Goal: Task Accomplishment & Management: Use online tool/utility

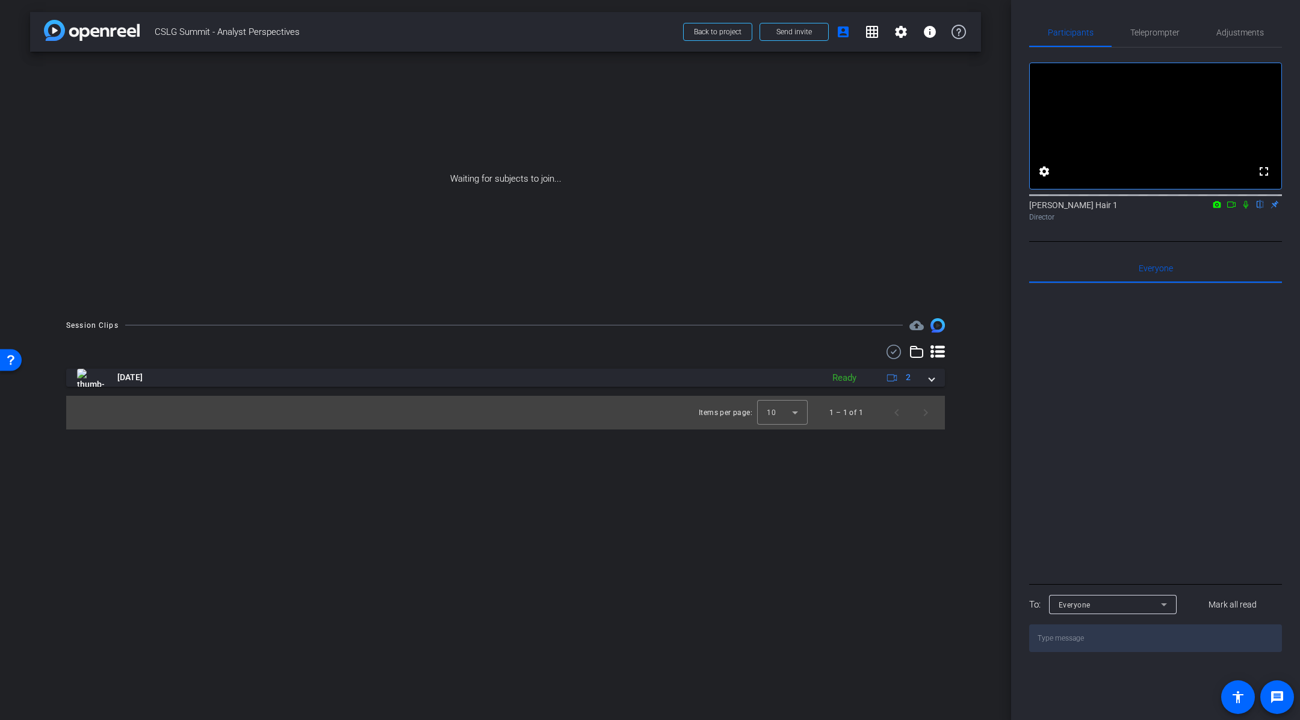
click at [1177, 47] on div "Participants Teleprompter Adjustments" at bounding box center [1155, 32] width 253 height 29
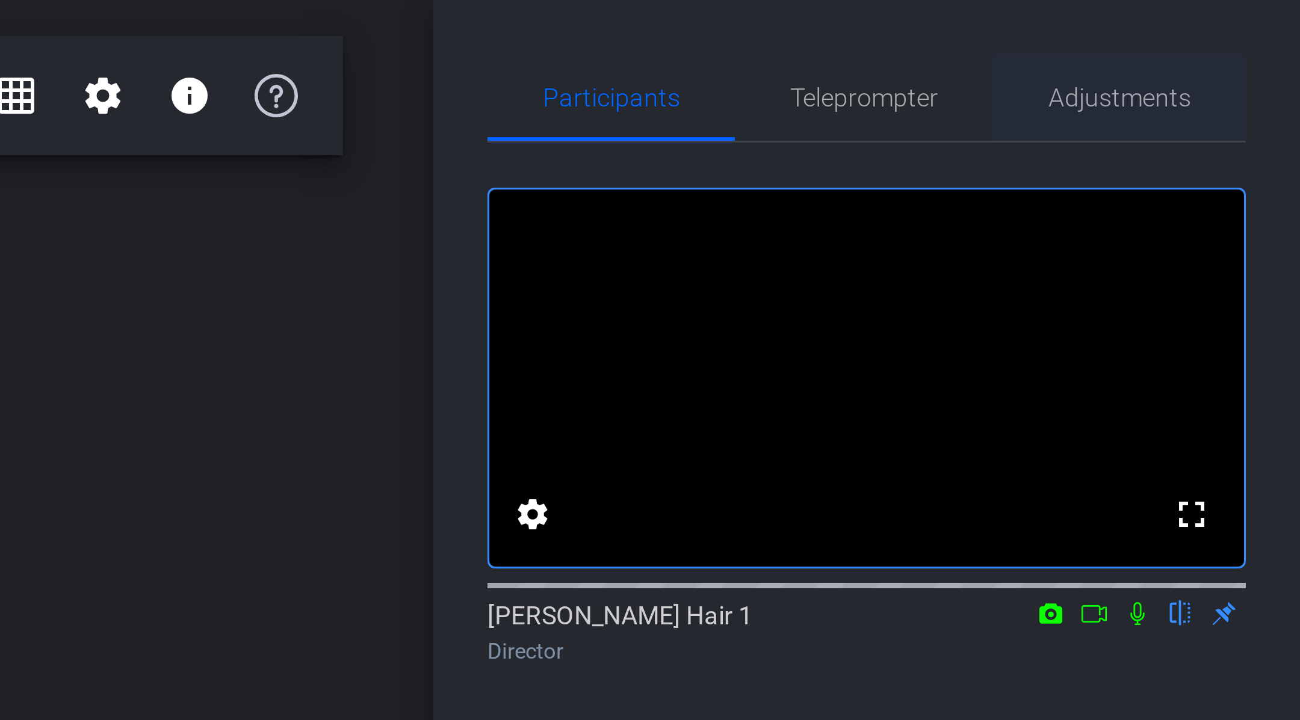
click at [1223, 36] on span "Adjustments" at bounding box center [1240, 32] width 48 height 8
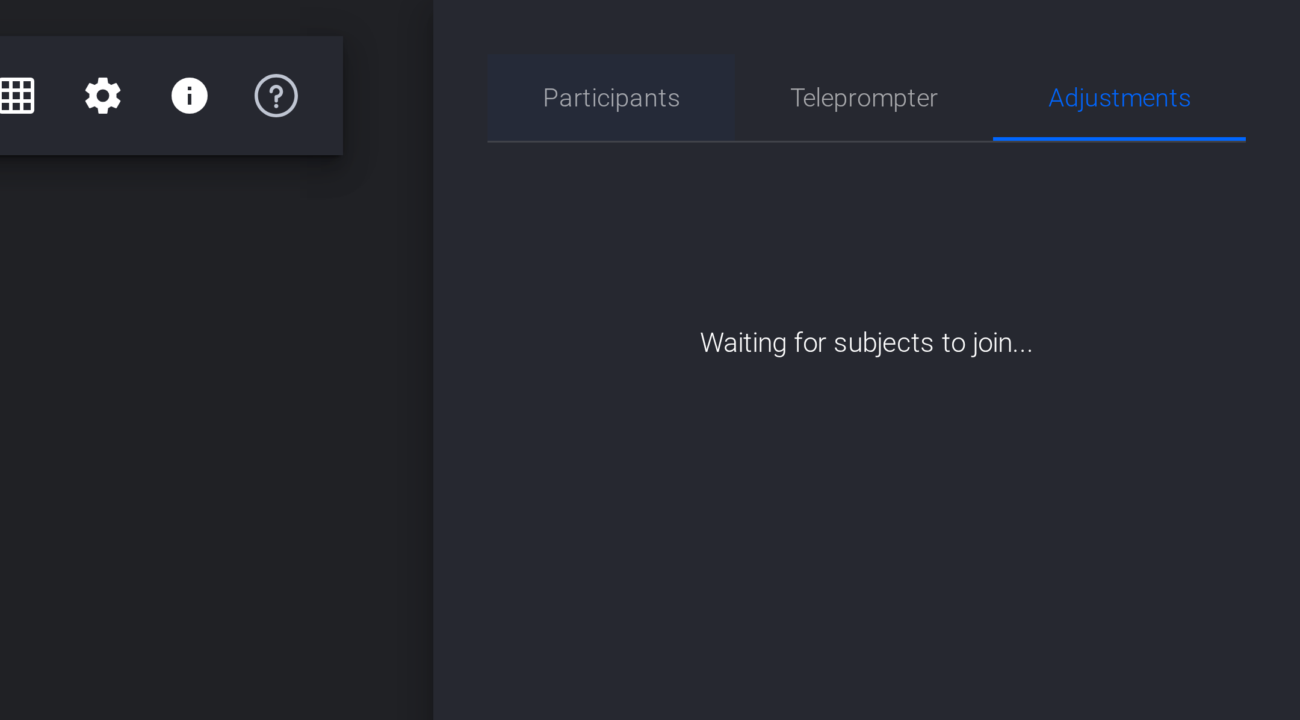
click at [1071, 37] on span "Participants" at bounding box center [1071, 32] width 46 height 8
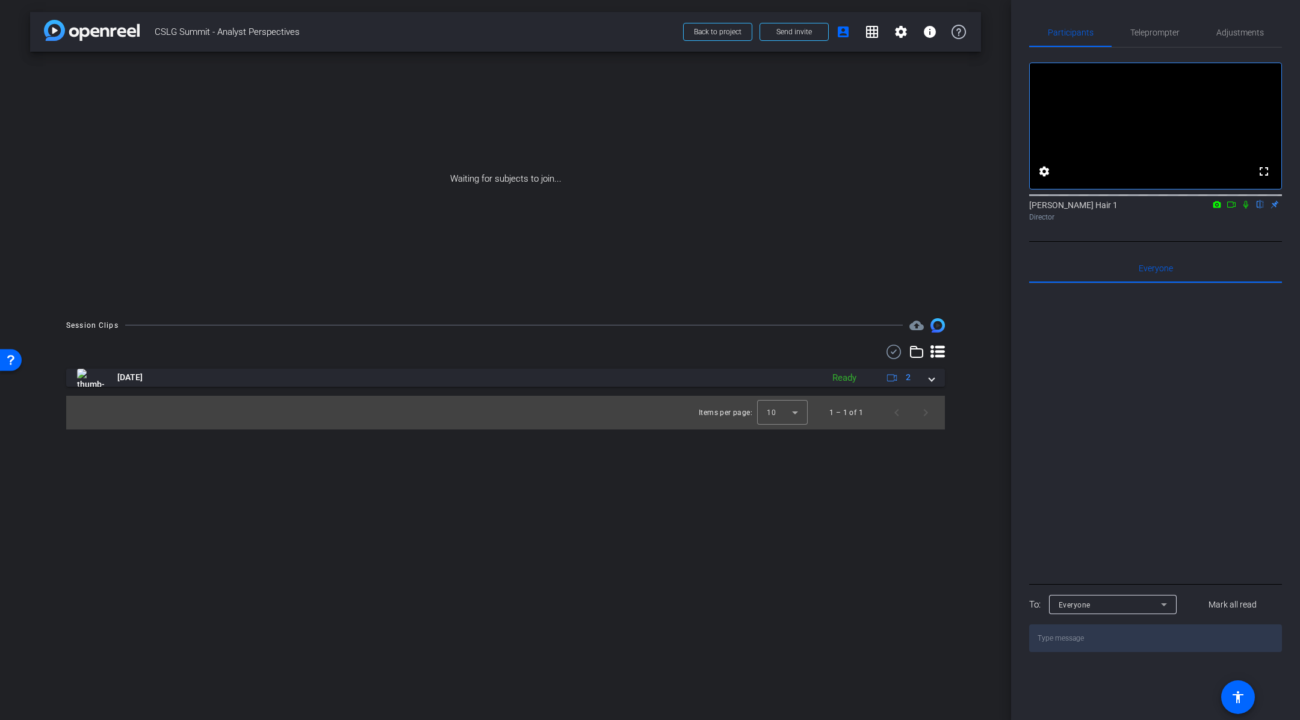
click at [1231, 209] on icon at bounding box center [1232, 204] width 10 height 8
click at [1249, 210] on mat-icon at bounding box center [1246, 204] width 14 height 11
click at [1234, 209] on icon at bounding box center [1232, 204] width 10 height 8
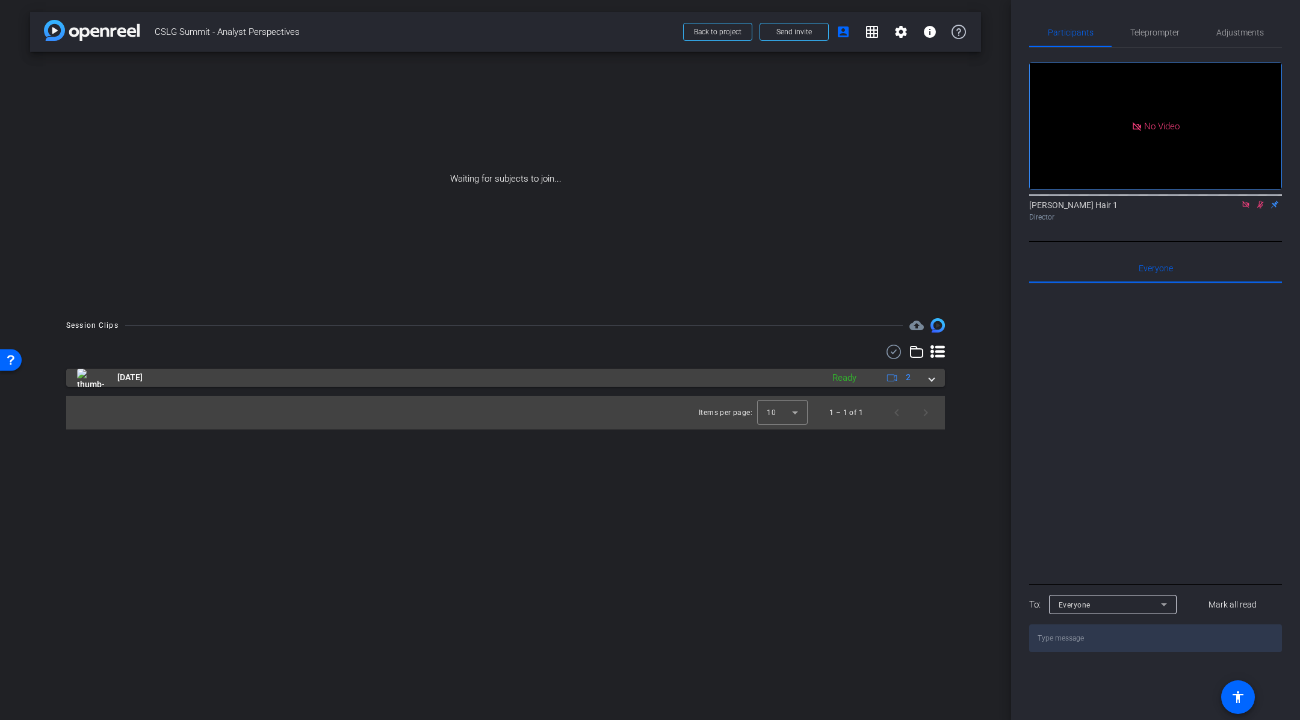
click at [936, 378] on mat-expansion-panel-header "[DATE] Ready 2" at bounding box center [505, 378] width 879 height 18
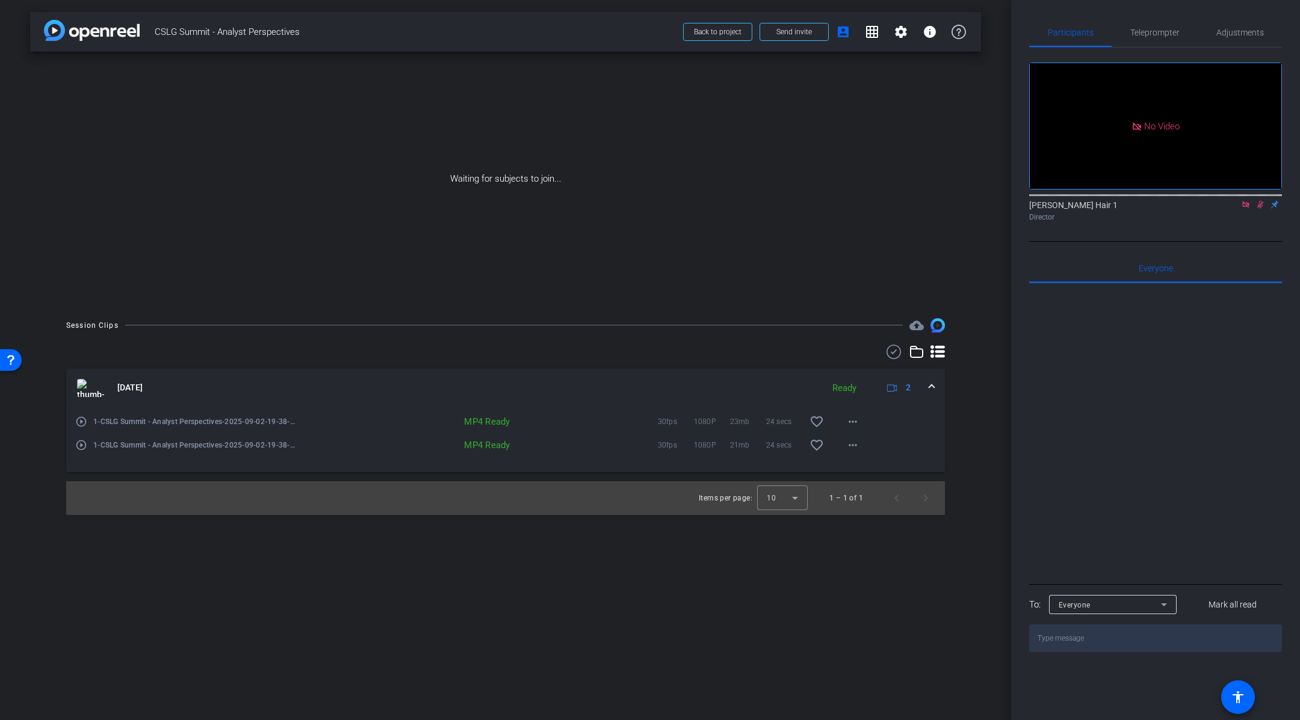
click at [935, 386] on mat-expansion-panel-header "[DATE] Ready 2" at bounding box center [505, 388] width 879 height 39
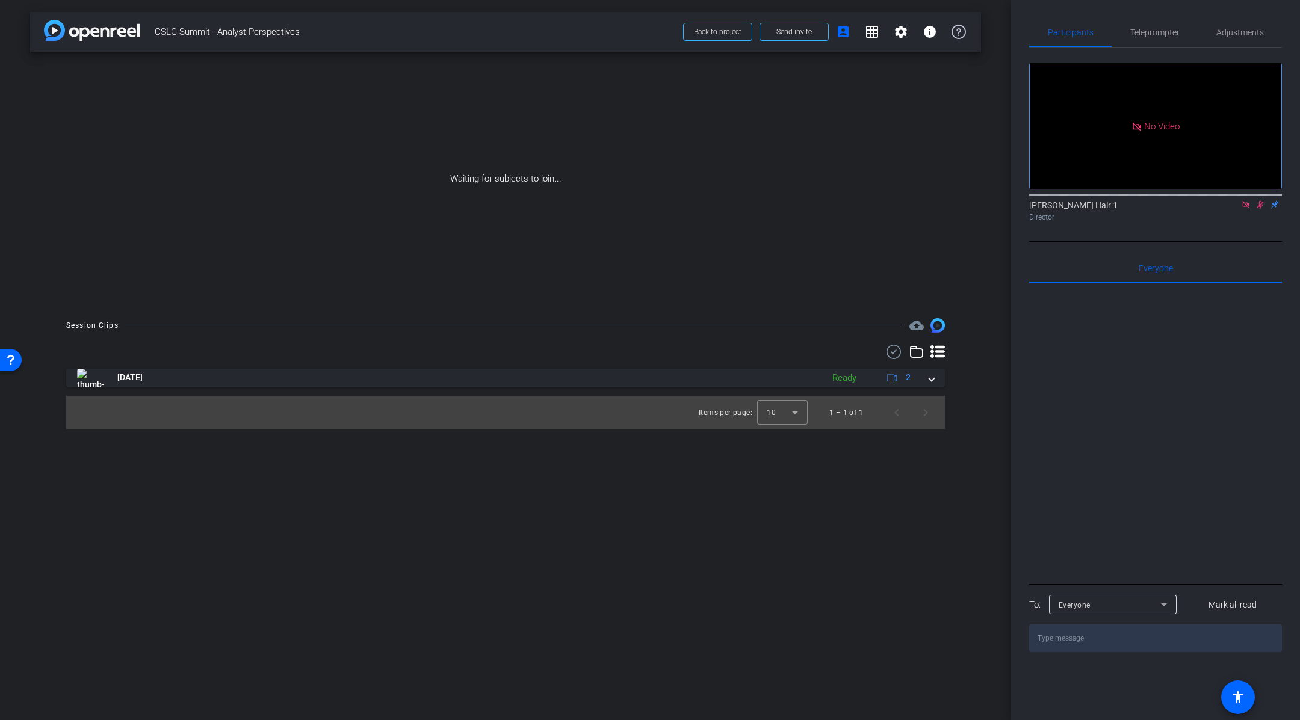
click at [778, 643] on div "arrow_back CSLG Summit - Analyst Perspectives Back to project Send invite accou…" at bounding box center [505, 360] width 1011 height 720
click at [1248, 208] on icon at bounding box center [1245, 204] width 7 height 7
click at [776, 28] on span "Send invite" at bounding box center [794, 32] width 36 height 10
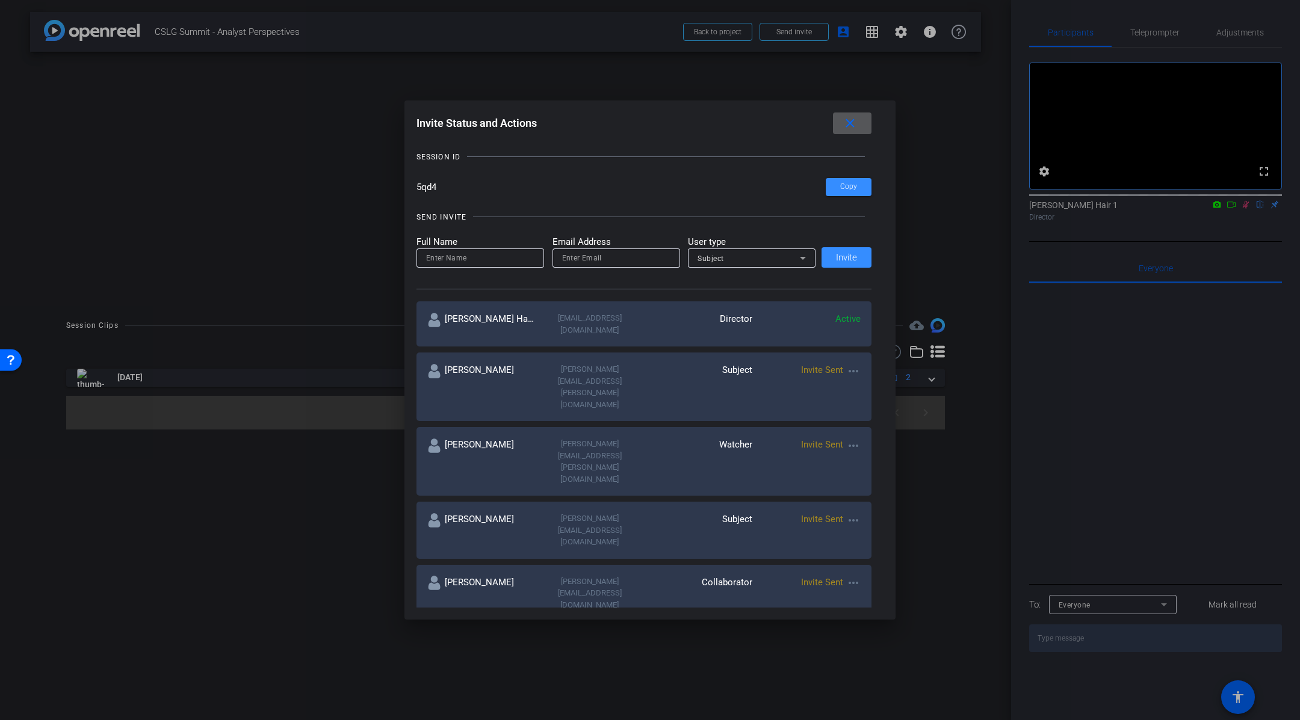
scroll to position [64, 0]
click at [858, 572] on mat-icon "more_horiz" at bounding box center [853, 579] width 14 height 14
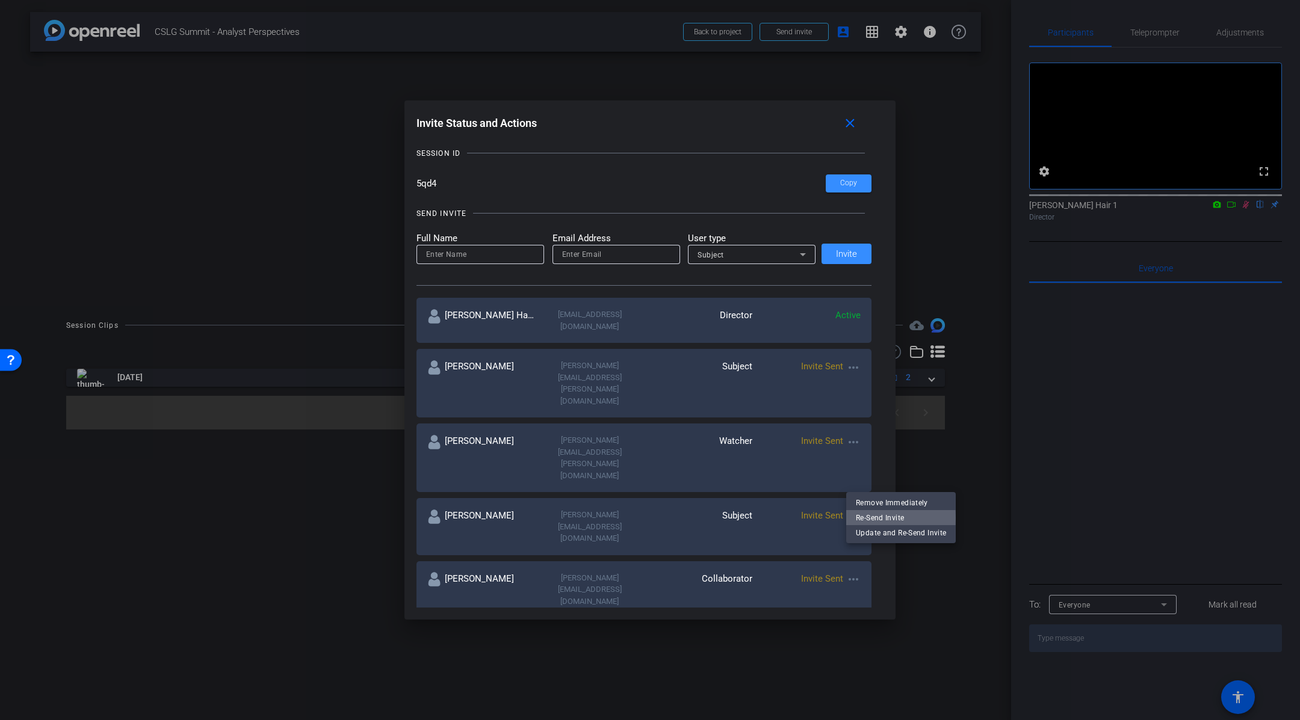
click at [884, 518] on span "Re-Send Invite" at bounding box center [901, 518] width 90 height 14
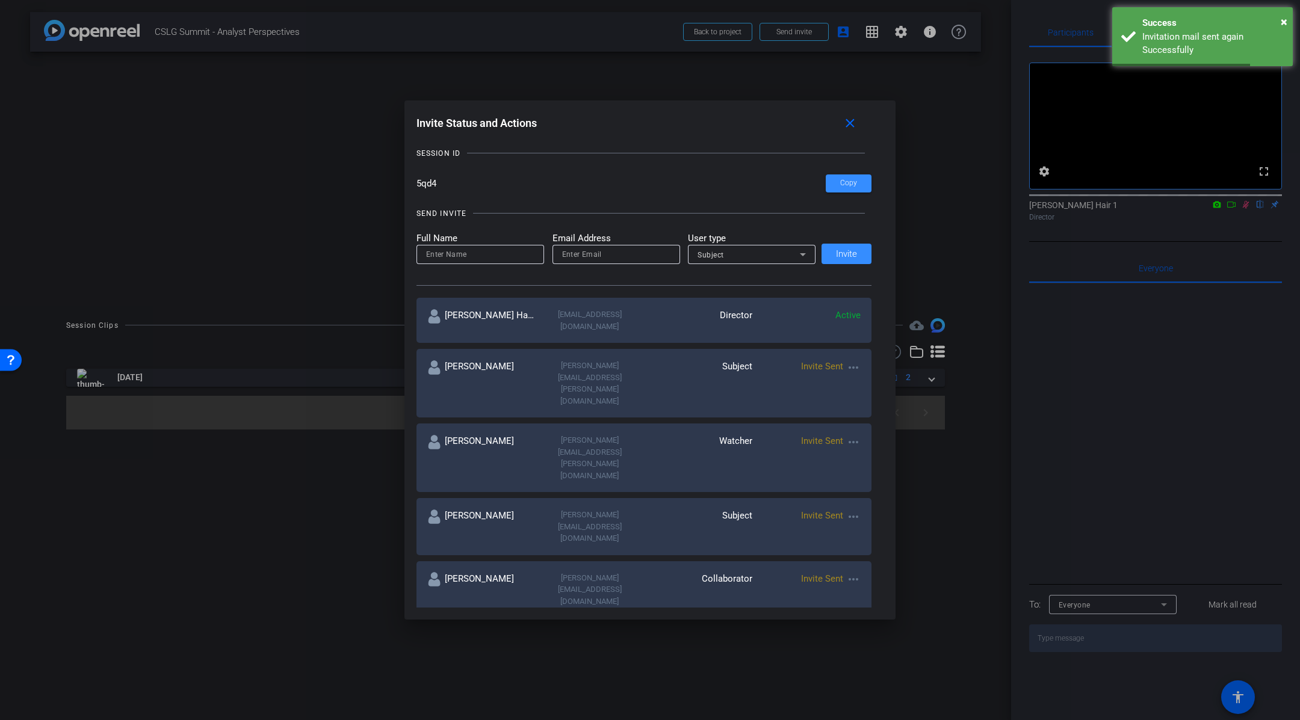
click at [858, 510] on mat-icon "more_horiz" at bounding box center [853, 517] width 14 height 14
click at [893, 478] on span "Re-Send Invite" at bounding box center [901, 475] width 90 height 14
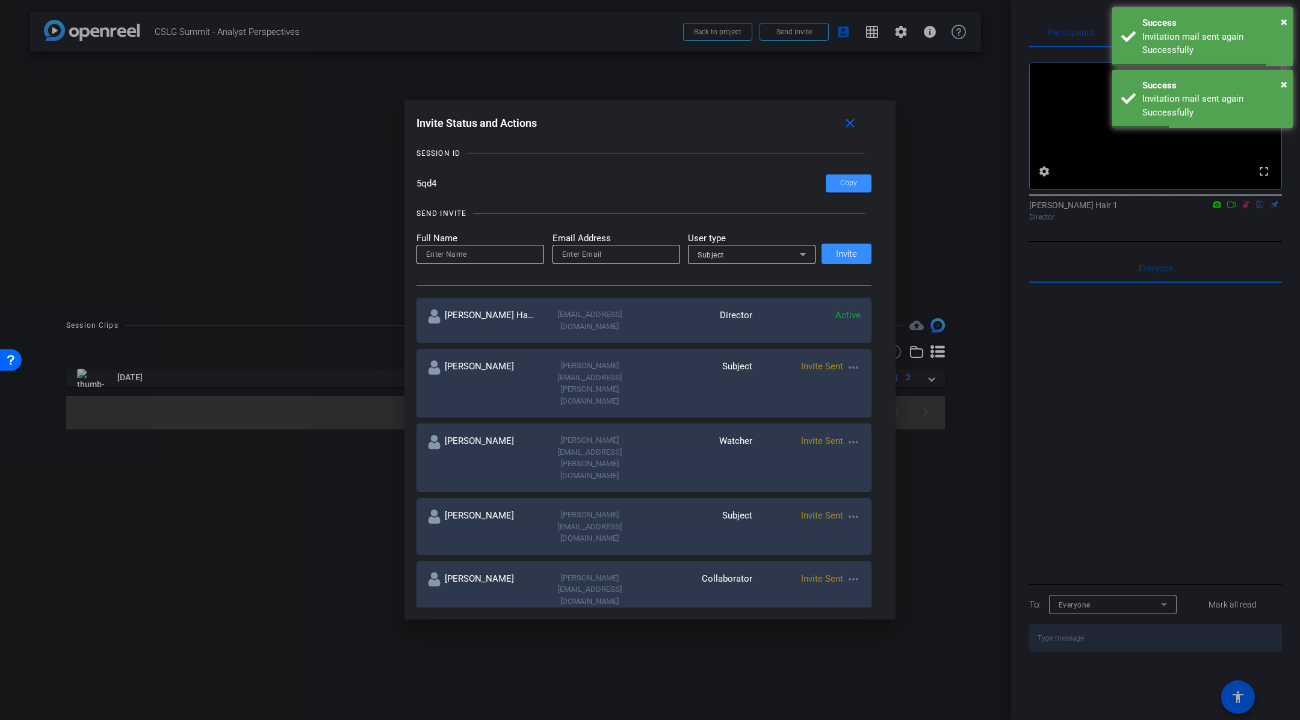
click at [852, 435] on mat-icon "more_horiz" at bounding box center [853, 442] width 14 height 14
click at [884, 435] on span "Re-Send Invite" at bounding box center [901, 433] width 90 height 14
click at [855, 361] on mat-icon "more_horiz" at bounding box center [853, 368] width 14 height 14
click at [879, 391] on span "Re-Send Invite" at bounding box center [901, 391] width 90 height 14
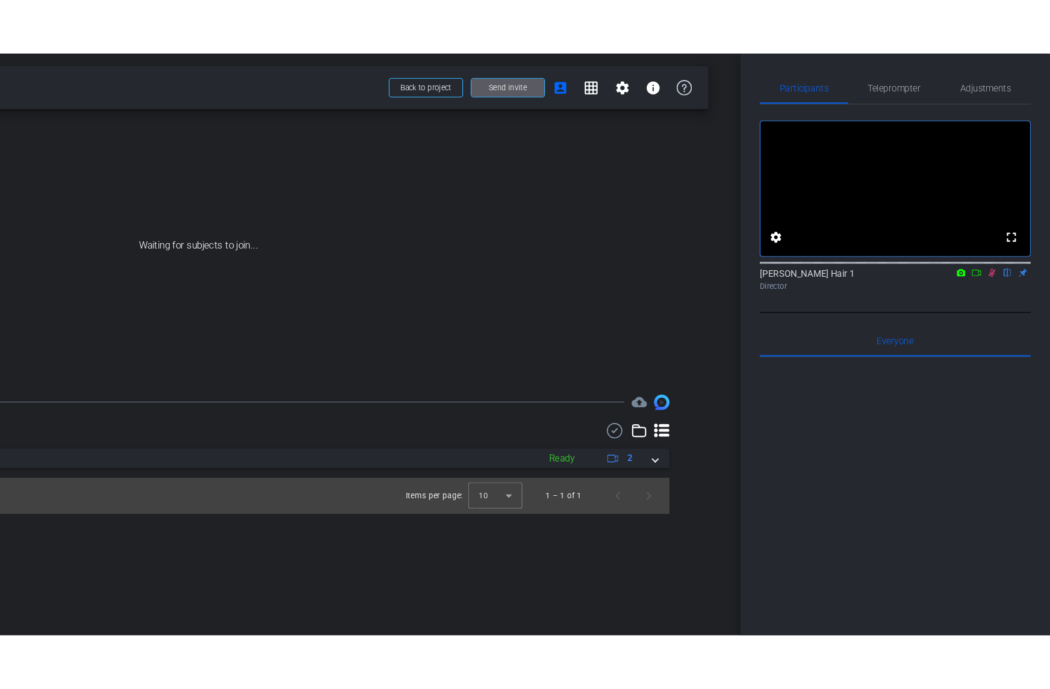
scroll to position [0, 0]
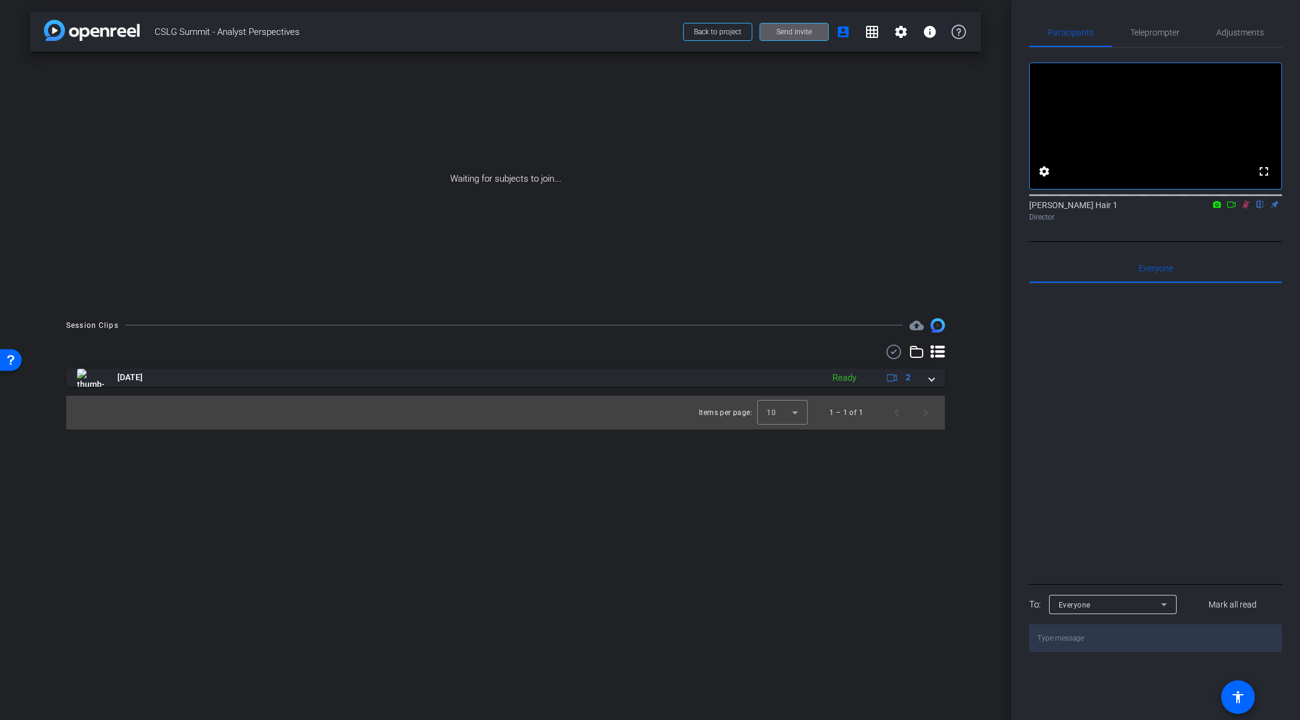
click at [1234, 209] on icon at bounding box center [1232, 204] width 10 height 8
click at [1234, 221] on div "[PERSON_NAME] Hair 1 Director" at bounding box center [1155, 210] width 253 height 23
click at [1088, 242] on div "No Video [PERSON_NAME] Hair 1 Director" at bounding box center [1155, 145] width 253 height 194
click at [1242, 209] on icon at bounding box center [1246, 204] width 10 height 8
click at [1231, 209] on icon at bounding box center [1232, 204] width 10 height 8
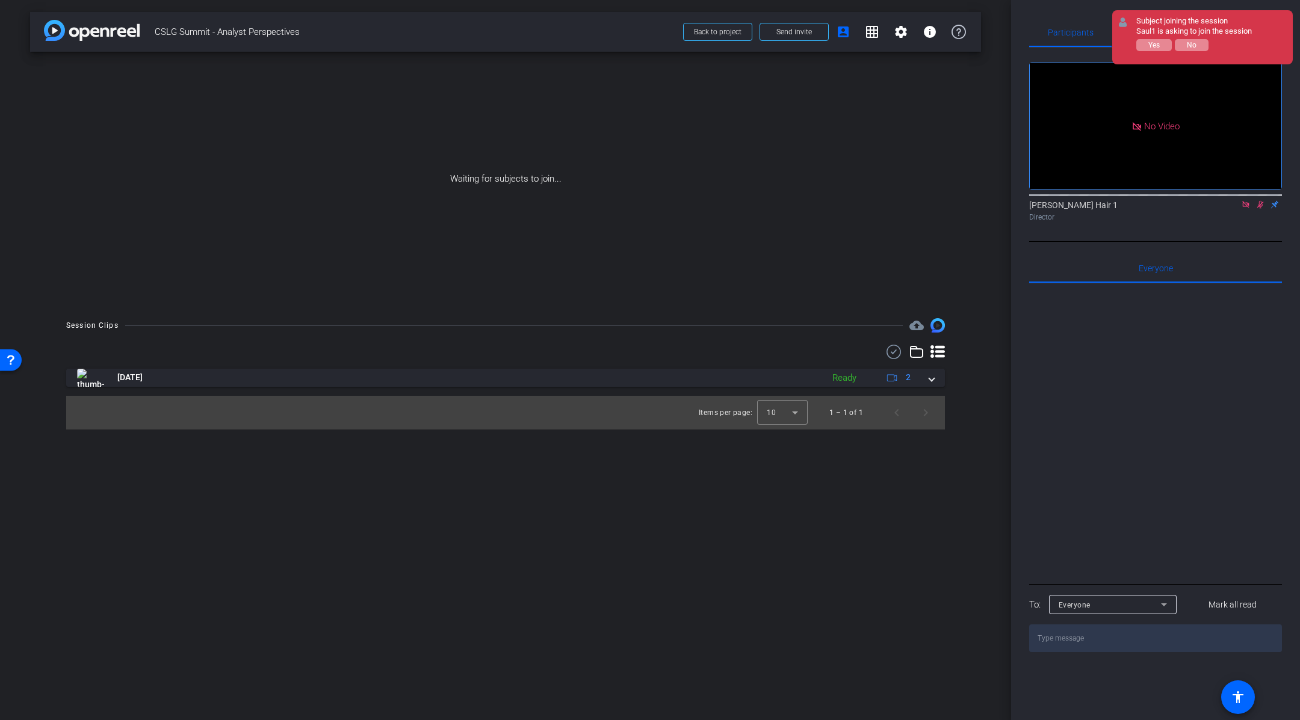
click at [1248, 209] on icon at bounding box center [1246, 204] width 10 height 8
click at [1181, 478] on div at bounding box center [1155, 432] width 253 height 298
click at [1233, 611] on span "Mark all read" at bounding box center [1233, 605] width 48 height 13
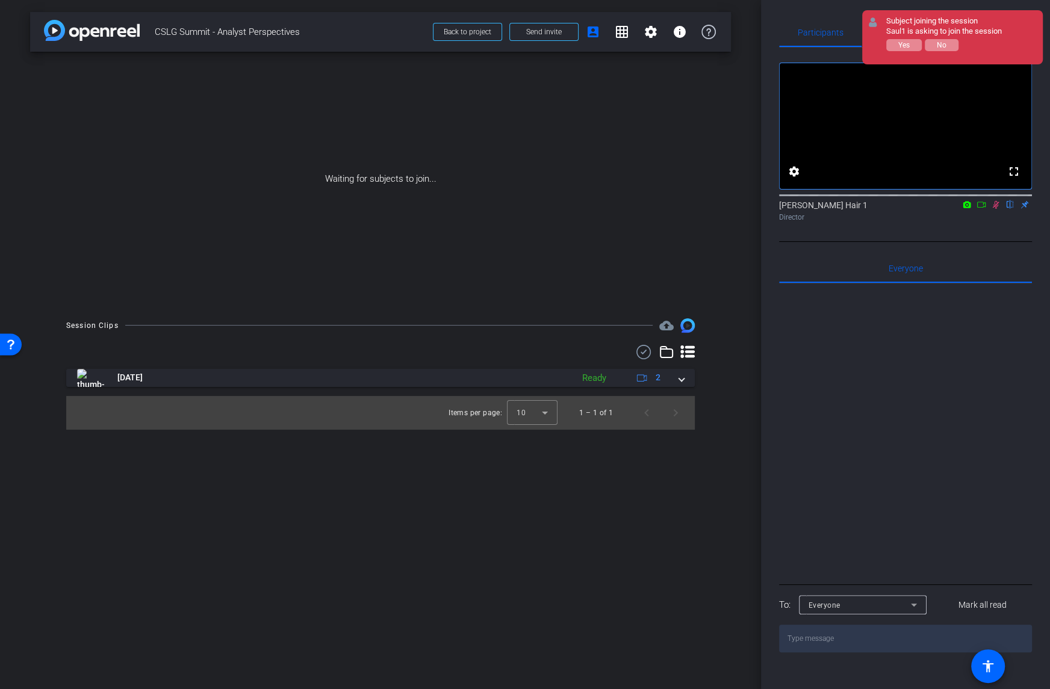
click at [871, 23] on icon at bounding box center [872, 22] width 8 height 10
click at [1027, 22] on div "Subject joining the session Saul1 is asking to join the session Yes No" at bounding box center [952, 37] width 181 height 54
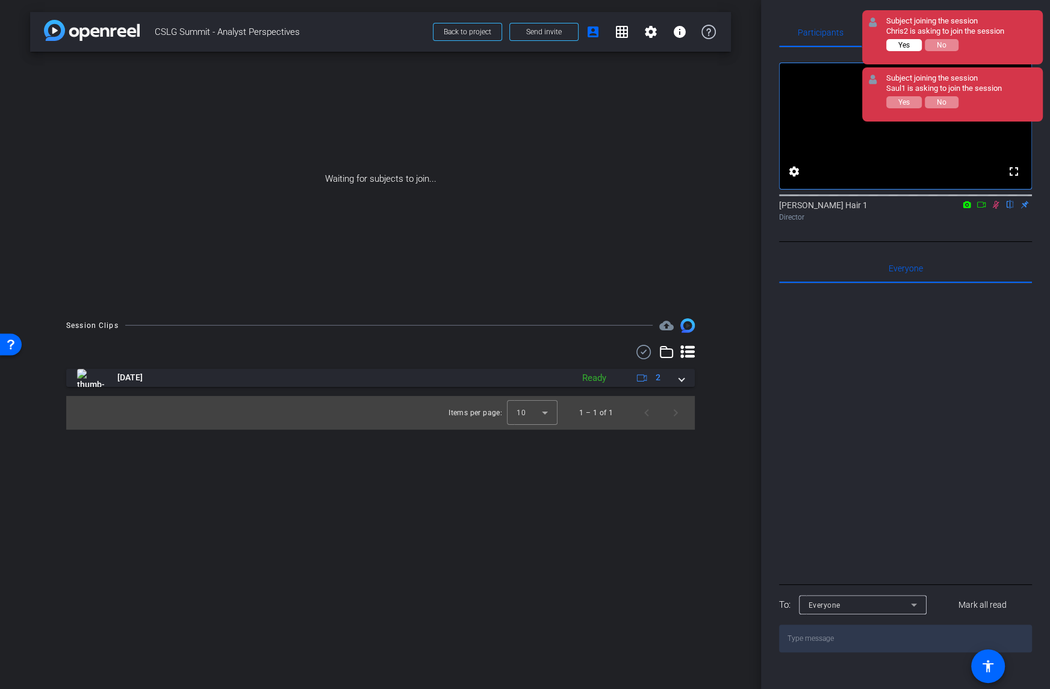
click at [909, 42] on span "Yes" at bounding box center [903, 45] width 11 height 8
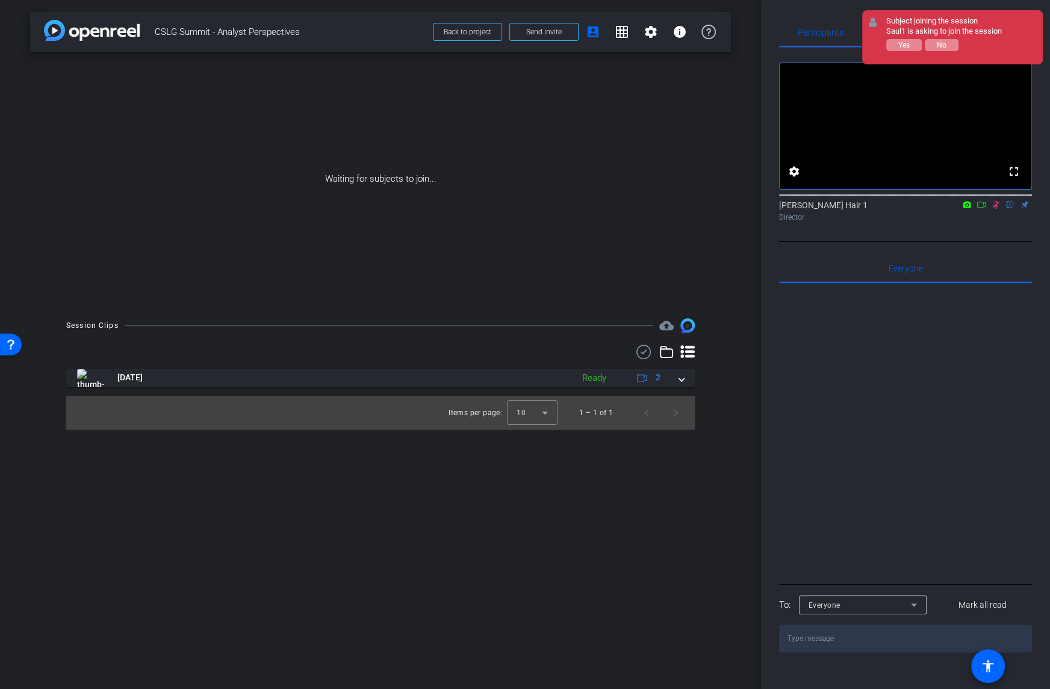
drag, startPoint x: 903, startPoint y: 104, endPoint x: 905, endPoint y: 72, distance: 32.5
click at [903, 104] on video at bounding box center [905, 126] width 252 height 126
click at [903, 48] on span "Yes" at bounding box center [903, 45] width 11 height 8
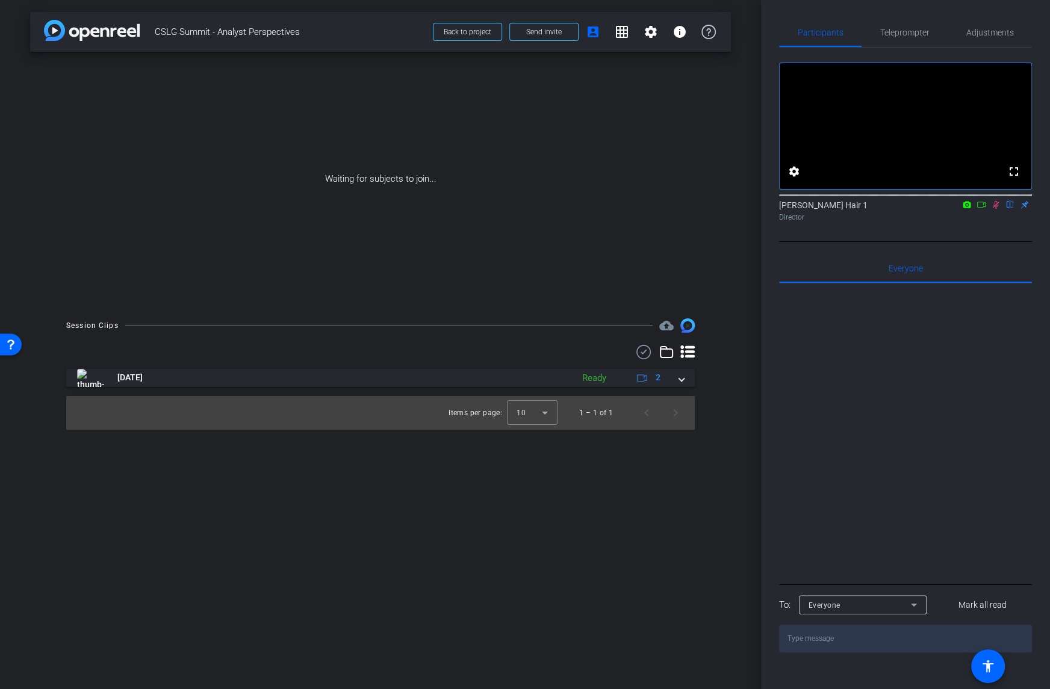
click at [994, 209] on icon at bounding box center [995, 205] width 7 height 8
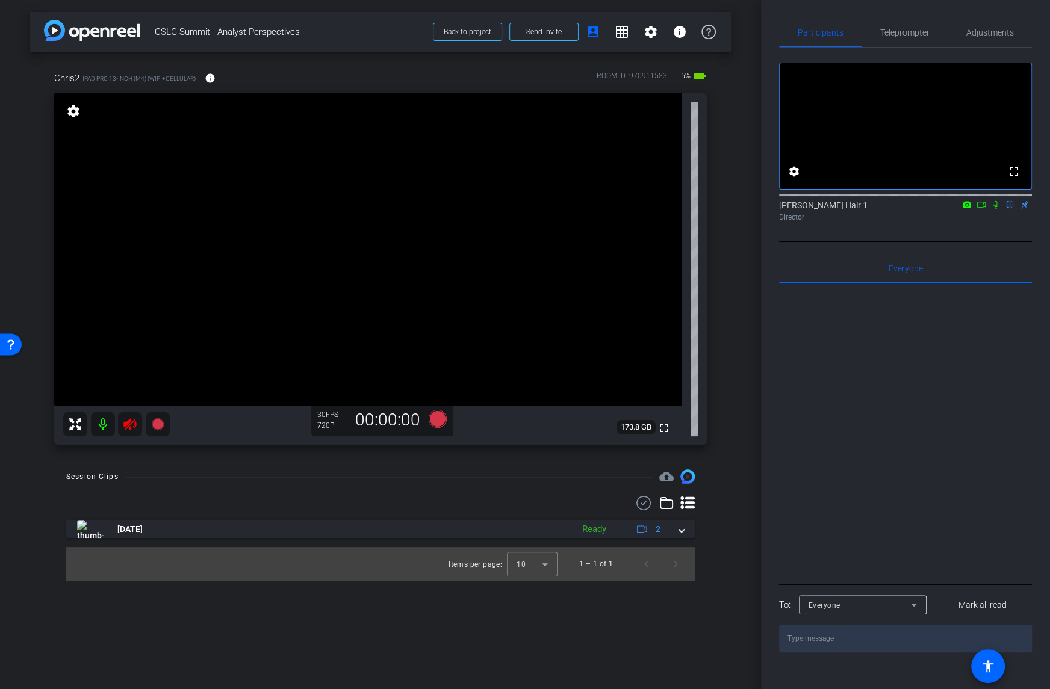
click at [132, 423] on icon at bounding box center [130, 424] width 14 height 14
click at [621, 31] on mat-icon "grid_on" at bounding box center [622, 32] width 14 height 14
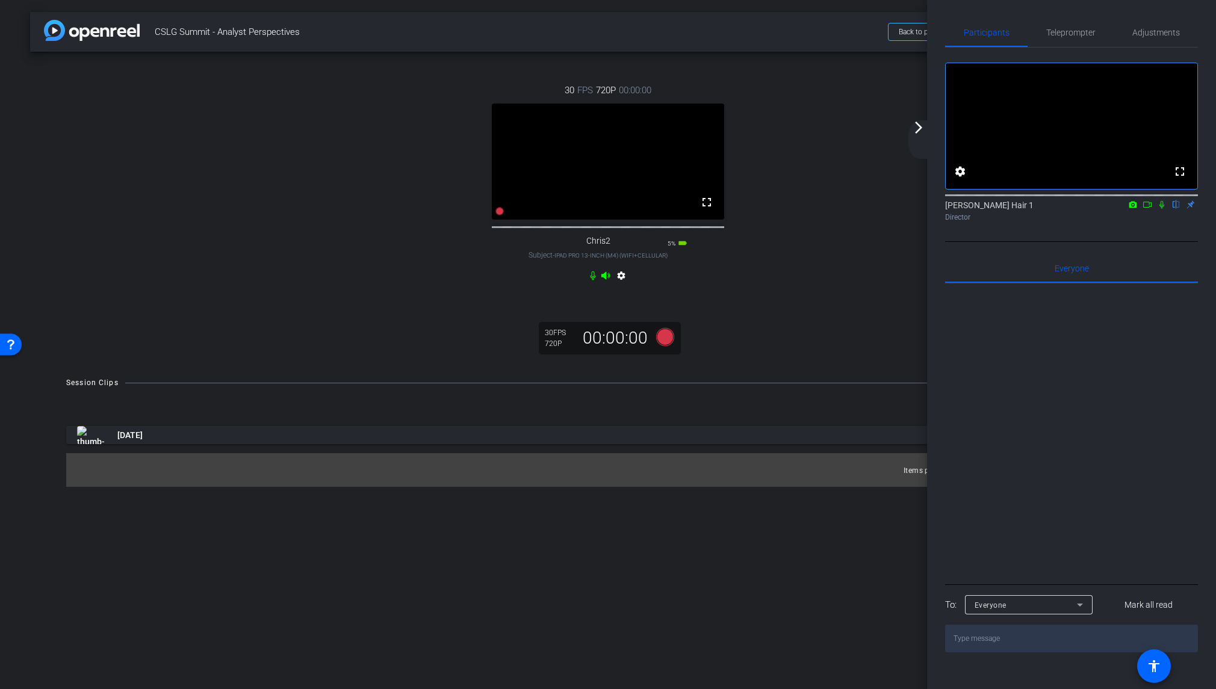
click at [1163, 209] on icon at bounding box center [1162, 204] width 10 height 8
click at [755, 272] on div "30 FPS 720P 00:00:00 fullscreen Chris2 Subject - iPad Pro 13-inch (M4) (WiFi+Ce…" at bounding box center [607, 184] width 1107 height 241
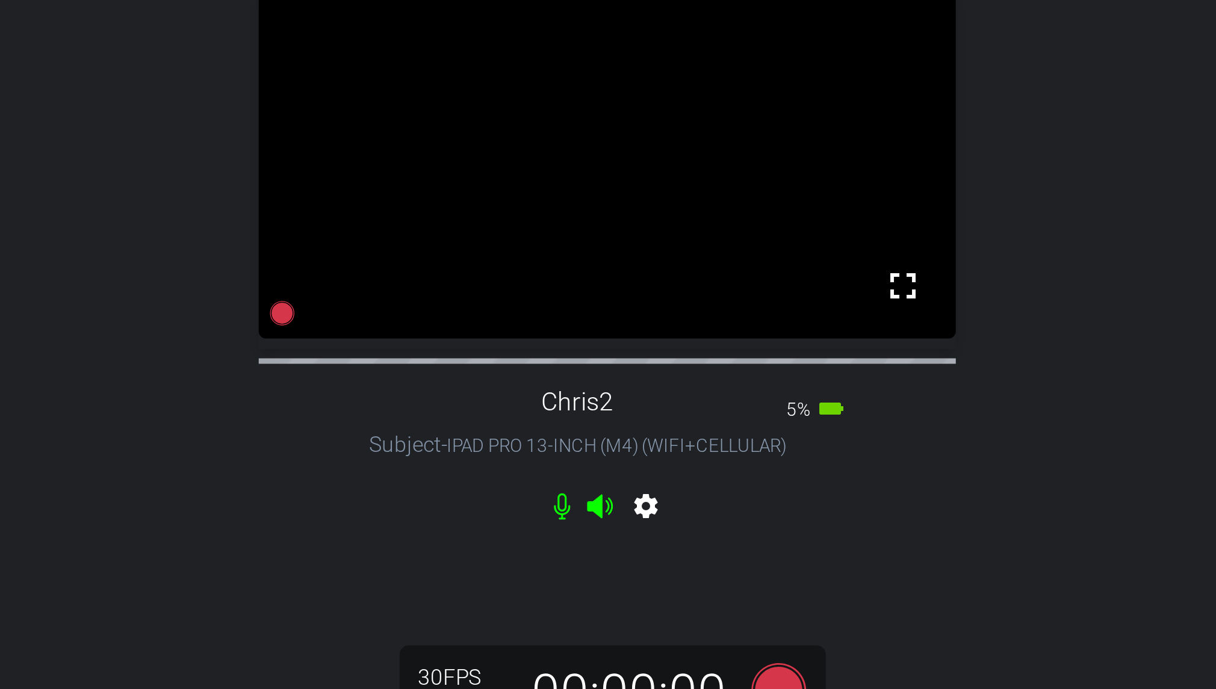
click at [686, 248] on mat-icon "battery_std" at bounding box center [683, 243] width 10 height 10
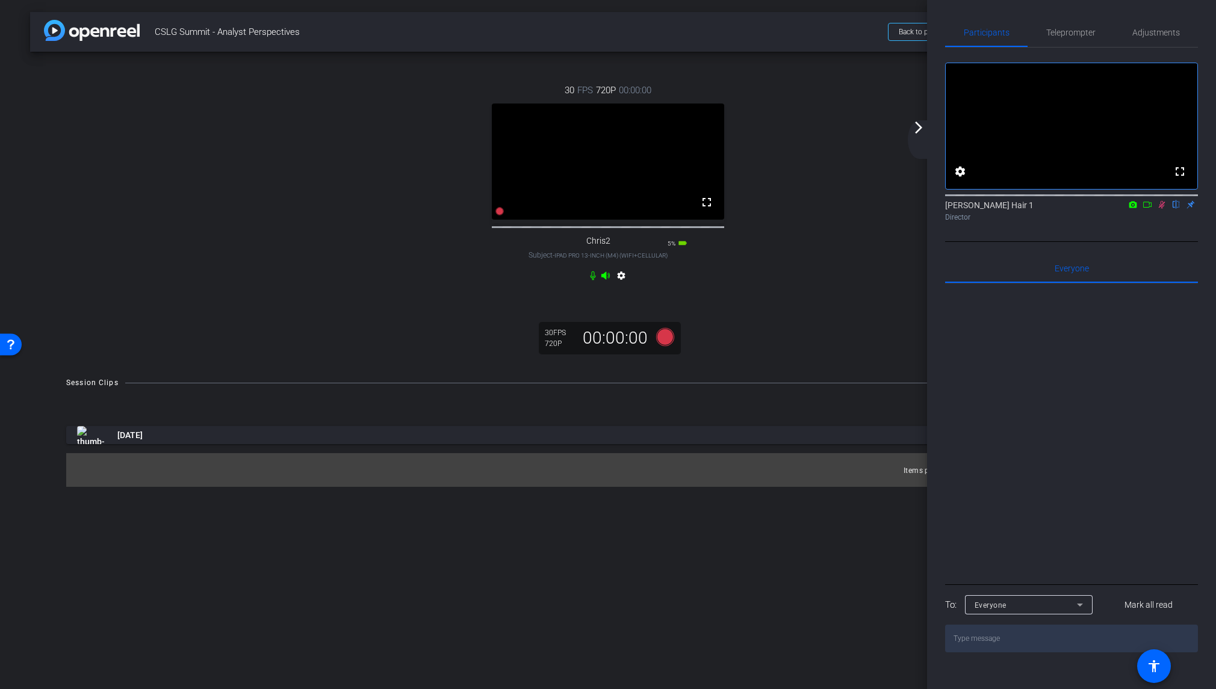
click at [623, 284] on mat-icon "settings" at bounding box center [621, 278] width 14 height 14
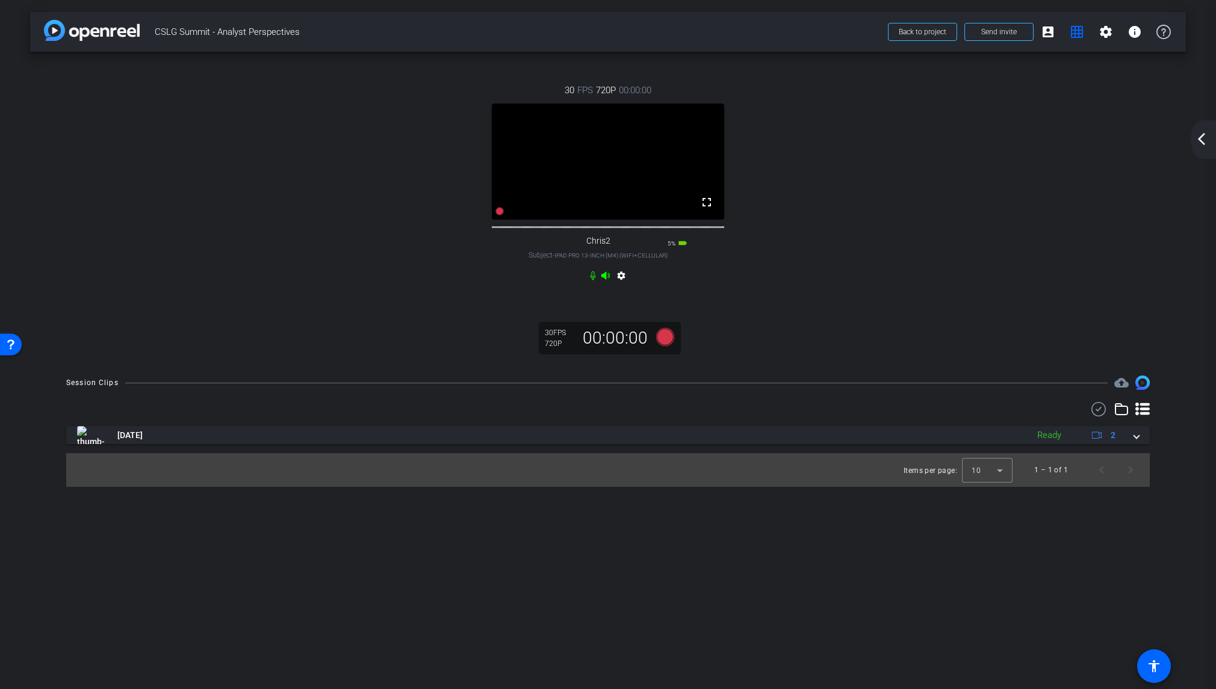
click at [624, 285] on mat-icon "settings" at bounding box center [621, 278] width 14 height 14
click at [620, 285] on mat-icon "settings" at bounding box center [621, 278] width 14 height 14
click at [1206, 140] on mat-icon "arrow_back_ios_new" at bounding box center [1201, 139] width 14 height 14
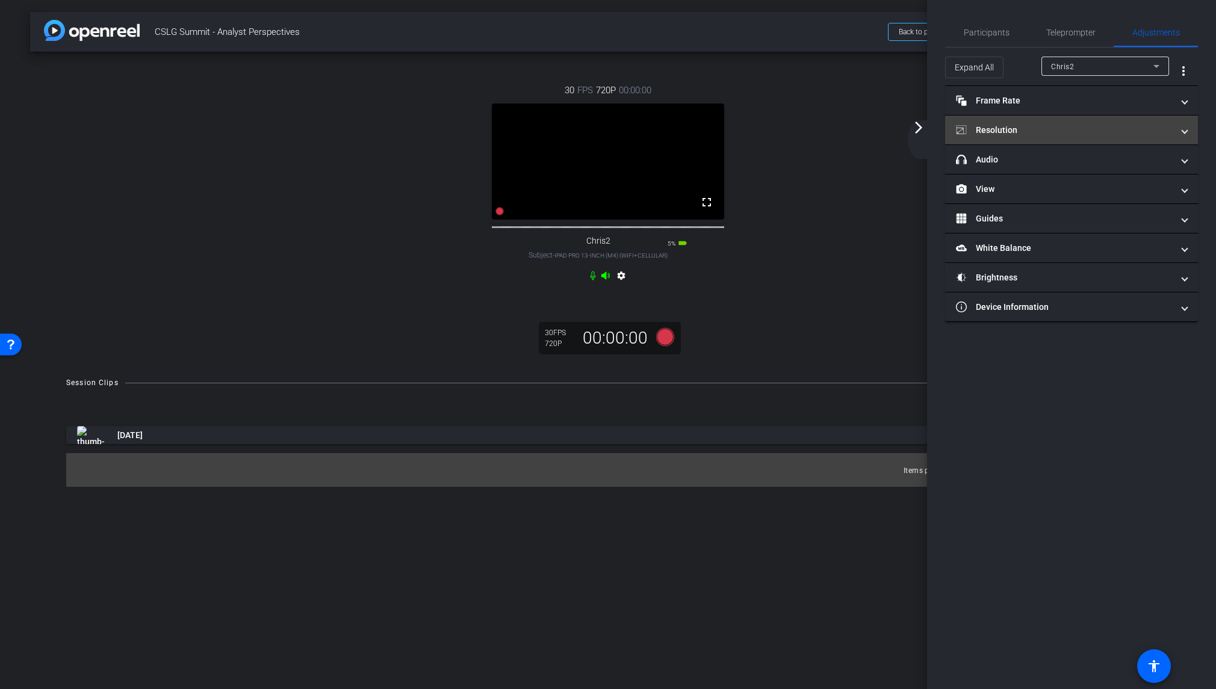
click at [1006, 128] on mat-panel-title "Resolution" at bounding box center [1064, 130] width 217 height 13
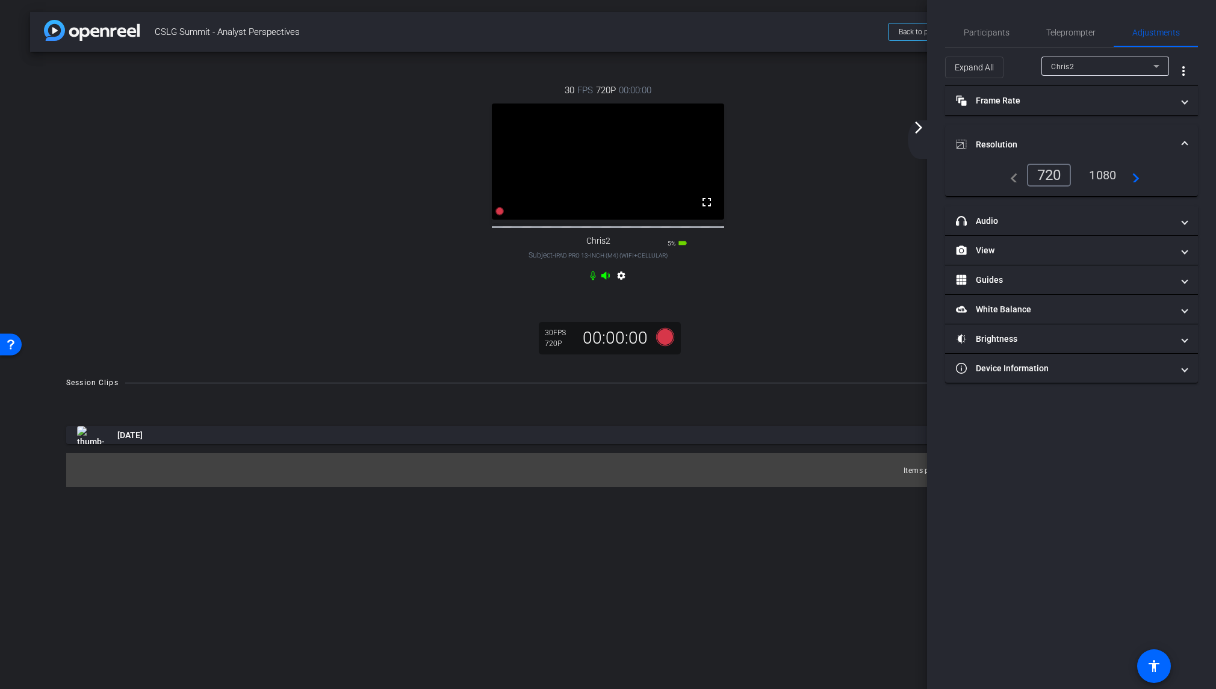
click at [1103, 172] on div "1080" at bounding box center [1102, 175] width 45 height 20
click at [1041, 315] on mat-expansion-panel-header "White Balance White Balance" at bounding box center [1071, 309] width 253 height 29
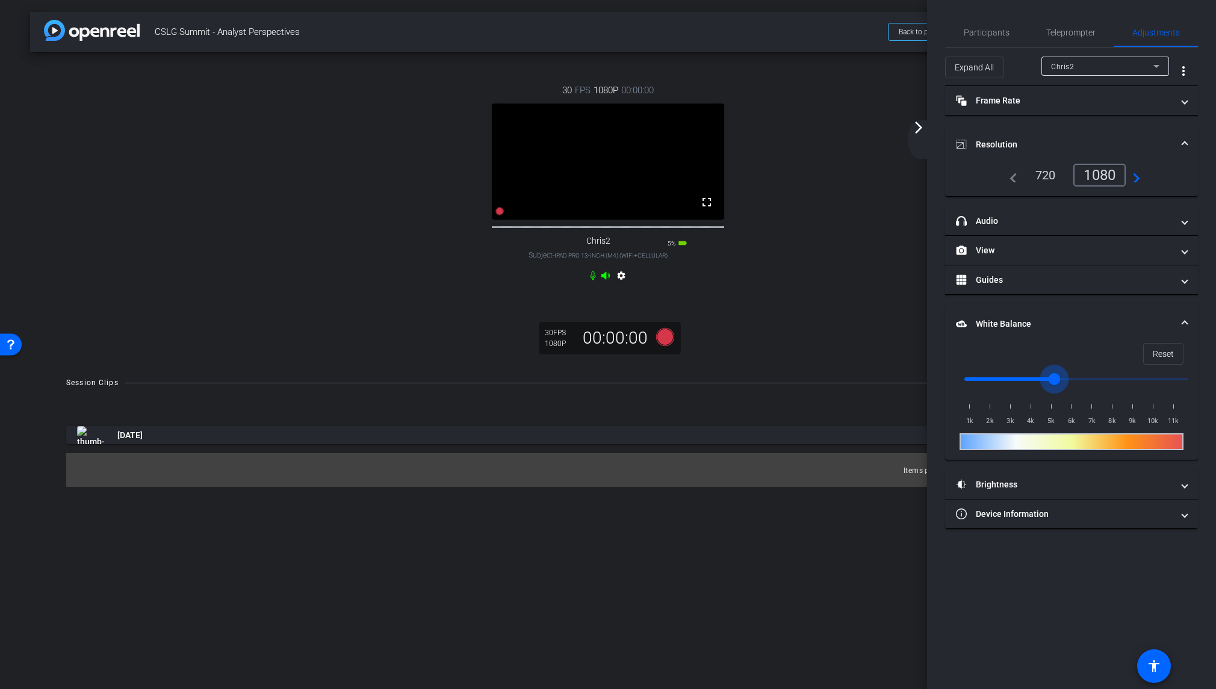
drag, startPoint x: 969, startPoint y: 378, endPoint x: 1057, endPoint y: 377, distance: 87.9
click at [1057, 377] on input "range" at bounding box center [1076, 379] width 249 height 26
drag, startPoint x: 1057, startPoint y: 376, endPoint x: 1044, endPoint y: 377, distance: 13.3
click at [1044, 377] on input "range" at bounding box center [1076, 379] width 249 height 26
drag, startPoint x: 1044, startPoint y: 377, endPoint x: 1032, endPoint y: 377, distance: 12.1
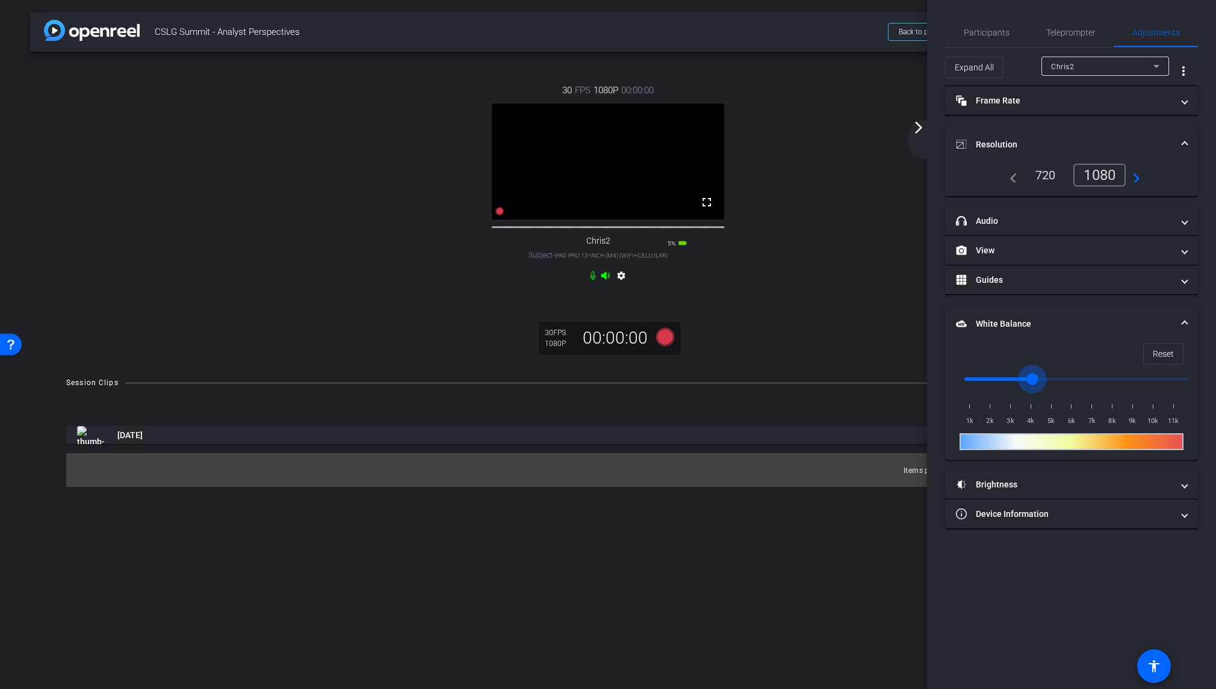
click at [1032, 377] on input "range" at bounding box center [1076, 379] width 249 height 26
drag, startPoint x: 1032, startPoint y: 377, endPoint x: 1018, endPoint y: 379, distance: 14.0
click at [1018, 379] on input "range" at bounding box center [1076, 379] width 249 height 26
drag, startPoint x: 1018, startPoint y: 379, endPoint x: 1008, endPoint y: 380, distance: 10.9
type input "3000"
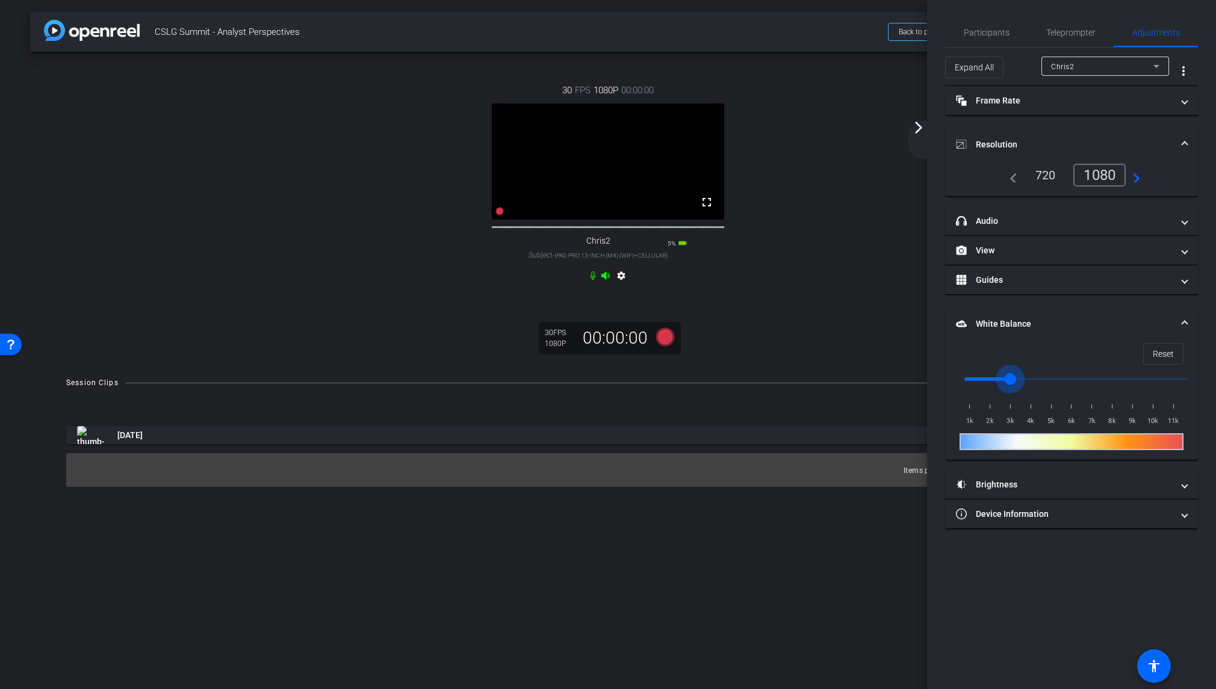
click at [1008, 380] on input "range" at bounding box center [1076, 379] width 249 height 26
click at [1103, 324] on mat-panel-title "White Balance White Balance" at bounding box center [1064, 324] width 217 height 13
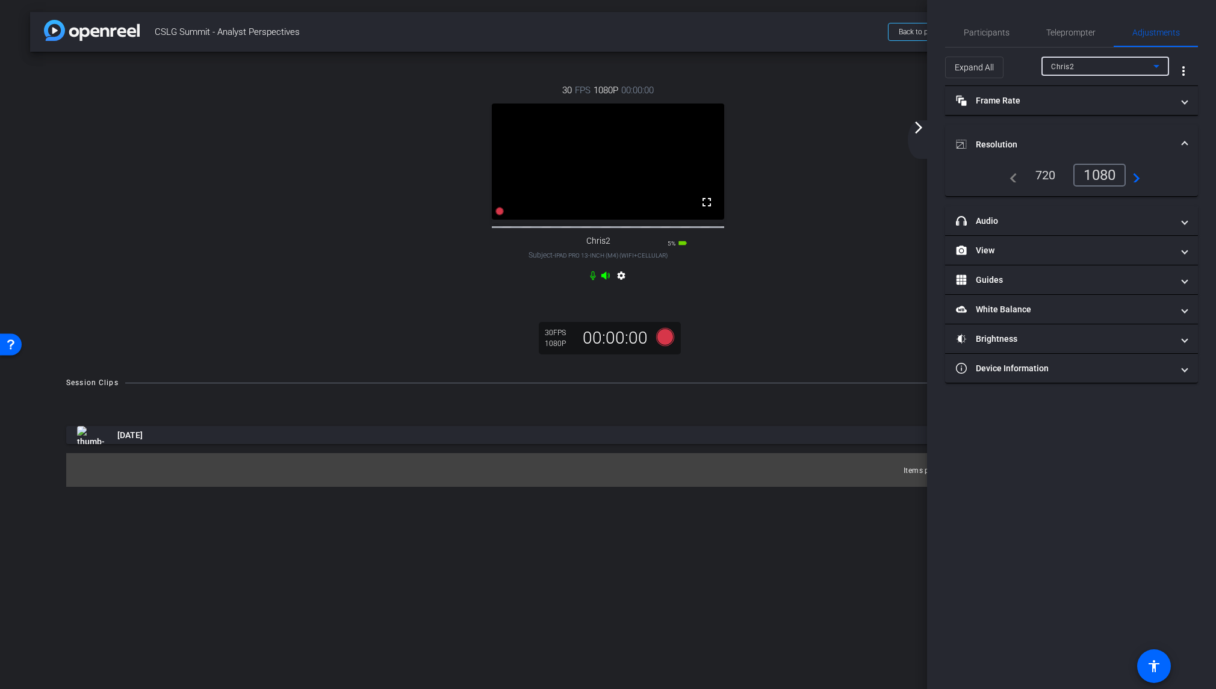
click at [1101, 66] on div "Chris2" at bounding box center [1102, 66] width 102 height 15
click at [1101, 66] on div at bounding box center [608, 344] width 1216 height 689
click at [924, 123] on mat-icon "arrow_forward_ios" at bounding box center [918, 127] width 14 height 14
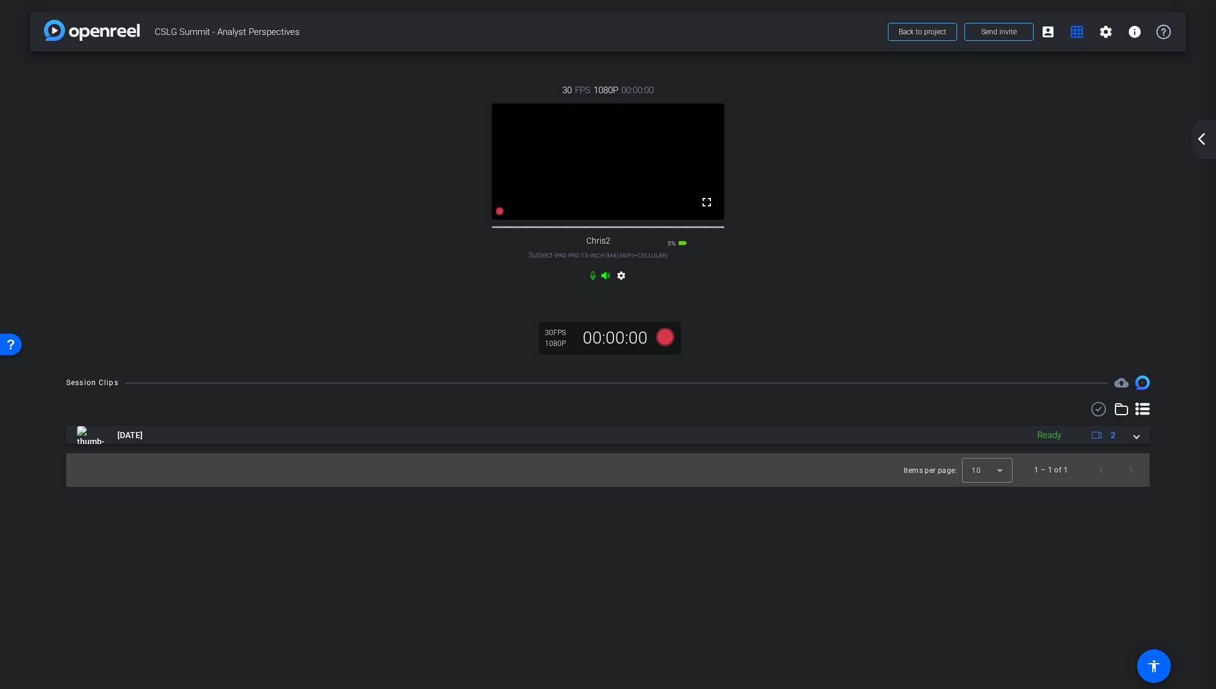
click at [1207, 131] on div "arrow_back_ios_new arrow_forward_ios" at bounding box center [1202, 139] width 25 height 39
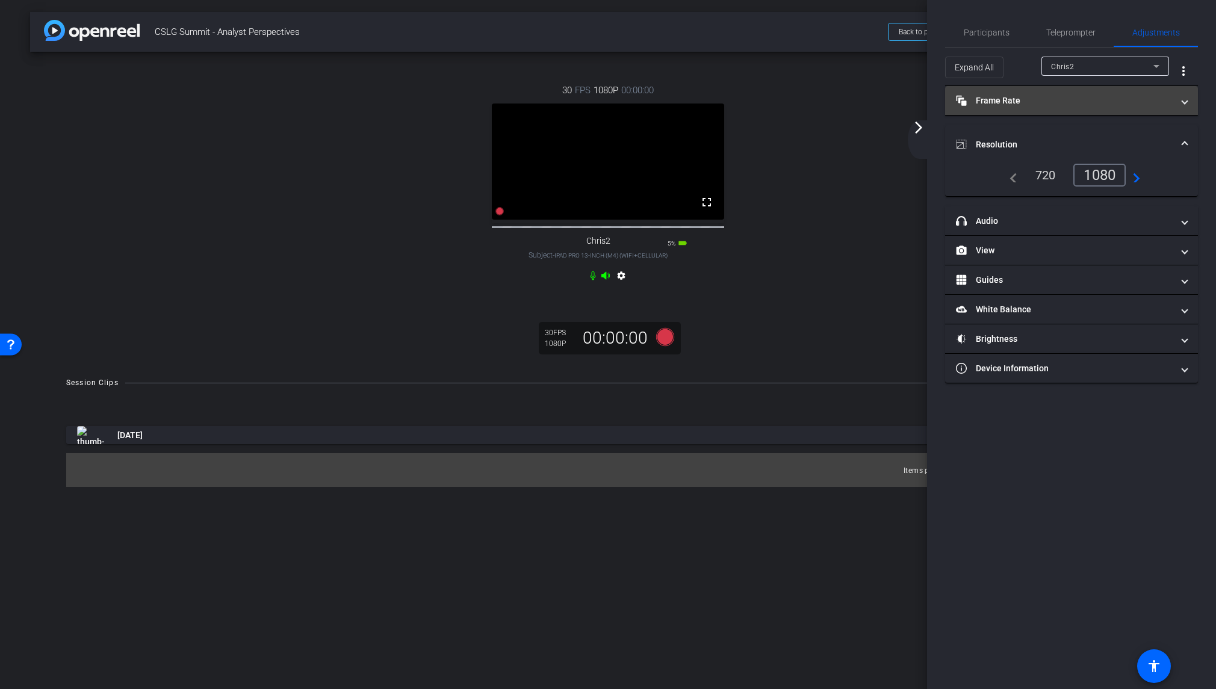
click at [1007, 96] on mat-panel-title "Frame Rate Frame Rate" at bounding box center [1064, 100] width 217 height 13
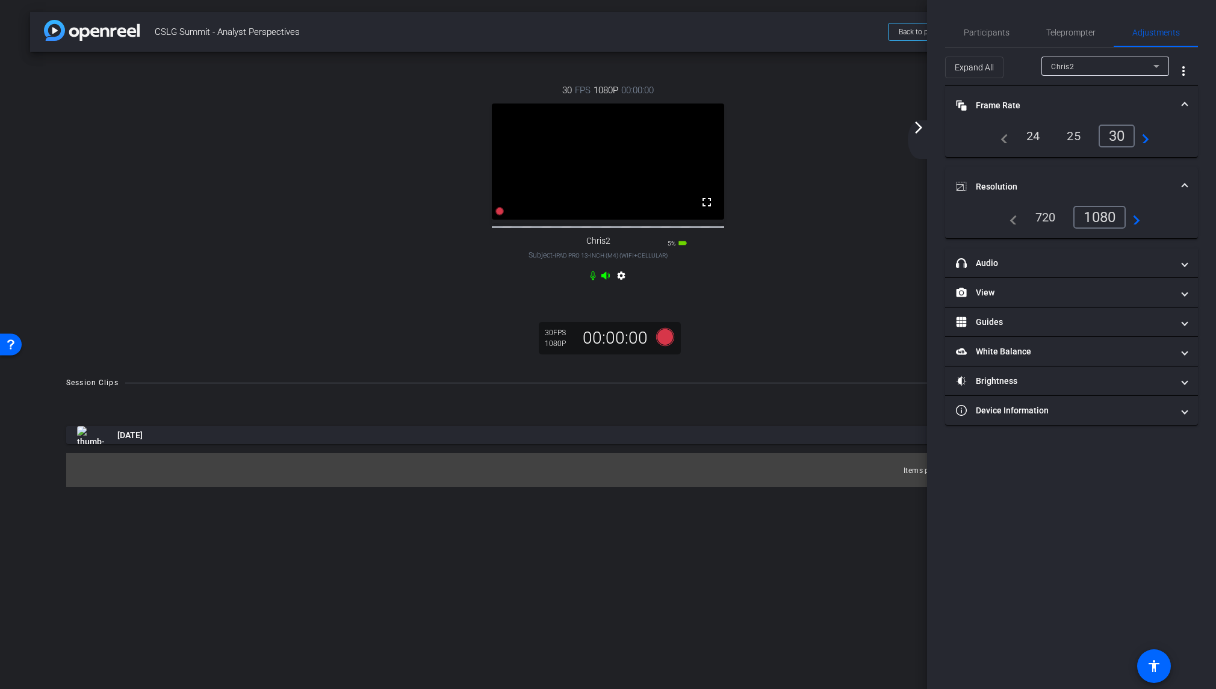
click at [1025, 96] on mat-expansion-panel-header "Frame Rate Frame Rate" at bounding box center [1071, 105] width 253 height 39
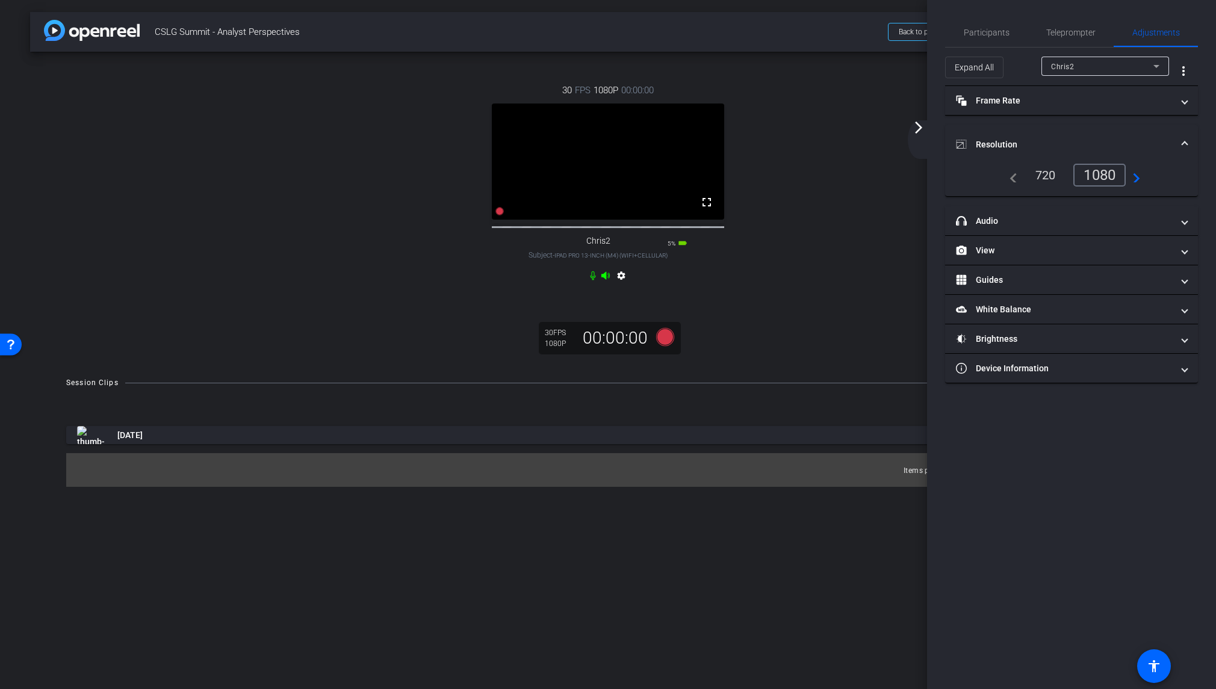
click at [1042, 138] on mat-panel-title "Resolution" at bounding box center [1064, 144] width 217 height 13
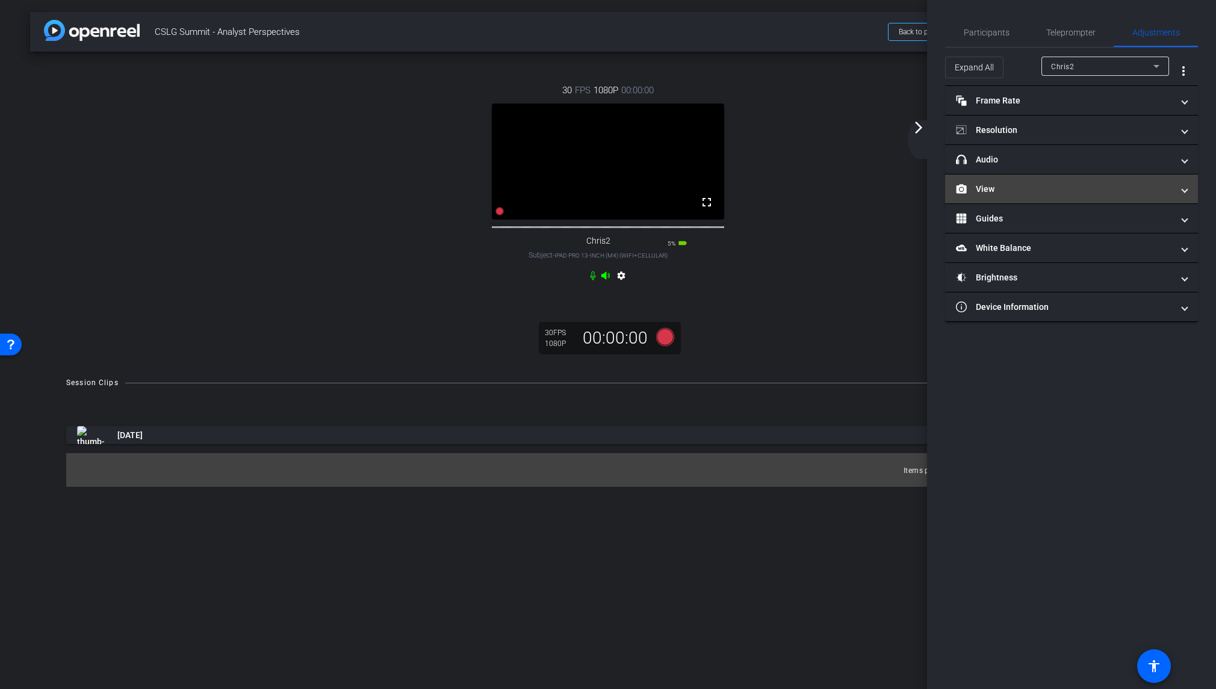
click at [1035, 196] on mat-expansion-panel-header "View" at bounding box center [1071, 189] width 253 height 29
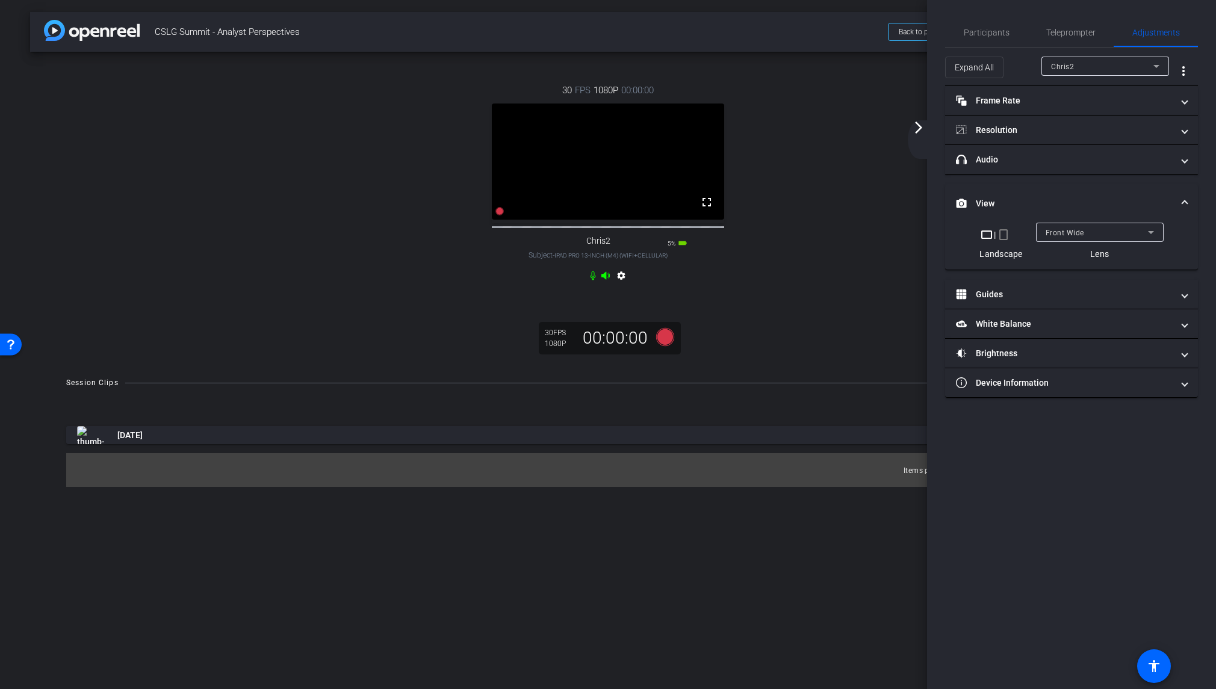
click at [1039, 190] on mat-expansion-panel-header "View" at bounding box center [1071, 203] width 253 height 39
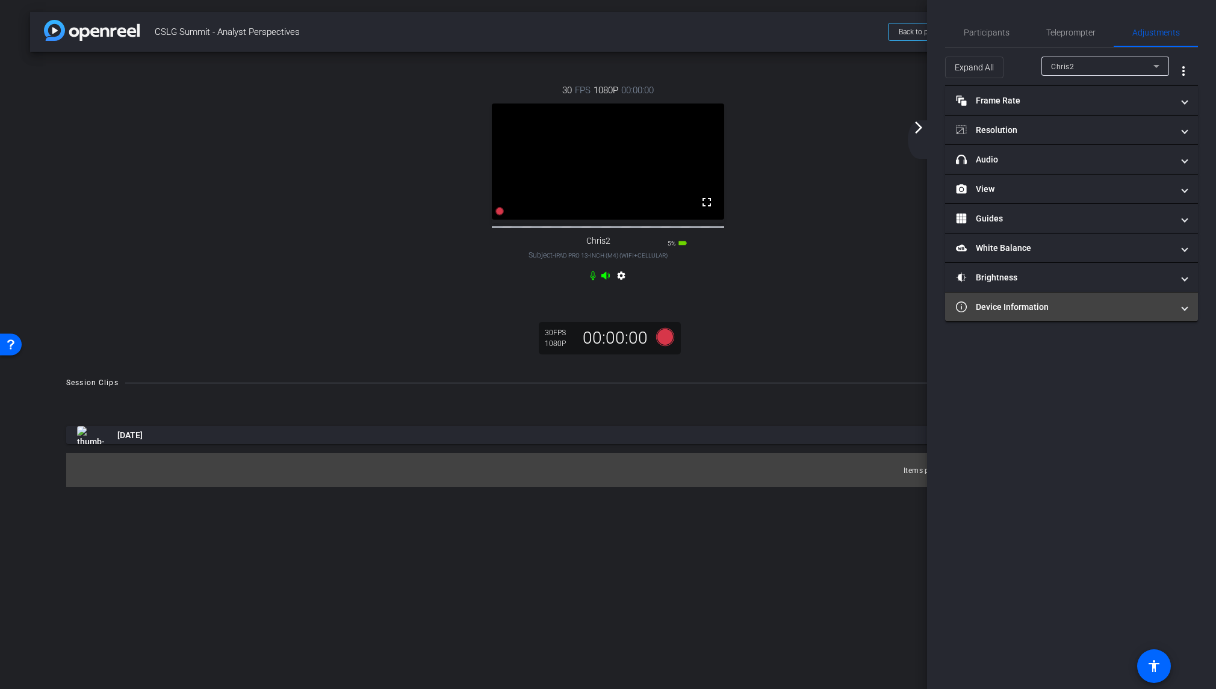
click at [1036, 298] on mat-expansion-panel-header "Device Information" at bounding box center [1071, 307] width 253 height 29
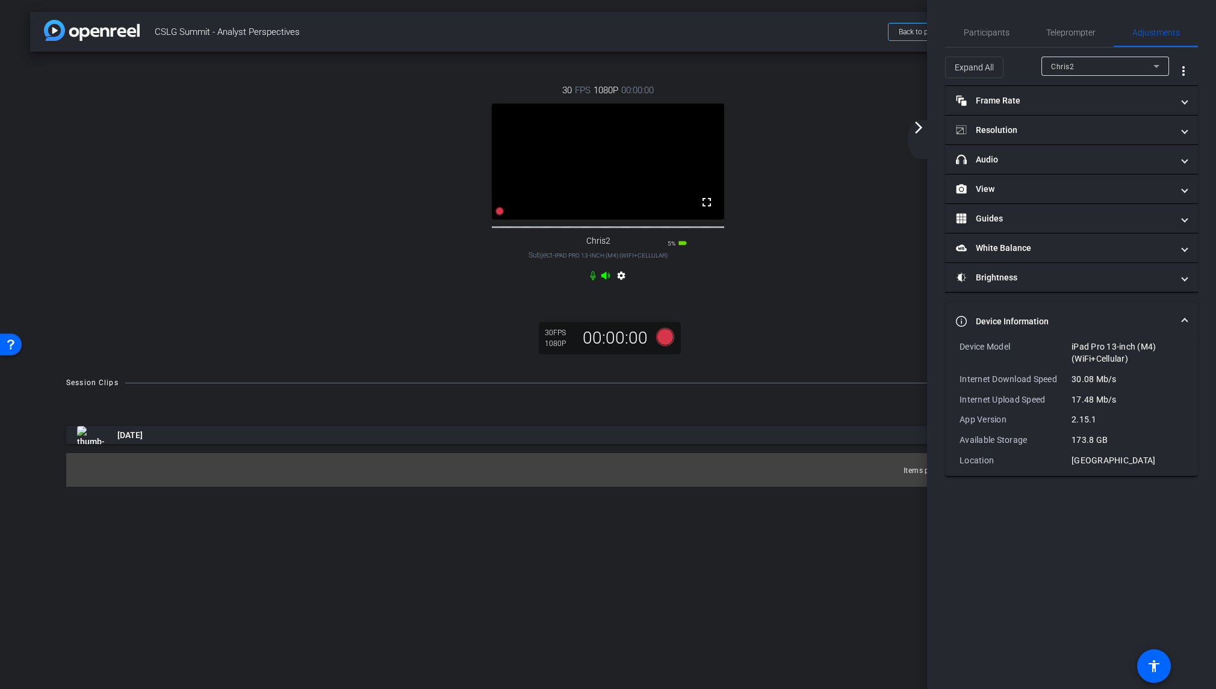
click at [1092, 315] on mat-panel-title "Device Information" at bounding box center [1064, 321] width 217 height 13
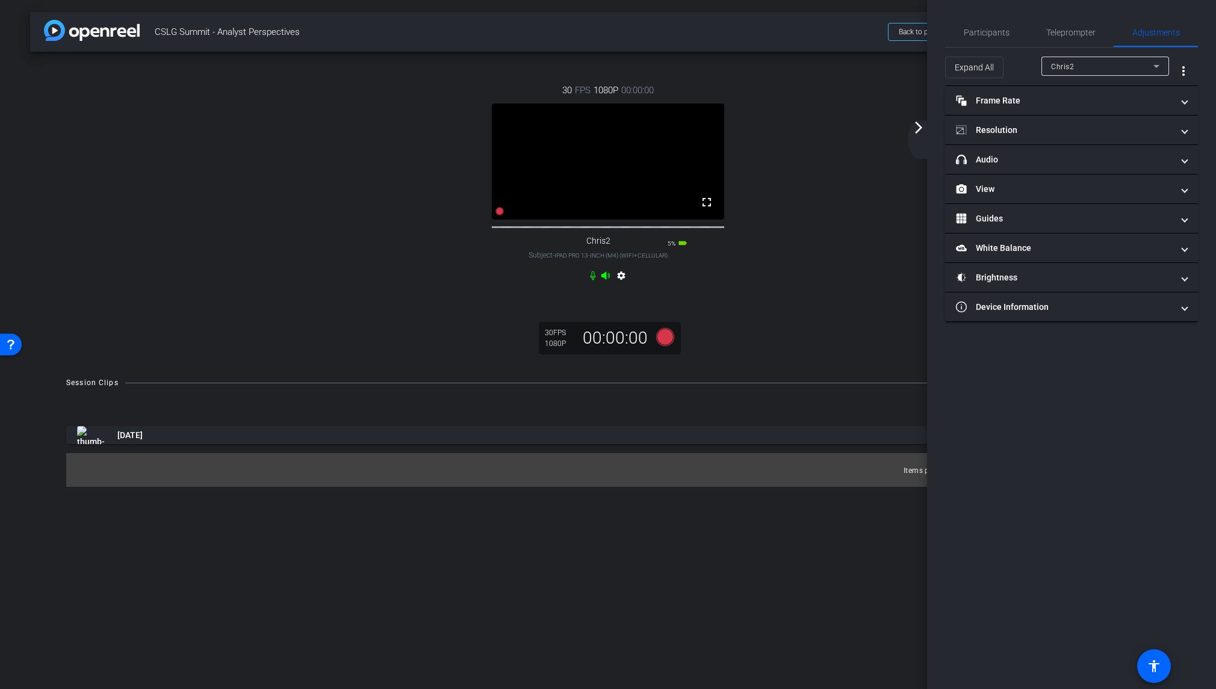
click at [916, 126] on mat-icon "arrow_forward_ios" at bounding box center [918, 127] width 14 height 14
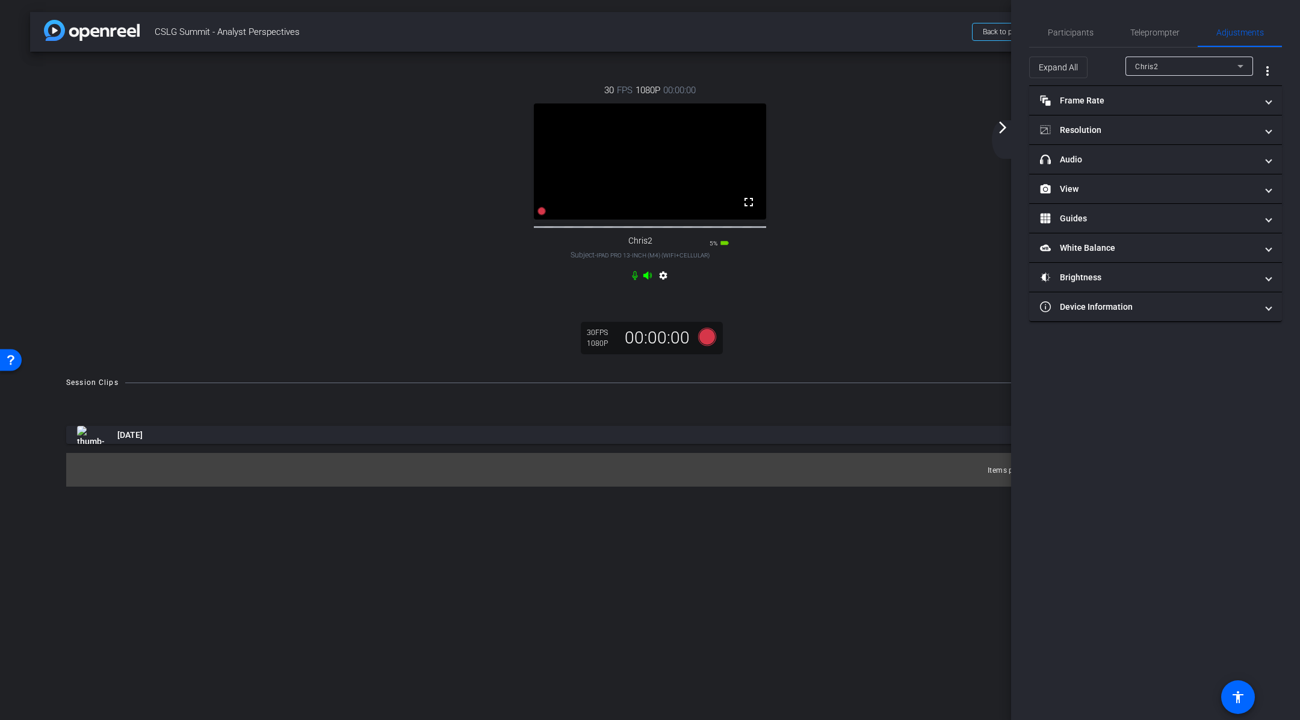
click at [1004, 124] on mat-icon "arrow_forward_ios" at bounding box center [1002, 127] width 14 height 14
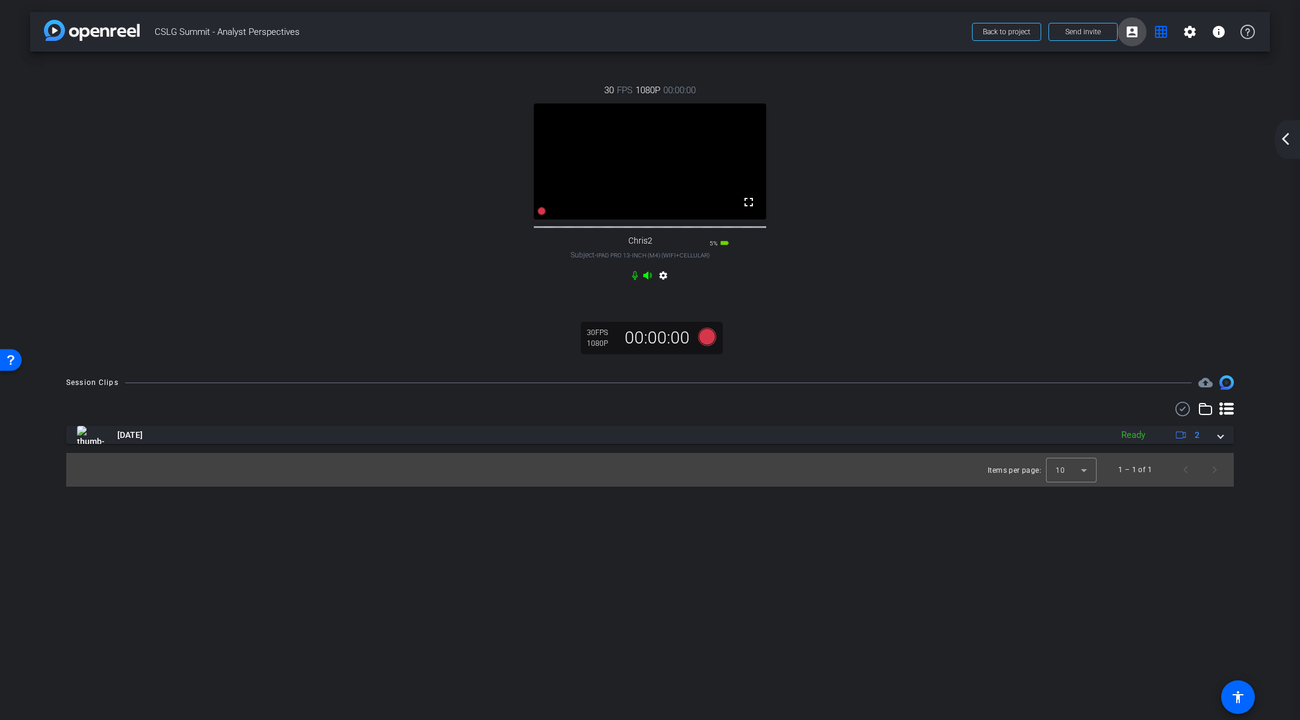
click at [1135, 31] on mat-icon "account_box" at bounding box center [1132, 32] width 14 height 14
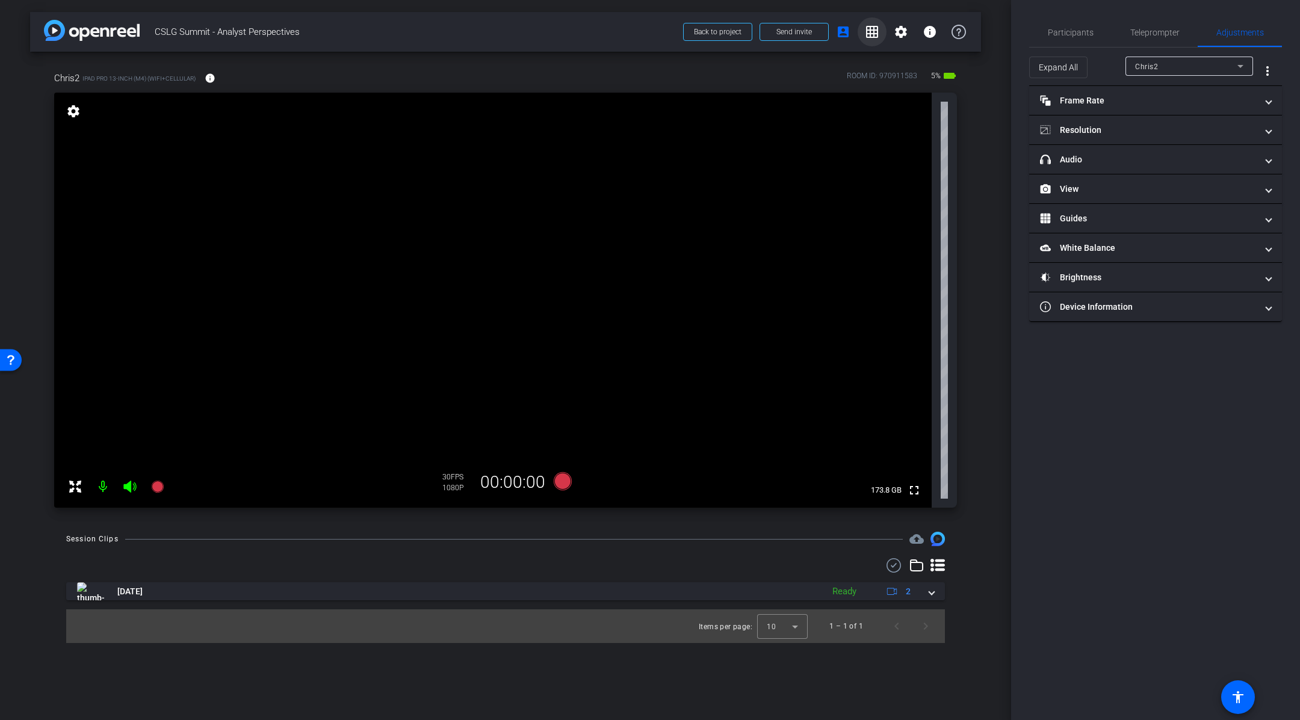
click at [875, 29] on mat-icon "grid_on" at bounding box center [872, 32] width 14 height 14
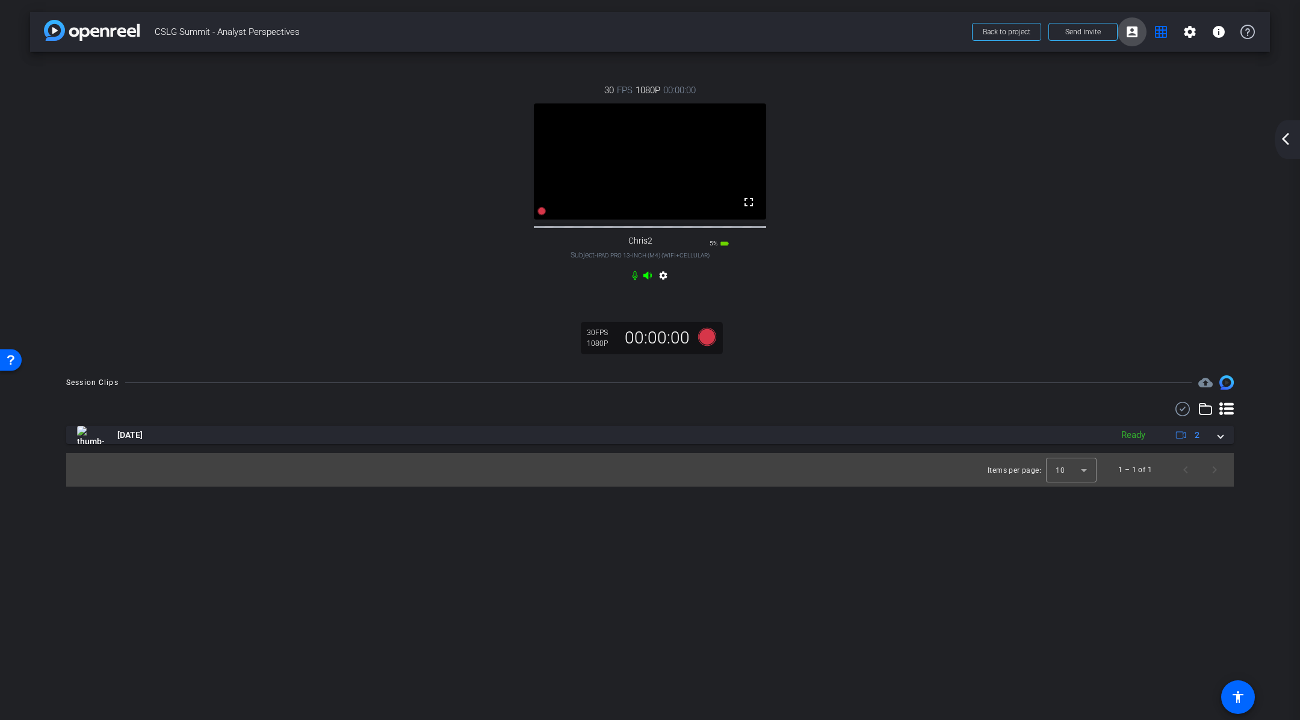
click at [1135, 27] on mat-icon "account_box" at bounding box center [1132, 32] width 14 height 14
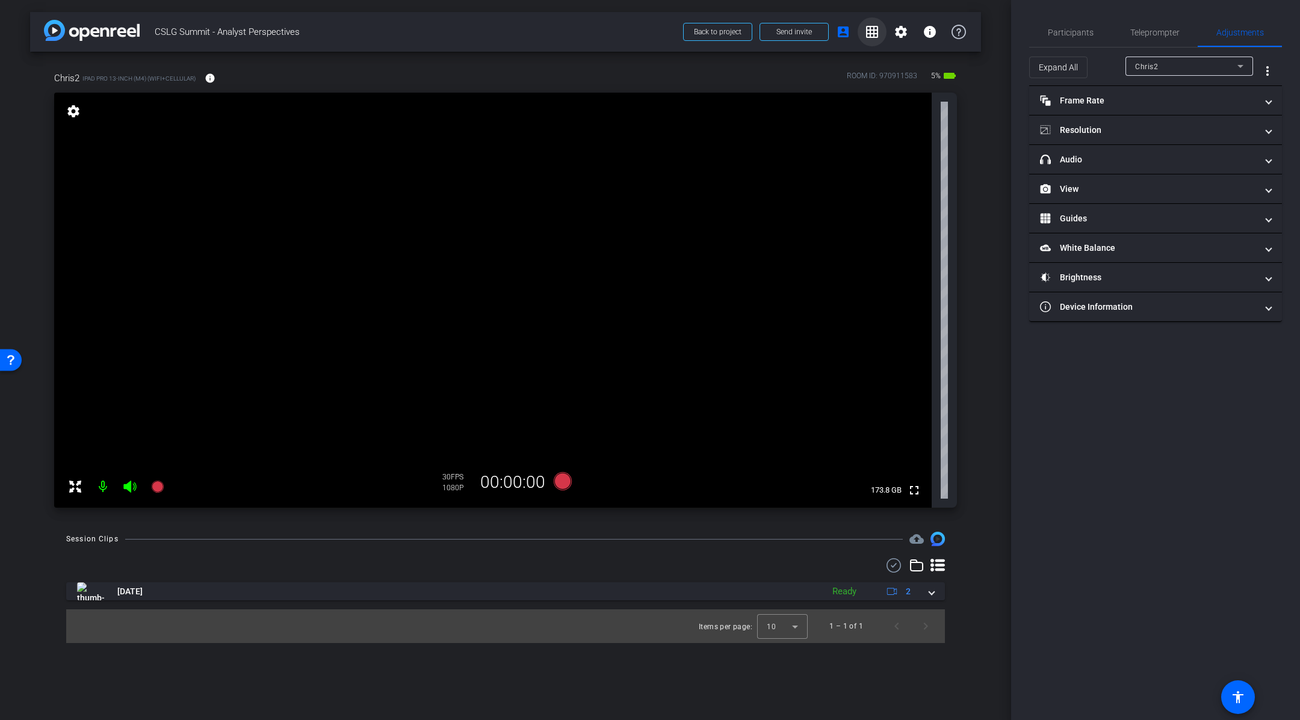
click at [873, 33] on mat-icon "grid_on" at bounding box center [872, 32] width 14 height 14
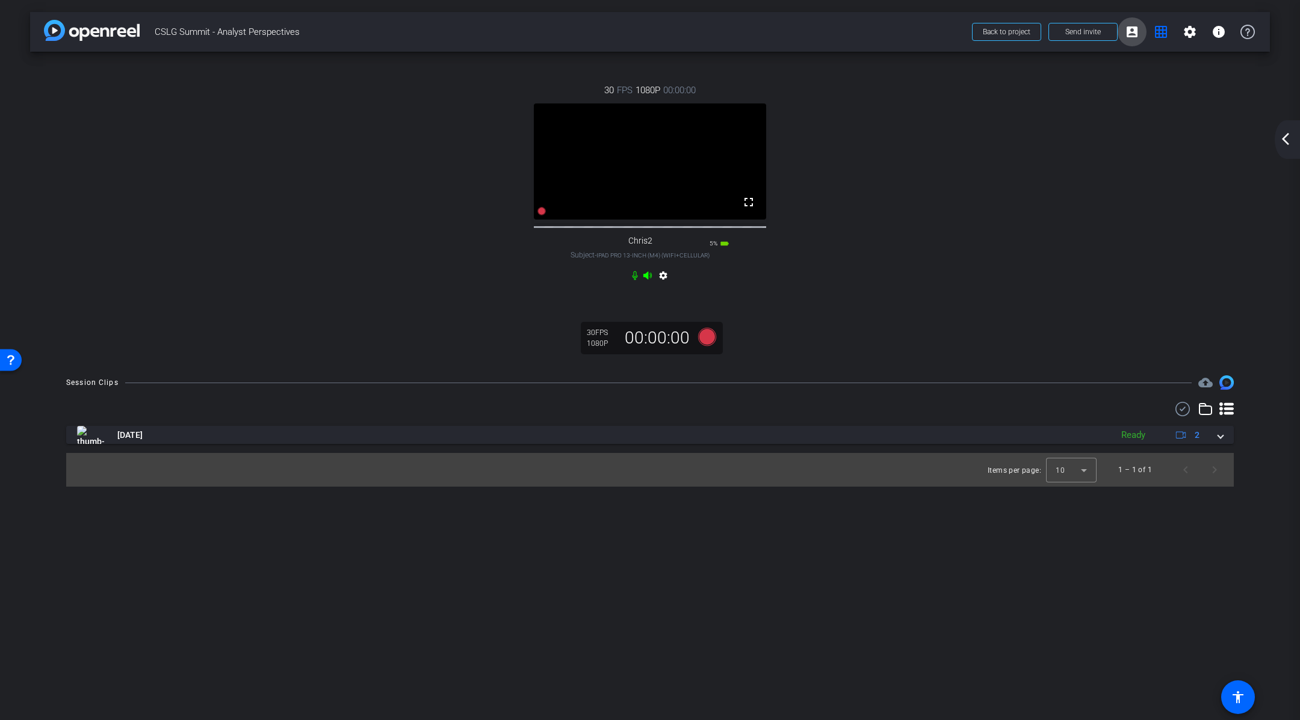
click at [1136, 34] on mat-icon "account_box" at bounding box center [1132, 32] width 14 height 14
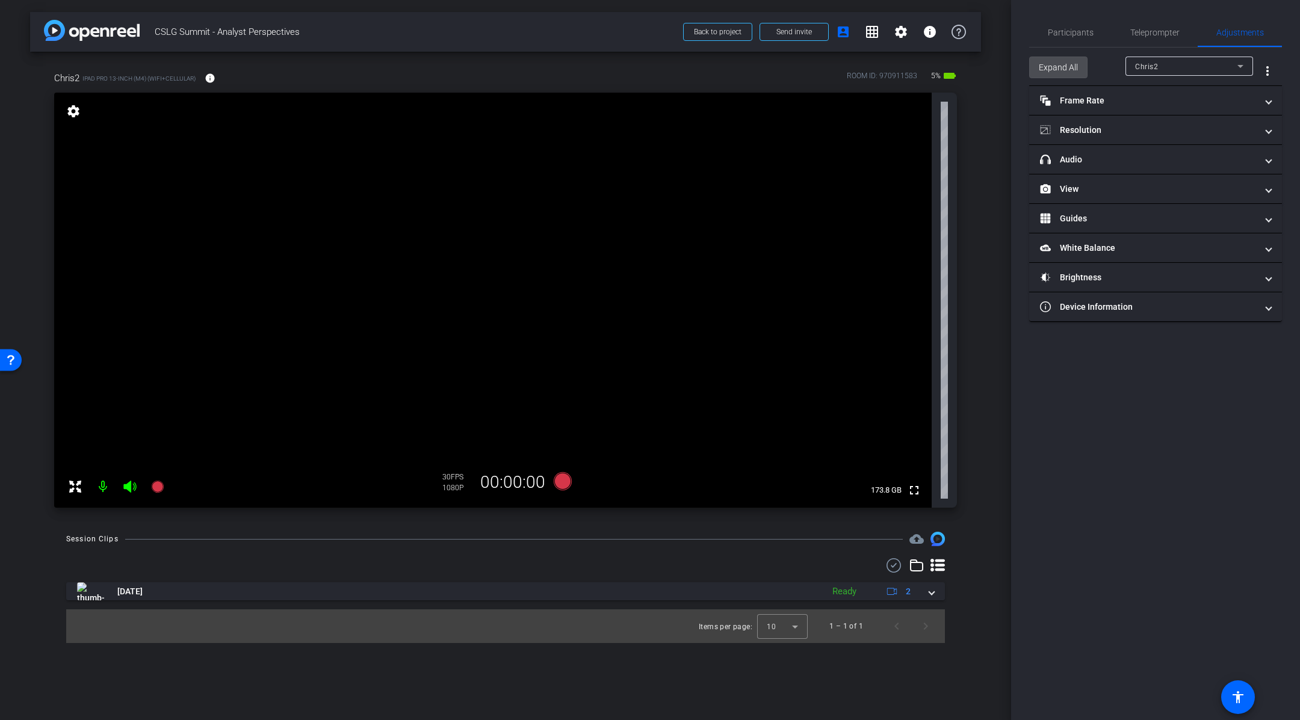
click at [1056, 66] on span "Expand All" at bounding box center [1058, 67] width 39 height 23
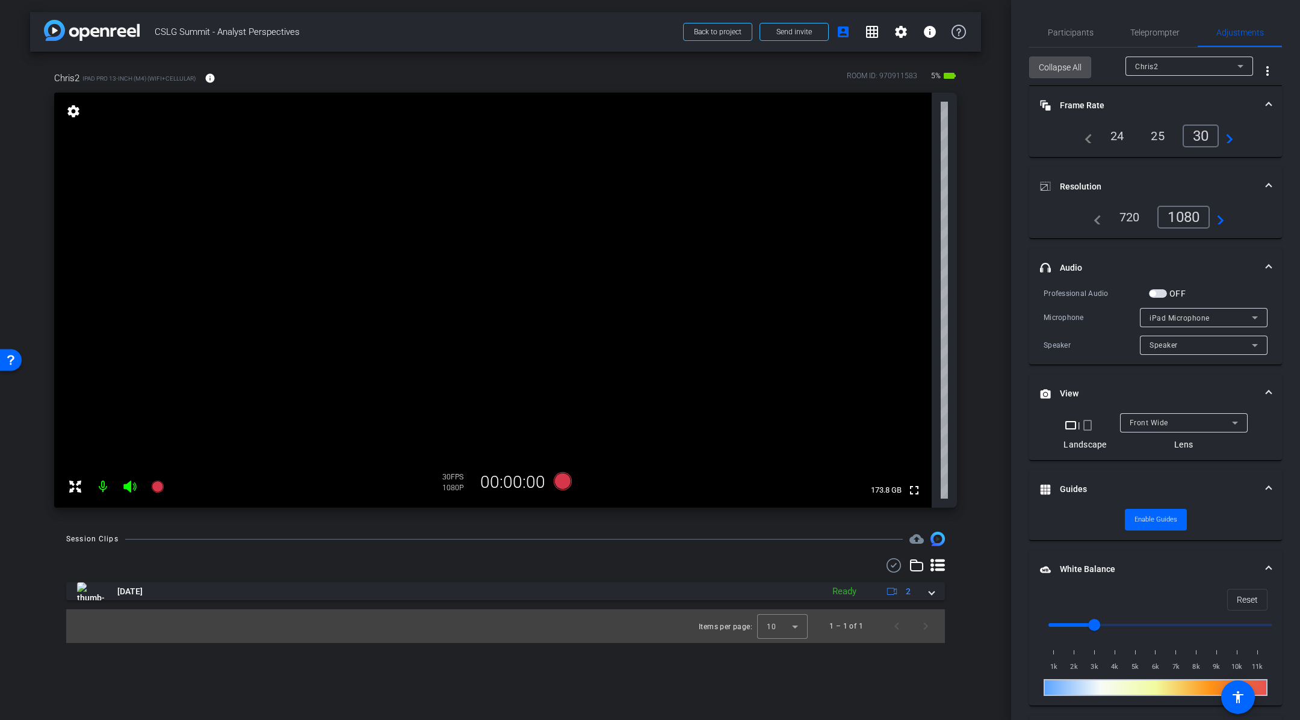
click at [1056, 66] on span "Collapse All" at bounding box center [1060, 67] width 43 height 23
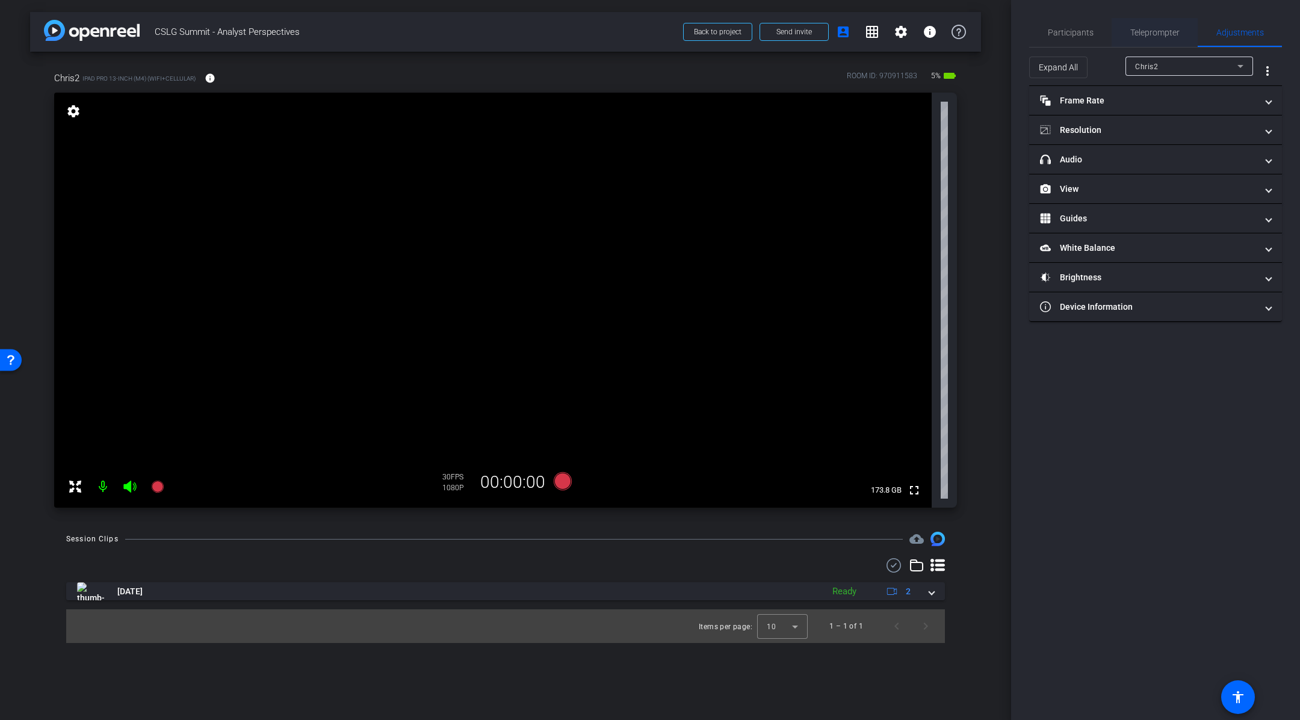
click at [1169, 37] on span "Teleprompter" at bounding box center [1154, 32] width 49 height 8
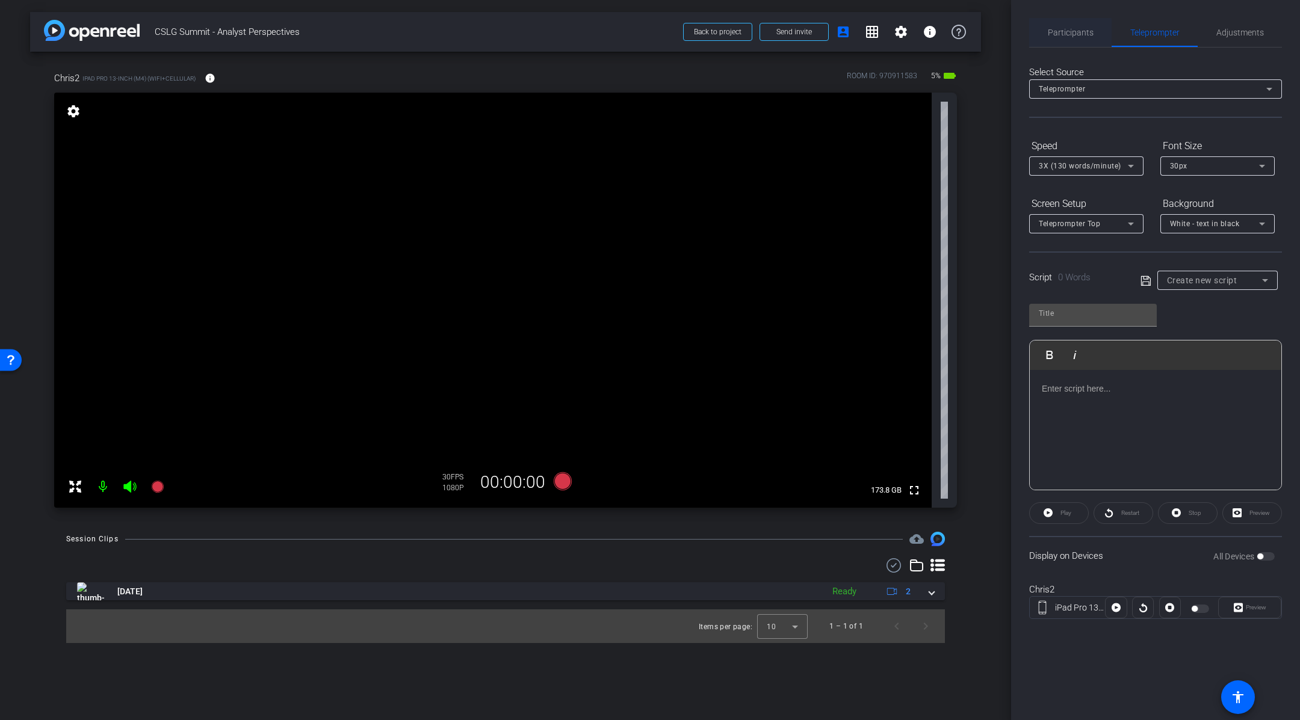
click at [1079, 32] on span "Participants" at bounding box center [1071, 32] width 46 height 8
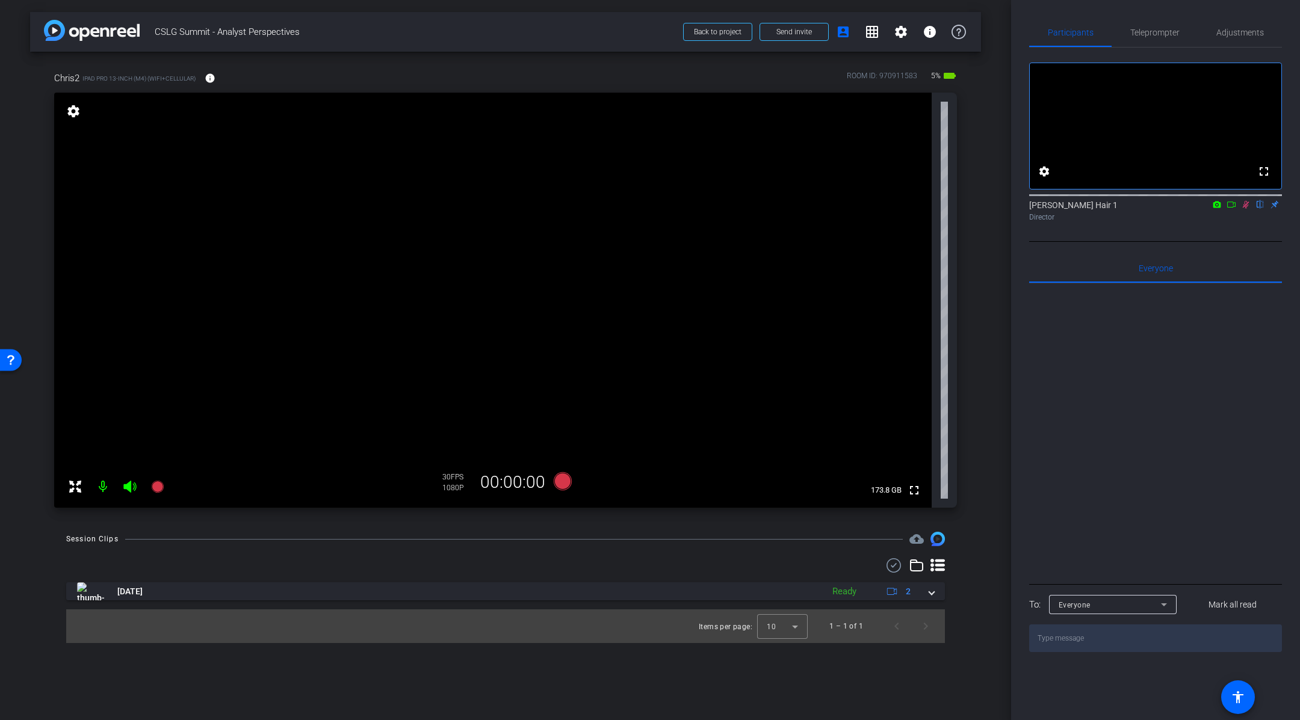
click at [1234, 209] on icon at bounding box center [1232, 204] width 10 height 8
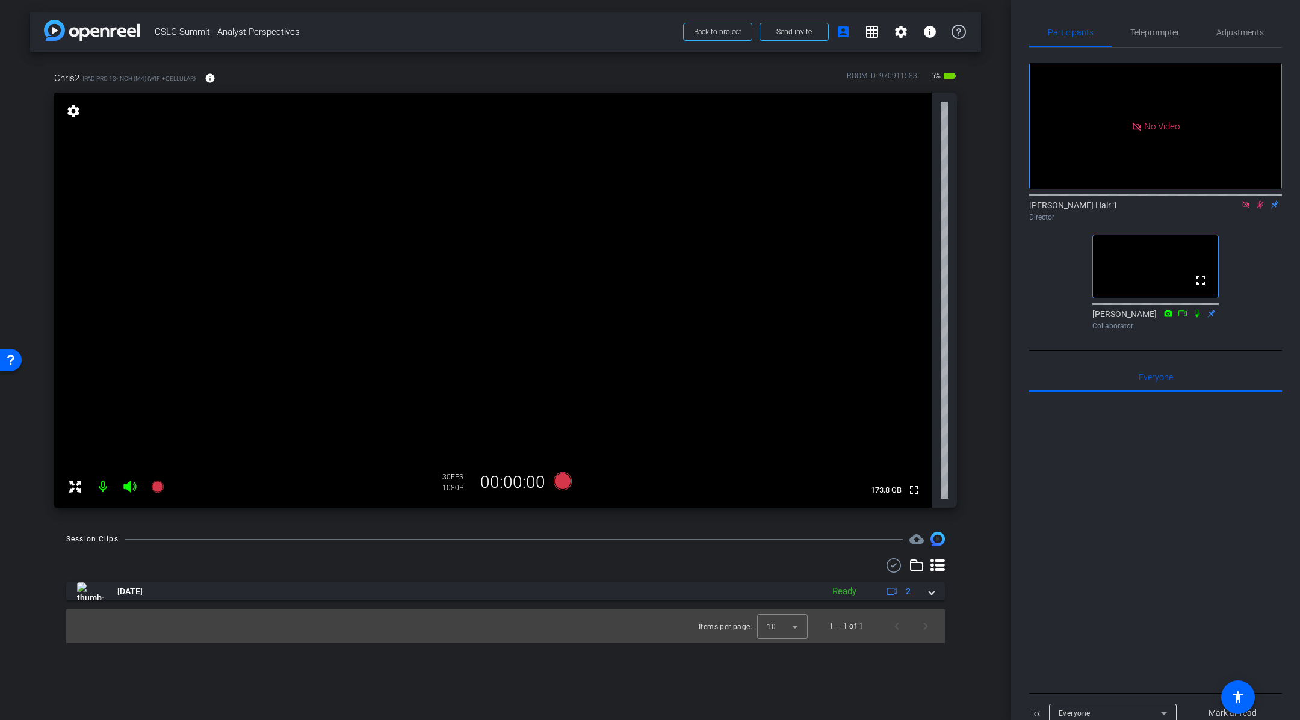
click at [1241, 209] on icon at bounding box center [1246, 204] width 10 height 8
click at [1258, 209] on mat-icon "flip" at bounding box center [1260, 204] width 14 height 11
click at [1259, 209] on mat-icon "flip" at bounding box center [1260, 204] width 14 height 11
click at [1245, 209] on icon at bounding box center [1246, 204] width 10 height 8
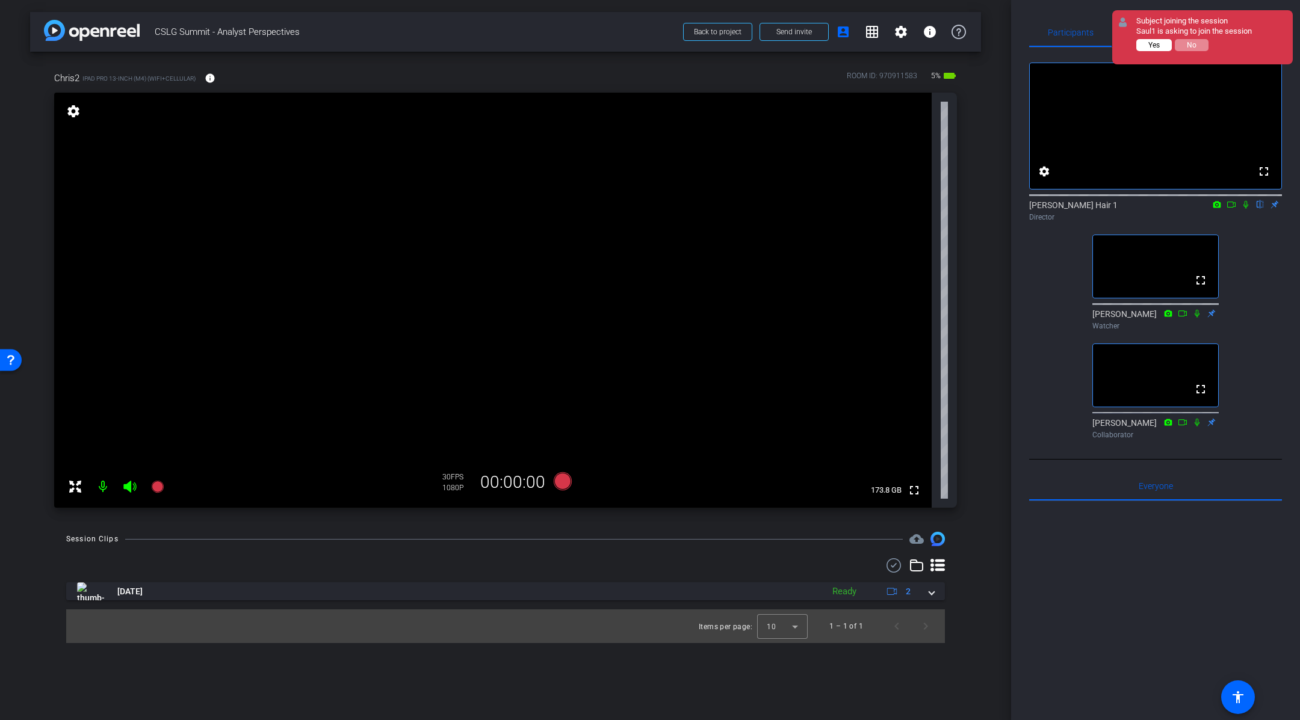
click at [1161, 45] on button "Yes" at bounding box center [1154, 45] width 36 height 12
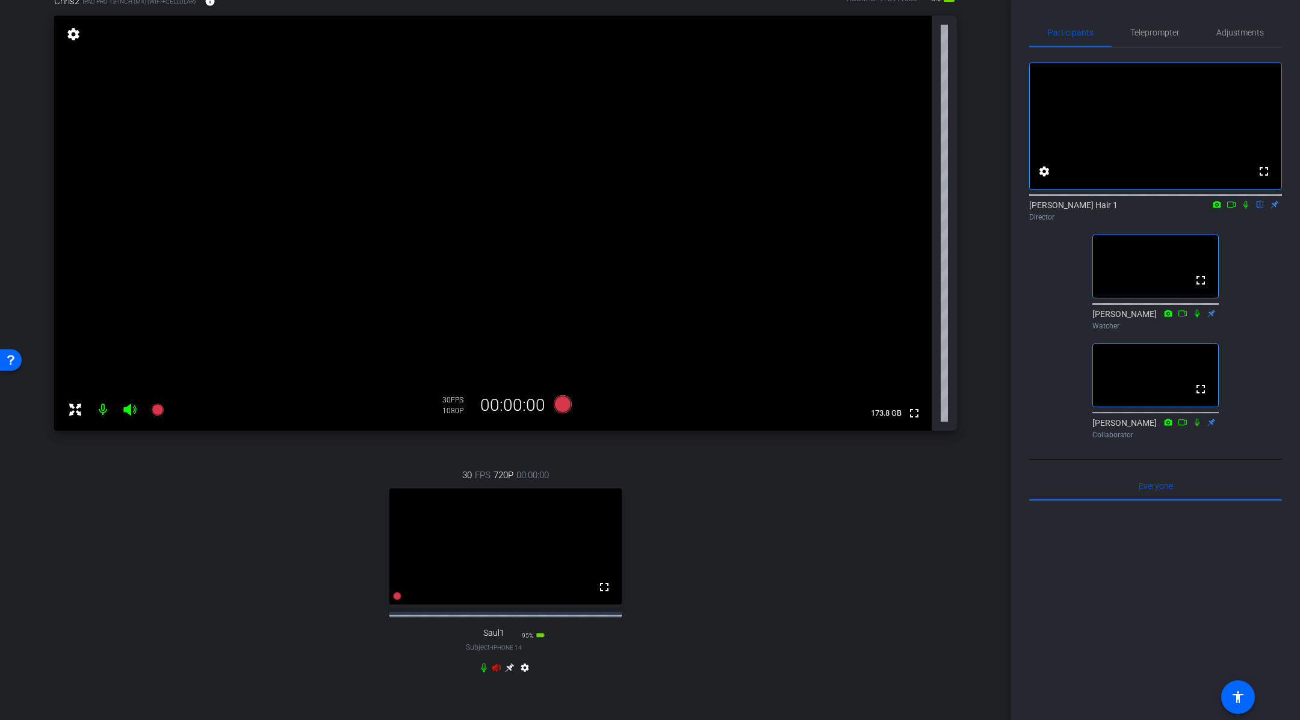
scroll to position [84, 0]
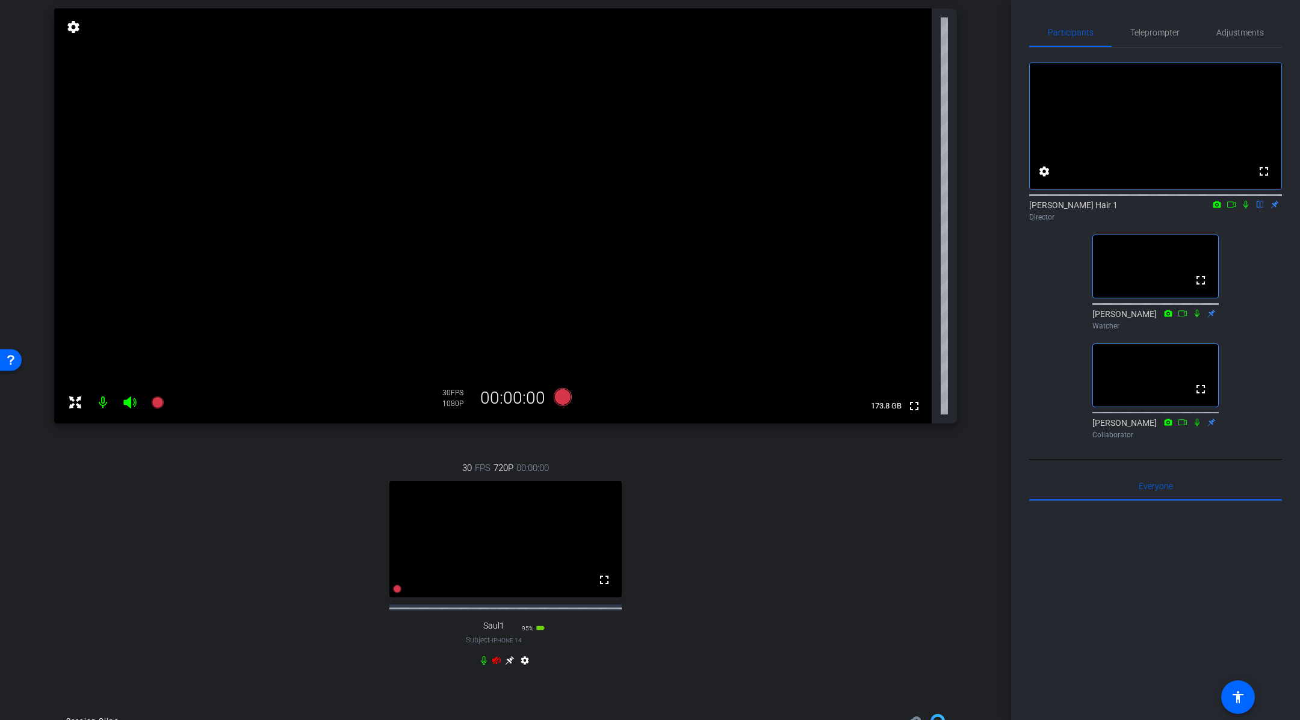
click at [511, 666] on icon at bounding box center [509, 661] width 9 height 9
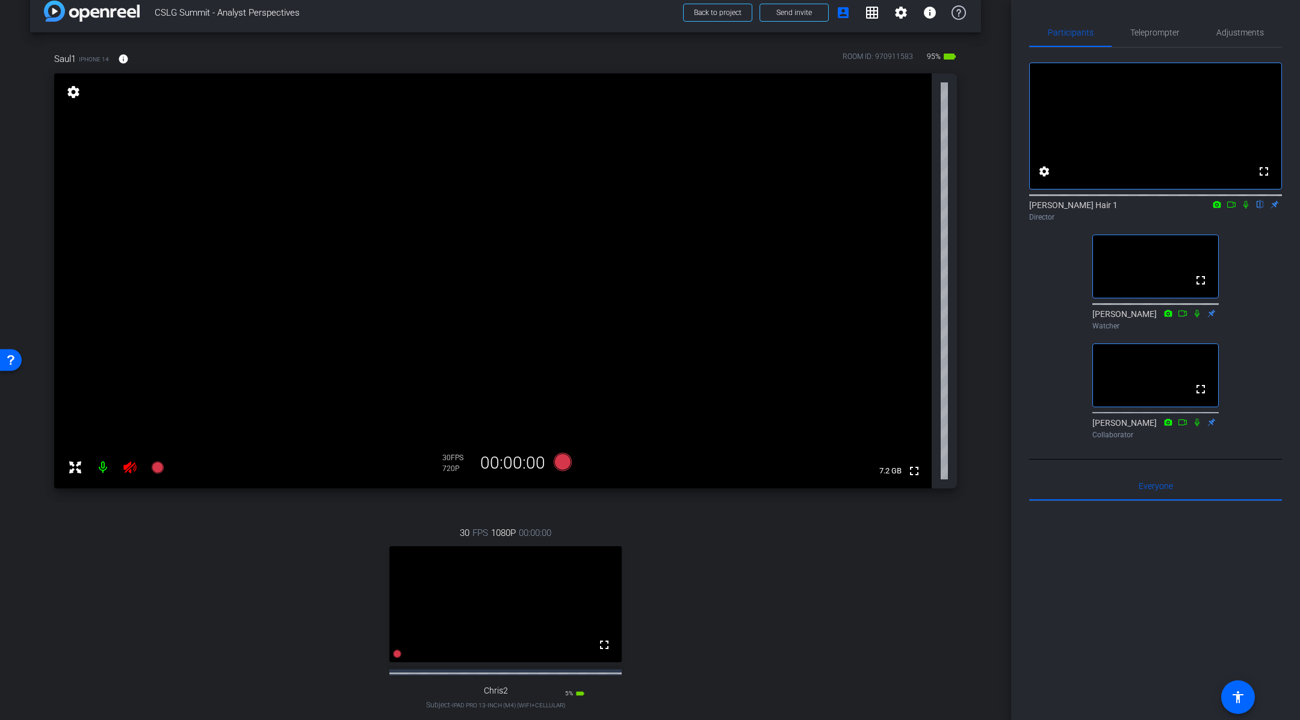
scroll to position [0, 0]
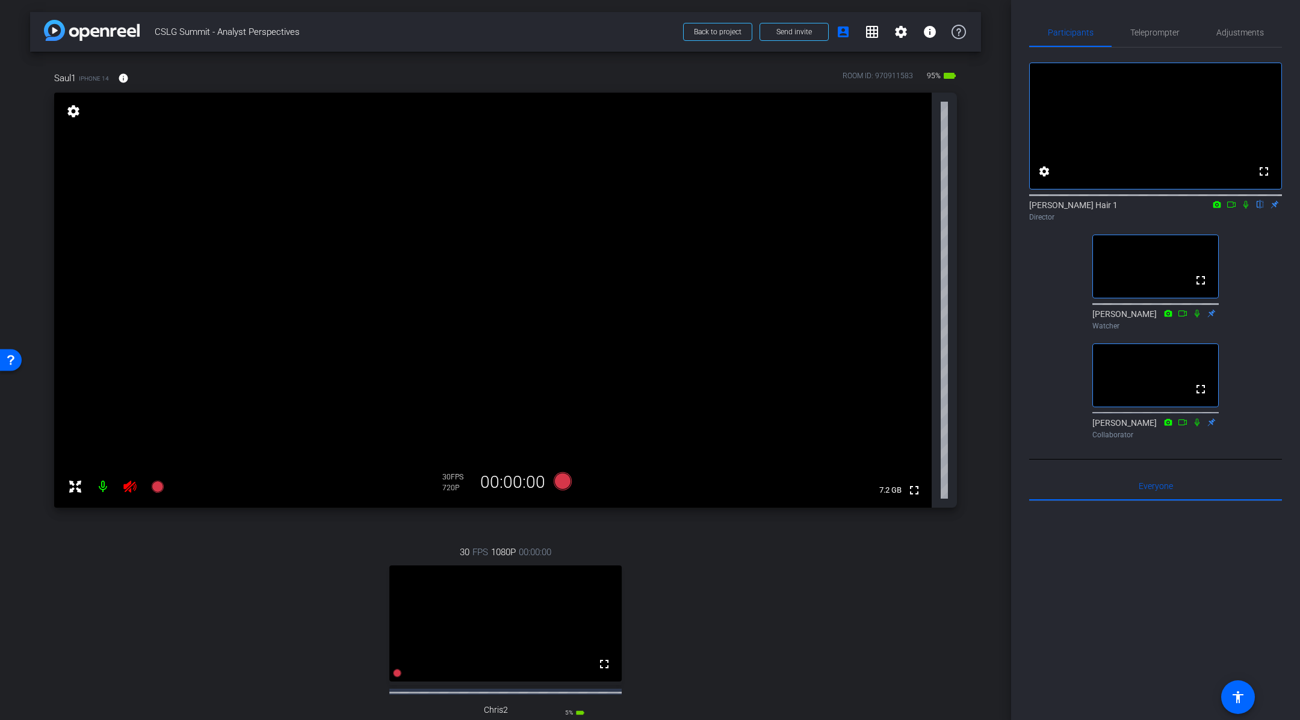
click at [132, 486] on icon at bounding box center [130, 487] width 14 height 14
click at [563, 643] on video at bounding box center [505, 624] width 232 height 116
click at [905, 33] on mat-icon "settings" at bounding box center [901, 32] width 14 height 14
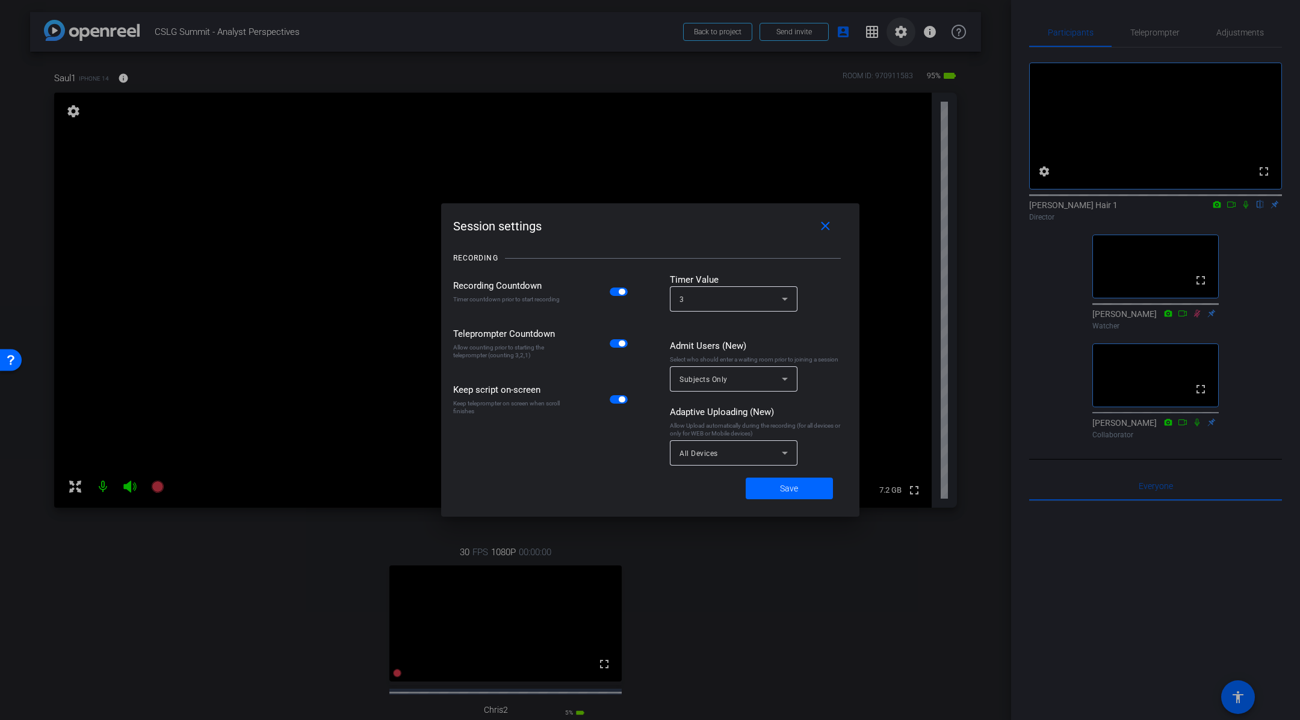
click at [905, 33] on div at bounding box center [650, 360] width 1300 height 720
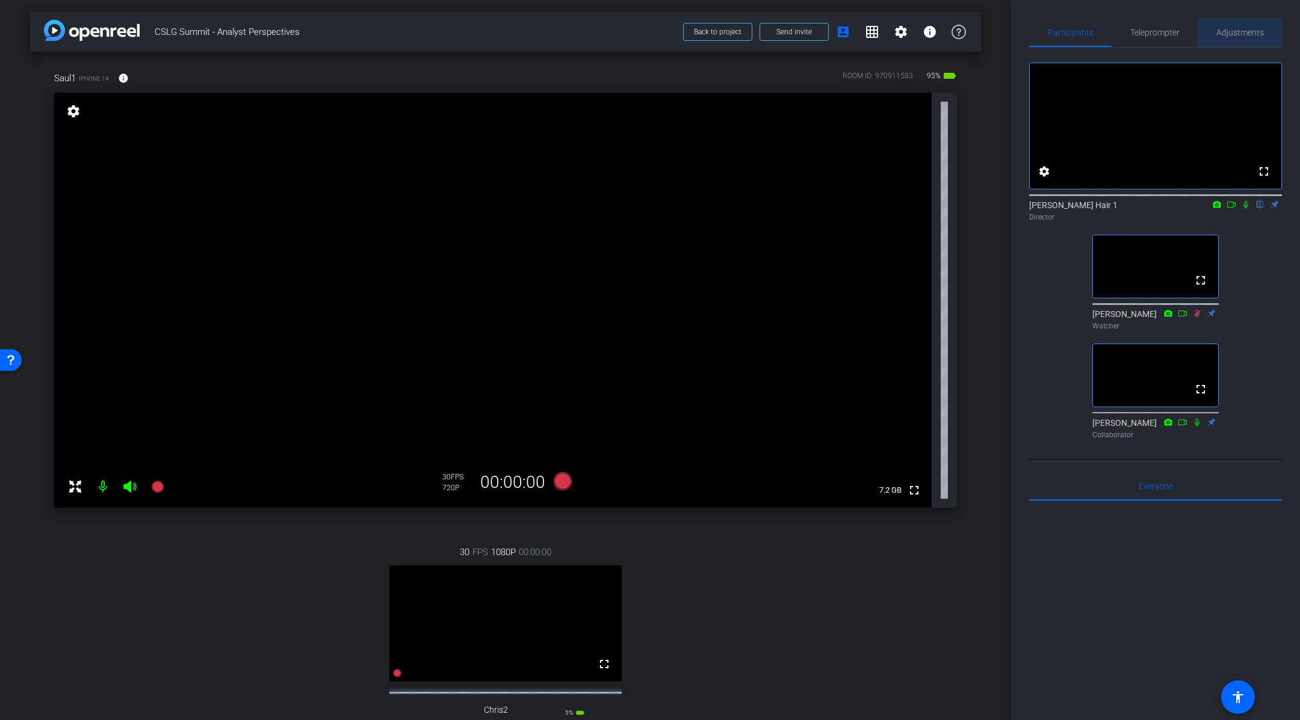
click at [1240, 31] on span "Adjustments" at bounding box center [1240, 32] width 48 height 8
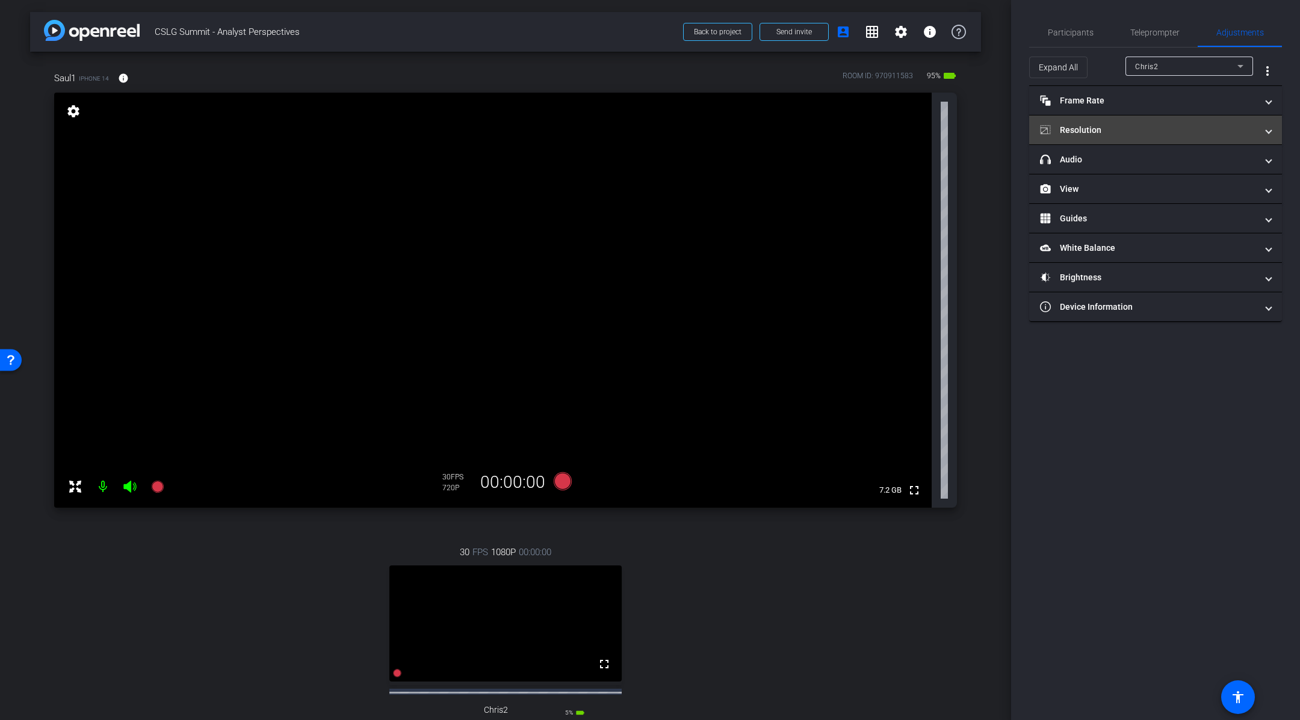
click at [1125, 131] on mat-panel-title "Resolution" at bounding box center [1148, 130] width 217 height 13
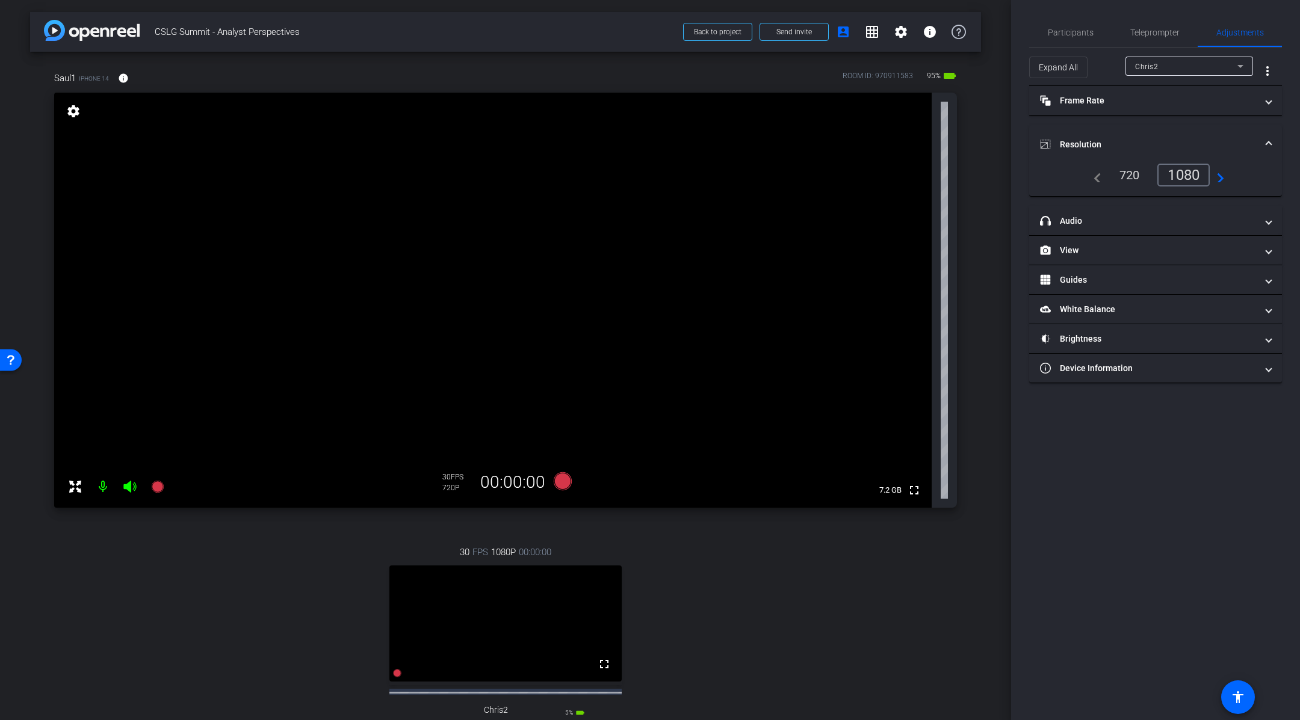
click at [1174, 70] on div "Chris2" at bounding box center [1186, 66] width 102 height 15
click at [1160, 110] on mat-option "Saul1" at bounding box center [1189, 109] width 128 height 19
type input "1000"
click at [1175, 179] on div "1080" at bounding box center [1166, 175] width 45 height 20
click at [567, 627] on video at bounding box center [505, 624] width 232 height 116
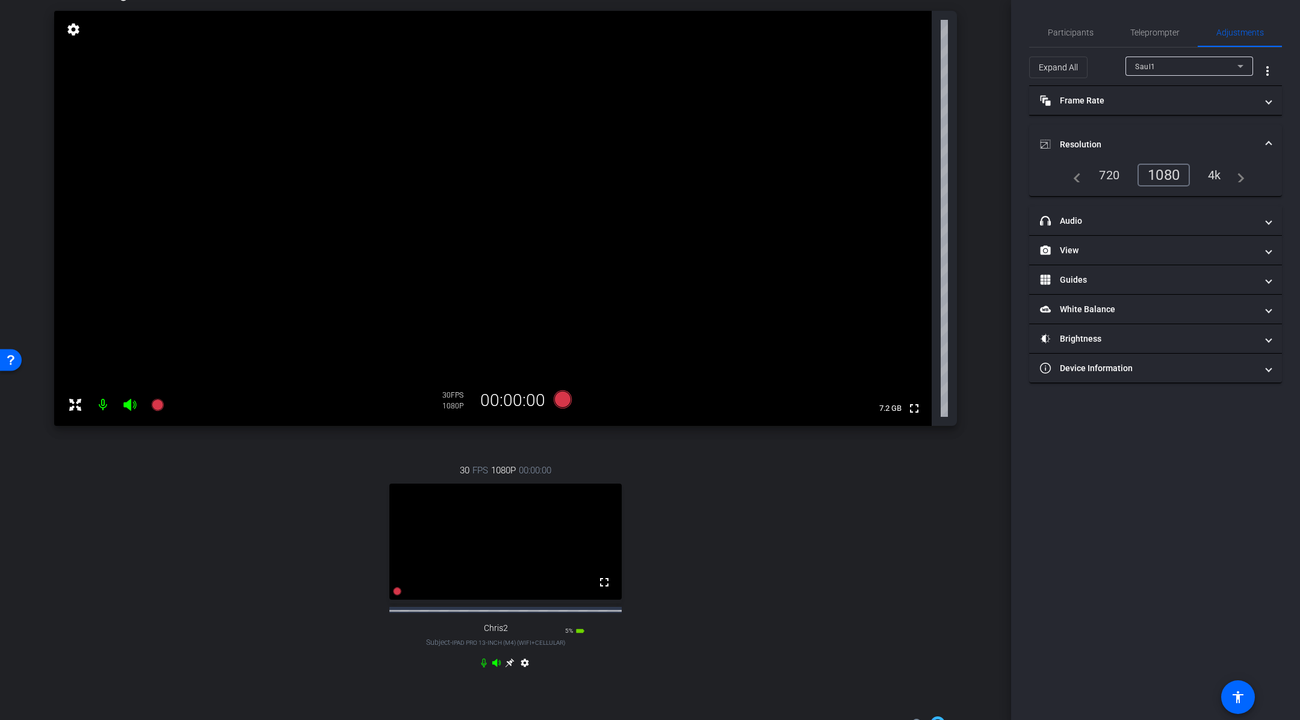
scroll to position [85, 0]
click at [510, 664] on icon at bounding box center [510, 660] width 10 height 10
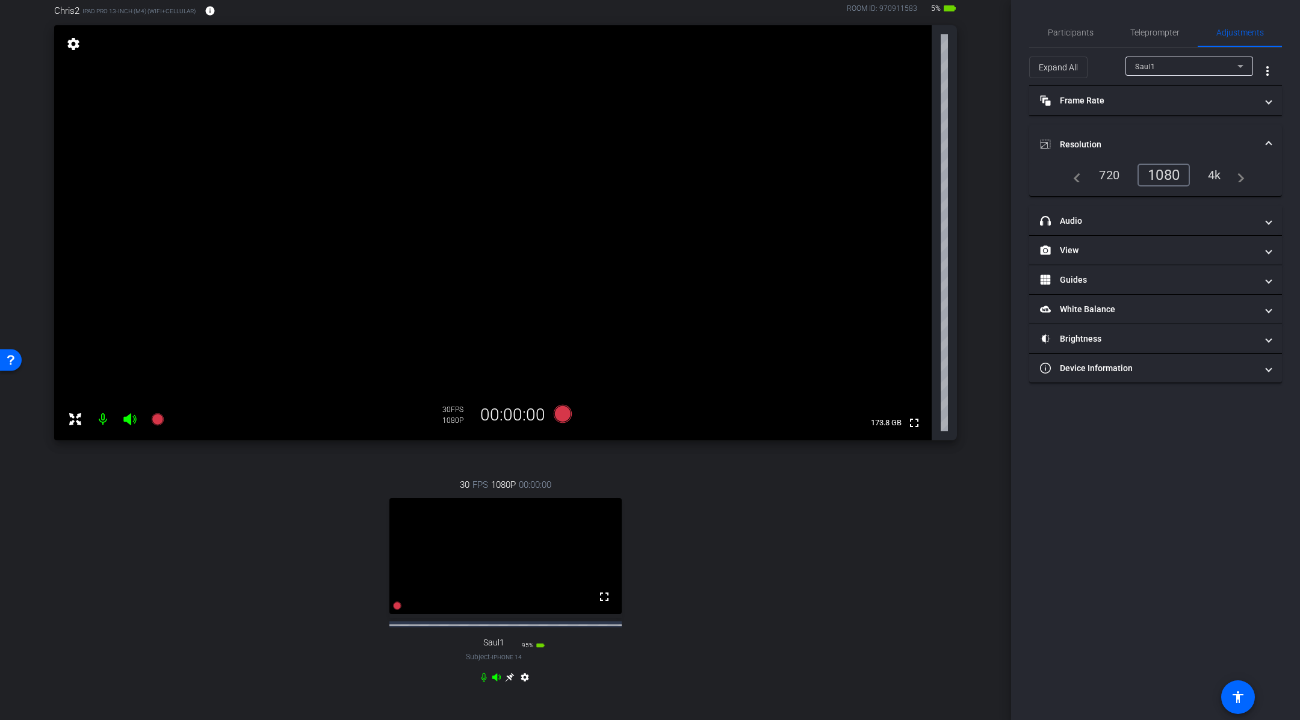
scroll to position [90, 0]
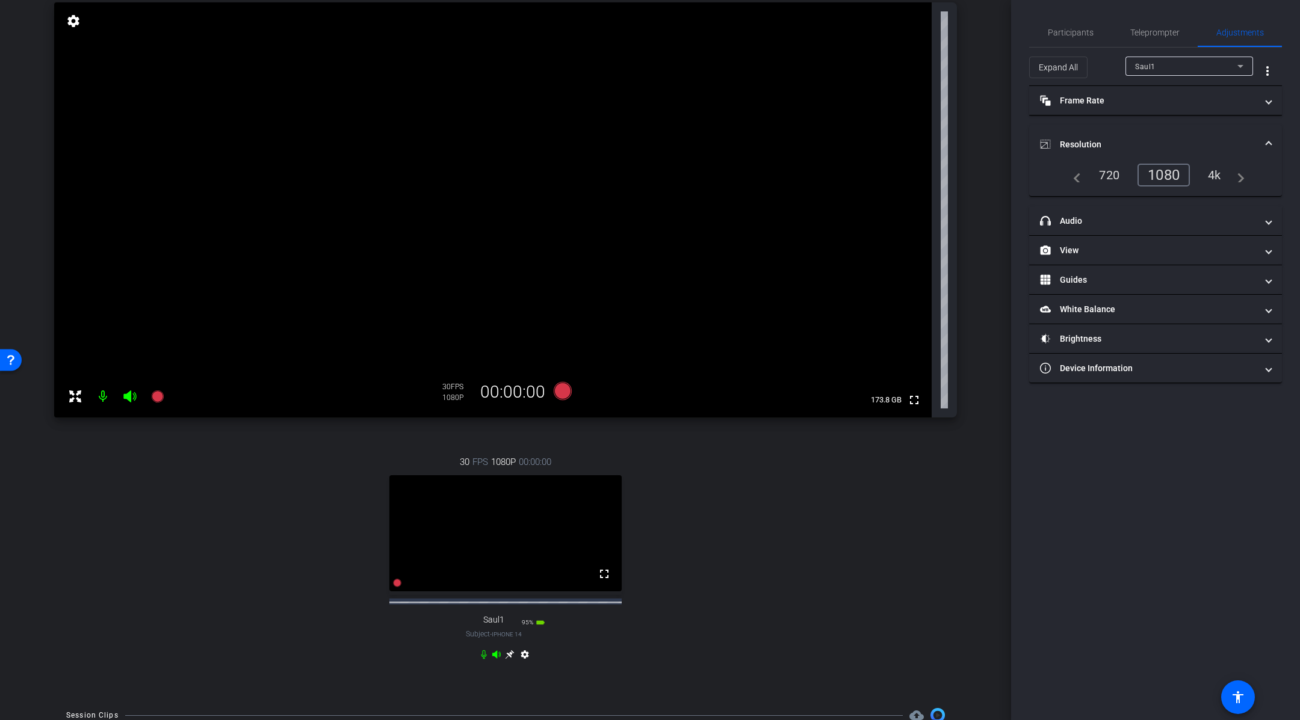
click at [512, 660] on icon at bounding box center [510, 655] width 10 height 10
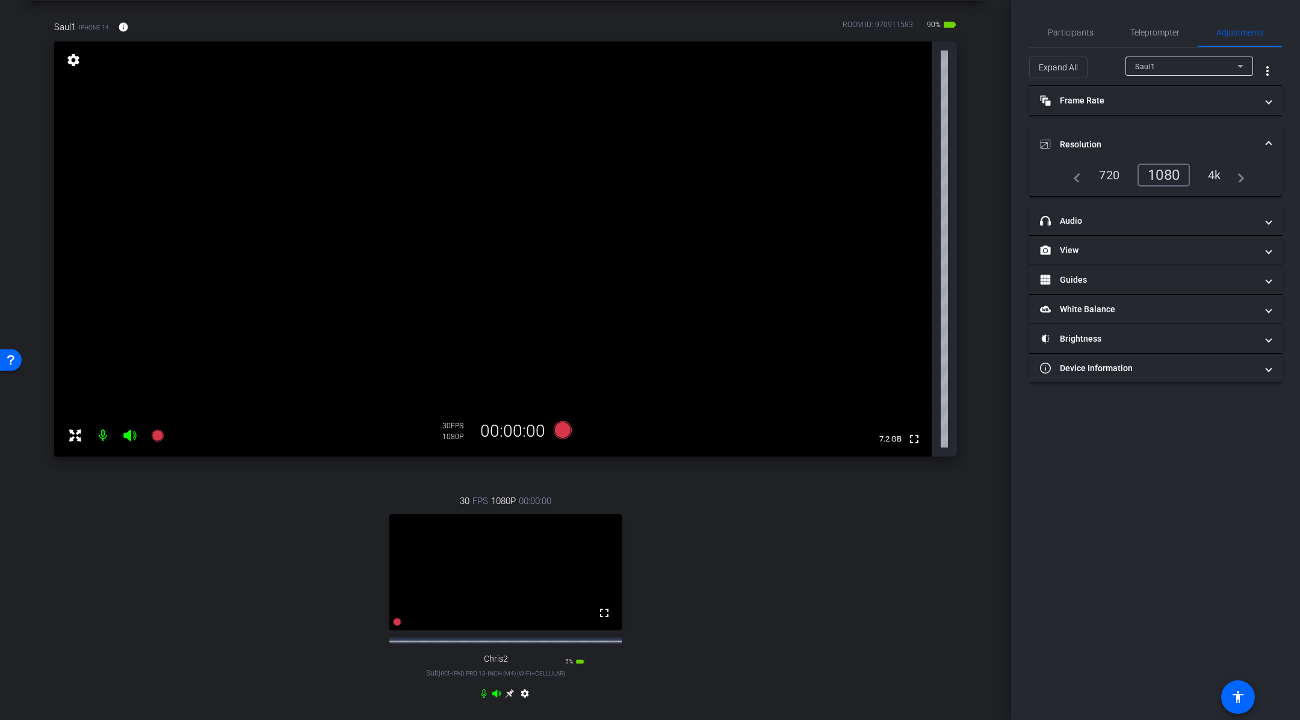
scroll to position [119, 0]
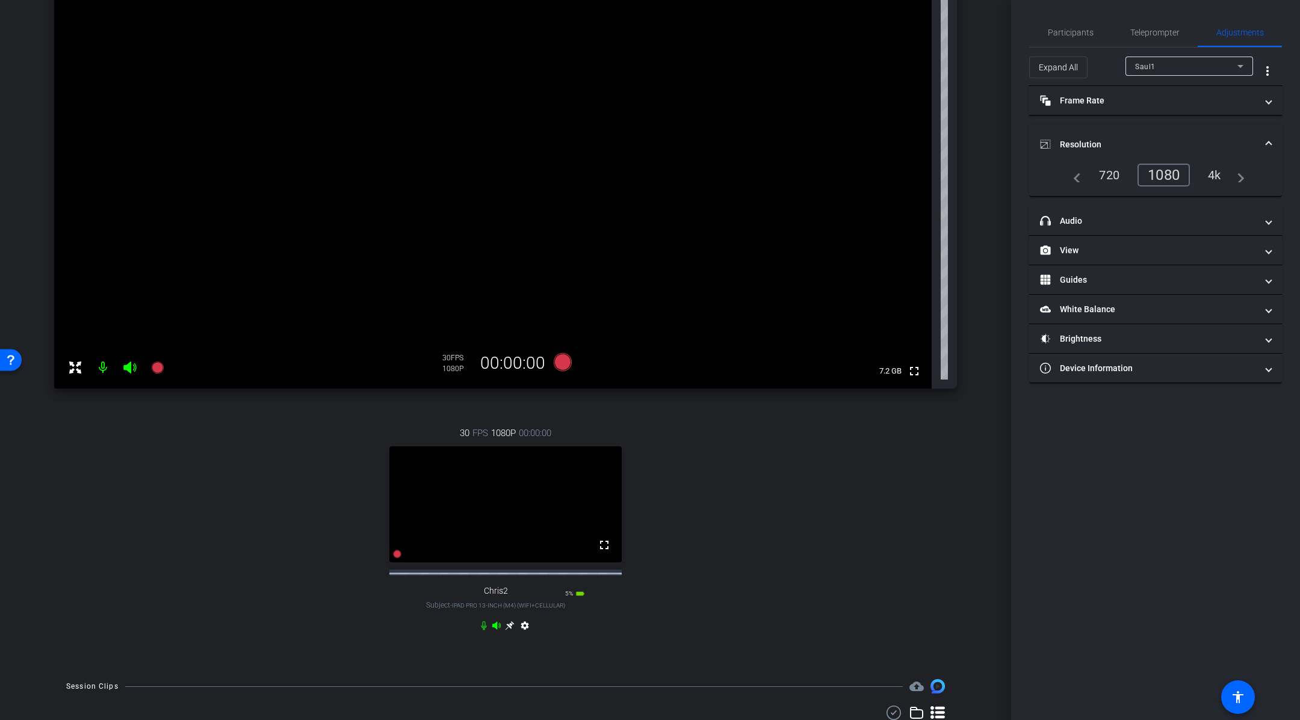
click at [519, 655] on div "30 FPS 1080P 00:00:00 fullscreen Chris2 Subject - iPad Pro 13-inch (M4) (WiFi+C…" at bounding box center [505, 531] width 903 height 249
click at [510, 631] on icon at bounding box center [509, 626] width 9 height 9
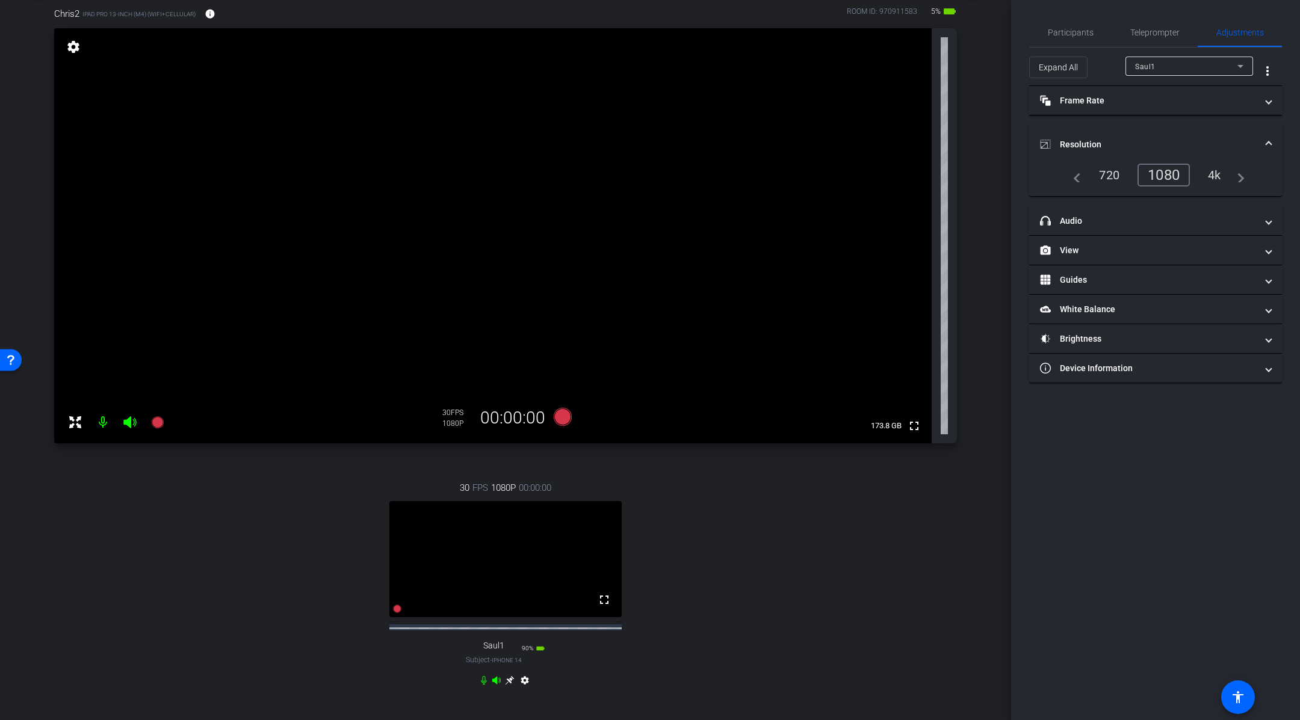
scroll to position [63, 0]
click at [507, 687] on icon at bounding box center [509, 682] width 9 height 9
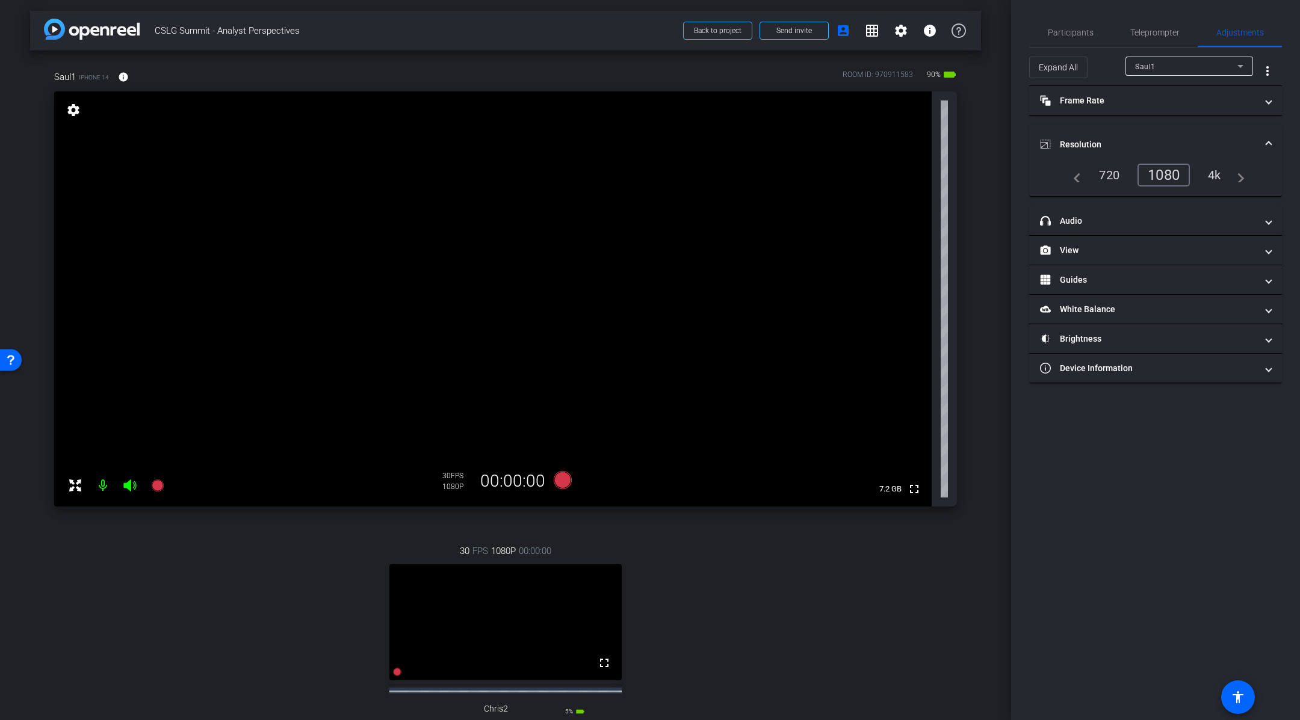
scroll to position [0, 0]
click at [1064, 31] on span "Participants" at bounding box center [1071, 32] width 46 height 8
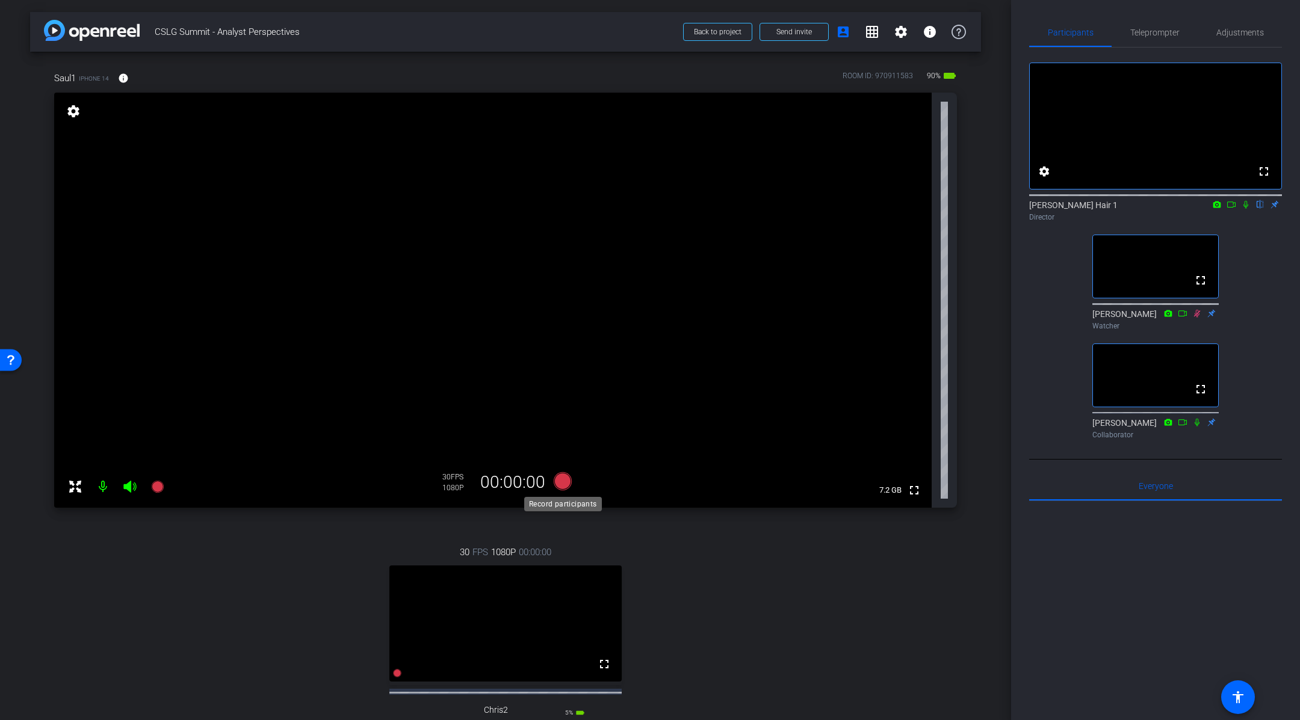
click at [566, 484] on icon at bounding box center [563, 481] width 18 height 18
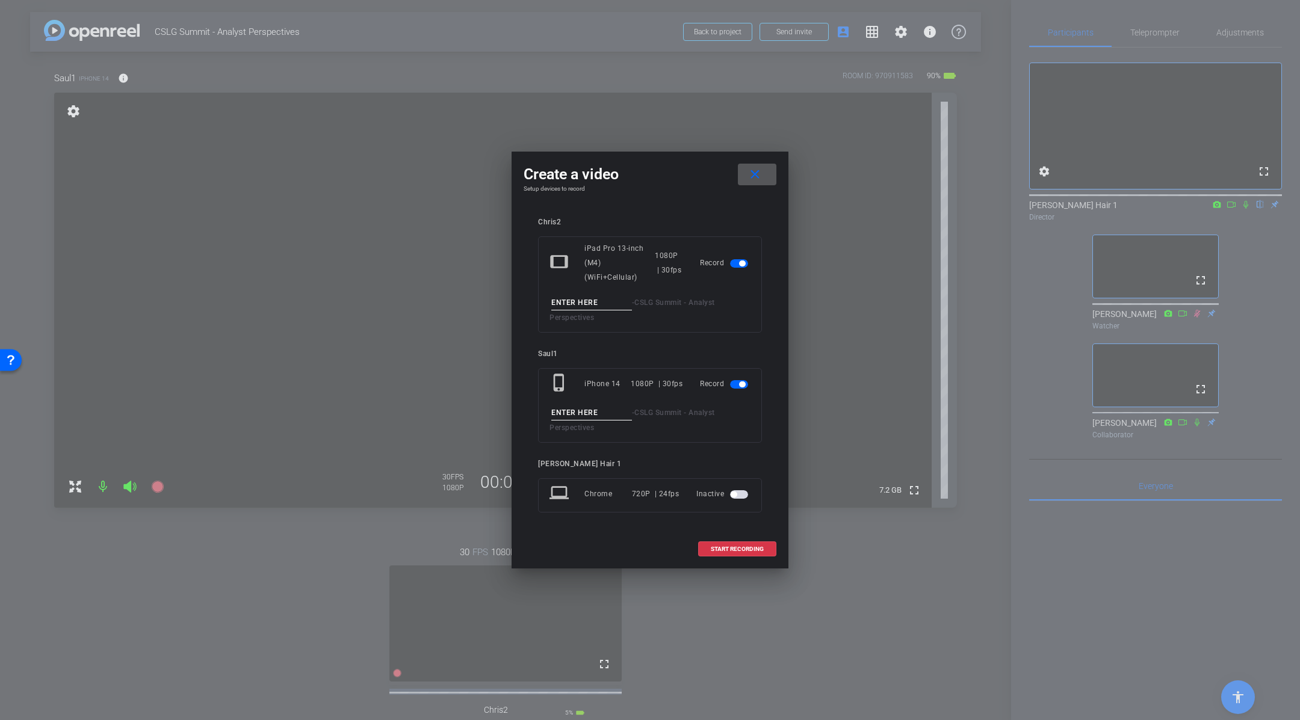
click at [592, 297] on input at bounding box center [591, 303] width 81 height 15
type input "Test"
click at [584, 406] on input at bounding box center [591, 413] width 81 height 15
type input "Test"
click at [747, 545] on span at bounding box center [737, 549] width 77 height 29
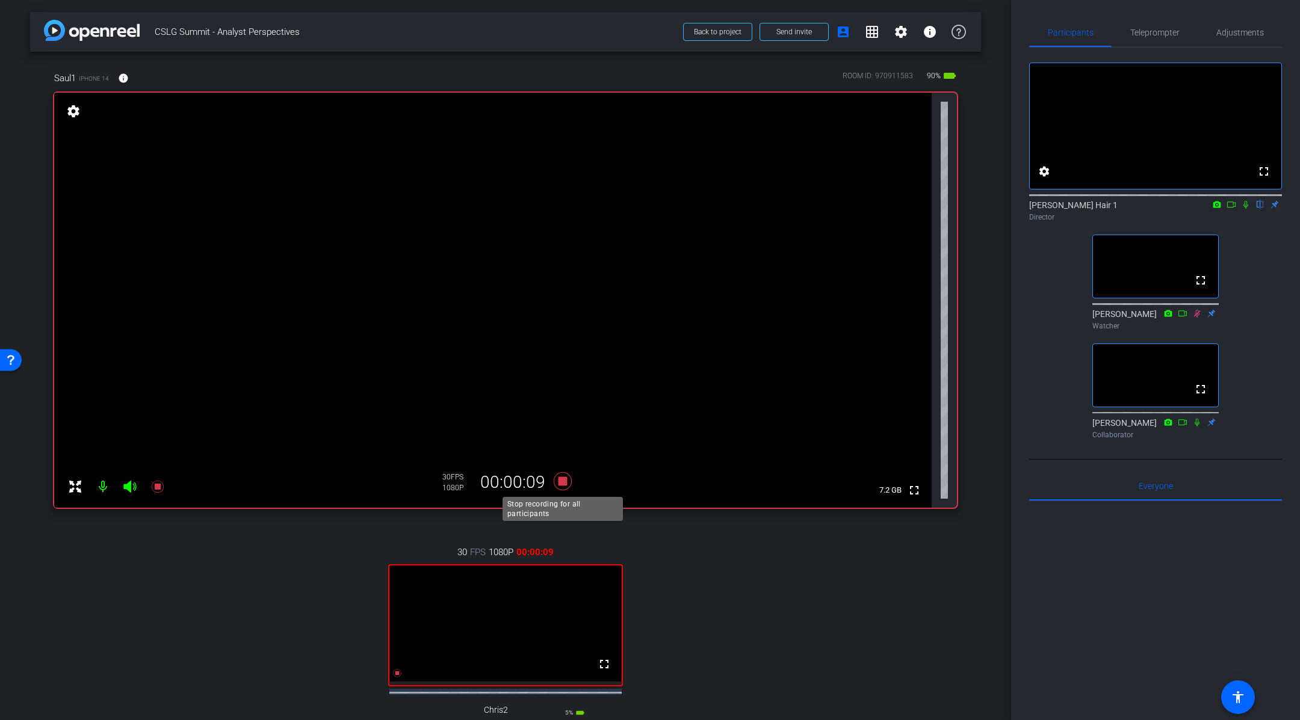
click at [562, 481] on icon at bounding box center [563, 481] width 18 height 18
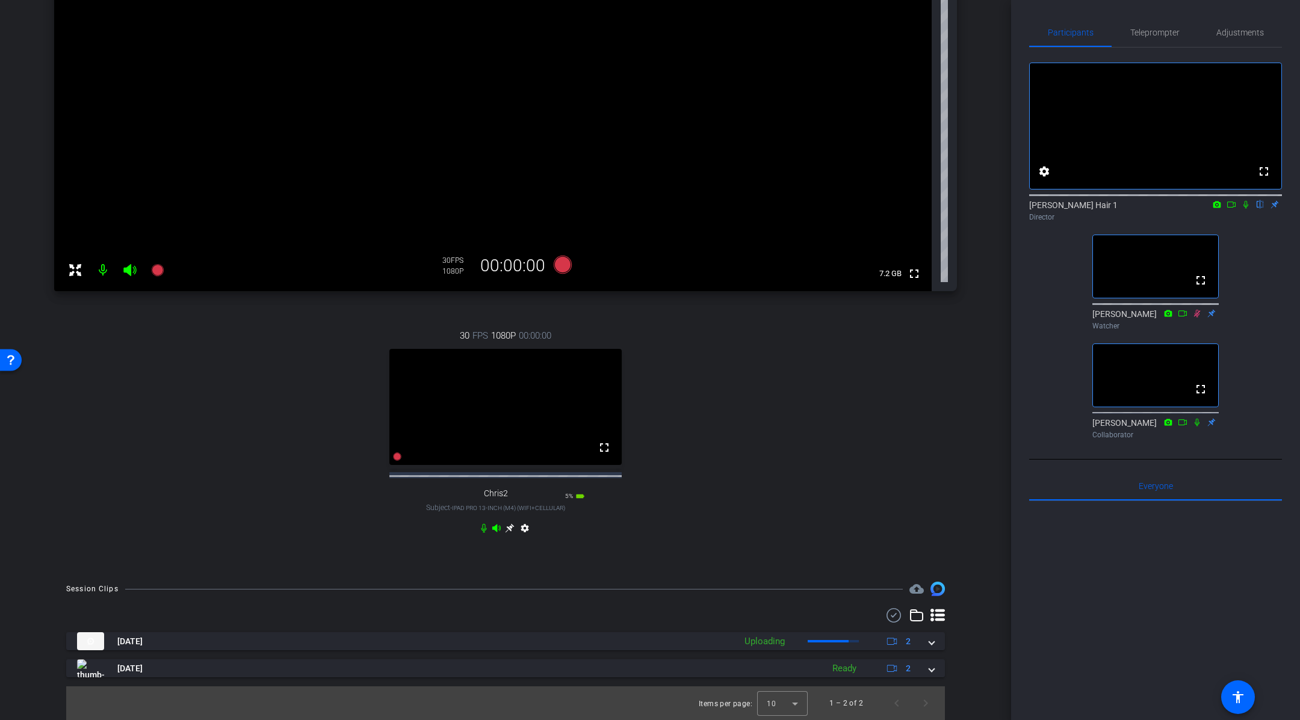
scroll to position [226, 0]
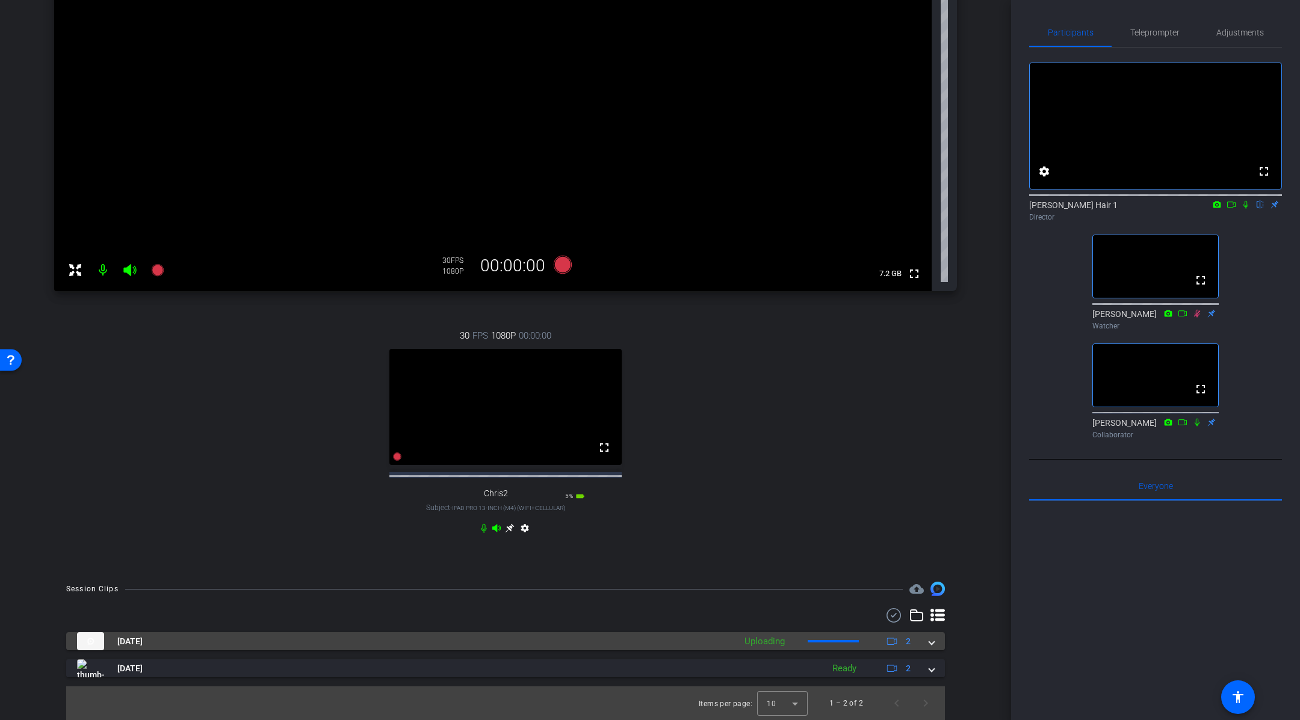
click at [938, 648] on mat-expansion-panel-header "[DATE] Uploading 2" at bounding box center [505, 642] width 879 height 18
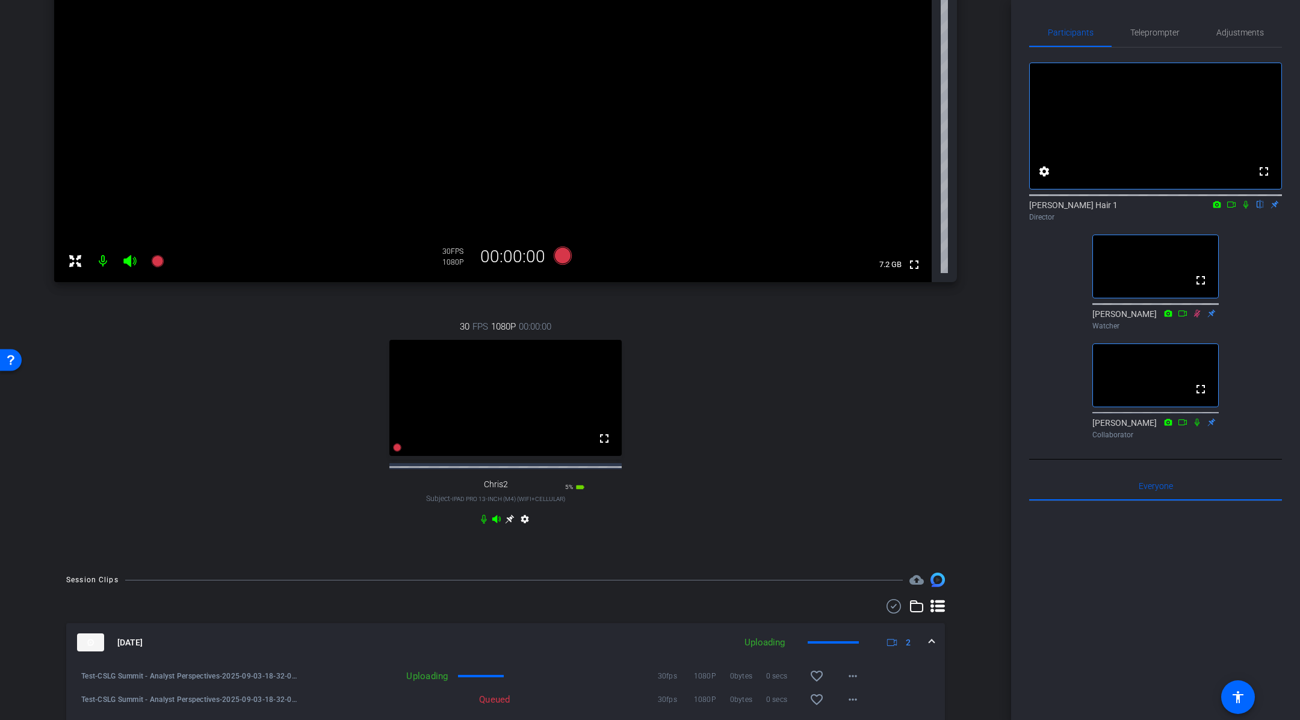
scroll to position [312, 0]
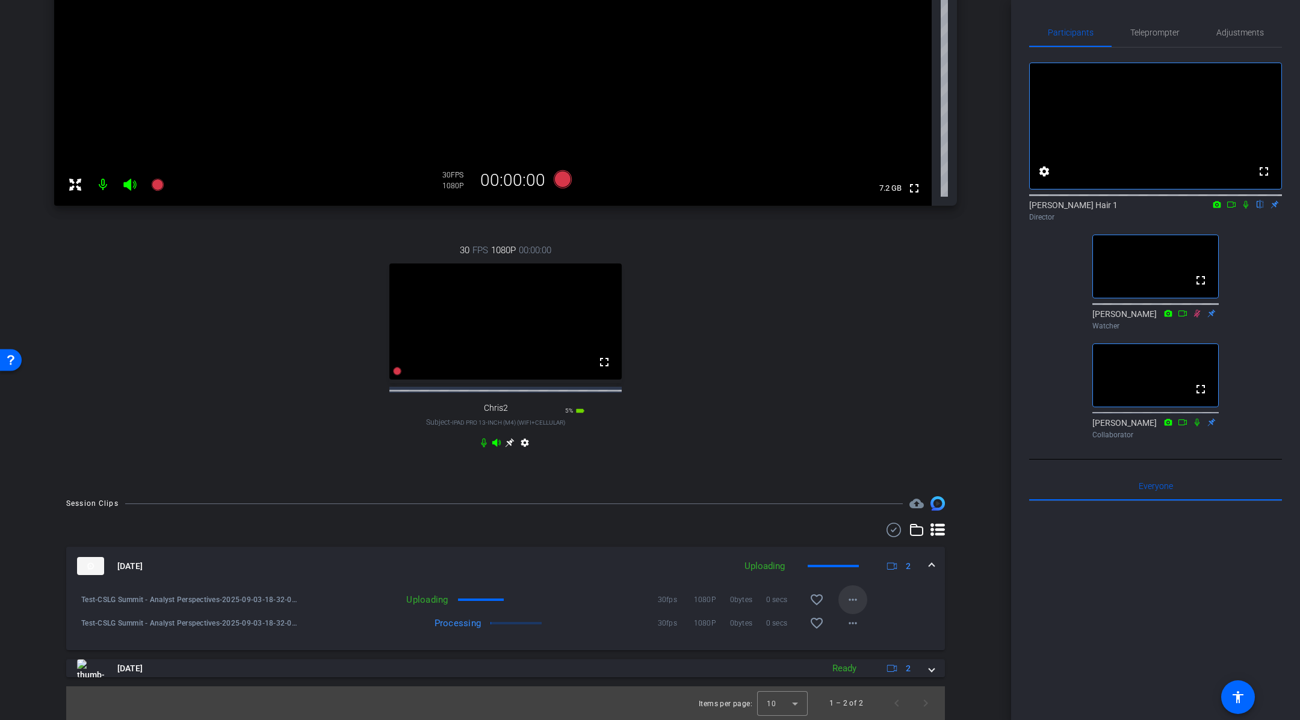
click at [856, 599] on mat-icon "more_horiz" at bounding box center [853, 600] width 14 height 14
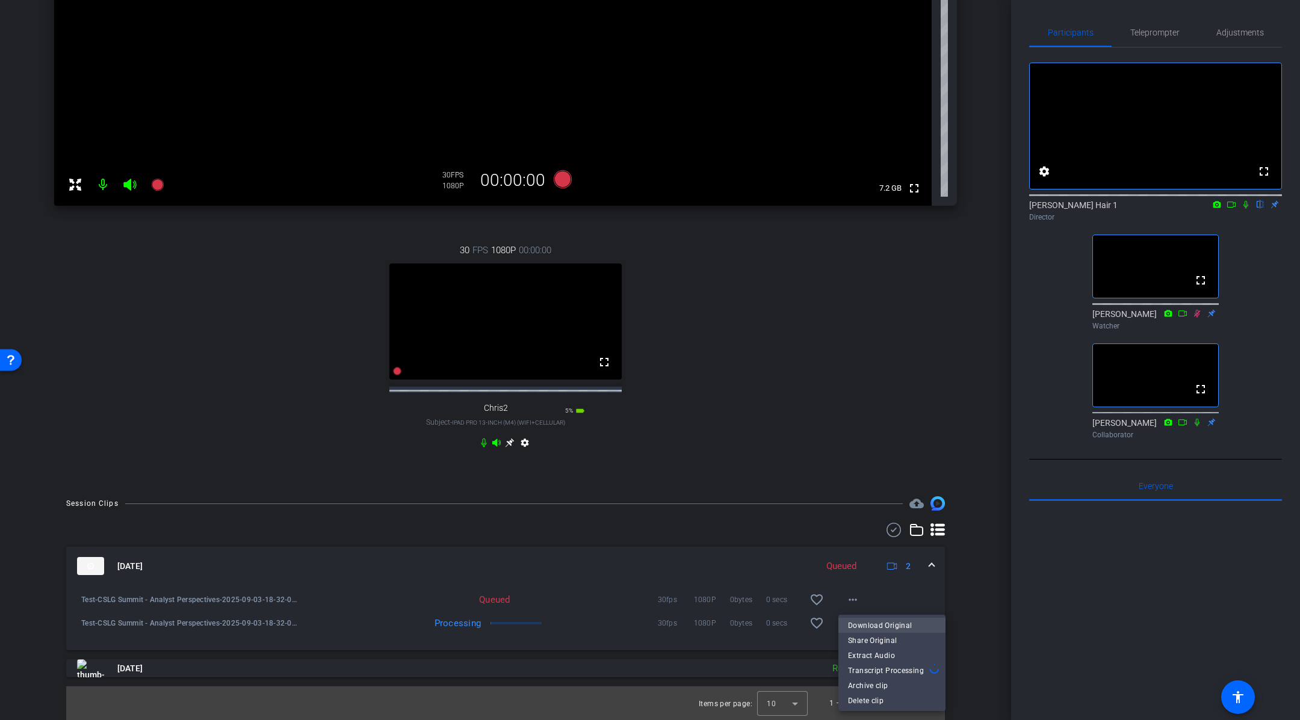
click at [914, 624] on span "Download Original" at bounding box center [892, 625] width 88 height 14
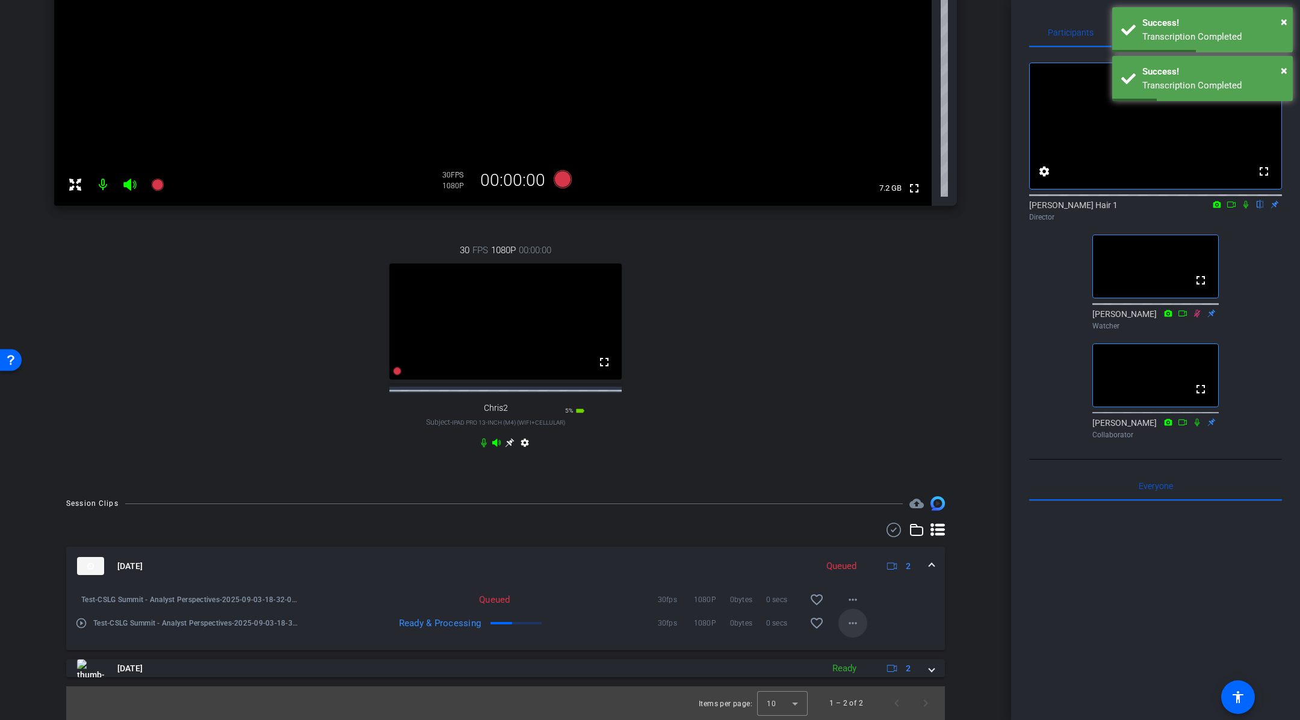
click at [855, 627] on mat-icon "more_horiz" at bounding box center [853, 623] width 14 height 14
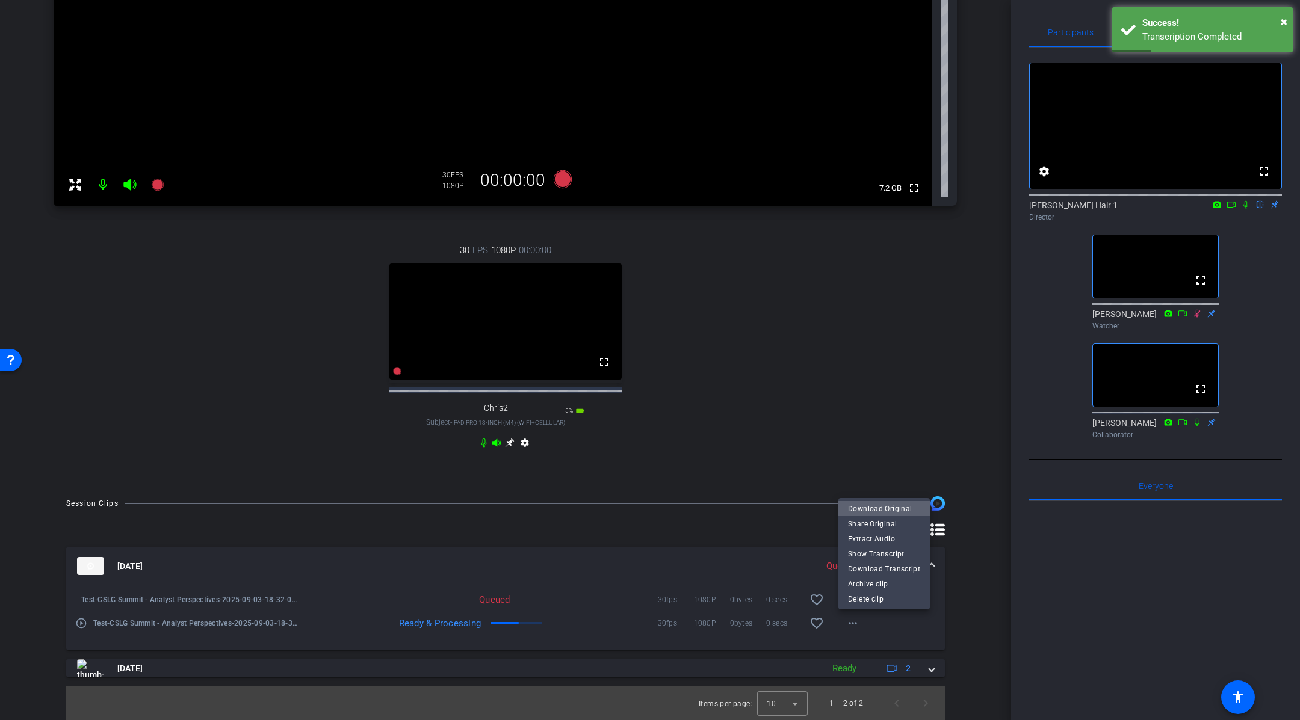
click at [897, 510] on span "Download Original" at bounding box center [884, 508] width 72 height 14
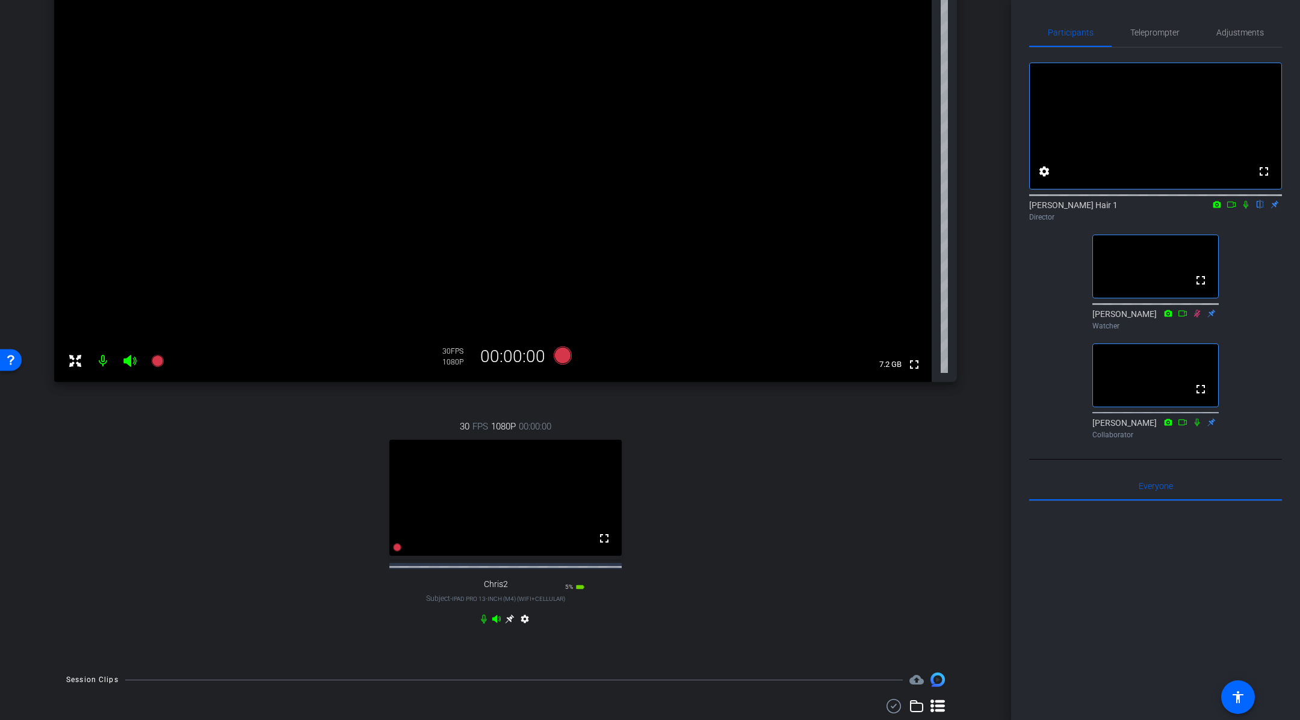
scroll to position [125, 0]
click at [560, 358] on icon at bounding box center [563, 356] width 18 height 18
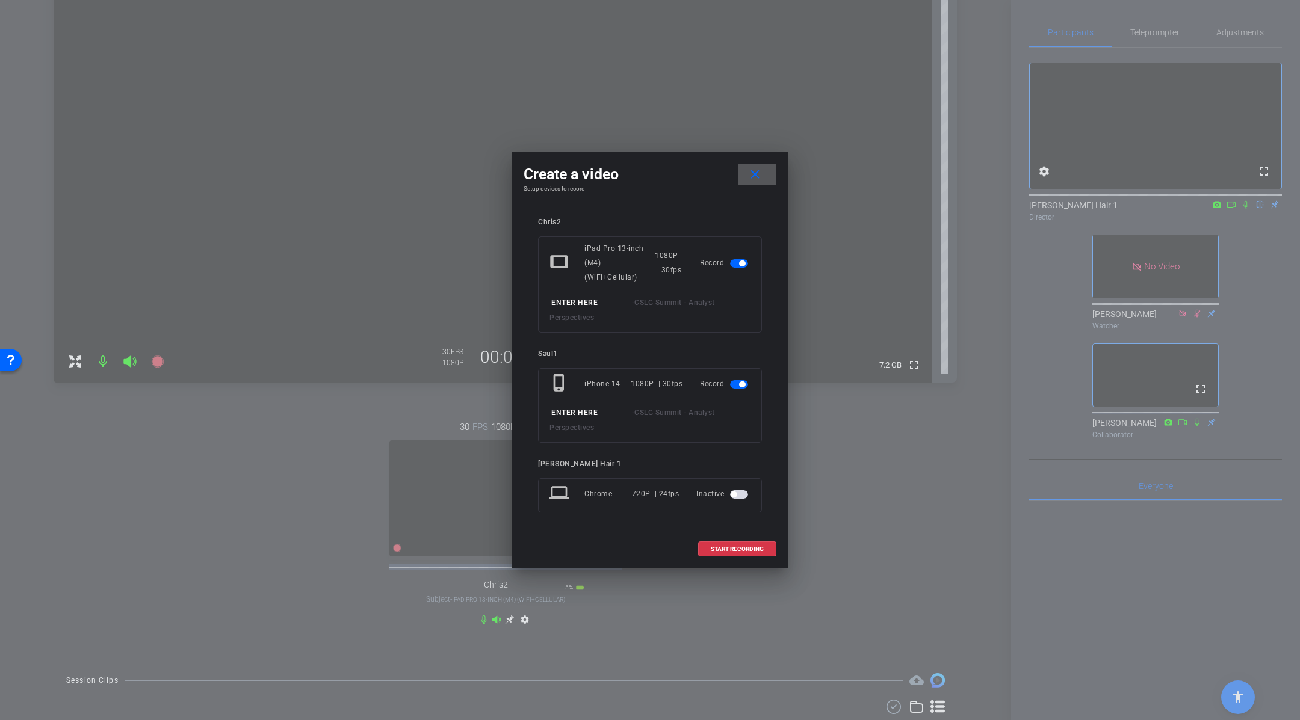
click at [595, 296] on input at bounding box center [591, 303] width 81 height 15
type input "Take 1"
click at [592, 406] on input at bounding box center [591, 413] width 81 height 15
type input "Take 1"
click at [589, 296] on input "Take 1" at bounding box center [591, 303] width 81 height 15
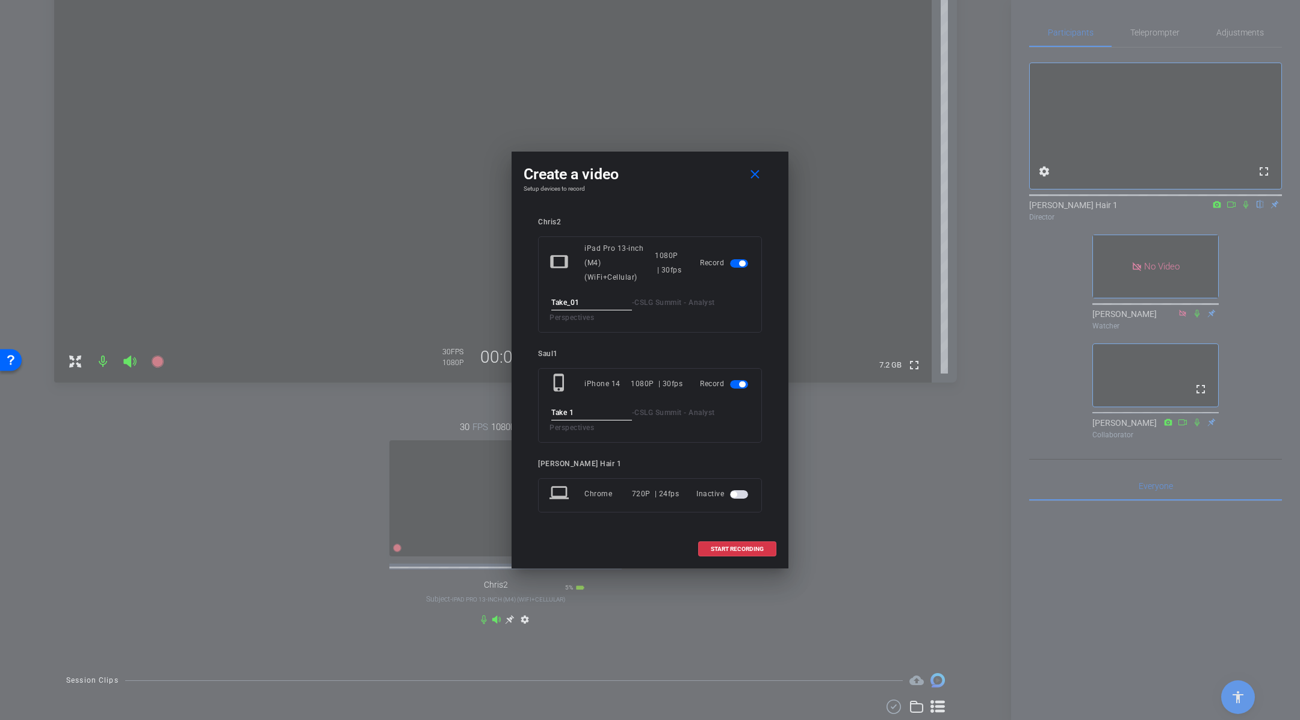
type input "Take_01"
click at [595, 406] on input "Take 1" at bounding box center [591, 413] width 81 height 15
type input "Take_01"
click at [745, 546] on span "START RECORDING" at bounding box center [737, 549] width 53 height 6
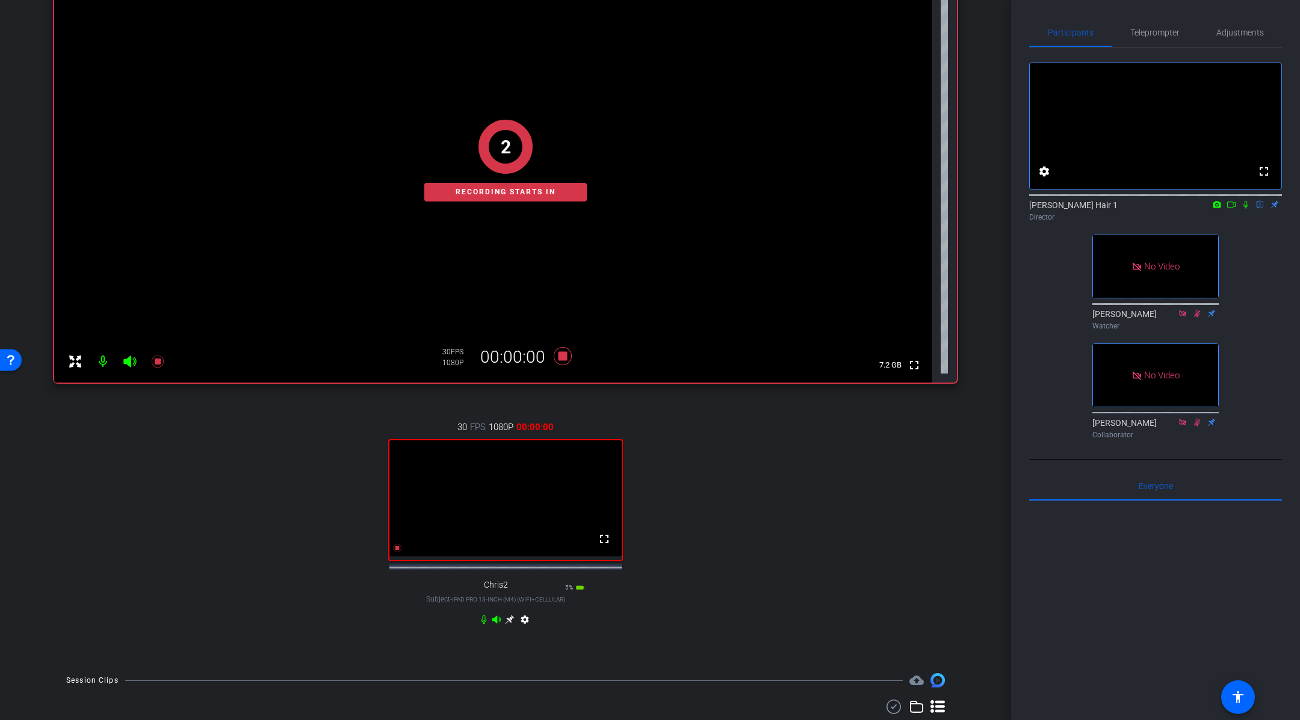
click at [1234, 209] on icon at bounding box center [1232, 204] width 10 height 8
click at [1259, 209] on icon at bounding box center [1260, 204] width 10 height 8
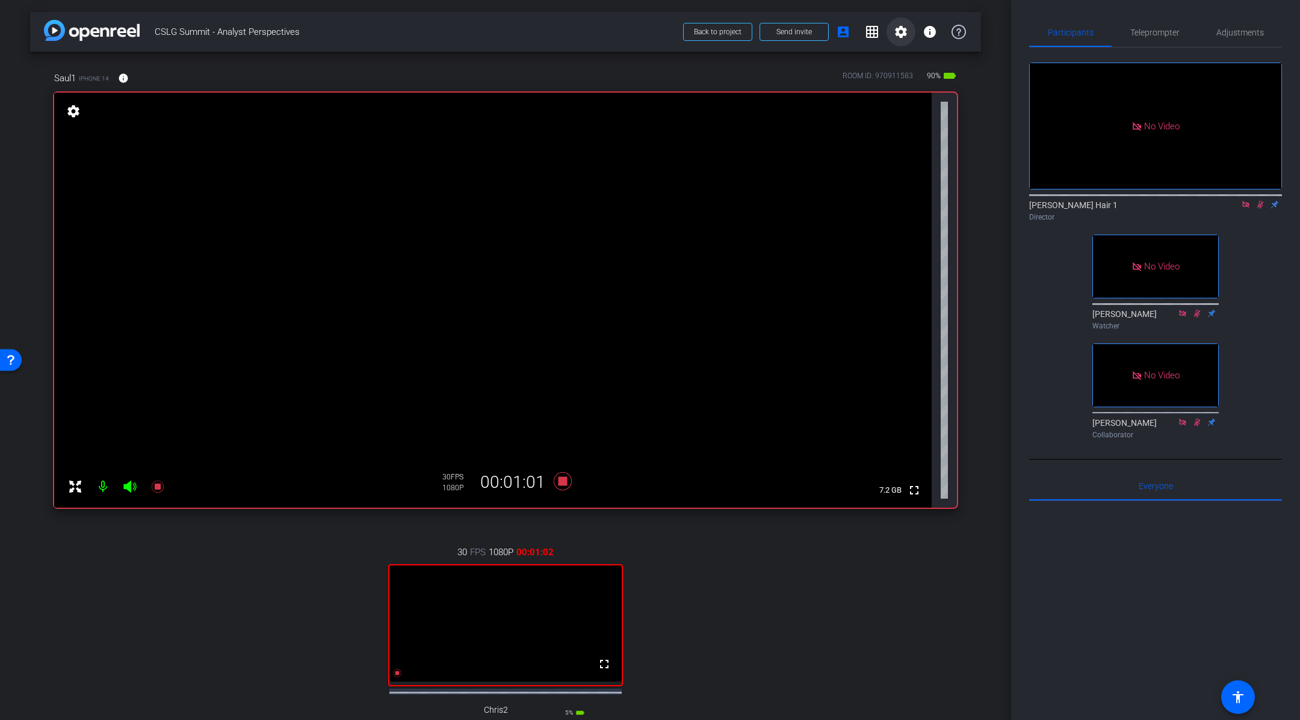
click at [903, 31] on mat-icon "settings" at bounding box center [901, 32] width 14 height 14
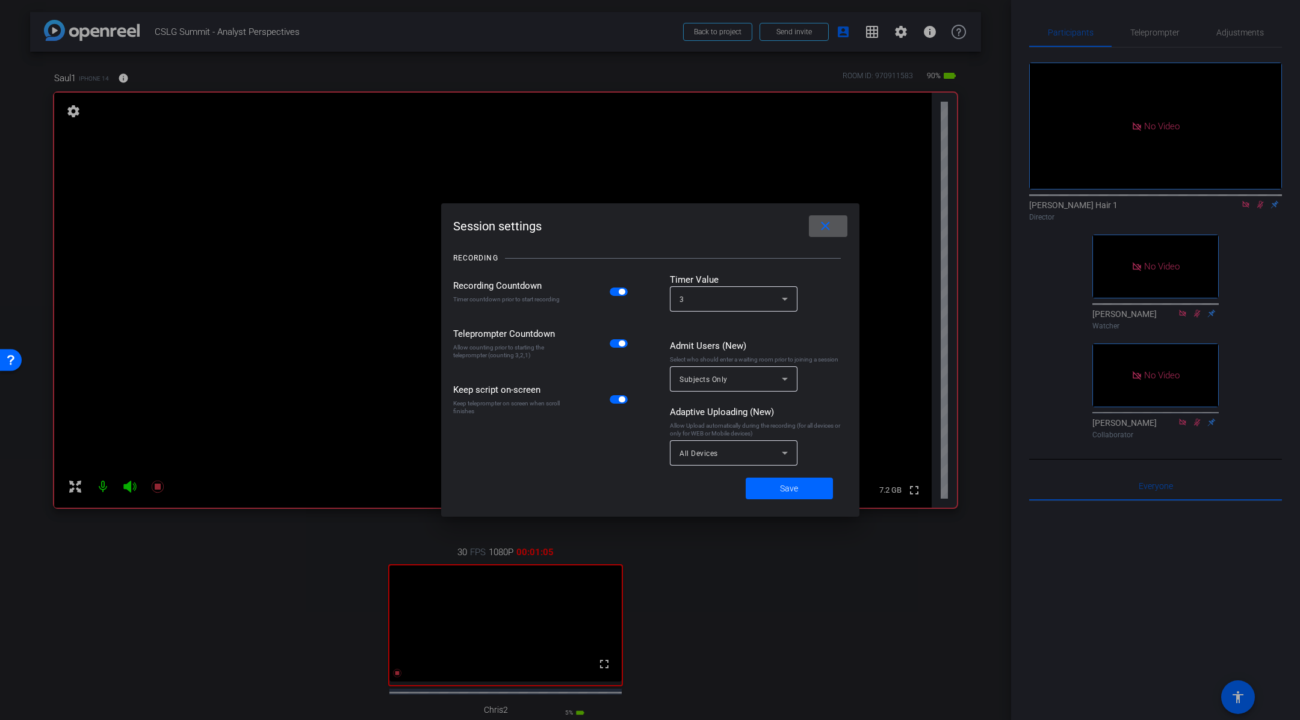
click at [822, 231] on mat-icon "close" at bounding box center [825, 226] width 15 height 15
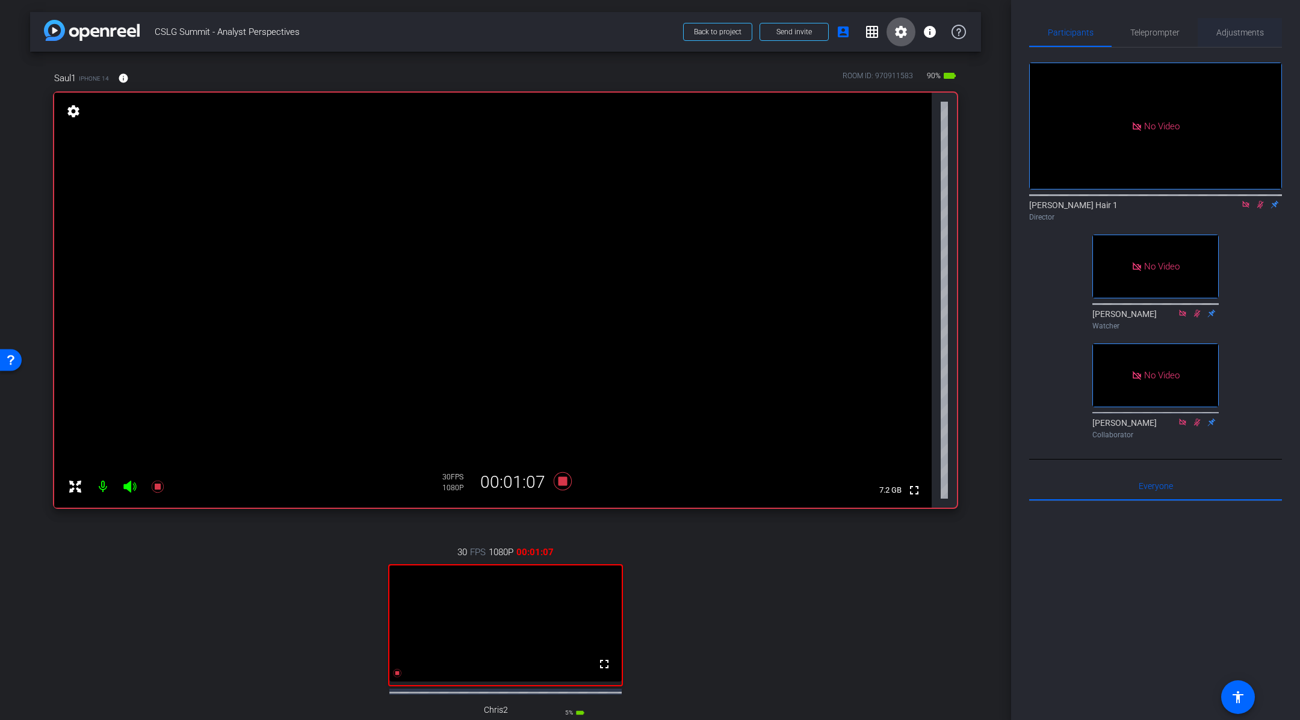
click at [1228, 33] on span "Adjustments" at bounding box center [1240, 32] width 48 height 8
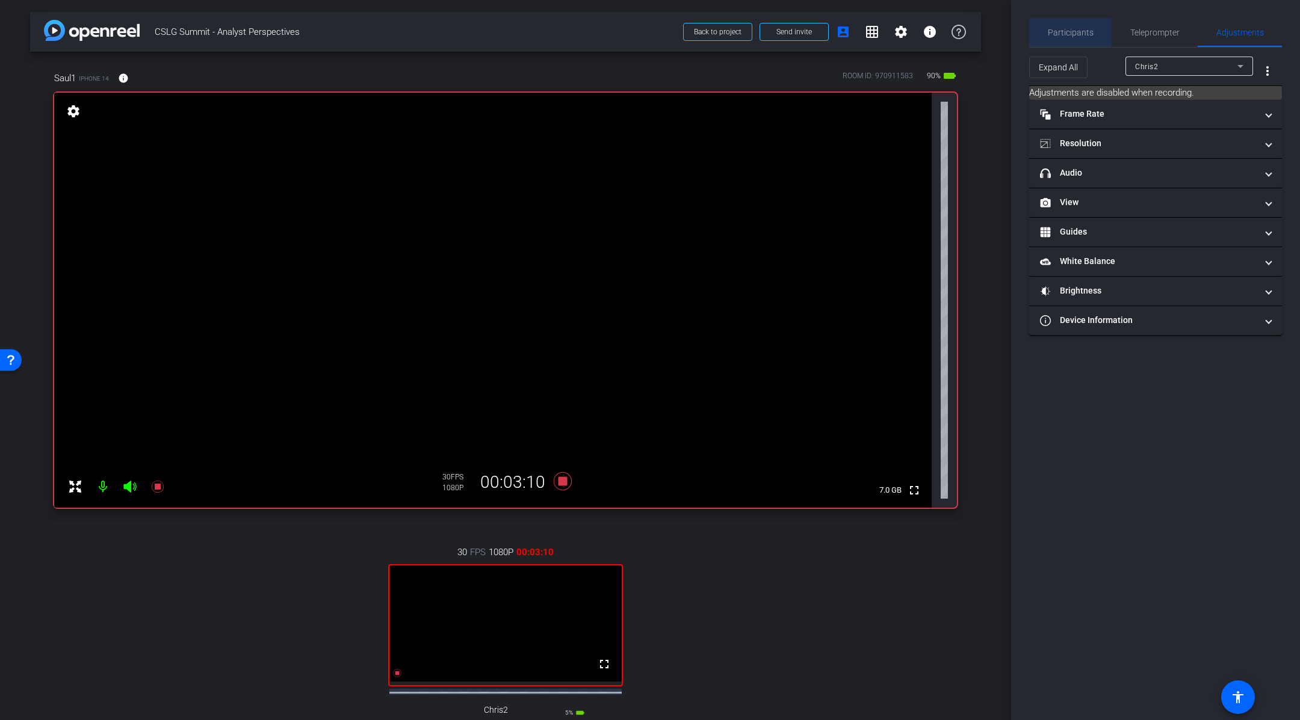
click at [1071, 30] on span "Participants" at bounding box center [1071, 32] width 46 height 8
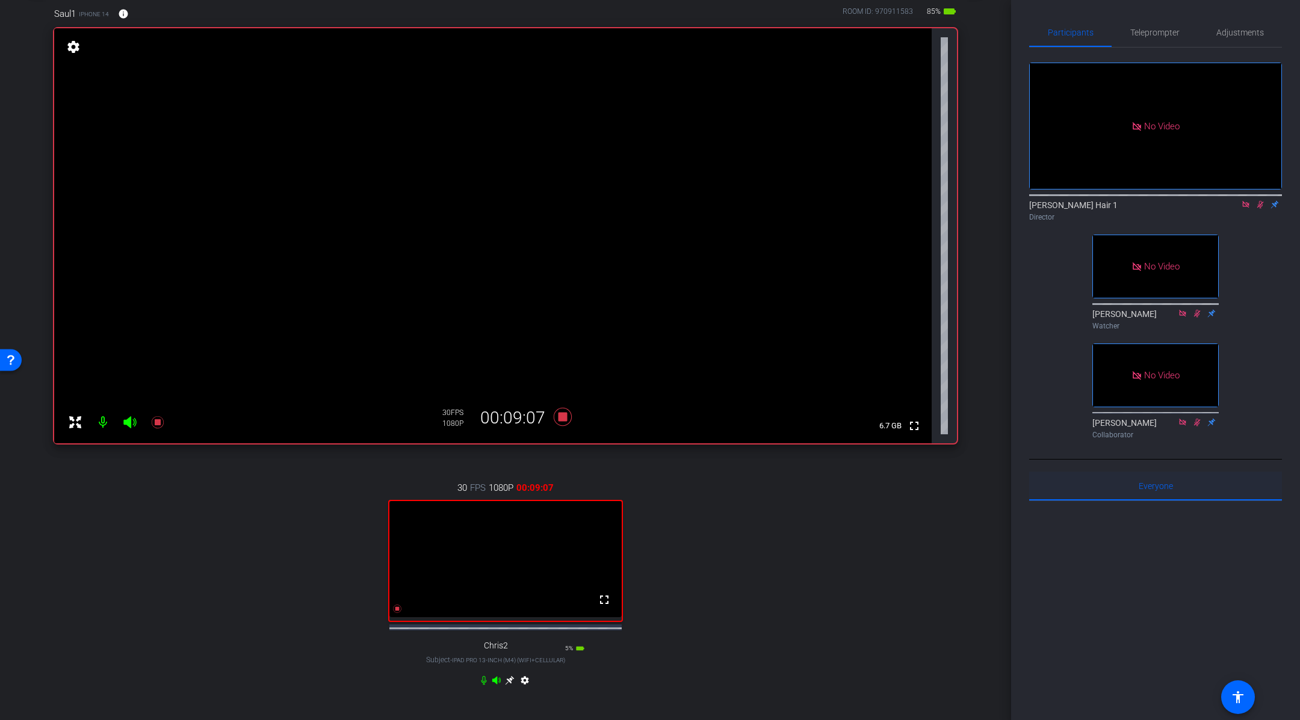
scroll to position [74, 0]
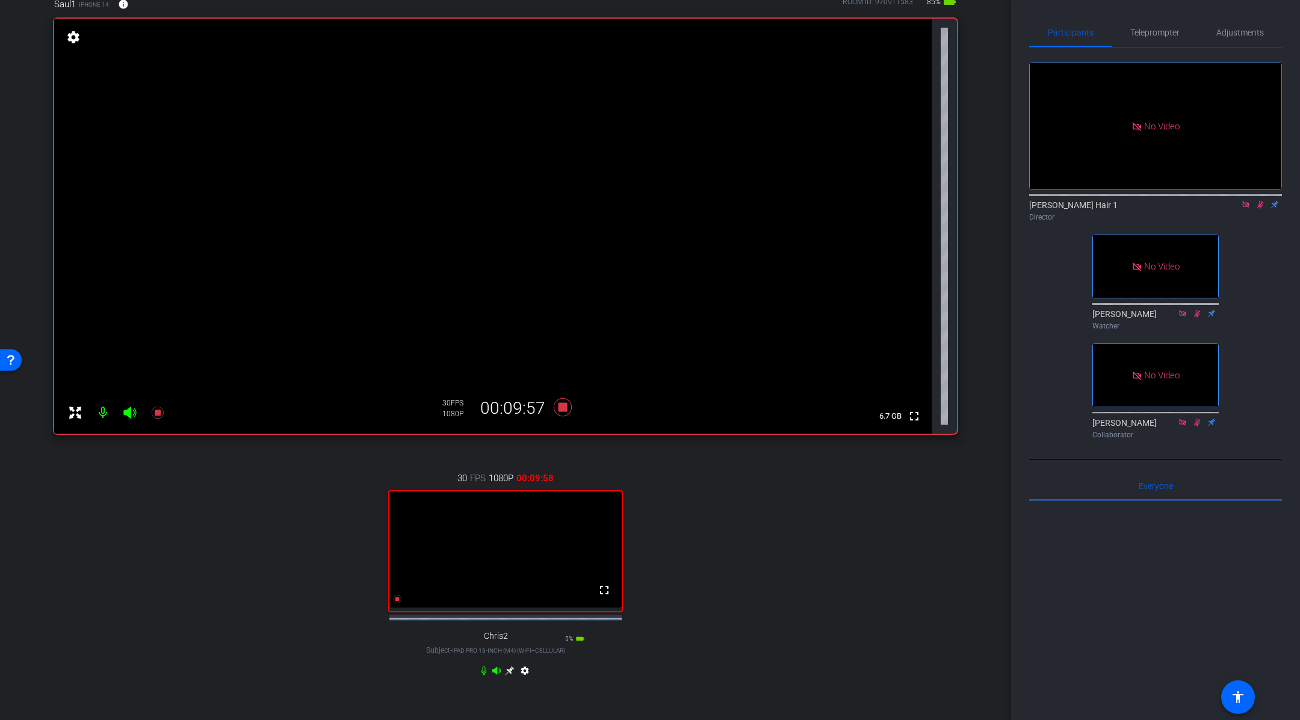
click at [509, 676] on icon at bounding box center [510, 671] width 10 height 10
click at [507, 311] on video at bounding box center [493, 226] width 878 height 415
click at [562, 405] on icon at bounding box center [563, 407] width 18 height 18
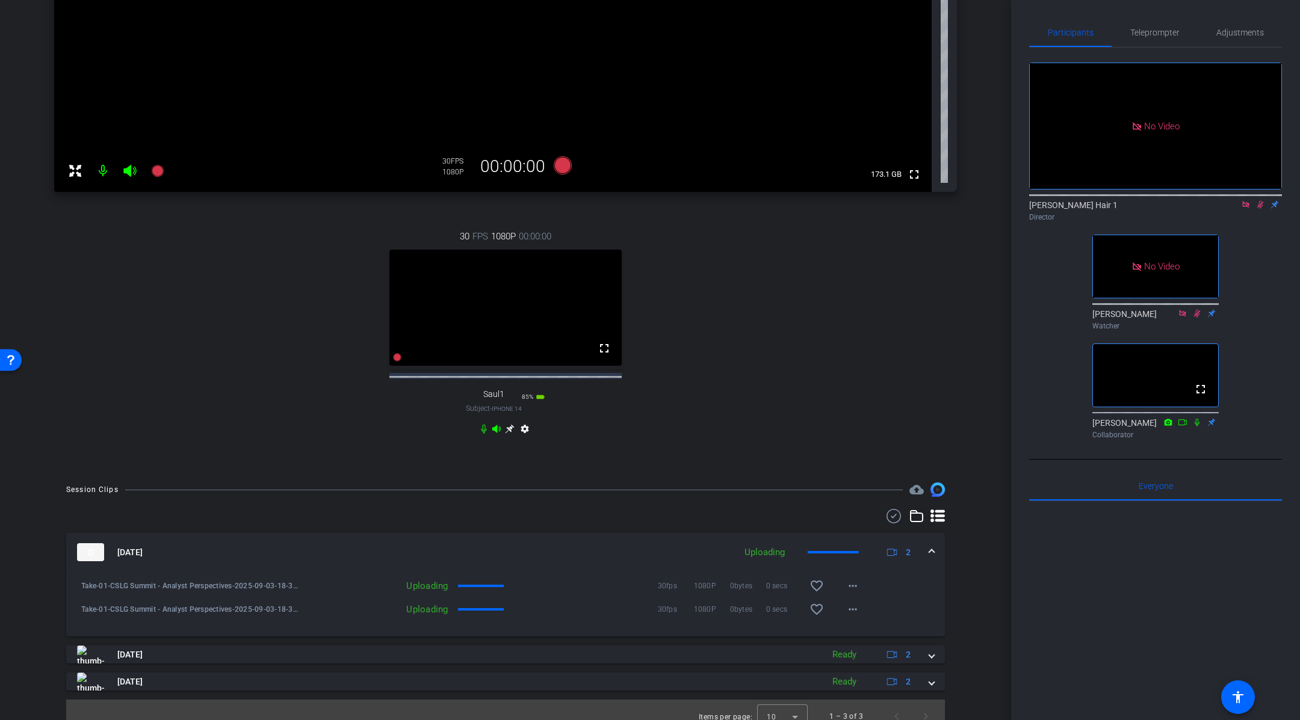
scroll to position [339, 0]
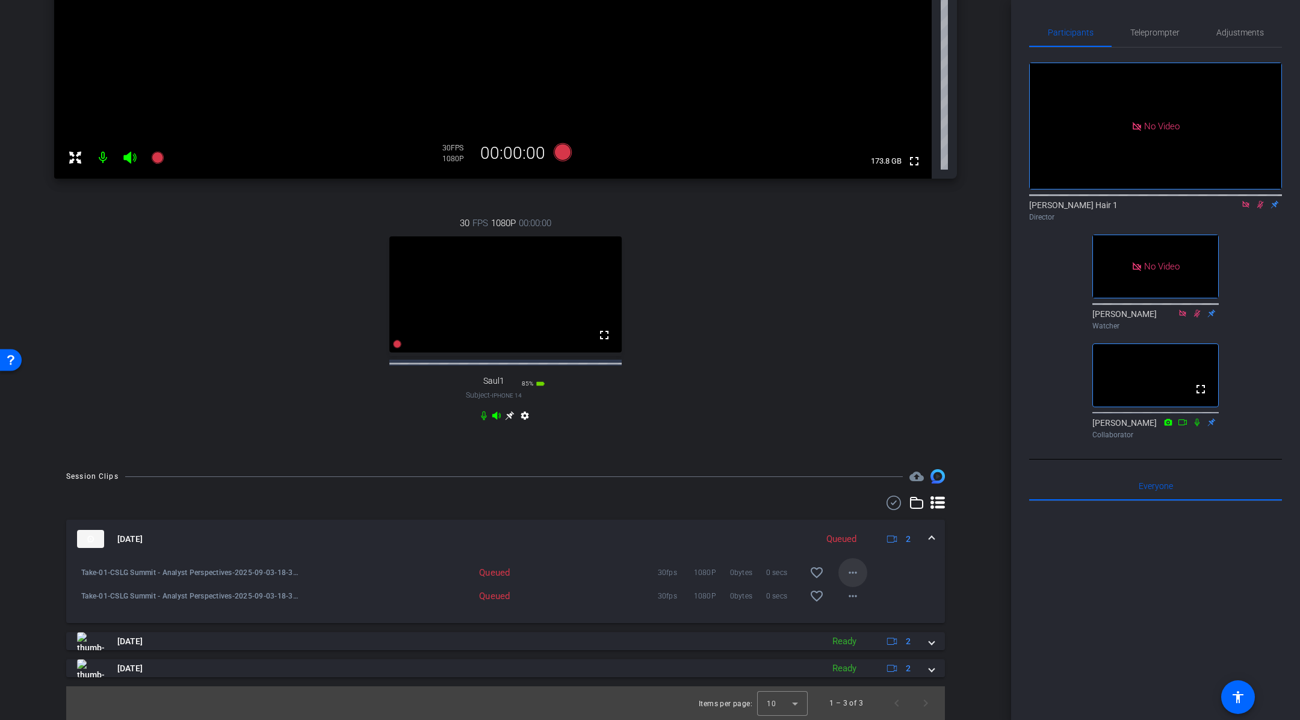
click at [852, 574] on mat-icon "more_horiz" at bounding box center [853, 573] width 14 height 14
click at [895, 601] on span "Download Original" at bounding box center [892, 598] width 88 height 14
click at [855, 596] on mat-icon "more_horiz" at bounding box center [853, 596] width 14 height 14
click at [890, 618] on span "Download Original" at bounding box center [892, 622] width 88 height 14
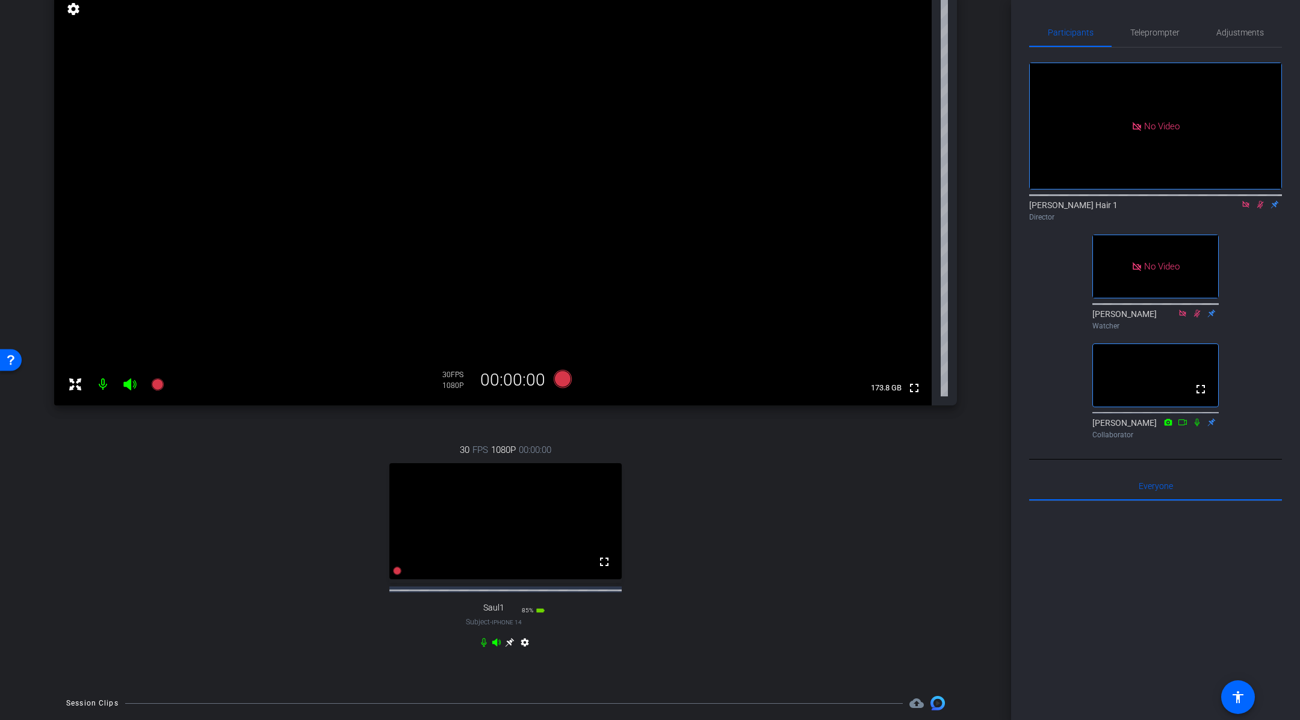
scroll to position [104, 0]
click at [509, 646] on icon at bounding box center [510, 641] width 10 height 10
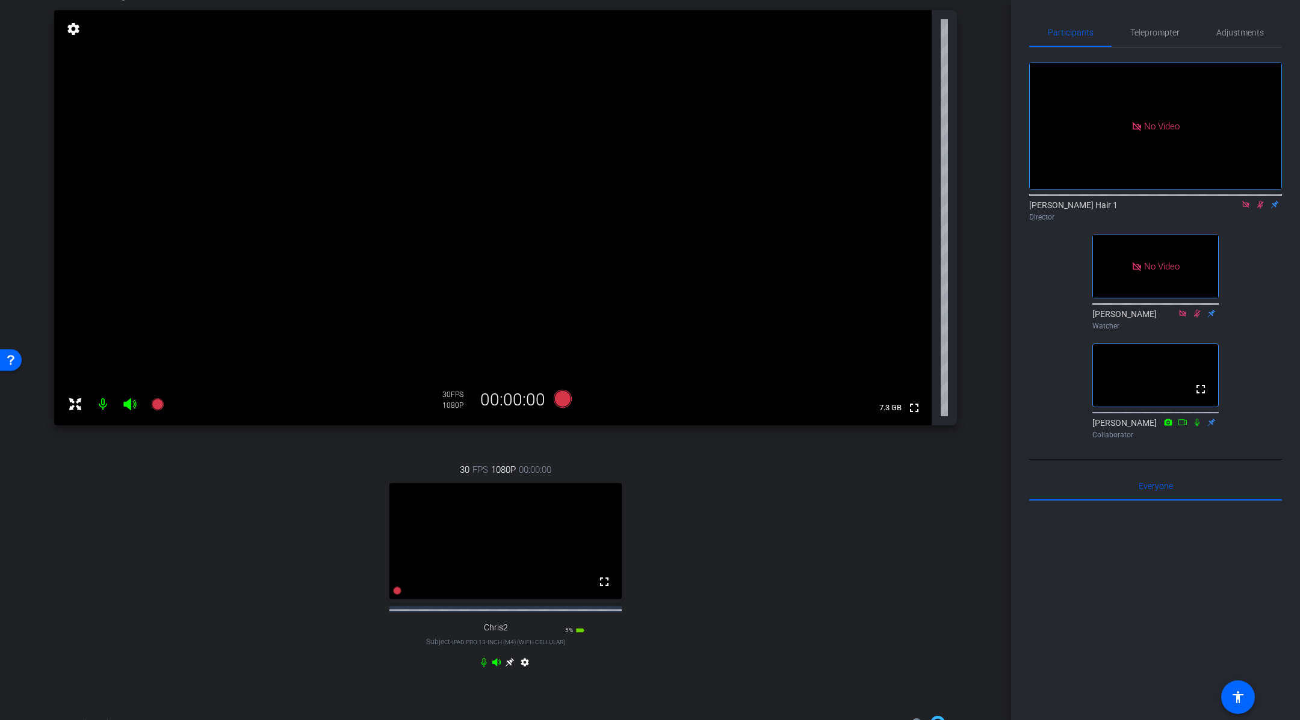
scroll to position [0, 0]
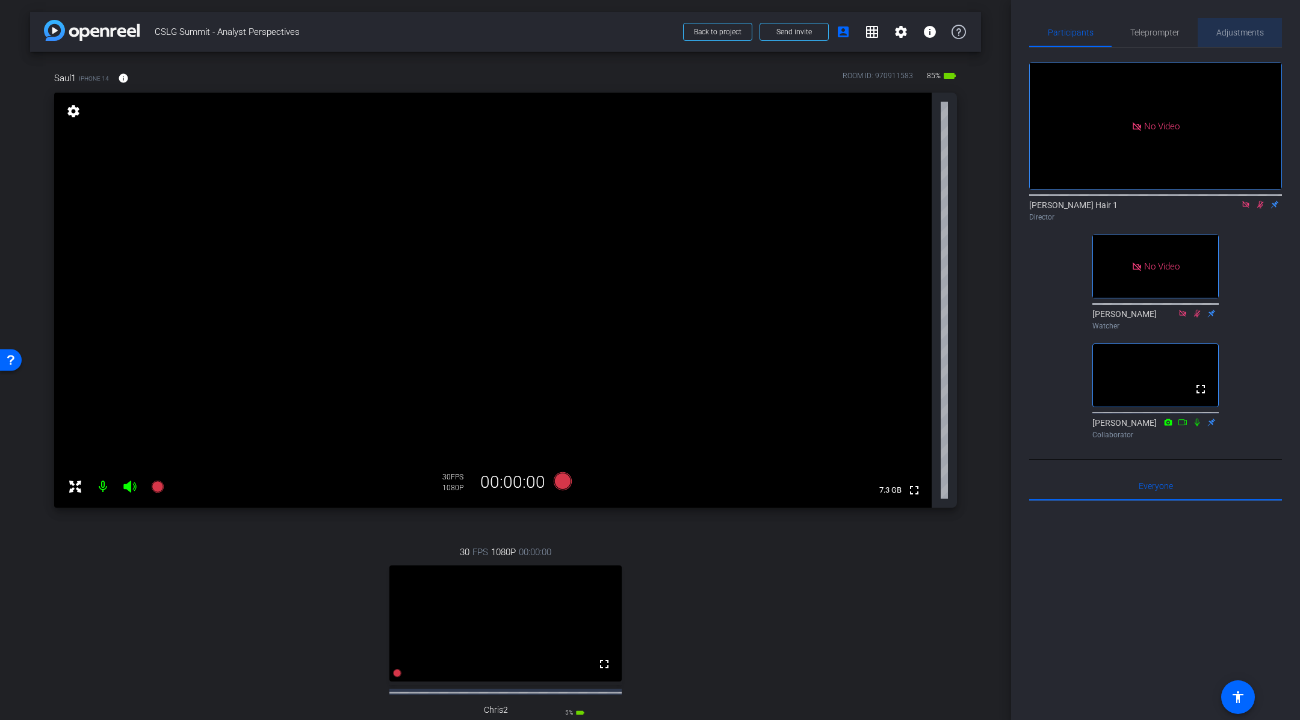
click at [1242, 28] on span "Adjustments" at bounding box center [1240, 32] width 48 height 8
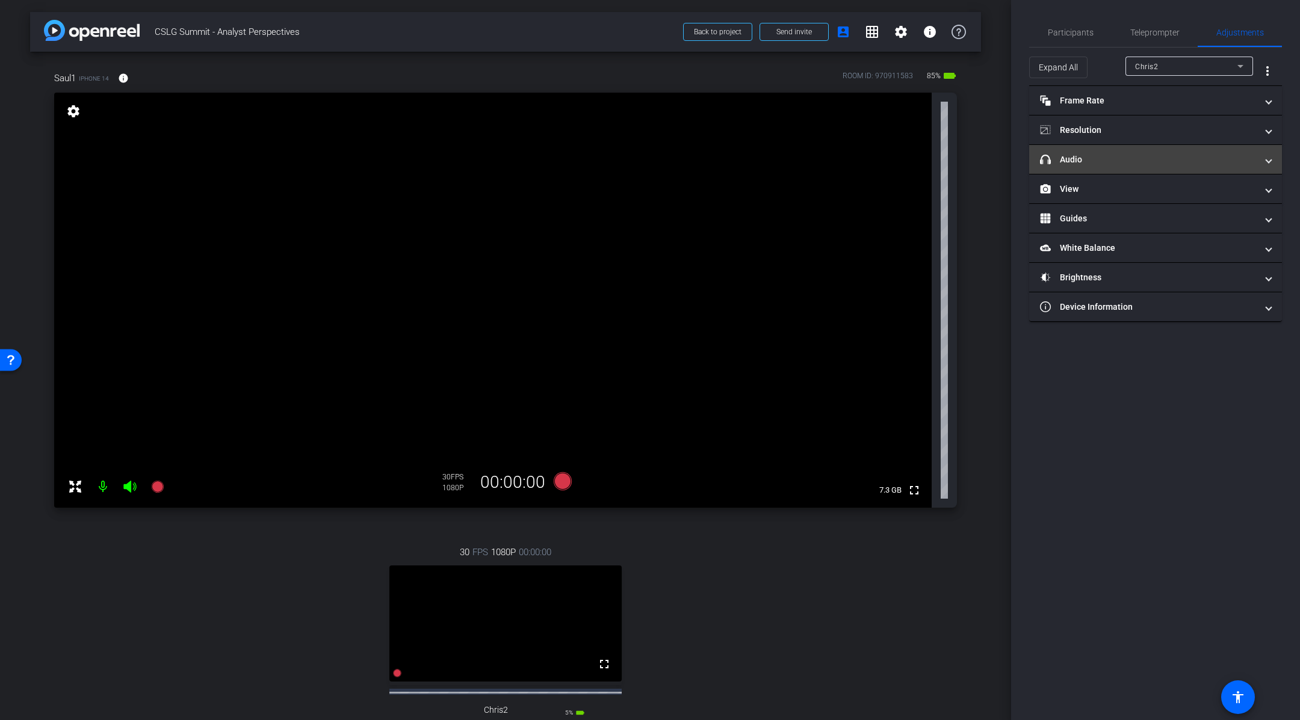
click at [1082, 163] on mat-panel-title "headphone icon Audio" at bounding box center [1148, 159] width 217 height 13
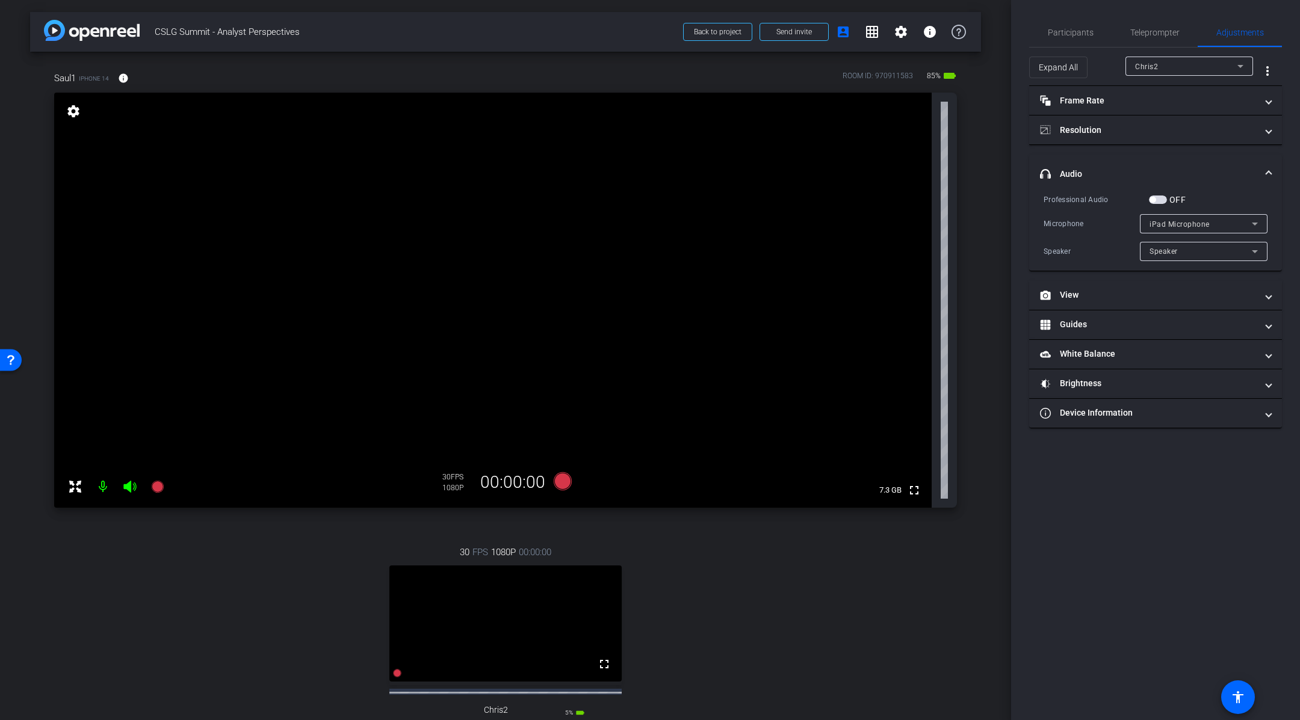
click at [1160, 196] on span "button" at bounding box center [1158, 200] width 18 height 8
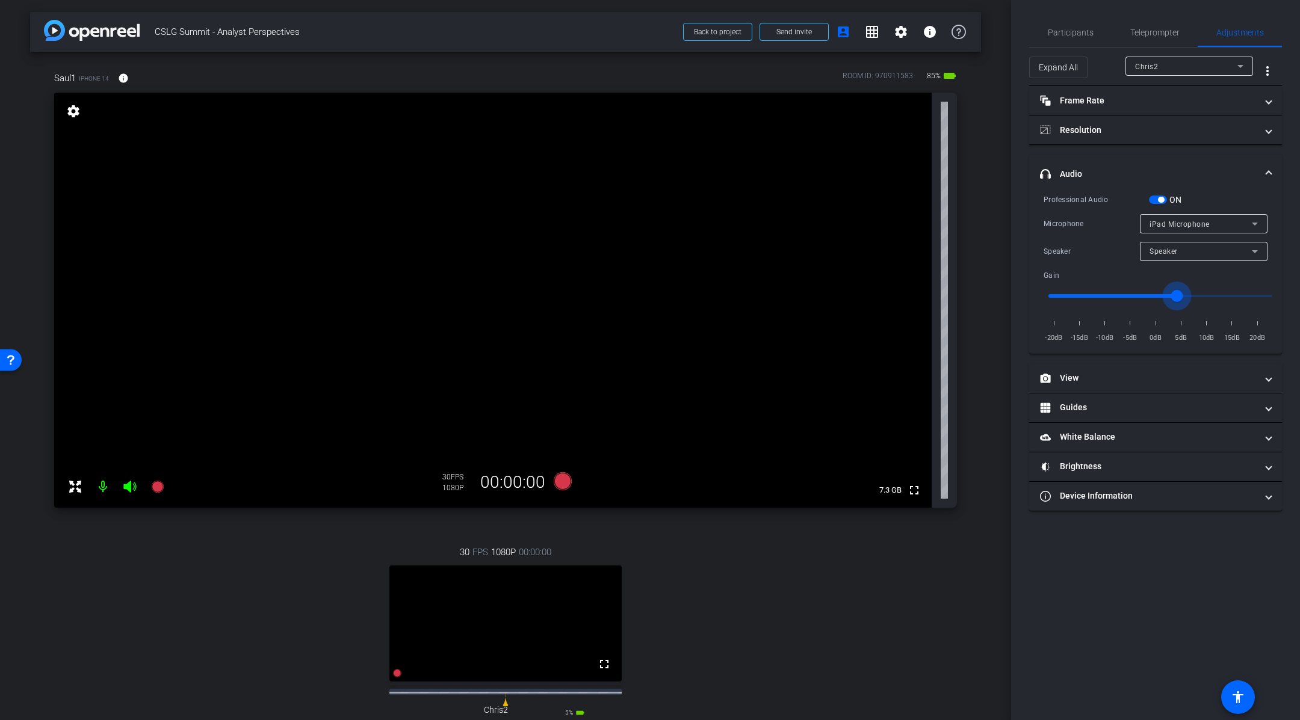
drag, startPoint x: 1158, startPoint y: 287, endPoint x: 1175, endPoint y: 286, distance: 17.5
click at [1175, 286] on input "range" at bounding box center [1160, 296] width 249 height 26
drag, startPoint x: 1178, startPoint y: 287, endPoint x: 1193, endPoint y: 288, distance: 15.1
click at [1193, 288] on input "range" at bounding box center [1160, 296] width 249 height 26
drag, startPoint x: 1194, startPoint y: 294, endPoint x: 1159, endPoint y: 295, distance: 34.9
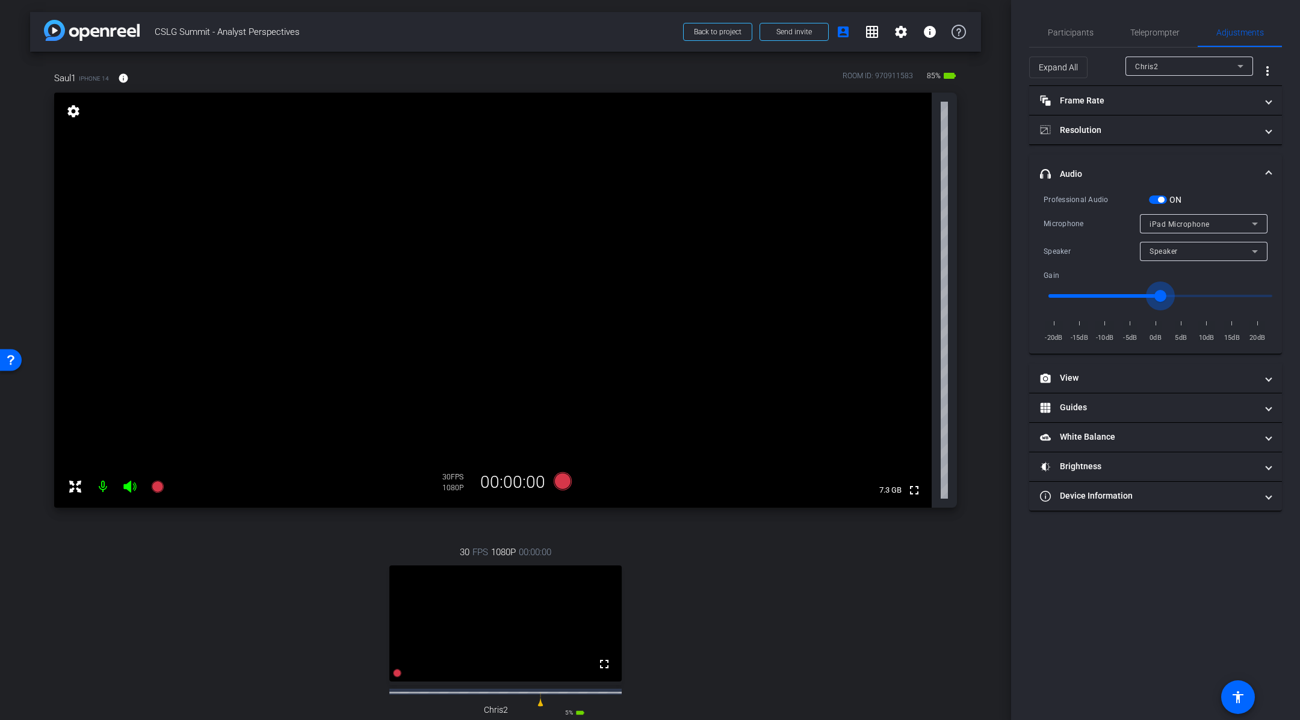
type input "0"
click at [1159, 295] on input "range" at bounding box center [1160, 296] width 249 height 26
click at [1190, 70] on div "Chris2" at bounding box center [1186, 66] width 102 height 15
click at [1162, 107] on mat-option "Saul1" at bounding box center [1189, 109] width 128 height 19
type input "1000"
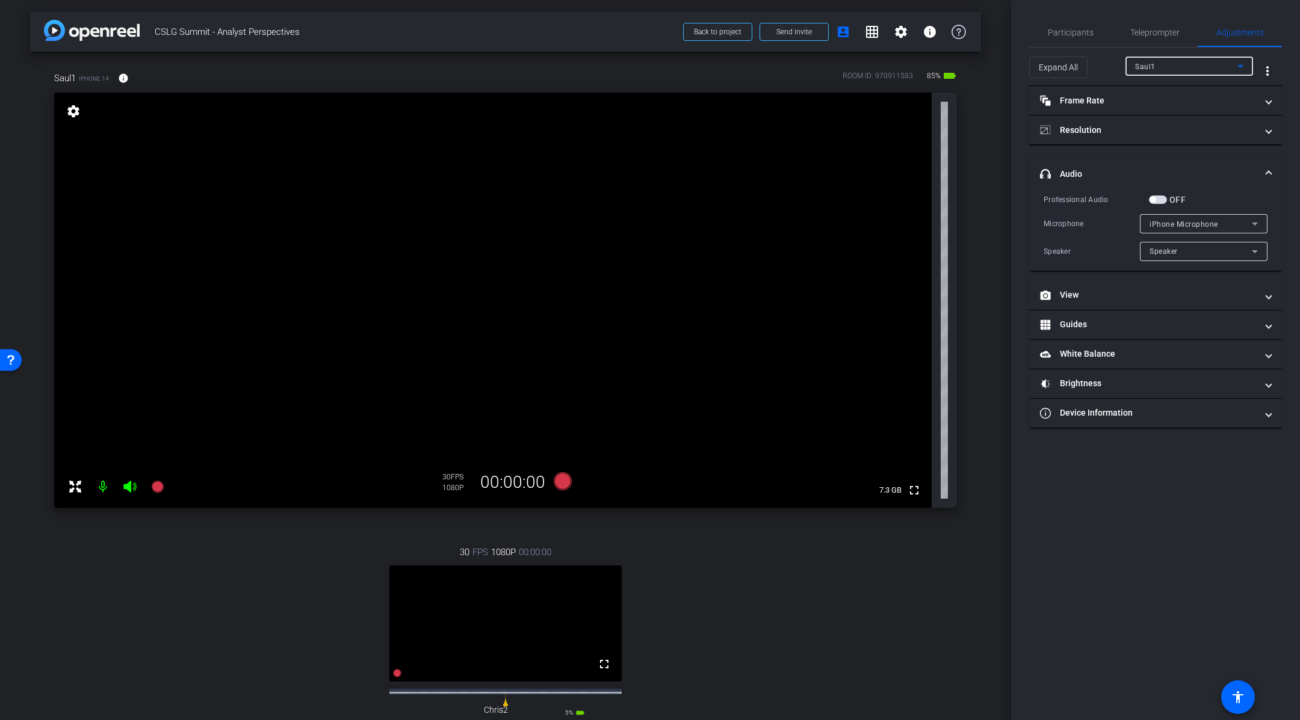
click at [1157, 200] on span "button" at bounding box center [1158, 200] width 18 height 8
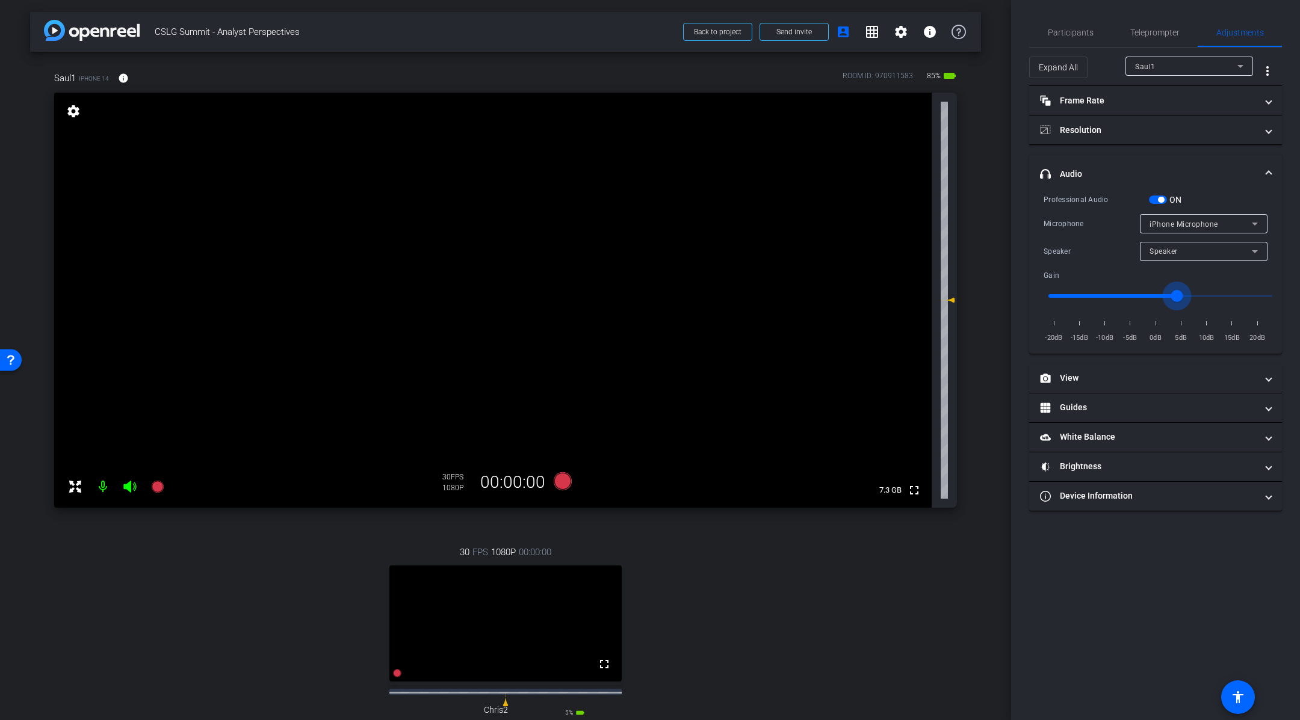
drag, startPoint x: 1161, startPoint y: 296, endPoint x: 1179, endPoint y: 296, distance: 18.1
type input "3"
click at [1179, 296] on input "range" at bounding box center [1160, 296] width 249 height 26
click at [1167, 217] on div "iPhone Microphone" at bounding box center [1201, 224] width 102 height 15
click at [1186, 224] on div at bounding box center [650, 360] width 1300 height 720
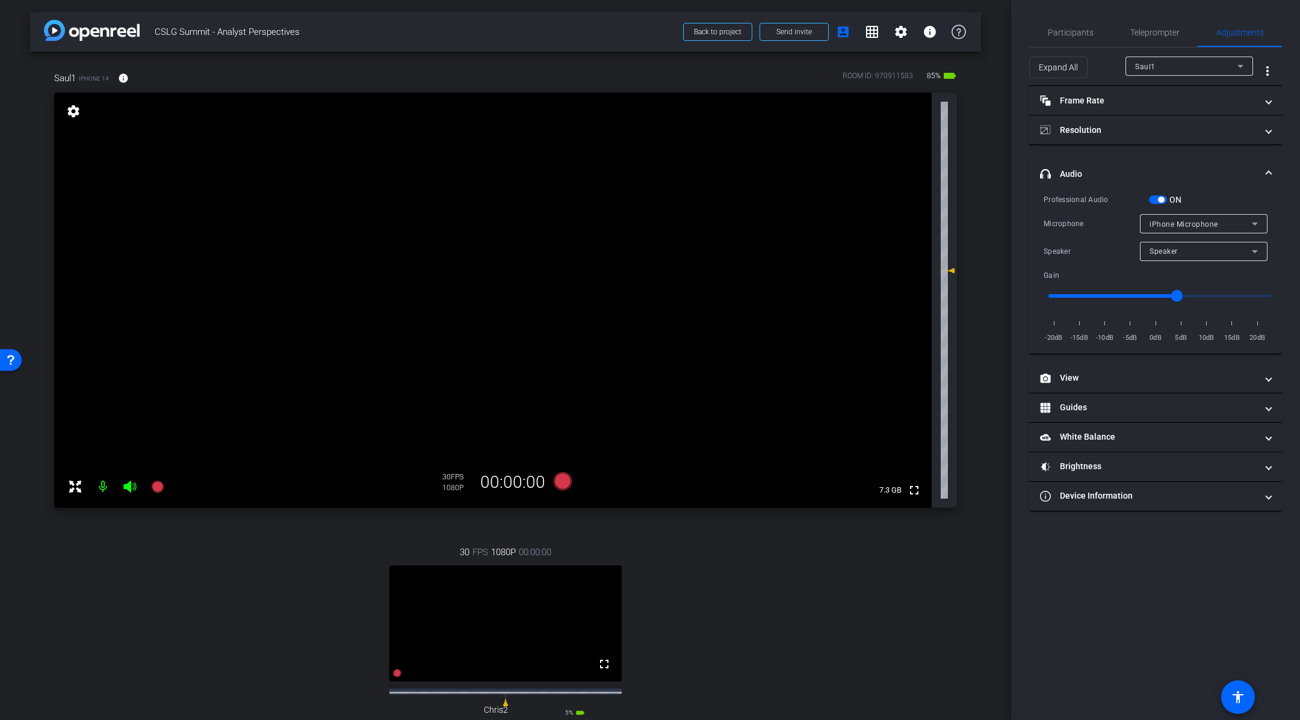
click at [1183, 67] on div "Saul1" at bounding box center [1186, 66] width 102 height 15
click at [1166, 92] on mat-option "Chris2" at bounding box center [1189, 90] width 128 height 19
type input "3000"
drag, startPoint x: 1160, startPoint y: 287, endPoint x: 1152, endPoint y: 289, distance: 8.6
click at [1152, 289] on input "range" at bounding box center [1160, 296] width 249 height 26
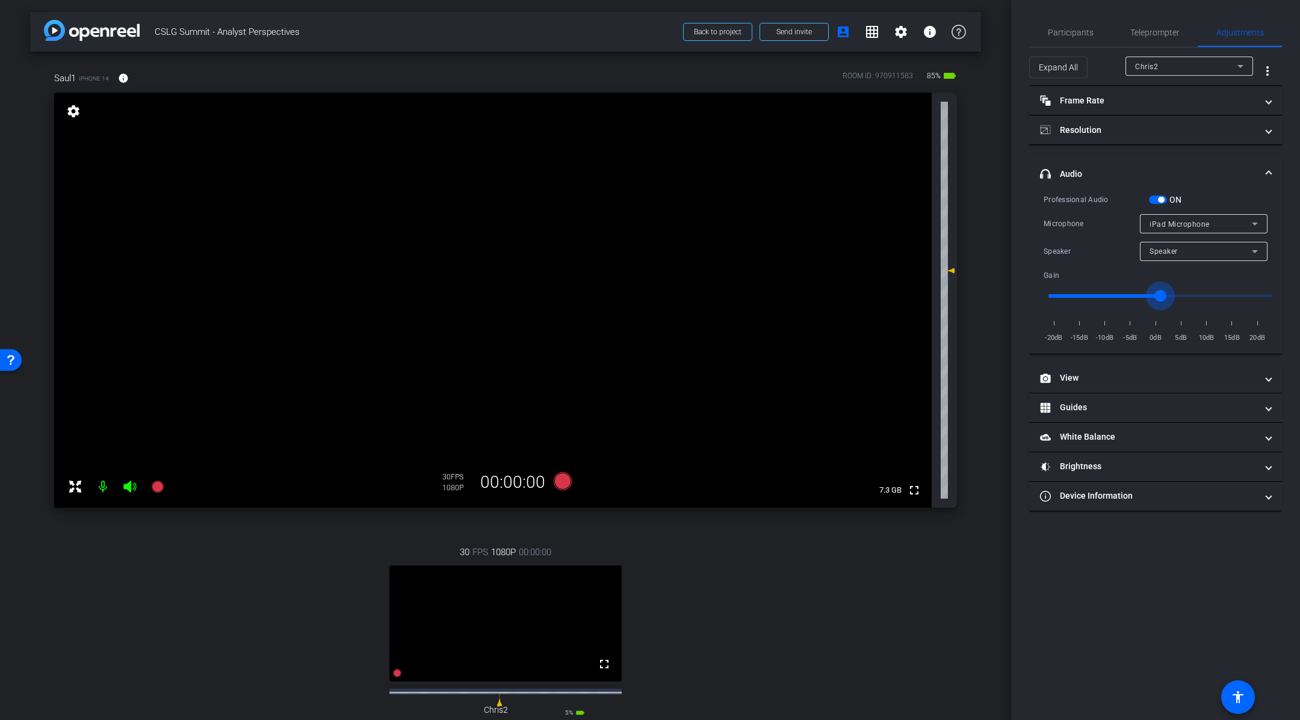
click at [1158, 294] on input "range" at bounding box center [1160, 296] width 249 height 26
type input "-1"
click at [1153, 296] on input "range" at bounding box center [1160, 296] width 249 height 26
click at [1190, 63] on div "Chris2" at bounding box center [1186, 66] width 102 height 15
click at [1160, 115] on mat-option "Saul1" at bounding box center [1189, 109] width 128 height 19
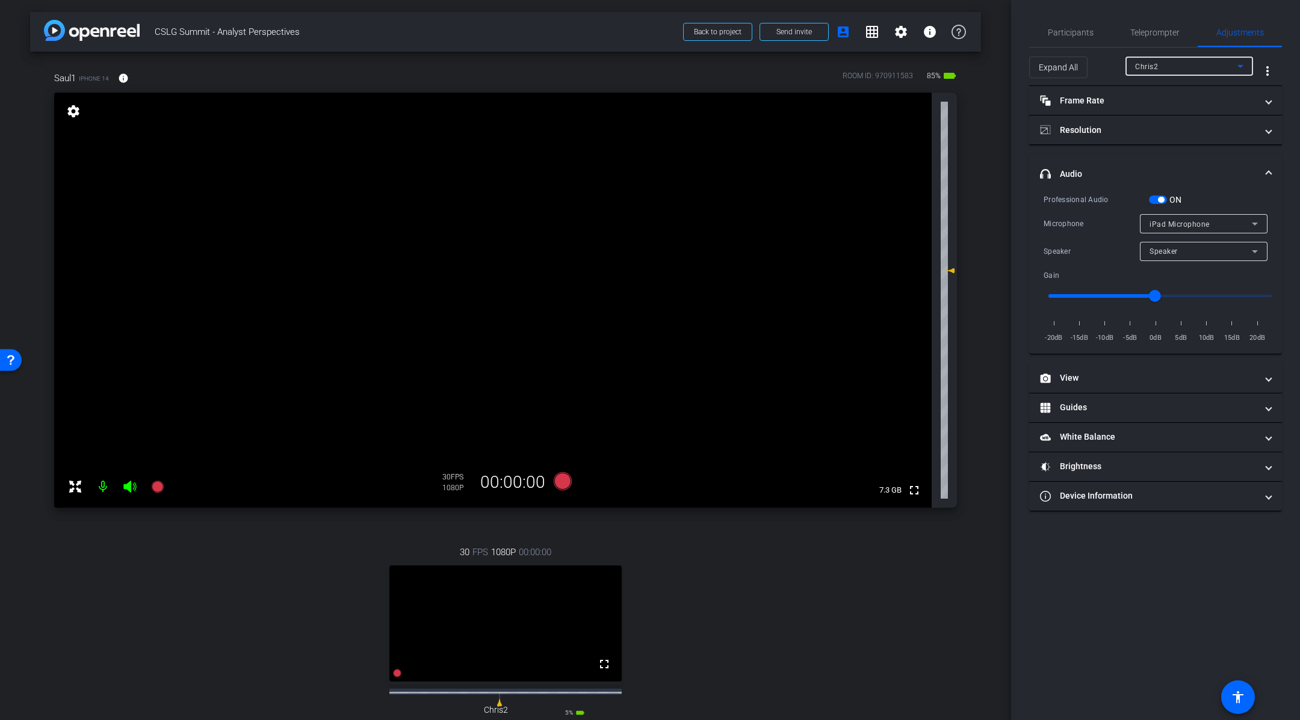
type input "1000"
type input "3"
click at [1166, 67] on div "Saul1" at bounding box center [1186, 66] width 102 height 15
type input "3000"
type input "-1"
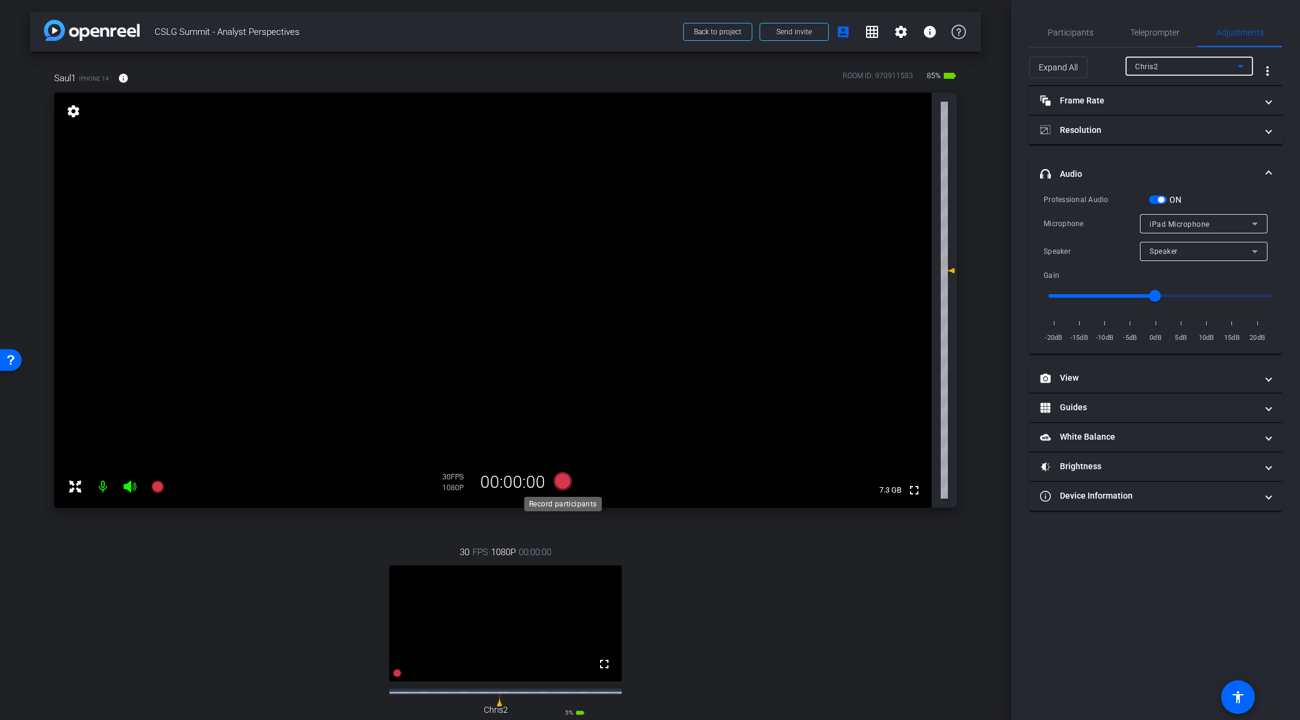
click at [561, 481] on icon at bounding box center [563, 481] width 18 height 18
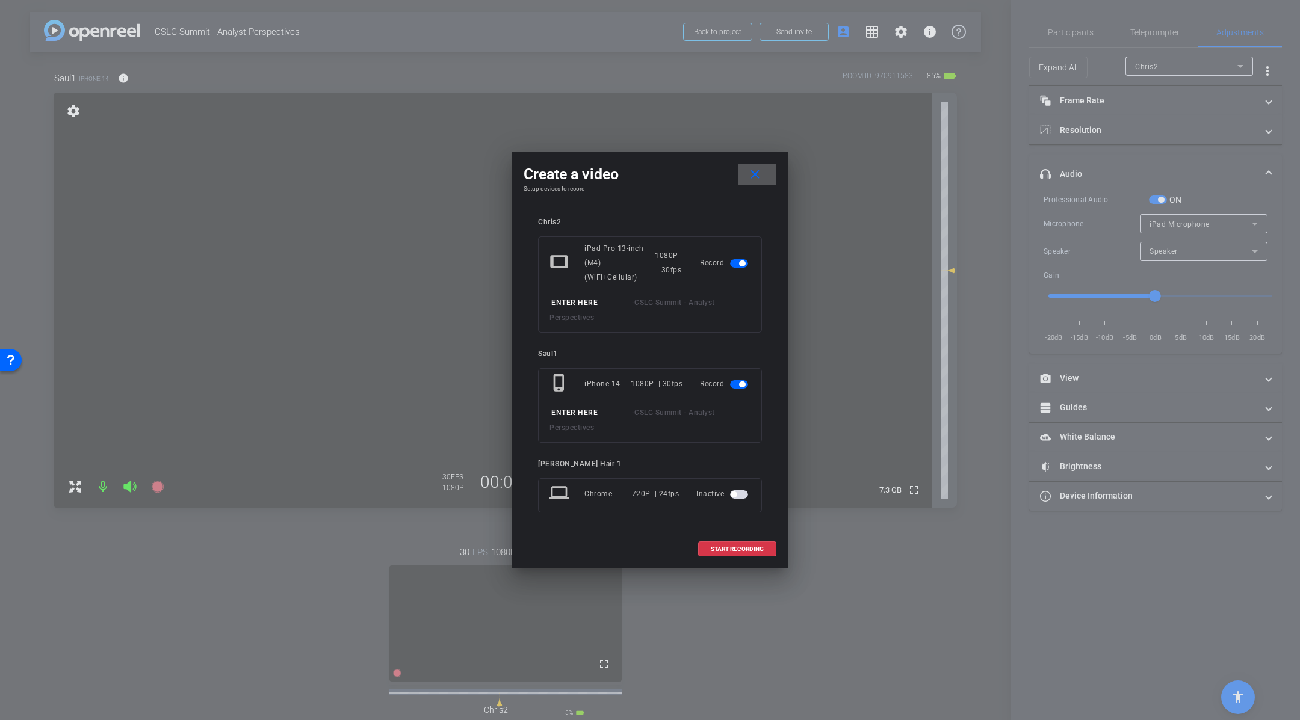
click at [589, 296] on input at bounding box center [591, 303] width 81 height 15
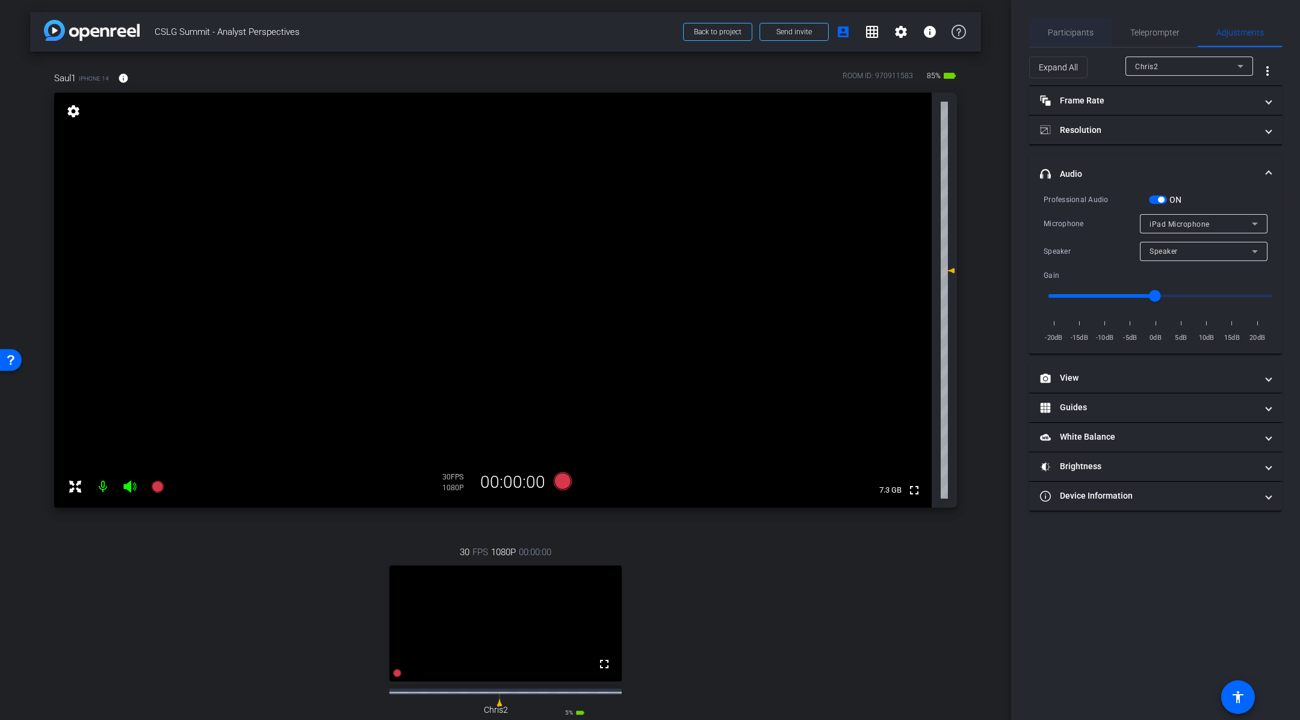
click at [1070, 34] on span "Participants" at bounding box center [1071, 32] width 46 height 8
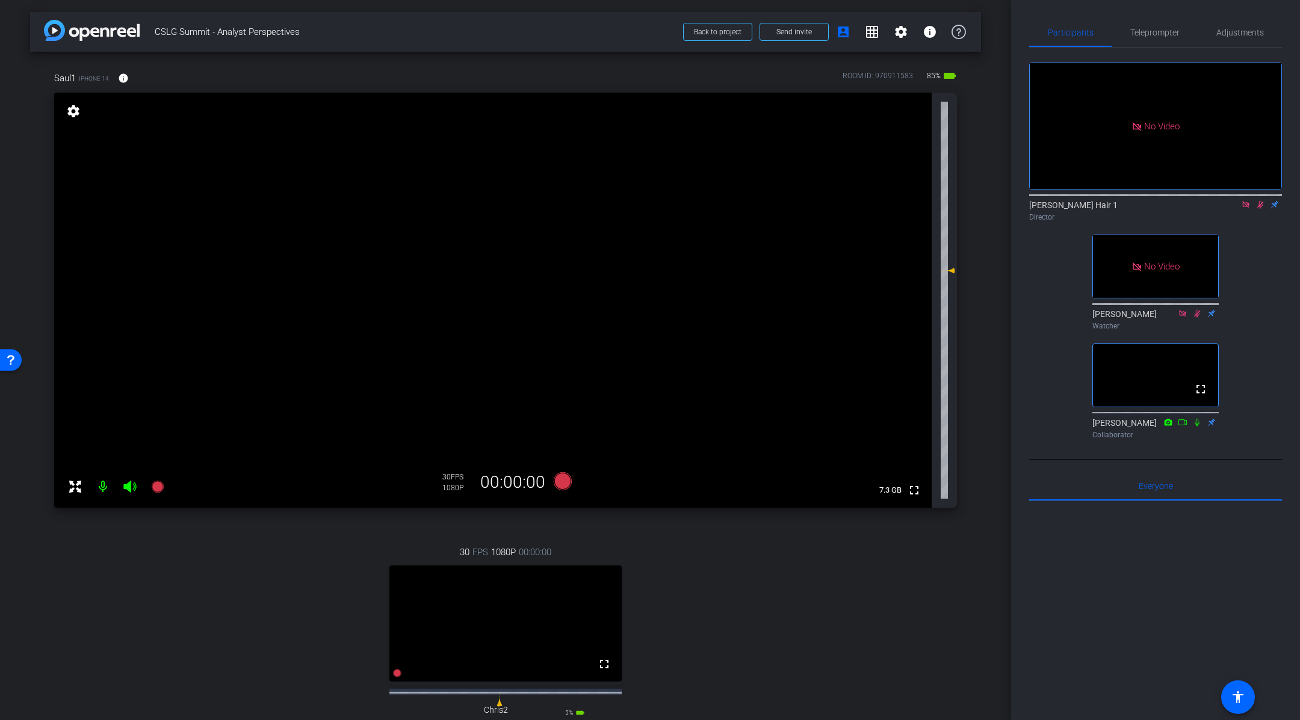
click at [1263, 206] on icon at bounding box center [1260, 204] width 10 height 8
click at [478, 265] on video at bounding box center [493, 300] width 878 height 415
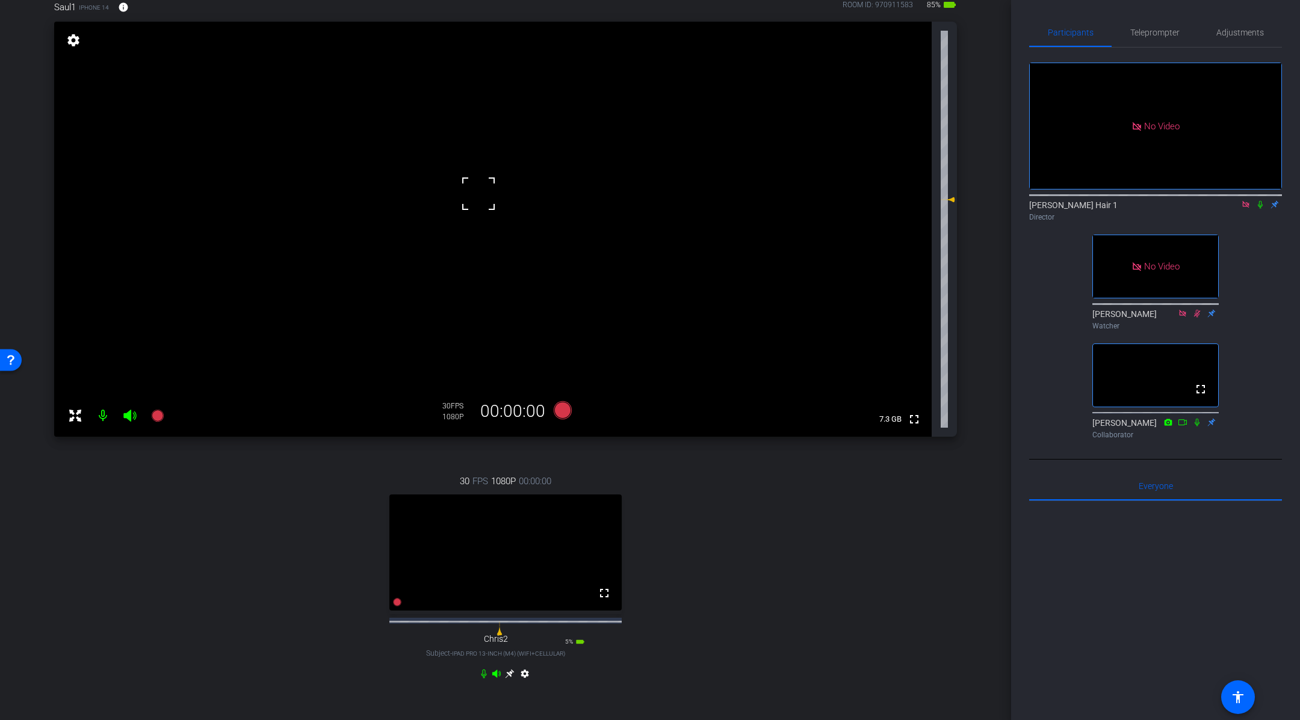
scroll to position [76, 0]
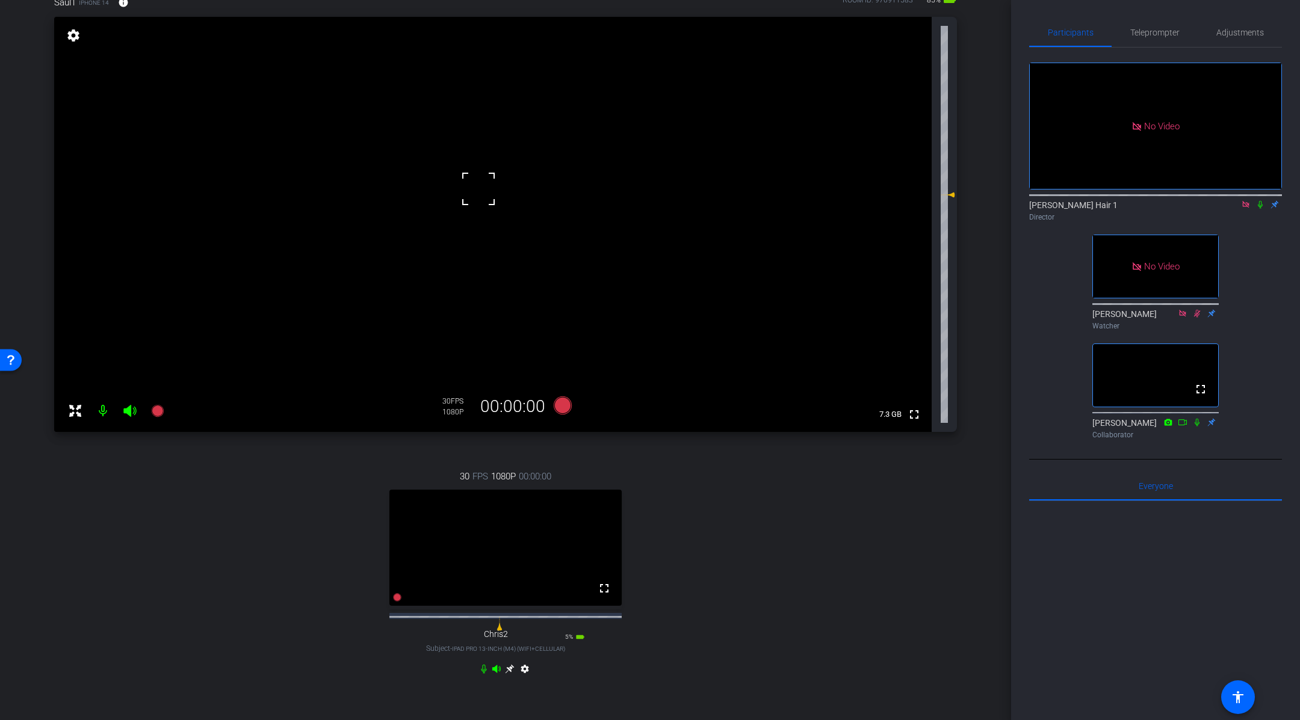
click at [509, 674] on icon at bounding box center [510, 669] width 10 height 10
click at [537, 220] on video at bounding box center [493, 224] width 878 height 415
click at [519, 209] on video at bounding box center [493, 224] width 878 height 415
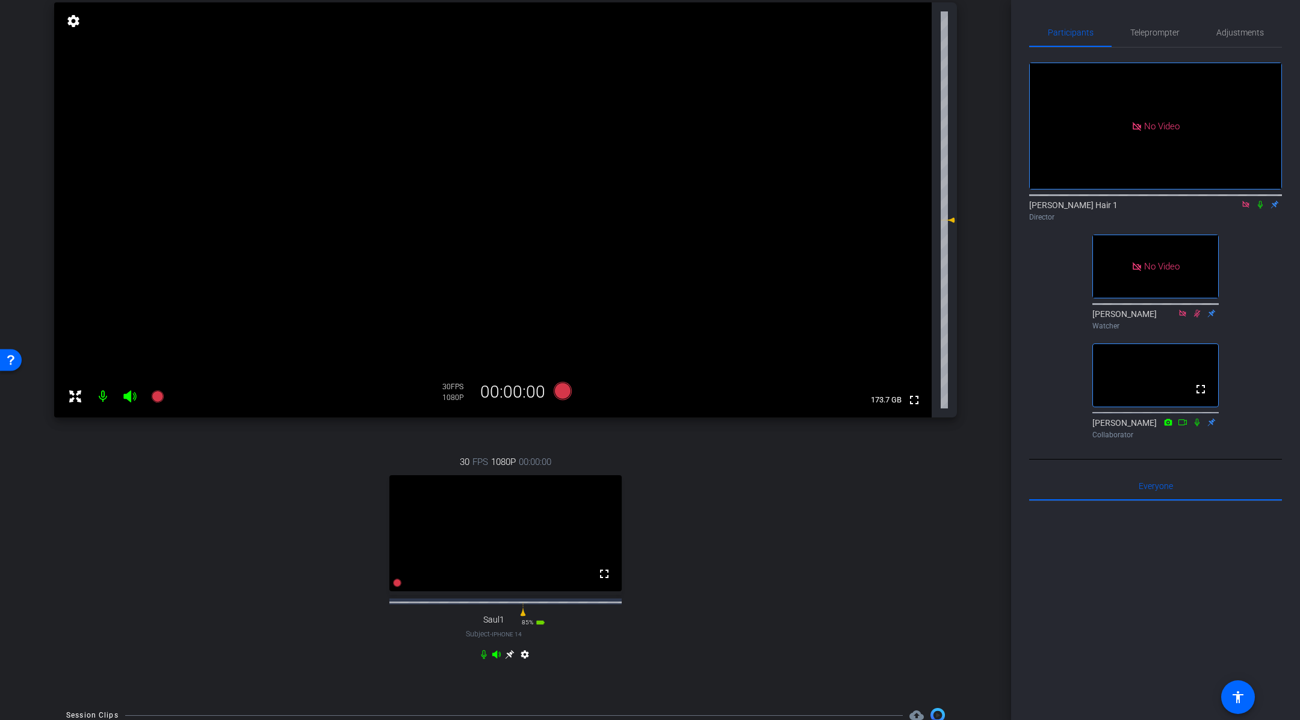
scroll to position [95, 0]
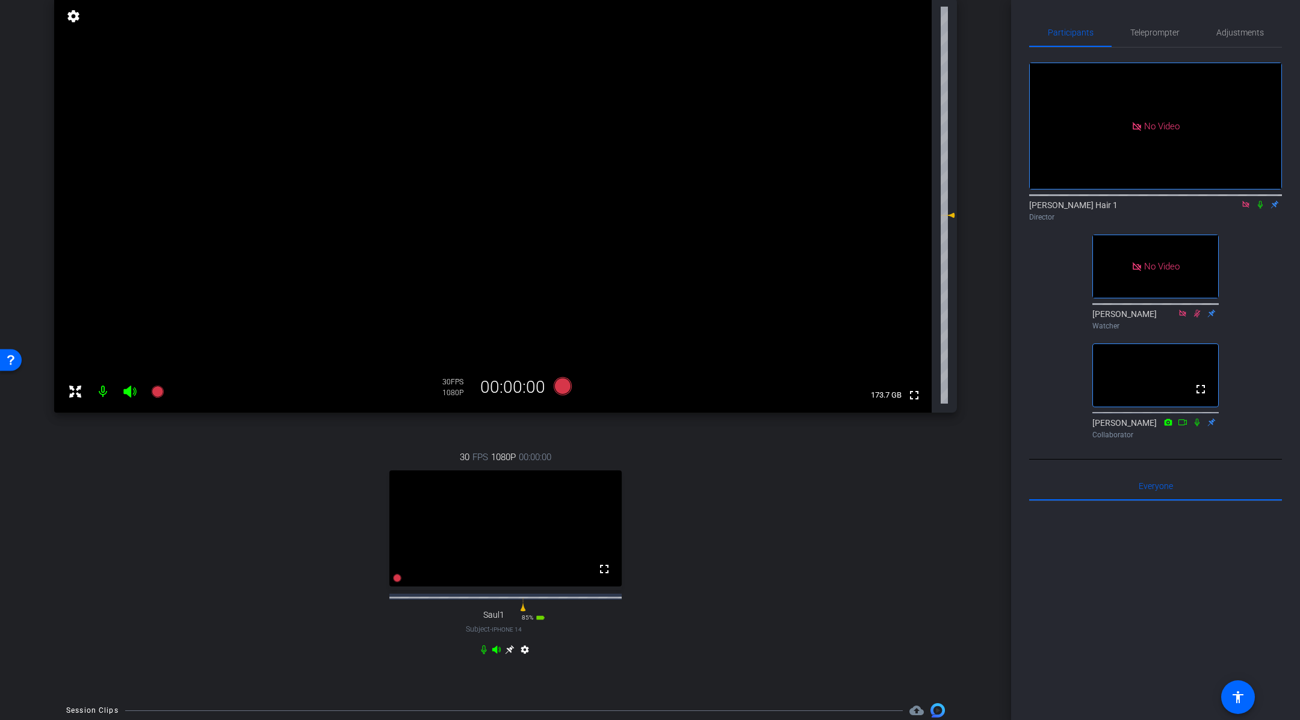
click at [512, 655] on icon at bounding box center [509, 650] width 9 height 9
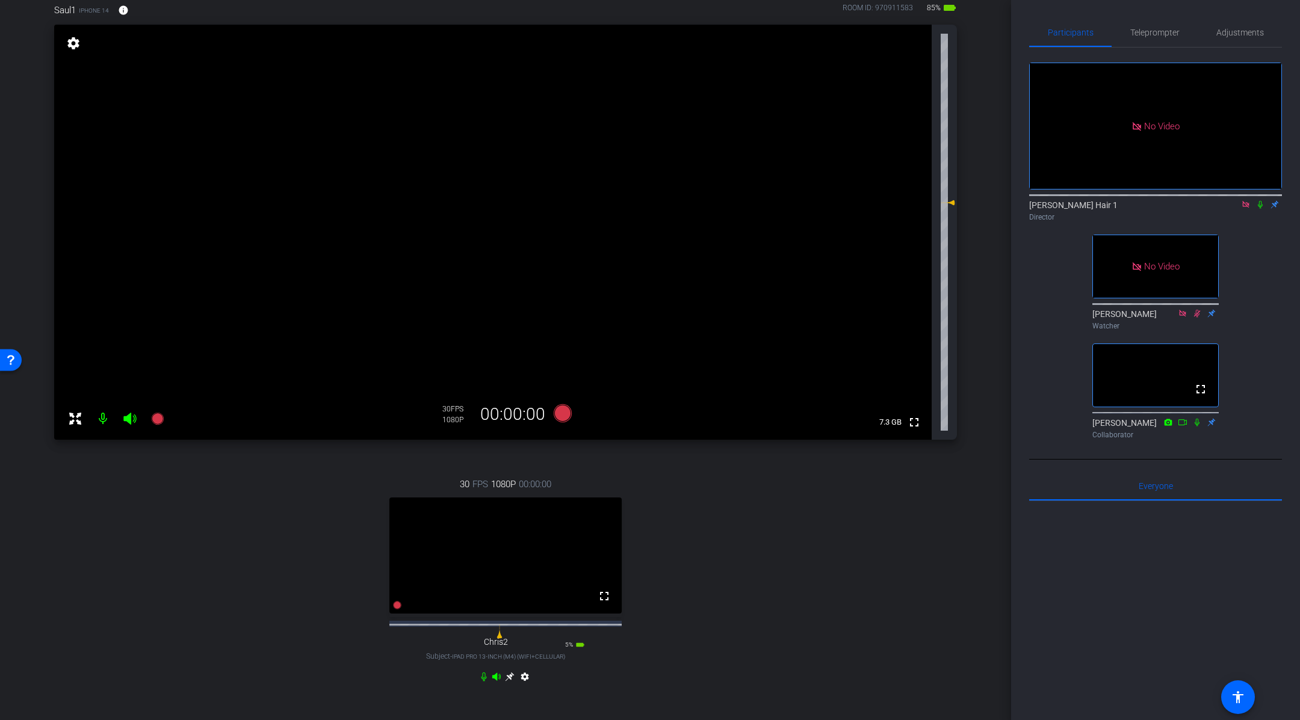
scroll to position [61, 0]
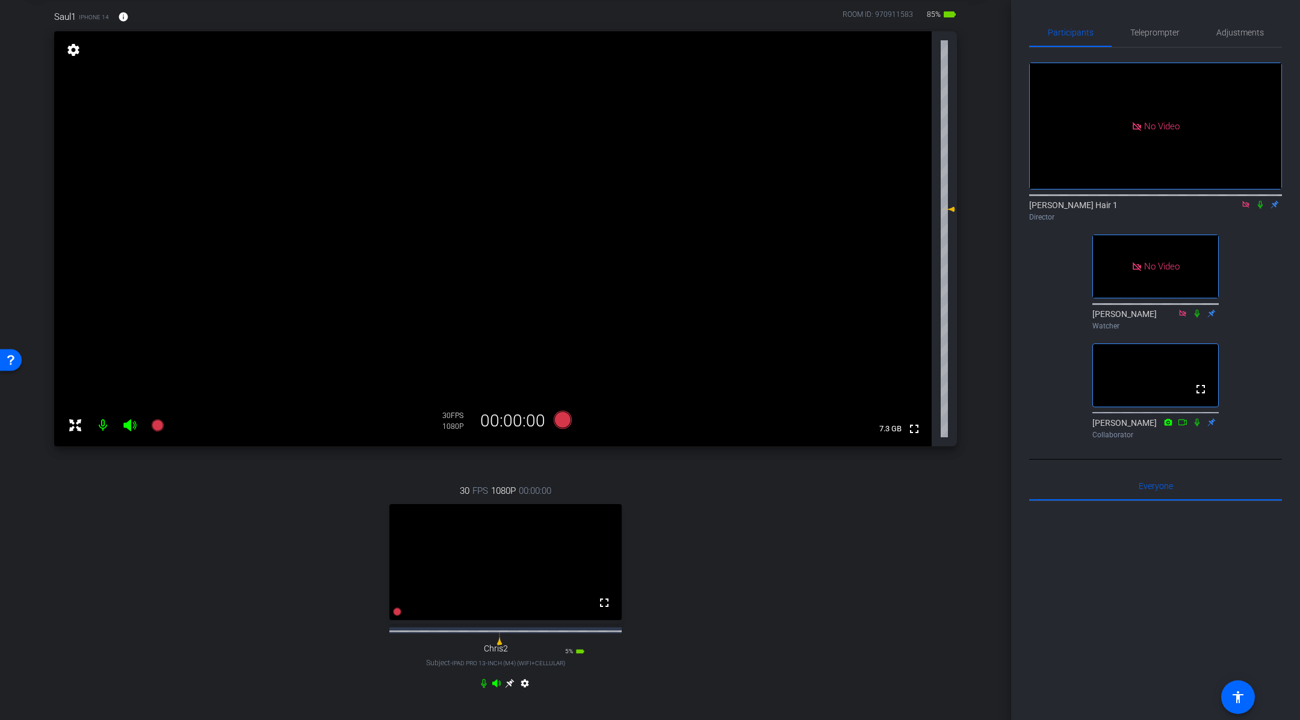
click at [1262, 207] on icon at bounding box center [1260, 204] width 10 height 8
click at [1259, 205] on icon at bounding box center [1260, 205] width 7 height 8
click at [568, 421] on icon at bounding box center [563, 420] width 18 height 18
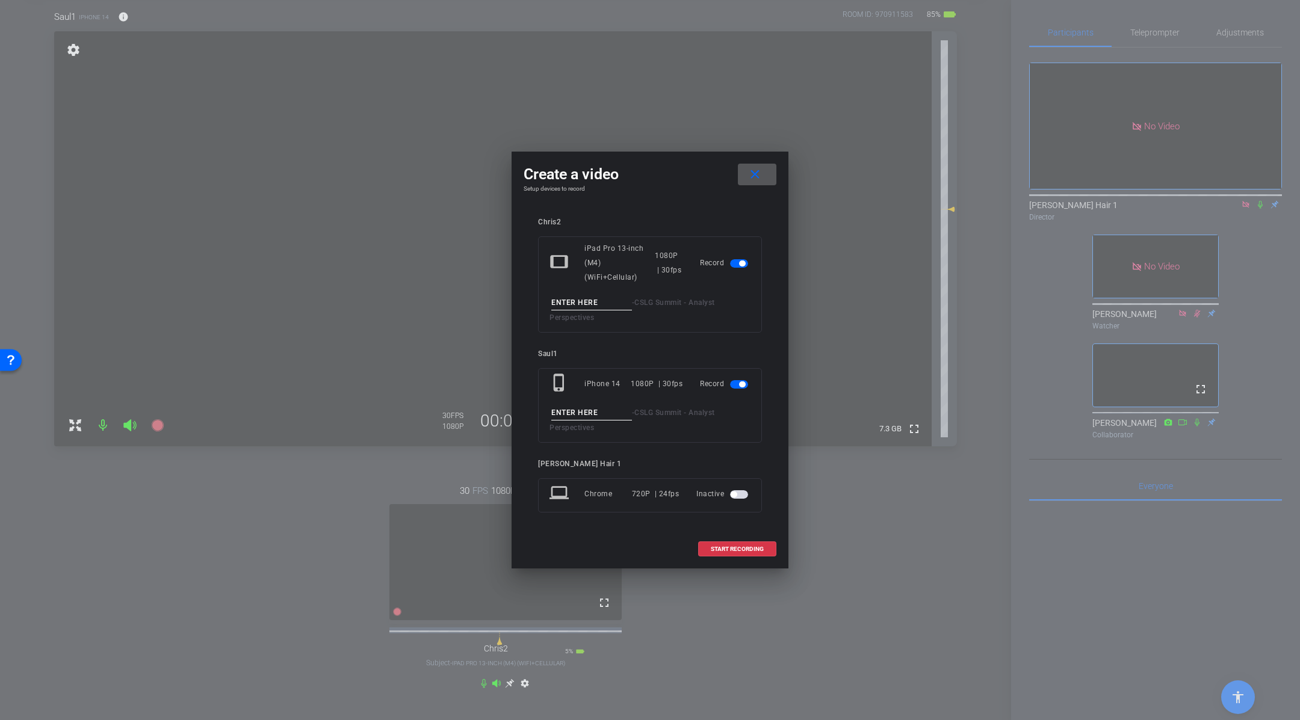
click at [598, 297] on input at bounding box center [591, 303] width 81 height 15
type input "Take 2"
click at [573, 406] on input at bounding box center [591, 413] width 81 height 15
type input "Take 2"
click at [740, 535] on span at bounding box center [737, 549] width 77 height 29
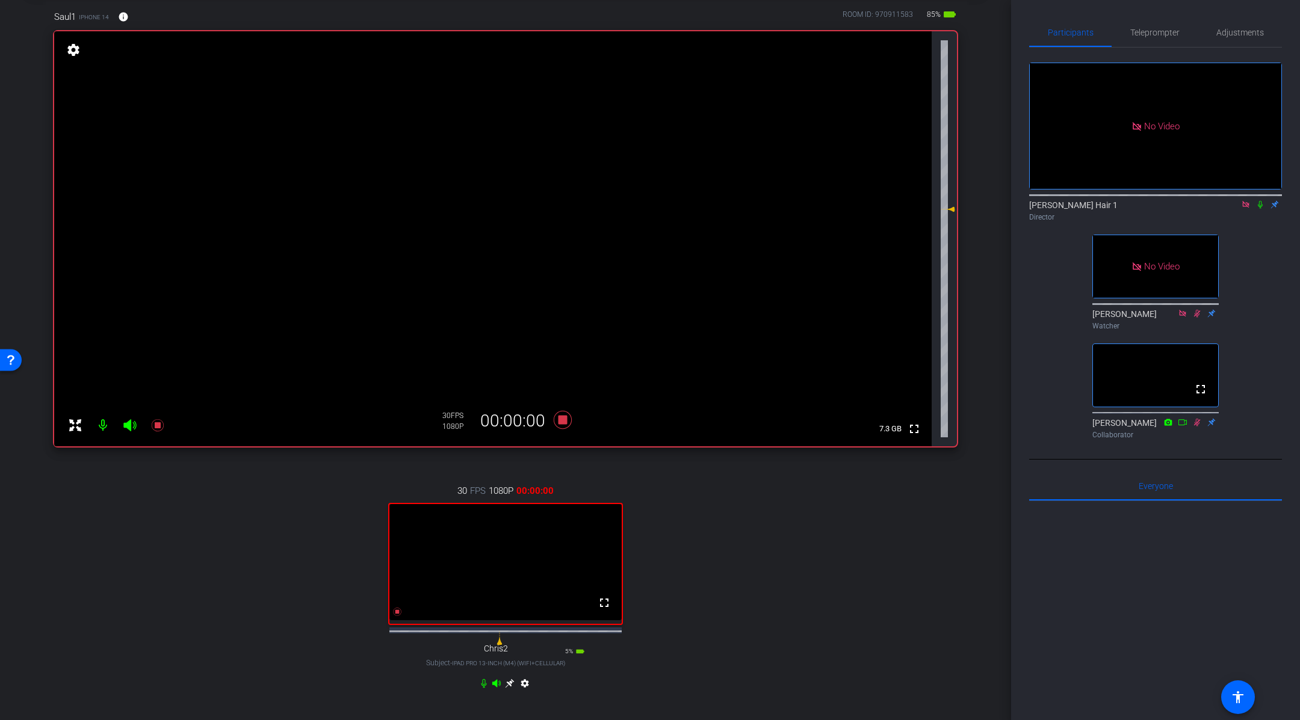
click at [1260, 207] on icon at bounding box center [1260, 204] width 10 height 8
click at [1233, 30] on span "Adjustments" at bounding box center [1240, 32] width 48 height 8
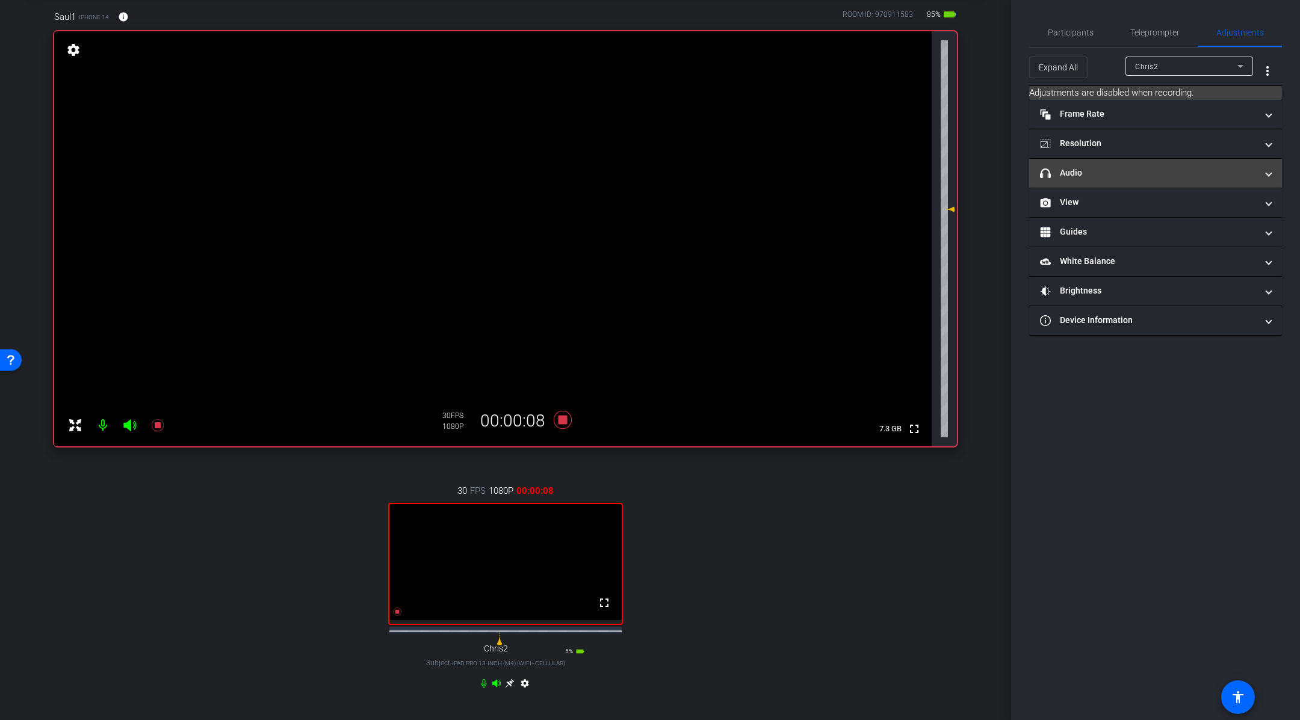
click at [1094, 169] on mat-panel-title "headphone icon Audio" at bounding box center [1148, 173] width 217 height 13
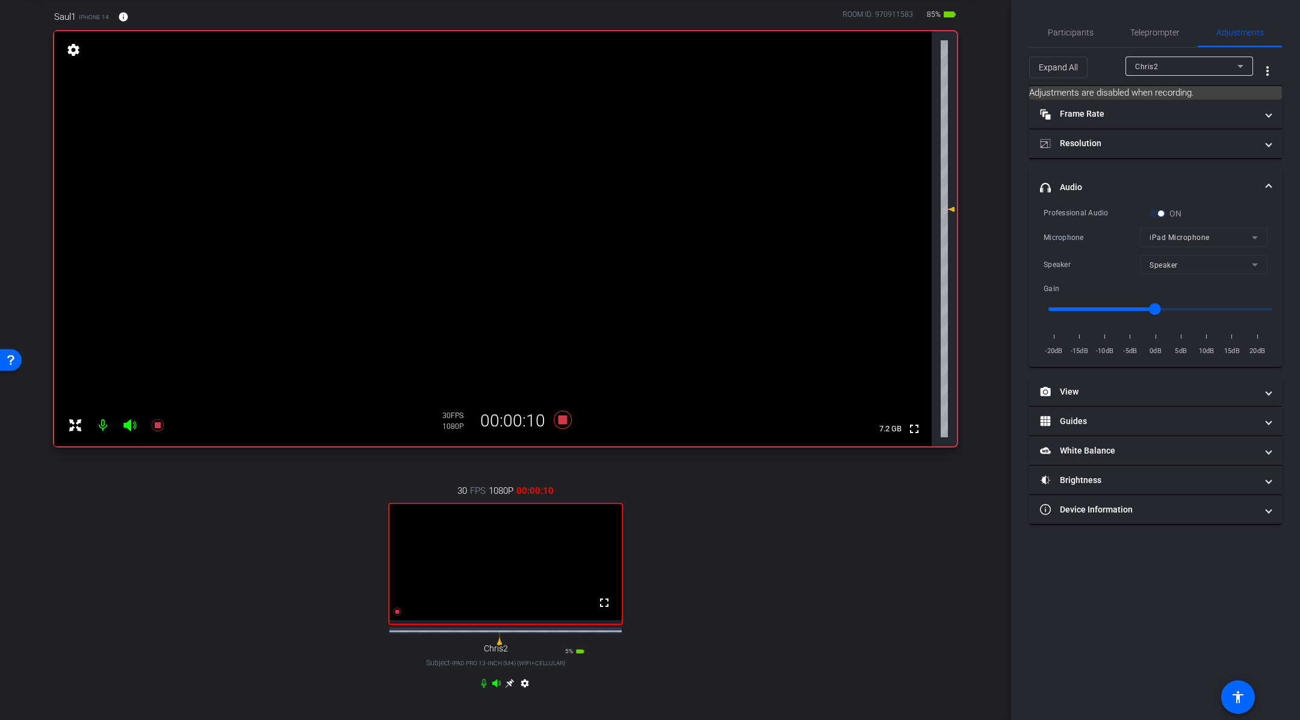
click at [1159, 63] on div "Chris2" at bounding box center [1186, 66] width 102 height 15
click at [497, 582] on div at bounding box center [650, 360] width 1300 height 720
click at [510, 689] on icon at bounding box center [509, 684] width 9 height 9
click at [509, 689] on icon at bounding box center [509, 684] width 9 height 9
click at [484, 689] on icon at bounding box center [484, 684] width 10 height 10
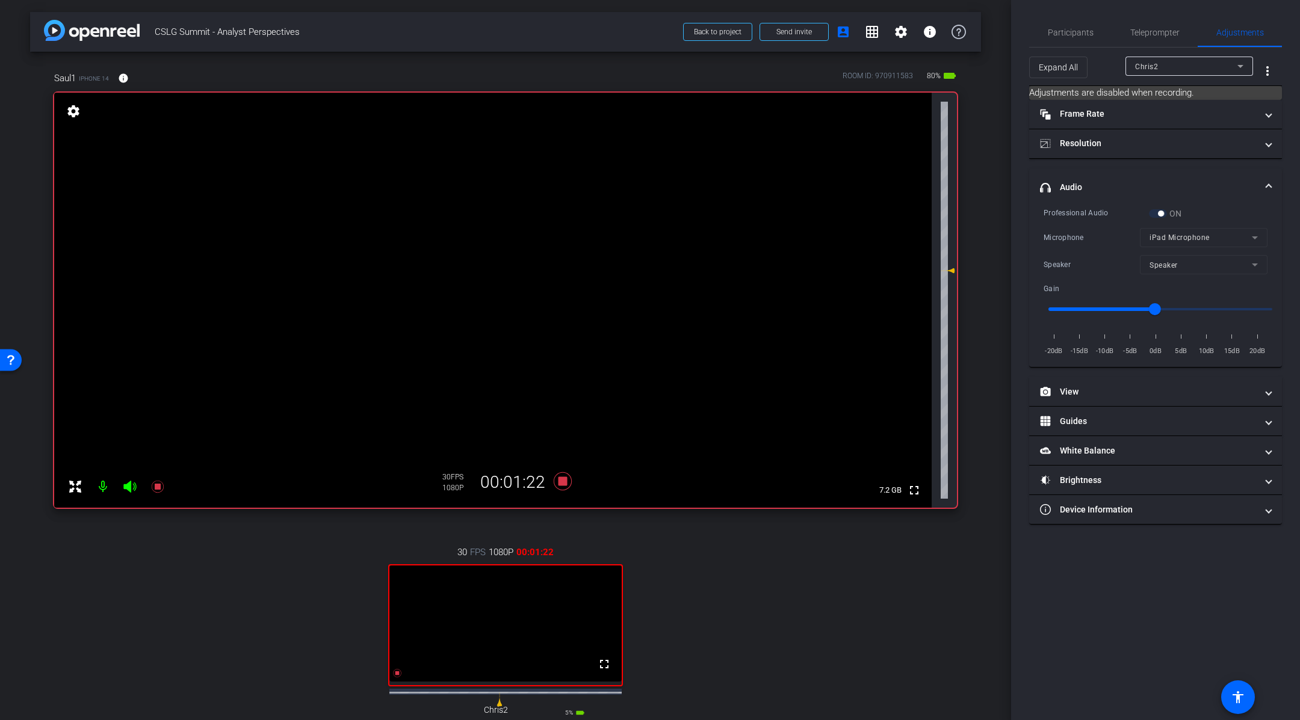
scroll to position [88, 0]
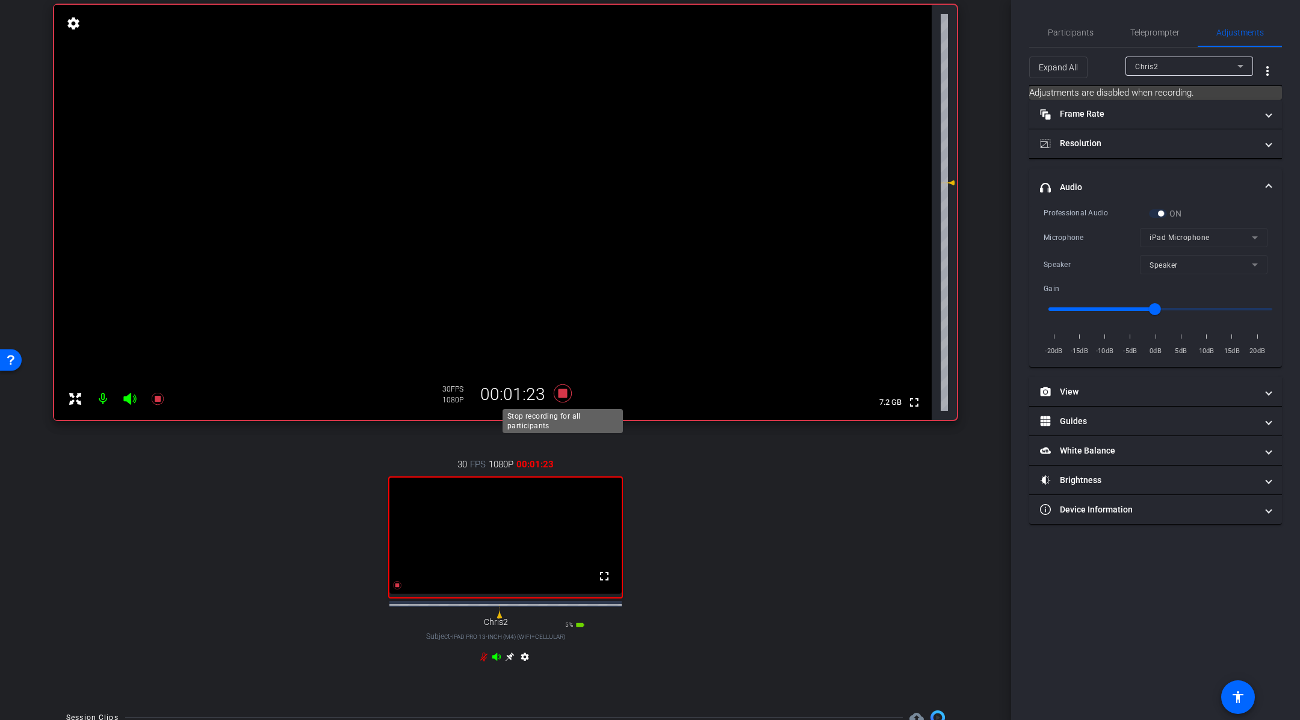
click at [561, 385] on icon at bounding box center [562, 394] width 29 height 22
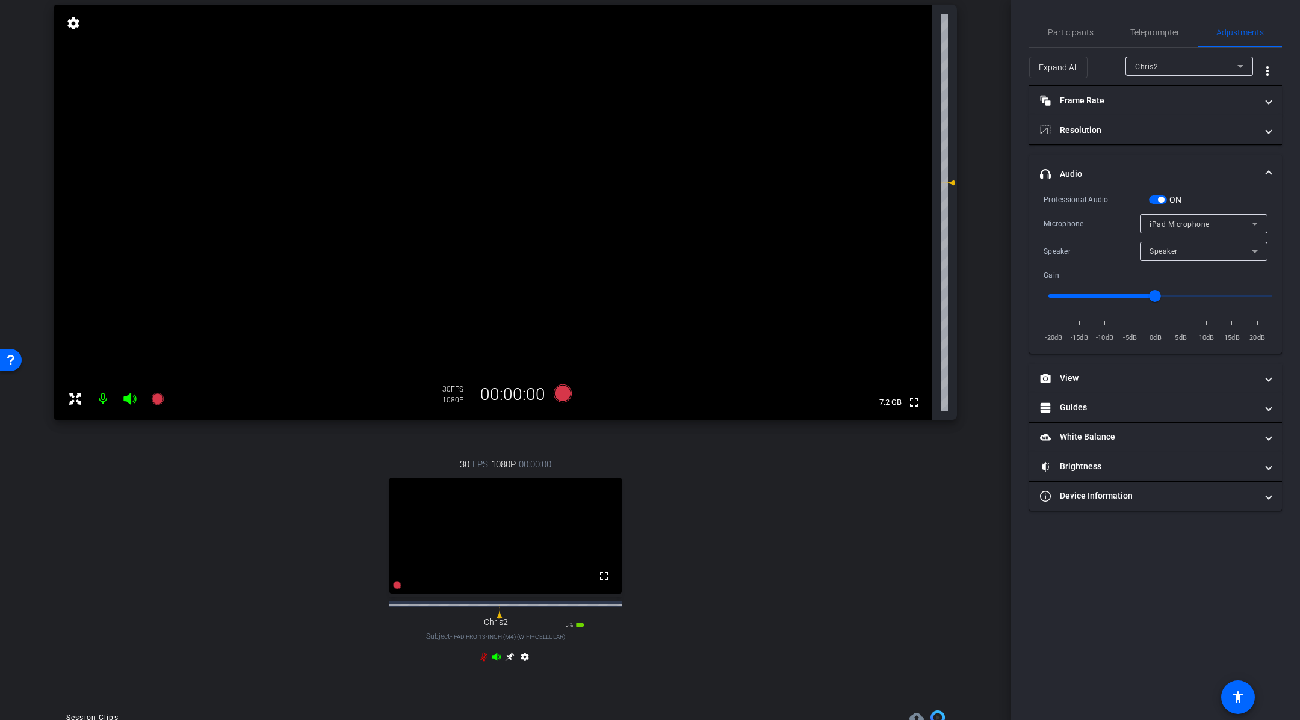
scroll to position [0, 0]
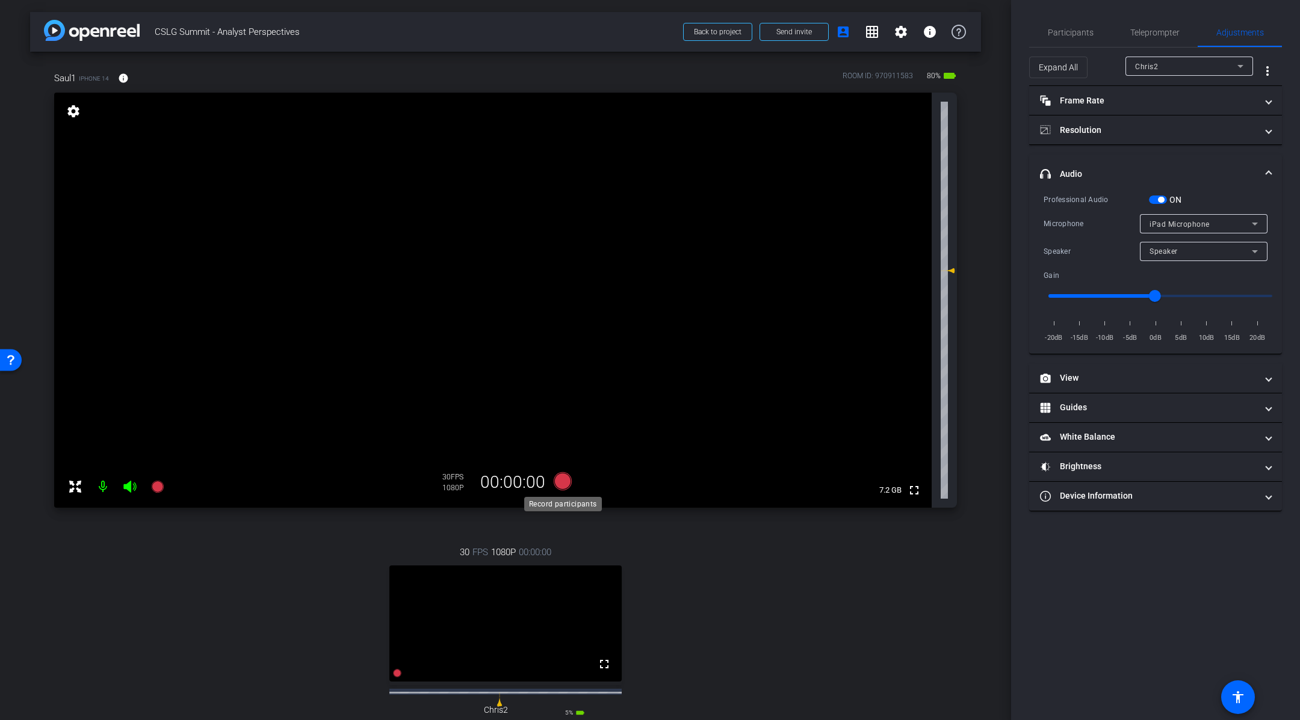
click at [566, 481] on icon at bounding box center [563, 481] width 18 height 18
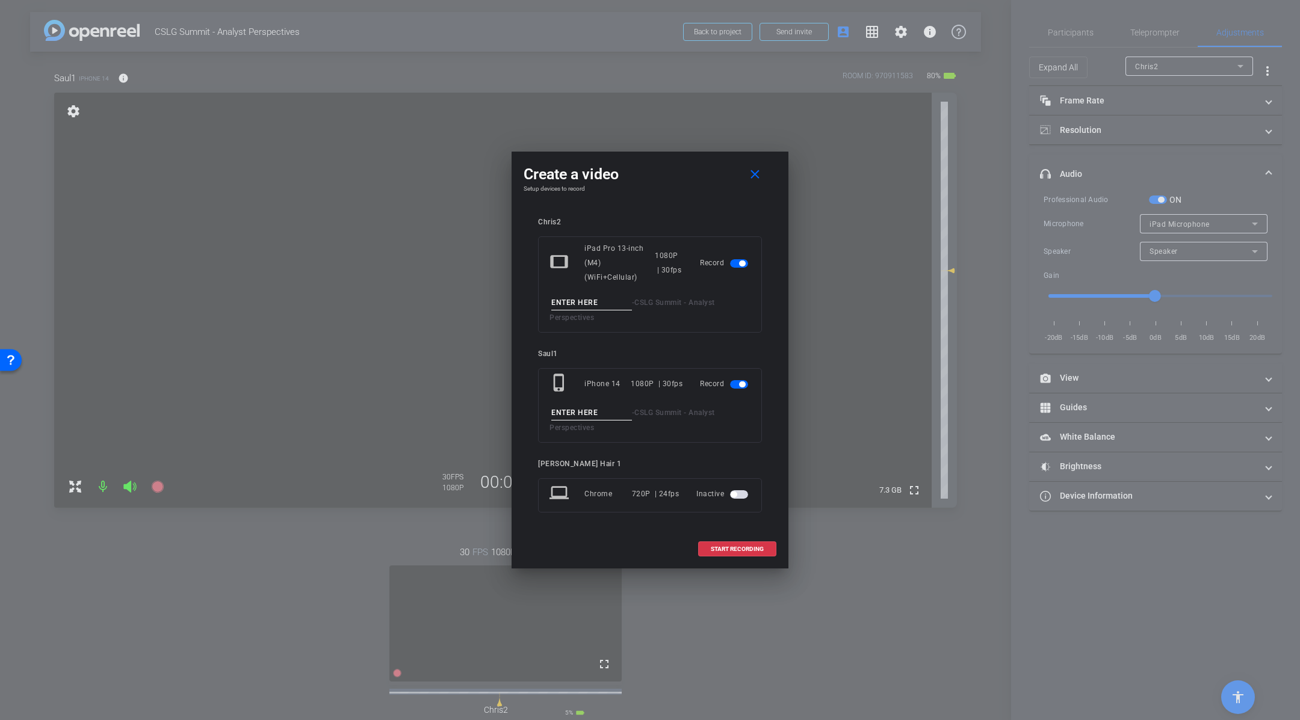
click at [593, 297] on input at bounding box center [591, 303] width 81 height 15
type input "Take 3"
click at [570, 406] on input at bounding box center [591, 413] width 81 height 15
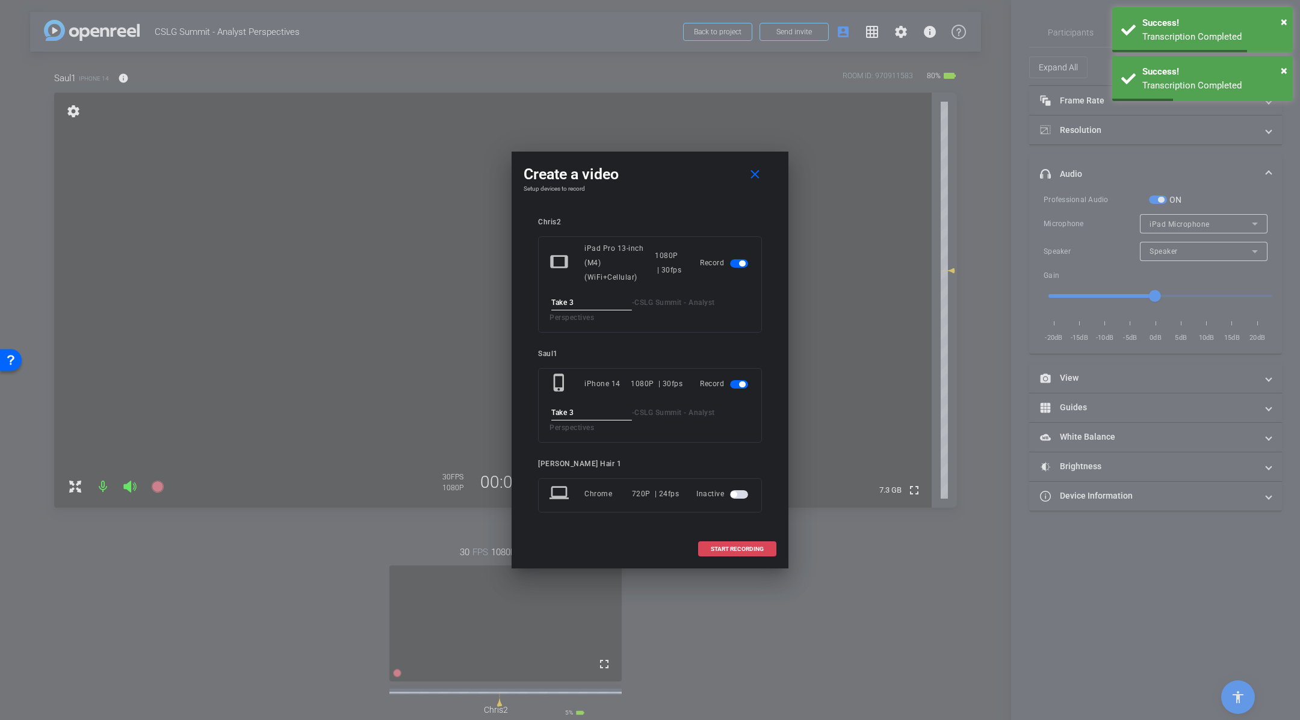
type input "Take 3"
click at [753, 546] on span "START RECORDING" at bounding box center [737, 549] width 53 height 6
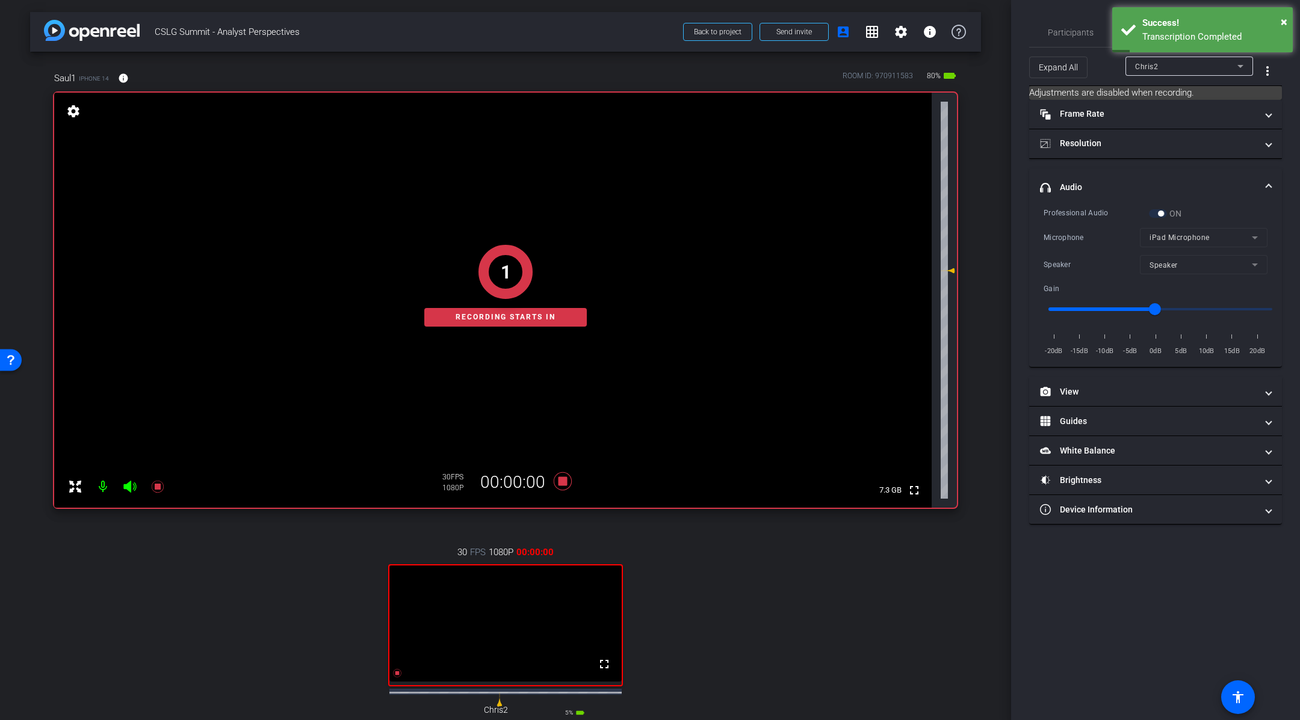
click at [1153, 64] on span "Chris2" at bounding box center [1146, 67] width 23 height 8
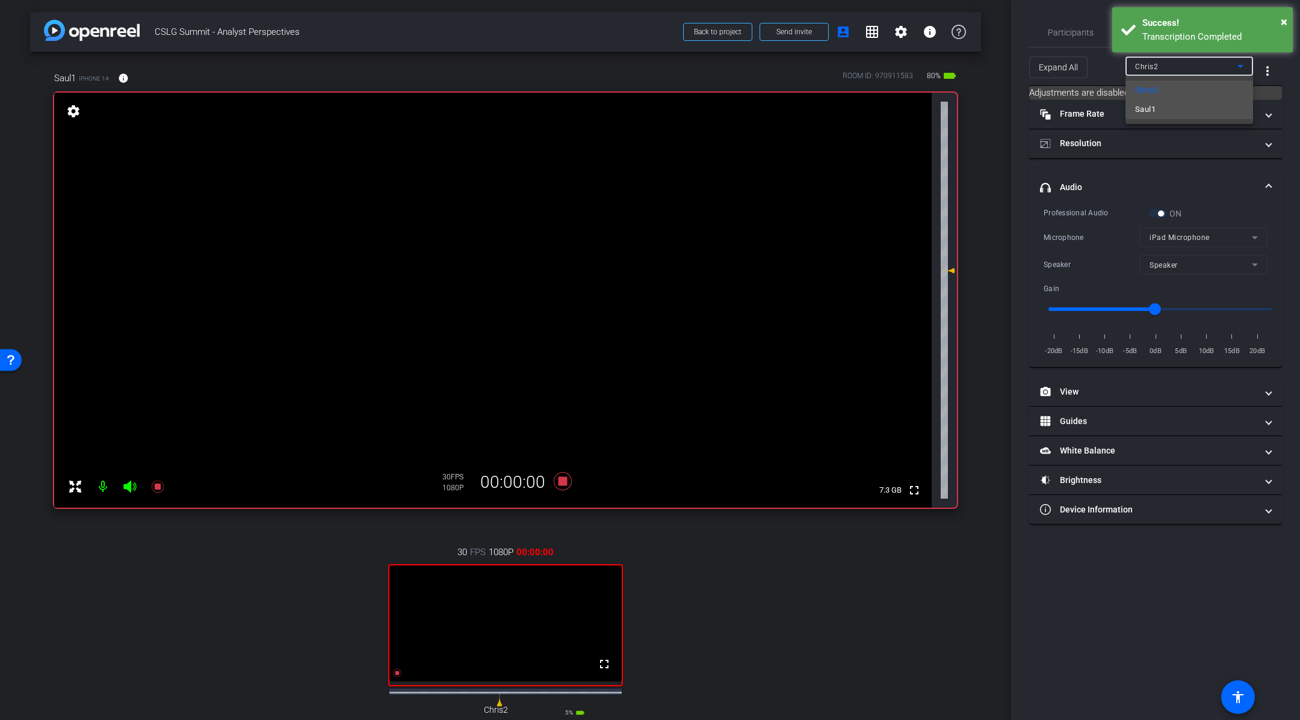
click at [1148, 111] on span "Saul1" at bounding box center [1145, 109] width 20 height 14
type input "3"
type input "1000"
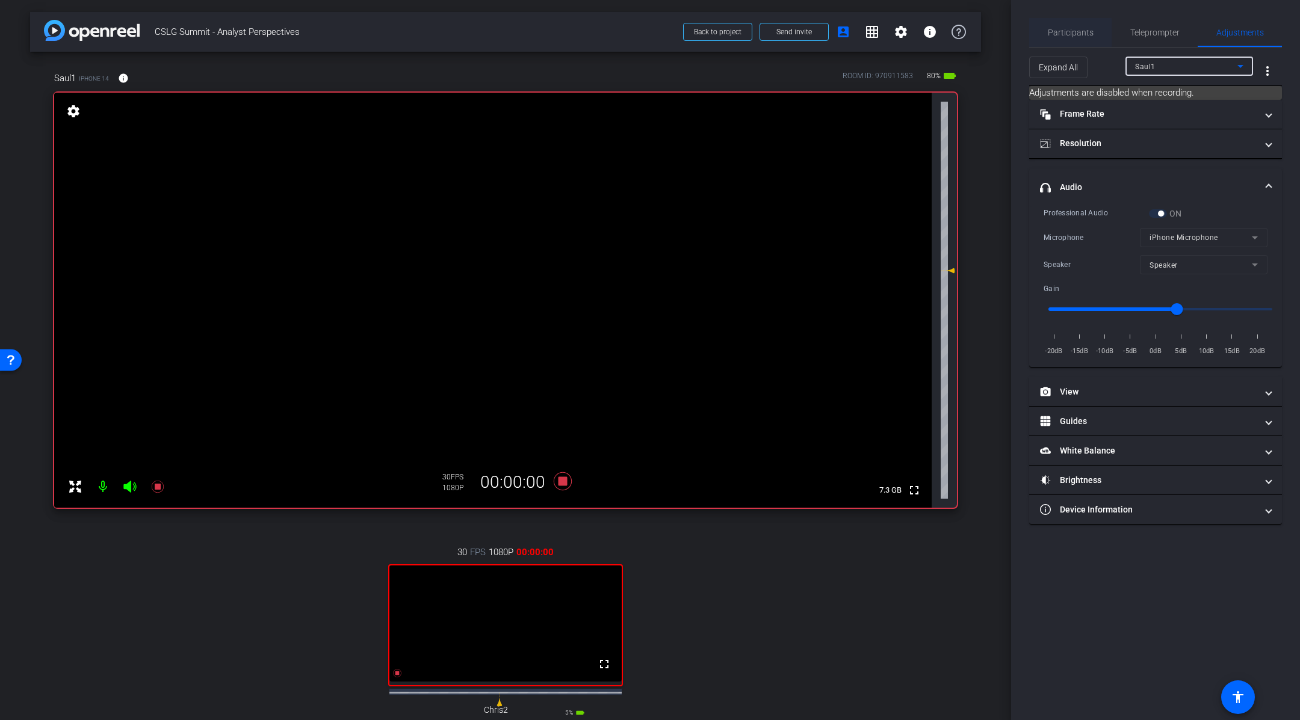
click at [1060, 29] on span "Participants" at bounding box center [1071, 32] width 46 height 8
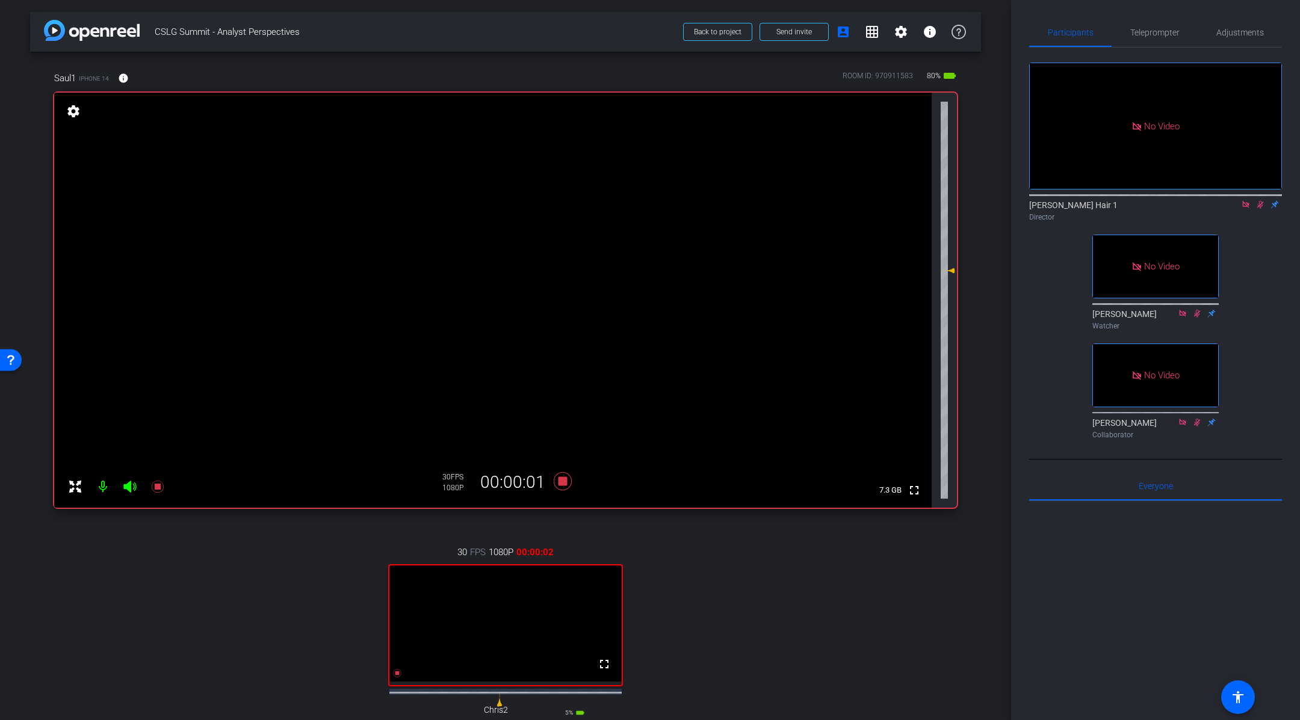
click at [1263, 205] on icon at bounding box center [1260, 204] width 10 height 8
click at [1263, 206] on icon at bounding box center [1260, 204] width 10 height 8
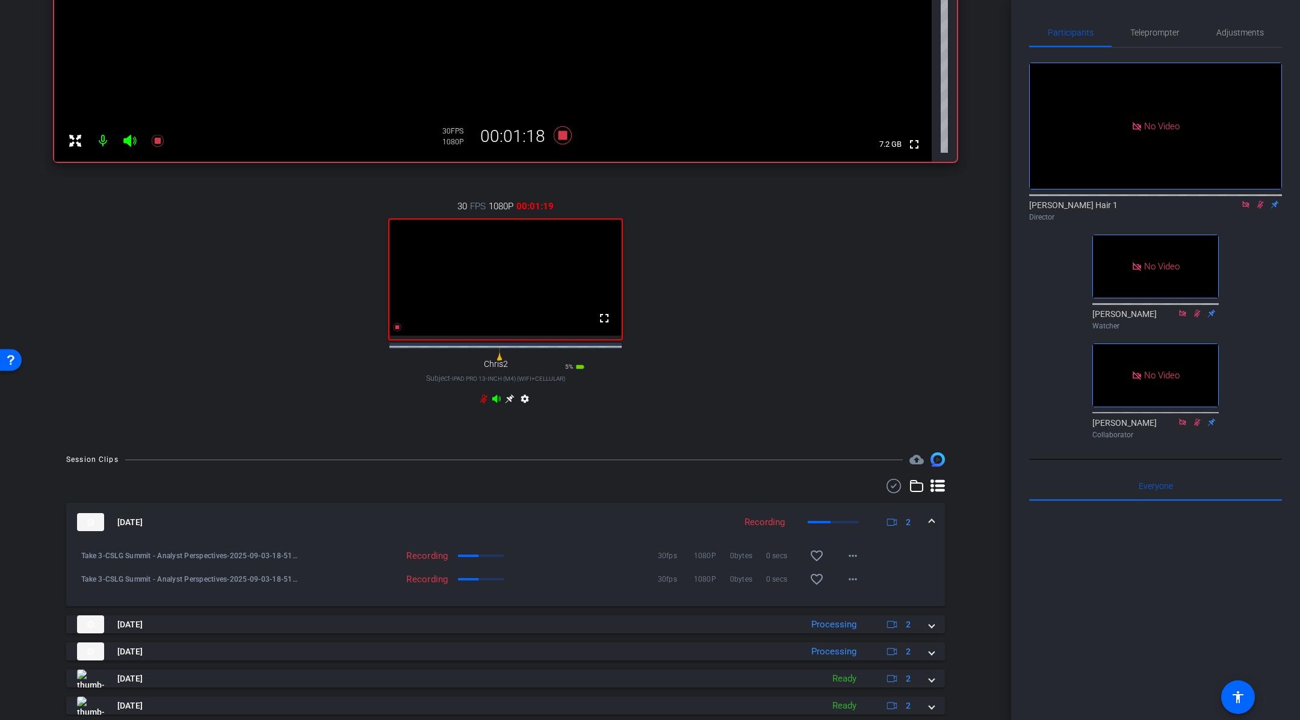
scroll to position [391, 0]
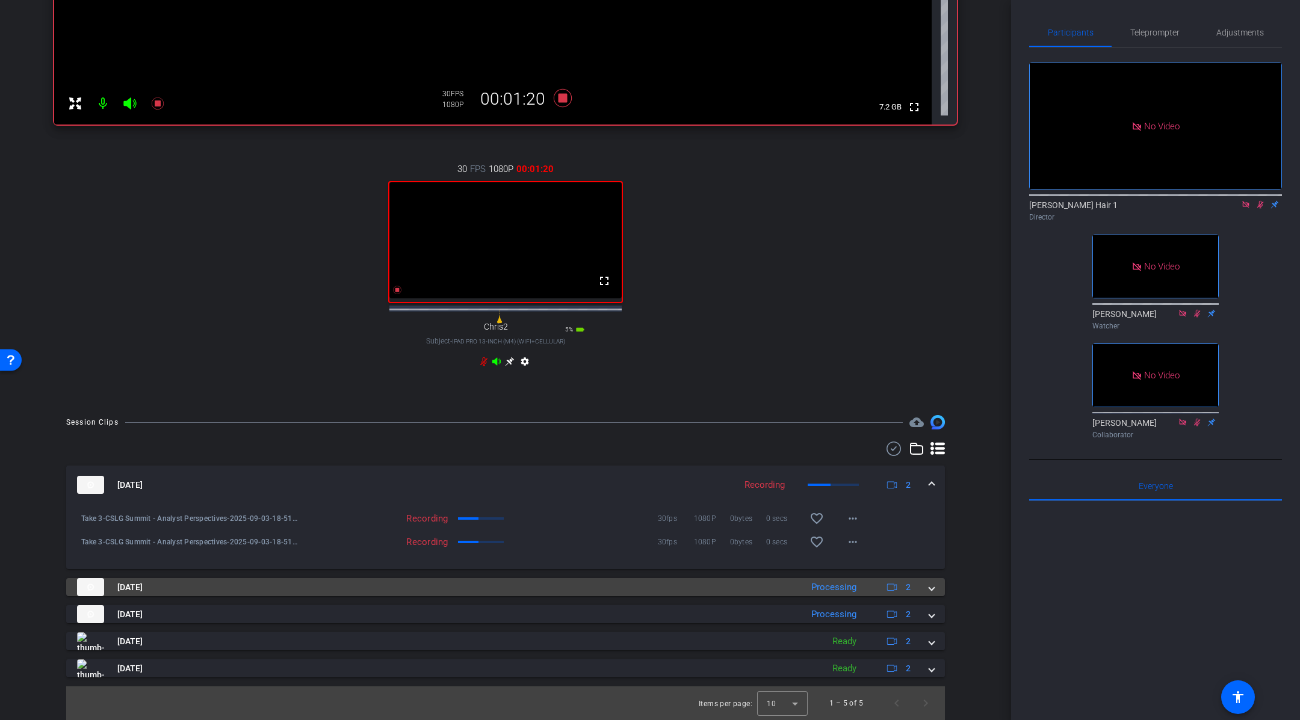
click at [933, 588] on span at bounding box center [931, 587] width 5 height 13
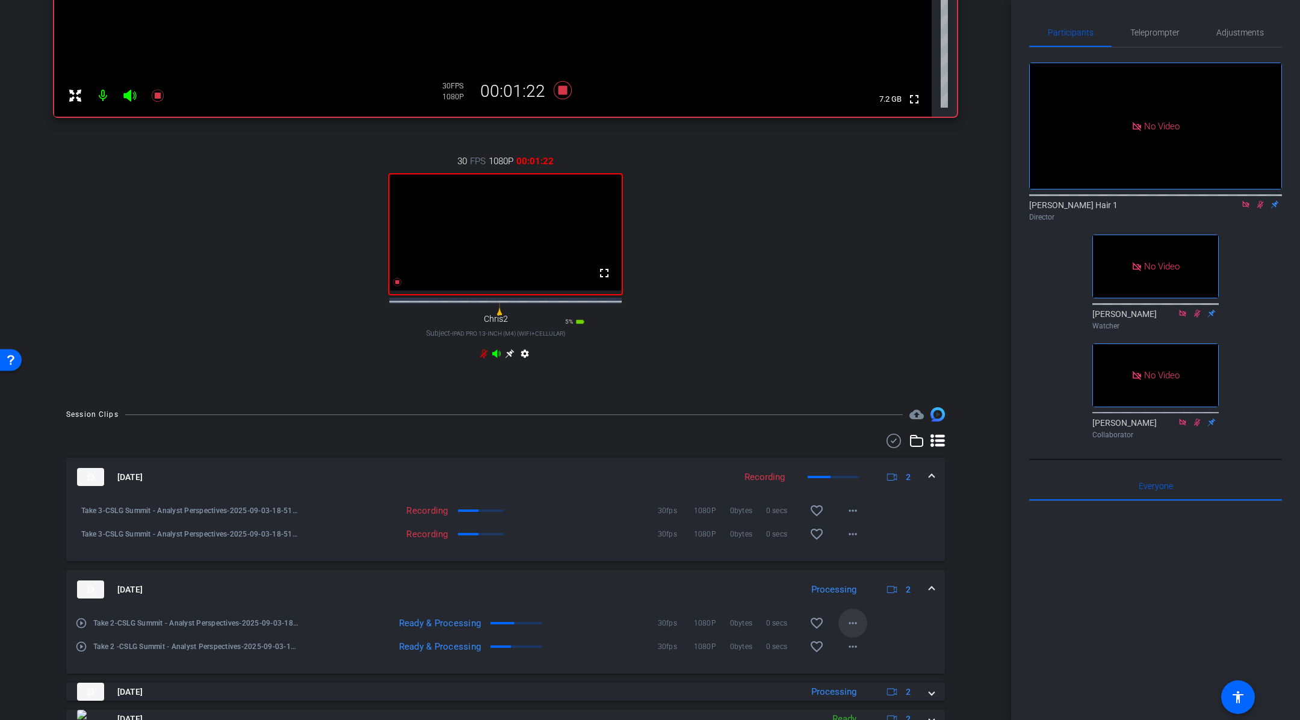
click at [856, 631] on mat-icon "more_horiz" at bounding box center [853, 623] width 14 height 14
click at [888, 511] on span "Download Original" at bounding box center [884, 516] width 72 height 14
click at [853, 654] on mat-icon "more_horiz" at bounding box center [853, 647] width 14 height 14
click at [891, 540] on span "Download Original" at bounding box center [884, 540] width 72 height 14
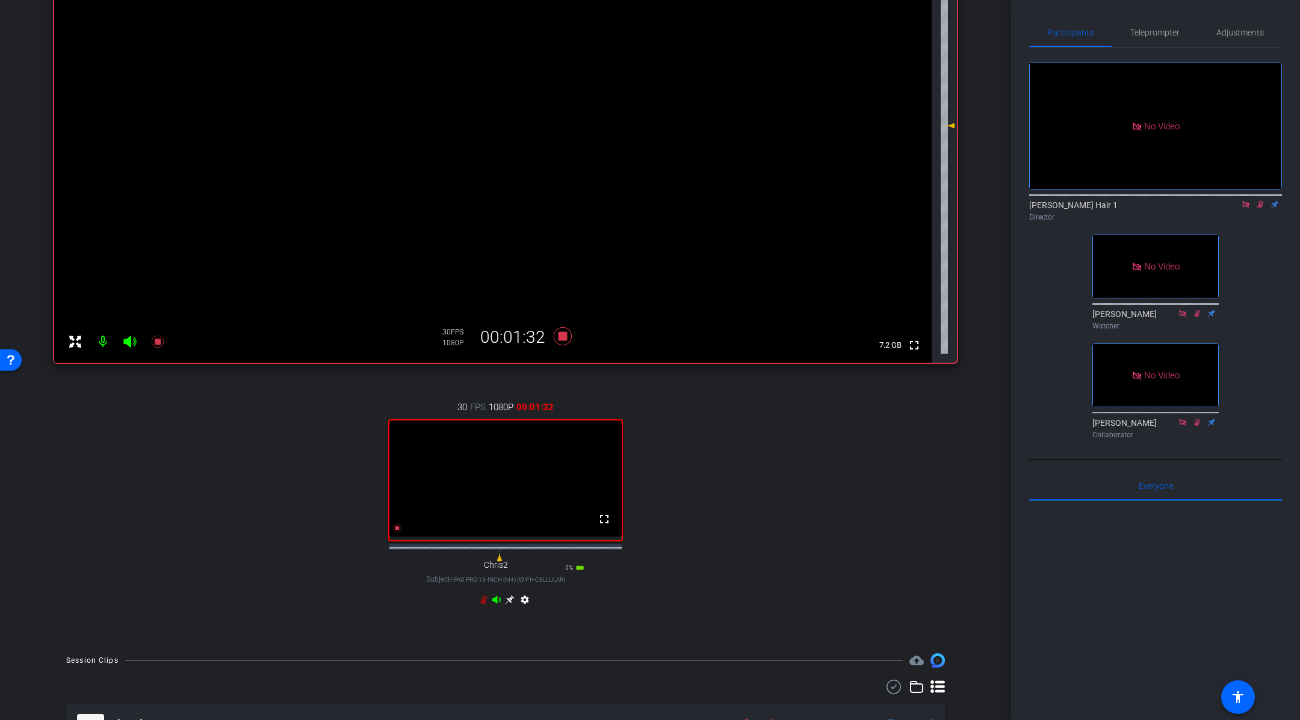
scroll to position [46, 0]
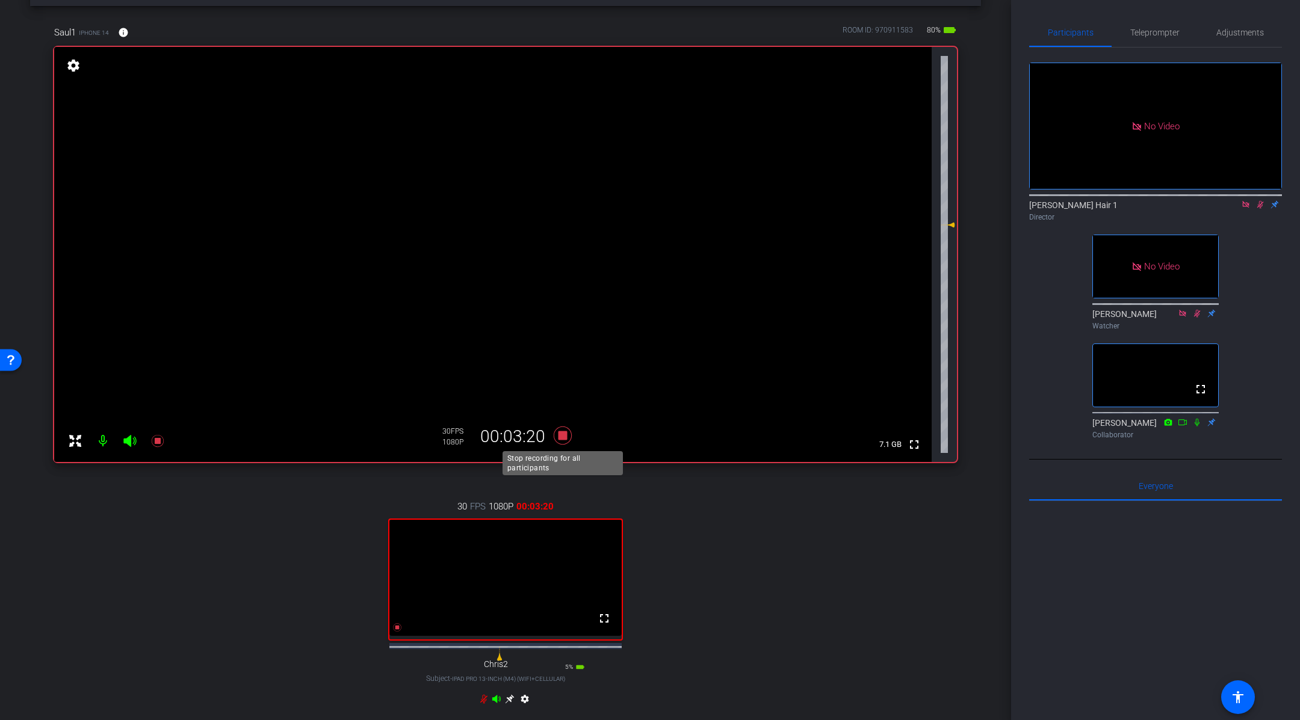
click at [565, 433] on icon at bounding box center [563, 436] width 18 height 18
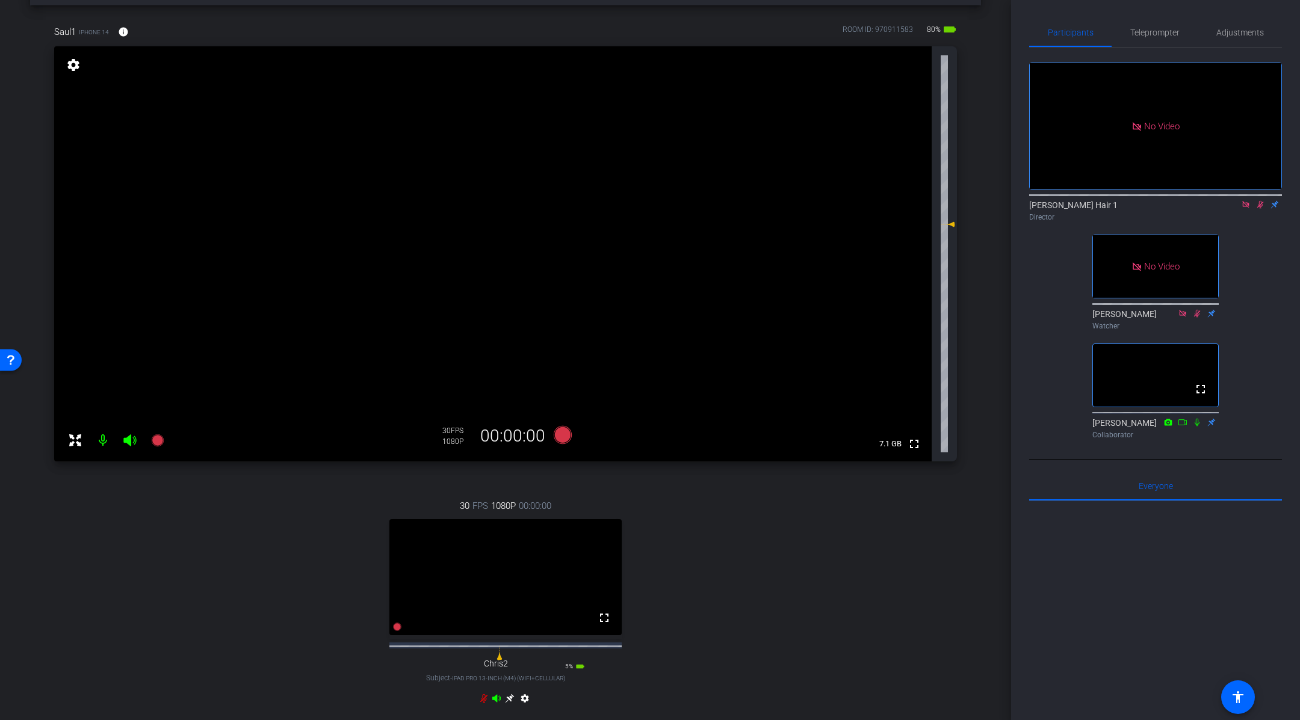
click at [1260, 208] on mat-icon at bounding box center [1260, 204] width 14 height 11
click at [1245, 205] on icon at bounding box center [1246, 204] width 10 height 8
click at [73, 63] on mat-icon "settings" at bounding box center [73, 65] width 17 height 14
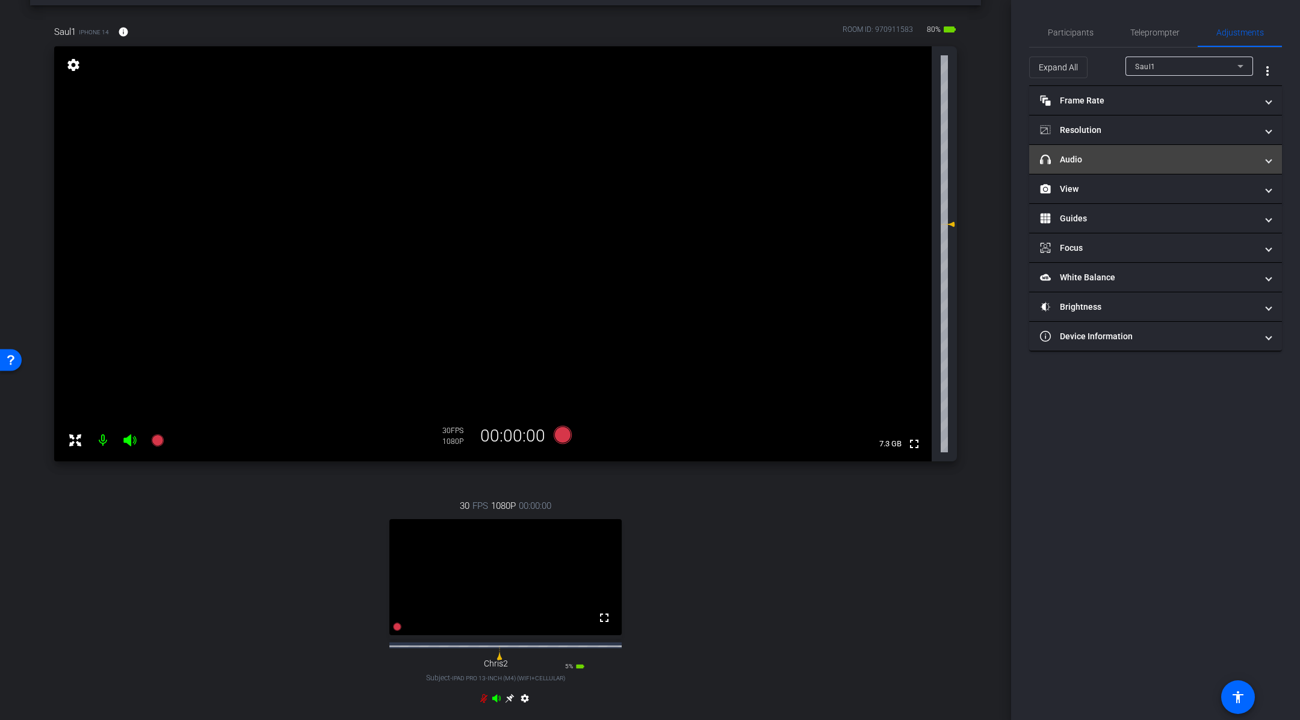
click at [1091, 161] on mat-panel-title "headphone icon Audio" at bounding box center [1148, 159] width 217 height 13
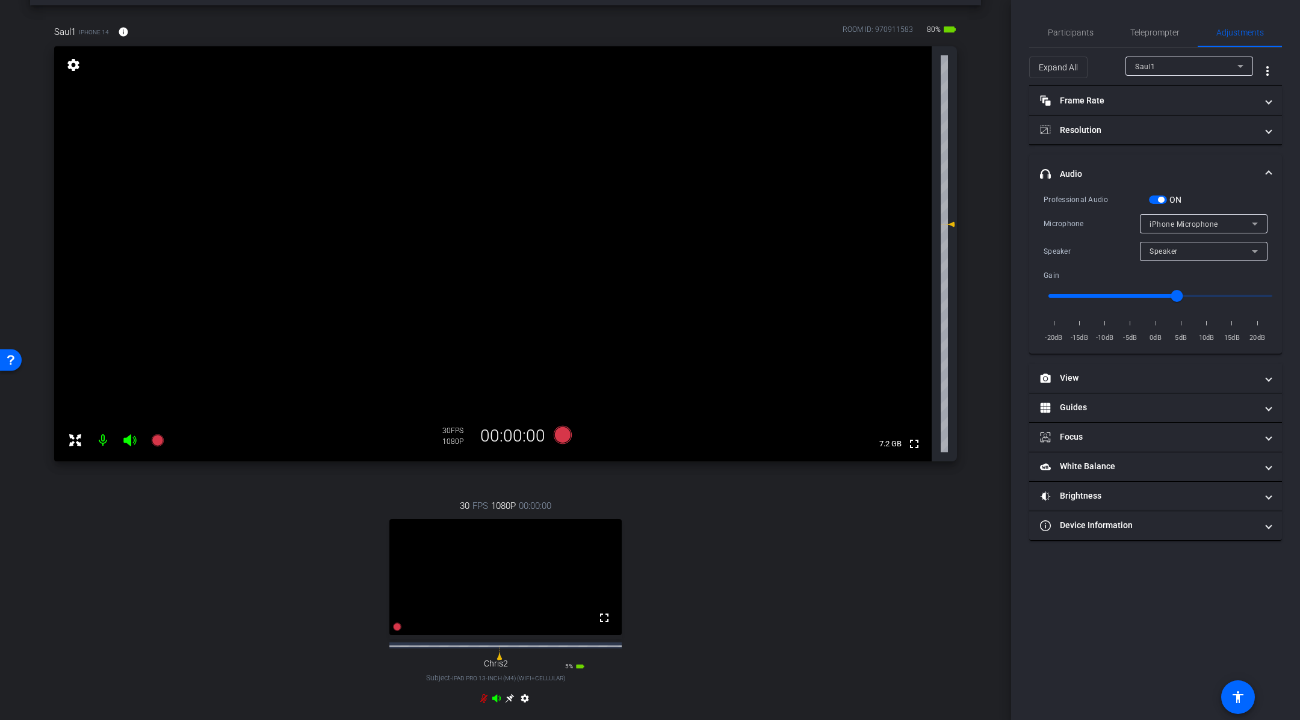
click at [1161, 197] on span "button" at bounding box center [1161, 200] width 6 height 6
click at [1178, 65] on div "Saul1" at bounding box center [1186, 66] width 102 height 15
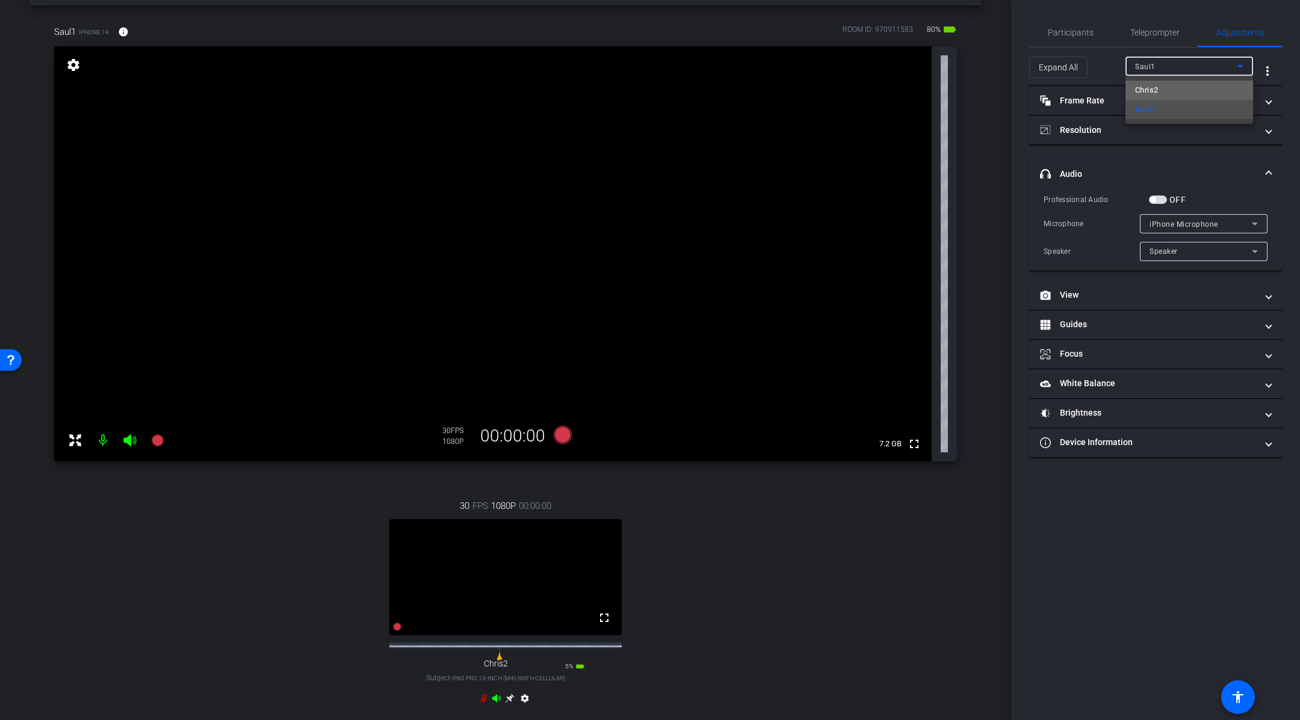
click at [1168, 85] on mat-option "Chris2" at bounding box center [1189, 90] width 128 height 19
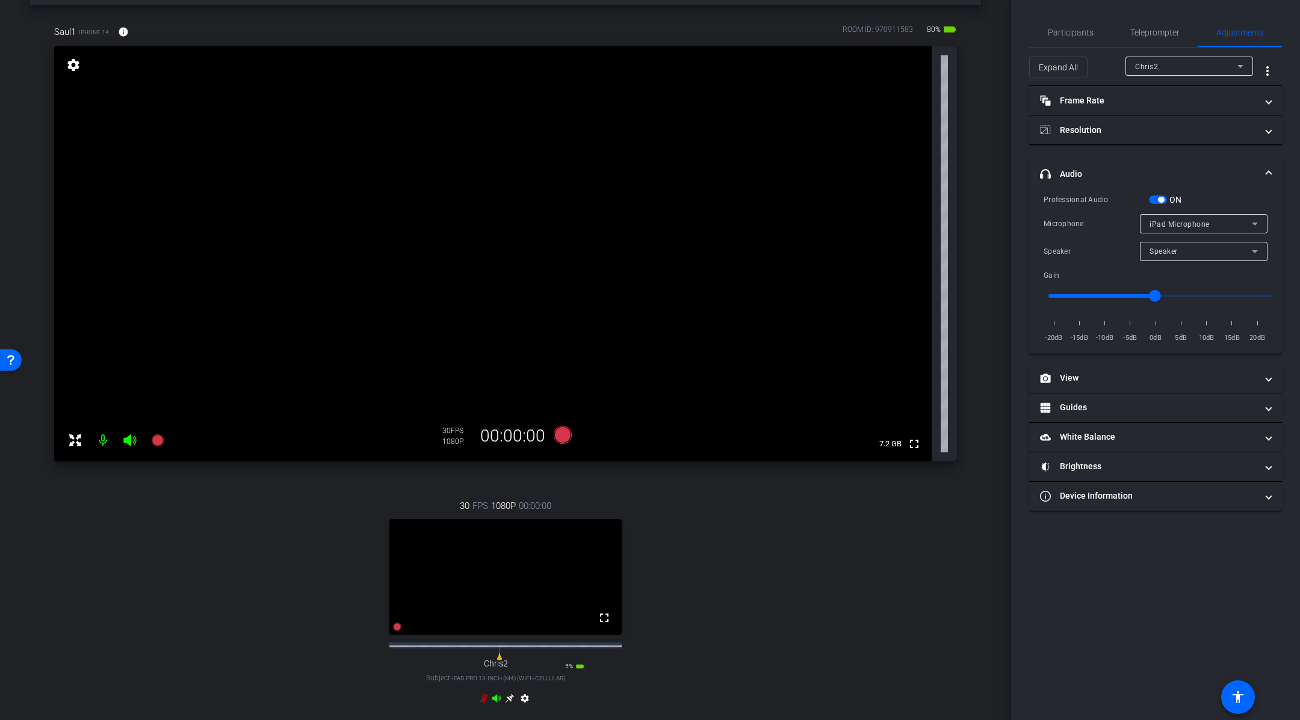
click at [1162, 198] on span "button" at bounding box center [1161, 200] width 6 height 6
click at [1166, 68] on div "Chris2" at bounding box center [1186, 66] width 102 height 15
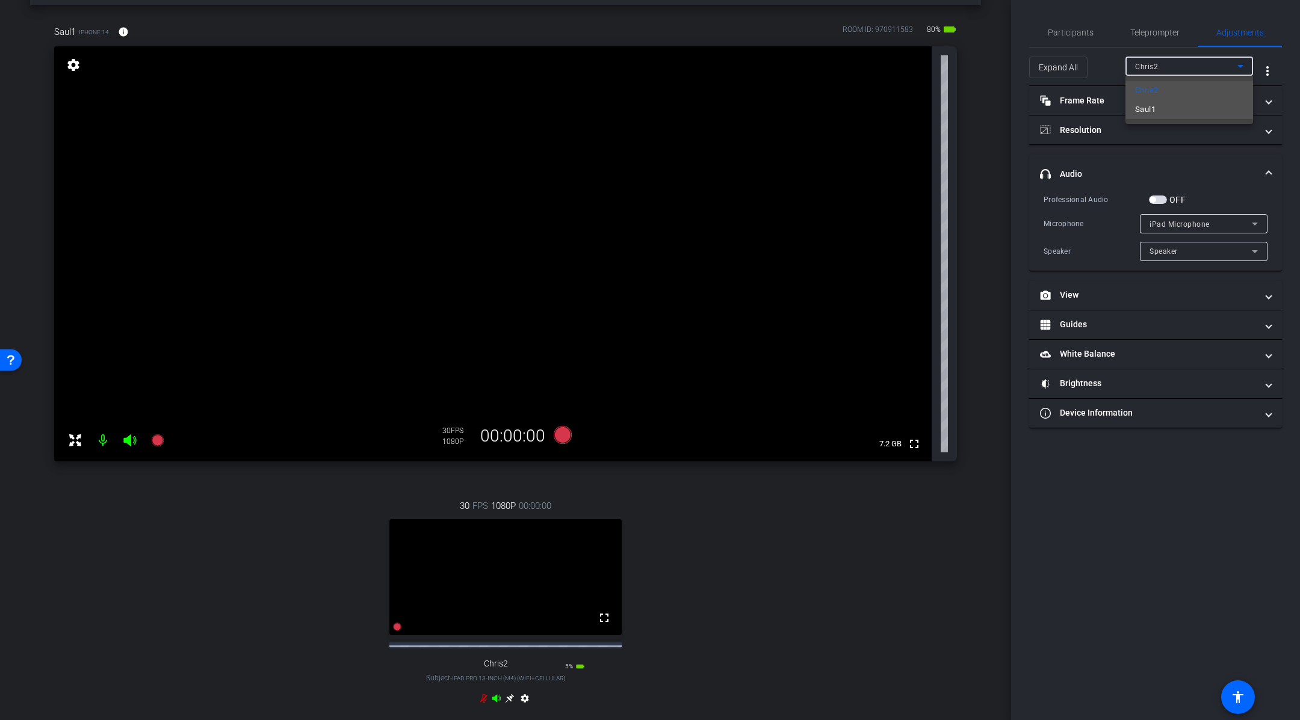
click at [1159, 108] on mat-option "Saul1" at bounding box center [1189, 109] width 128 height 19
type input "1000"
click at [1053, 28] on span "Participants" at bounding box center [1071, 32] width 46 height 8
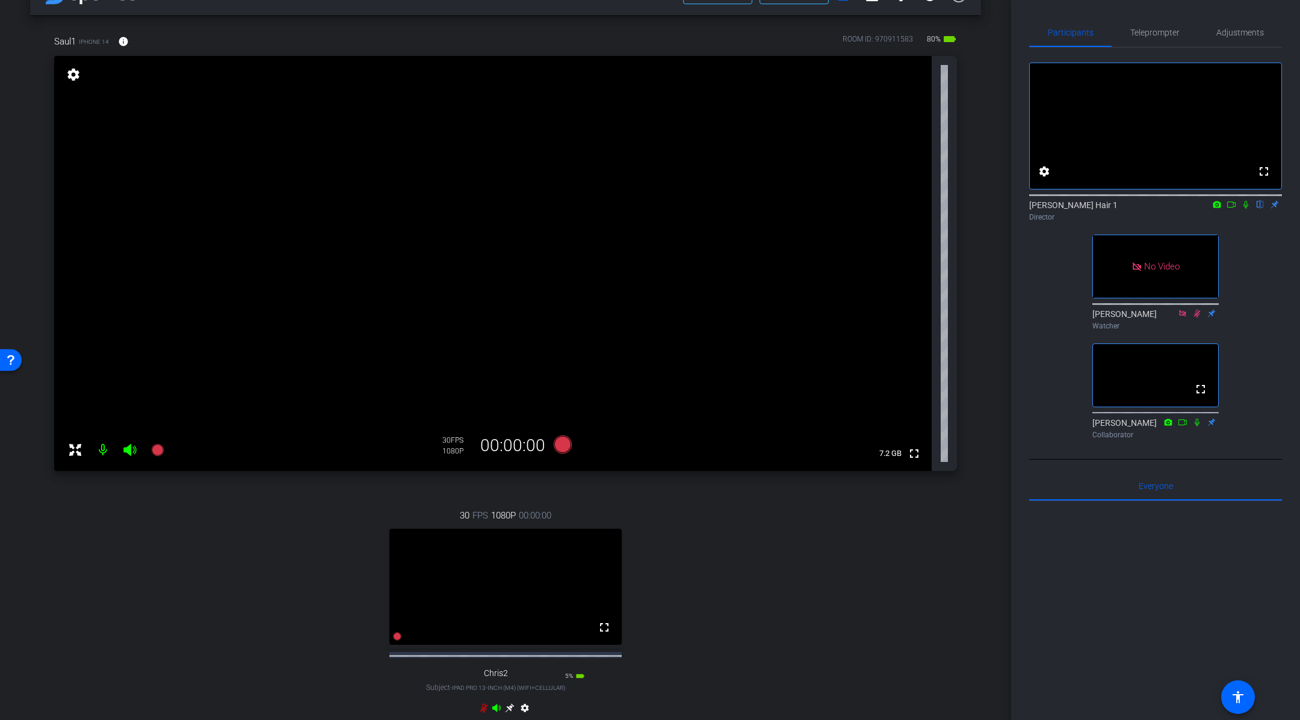
drag, startPoint x: 560, startPoint y: 437, endPoint x: 562, endPoint y: 429, distance: 8.5
click at [561, 423] on div "Saul1 iPhone 14 info ROOM ID: 970911583 80% battery_std fullscreen settings 7.2…" at bounding box center [505, 249] width 903 height 444
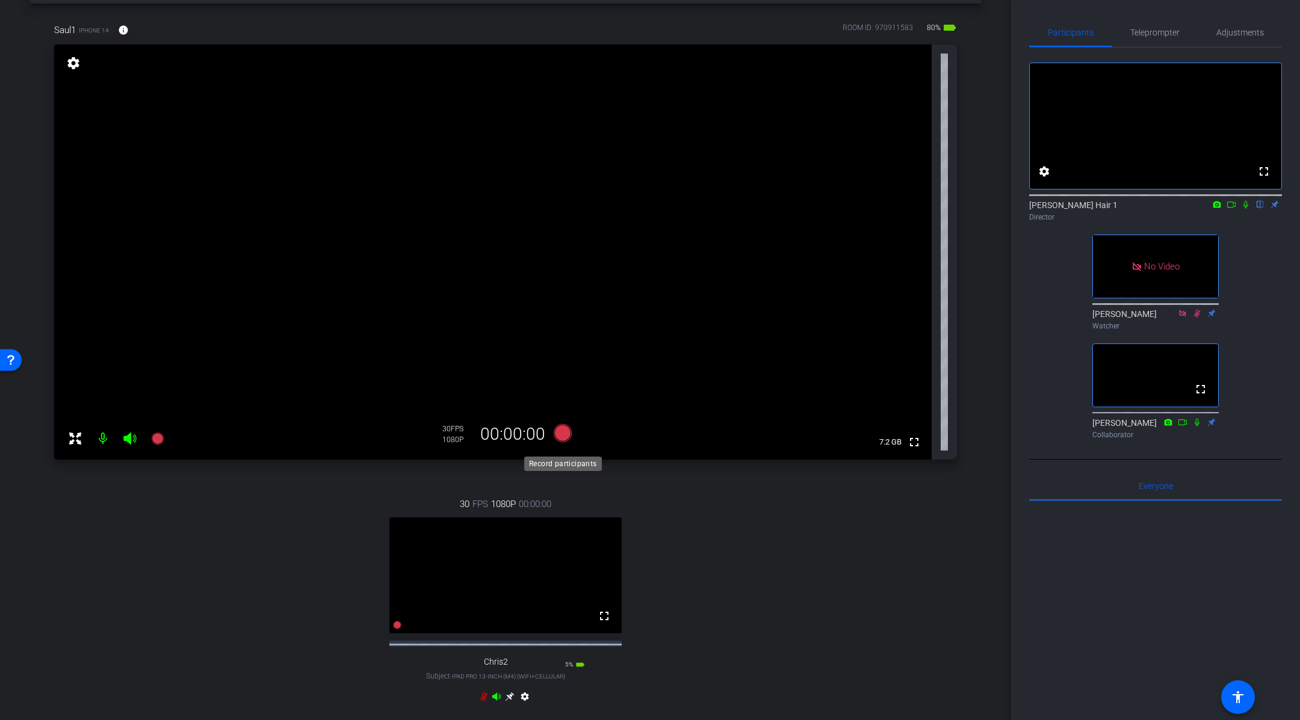
scroll to position [52, 0]
click at [563, 439] on icon at bounding box center [562, 430] width 29 height 22
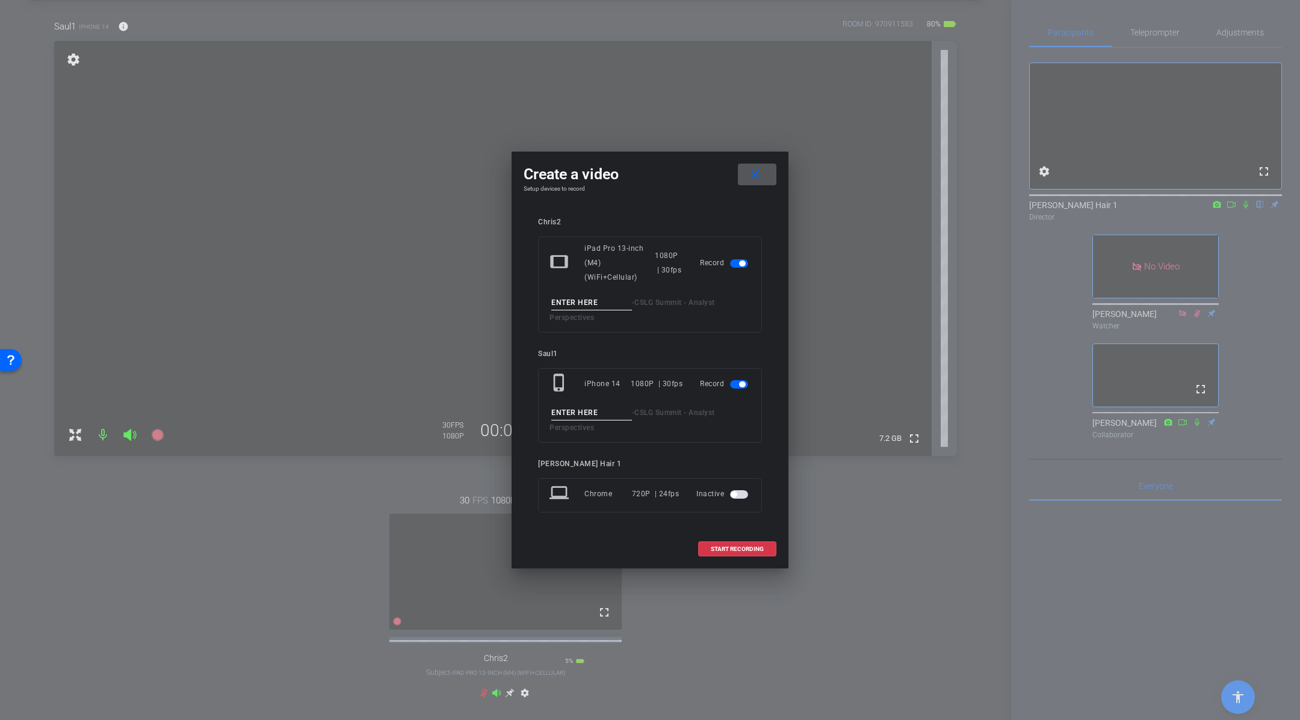
click at [582, 296] on input at bounding box center [591, 303] width 81 height 15
type input "Take_4"
click at [566, 395] on div "phone_iphone iPhone 14 1080P | 30fps Record - CSLG Summit - Analyst Perspectives" at bounding box center [650, 405] width 224 height 75
click at [598, 406] on input at bounding box center [591, 413] width 81 height 15
type input "Take_4"
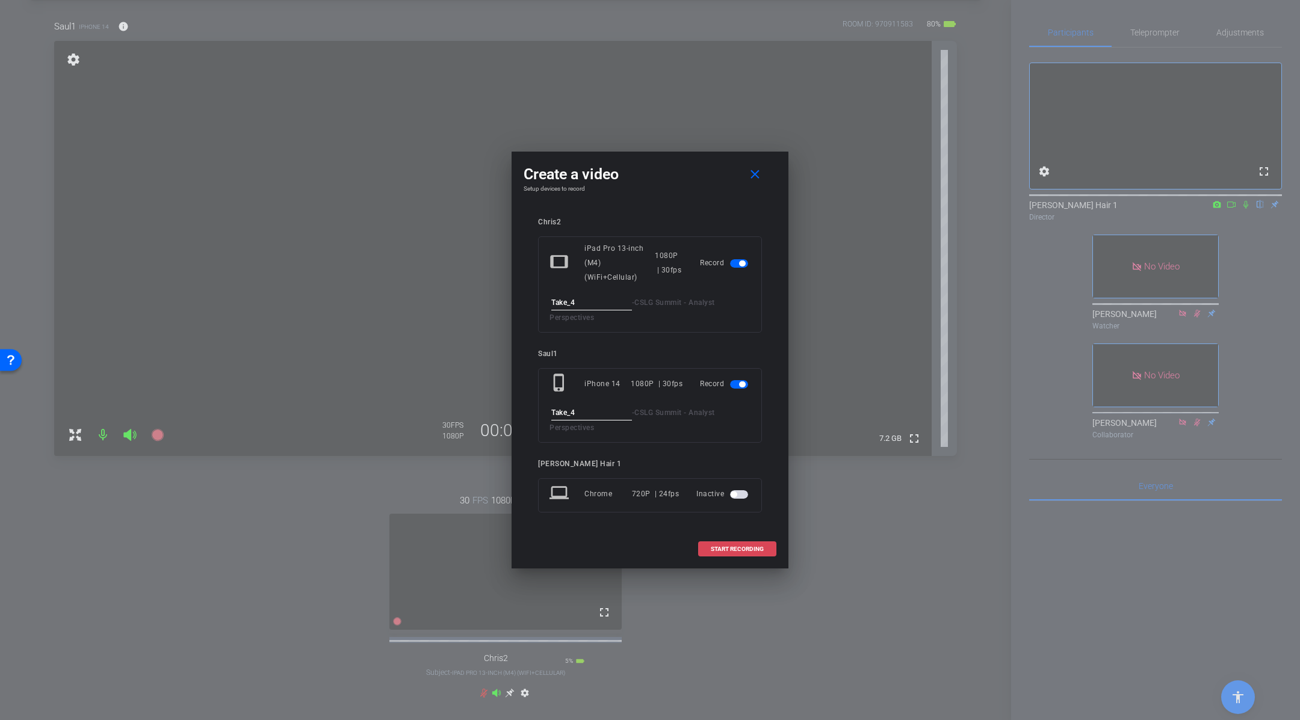
click at [740, 546] on span "START RECORDING" at bounding box center [737, 549] width 53 height 6
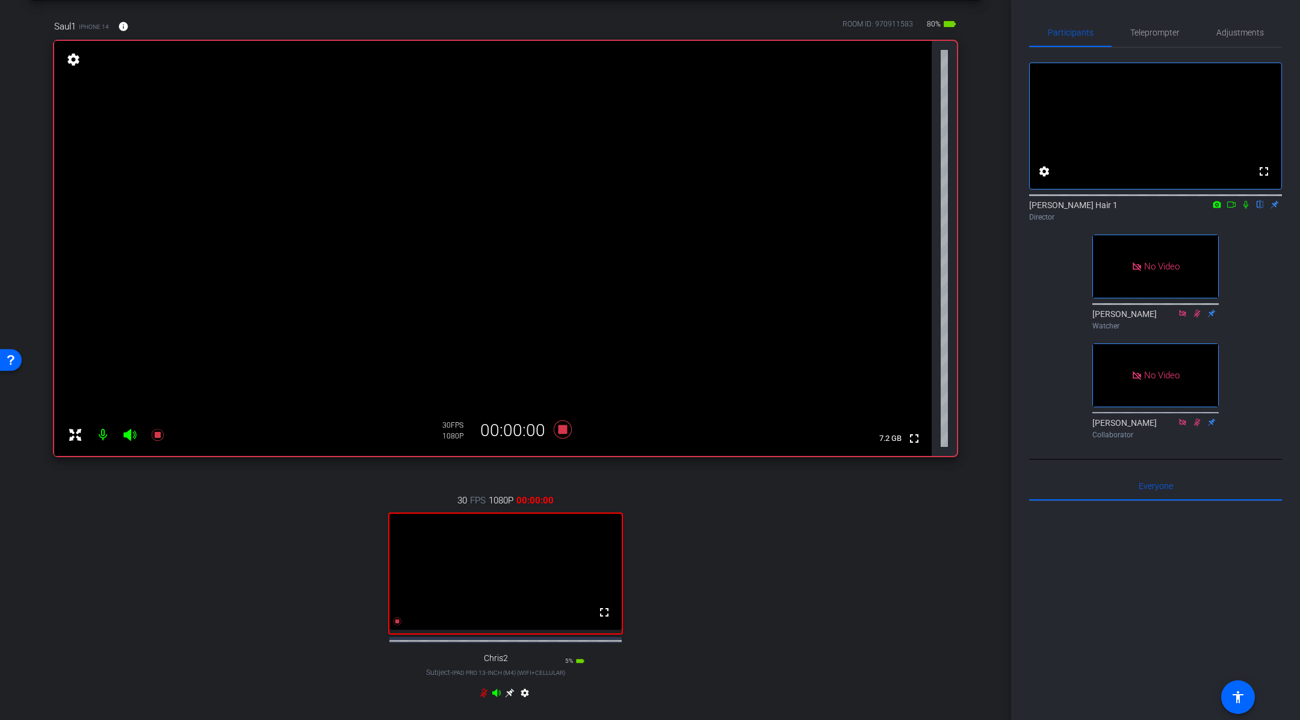
click at [1234, 209] on icon at bounding box center [1232, 204] width 10 height 8
click at [1259, 209] on icon at bounding box center [1260, 205] width 5 height 8
click at [510, 698] on icon at bounding box center [509, 693] width 9 height 9
click at [98, 433] on mat-icon at bounding box center [103, 435] width 24 height 24
click at [1262, 210] on mat-icon at bounding box center [1260, 204] width 14 height 11
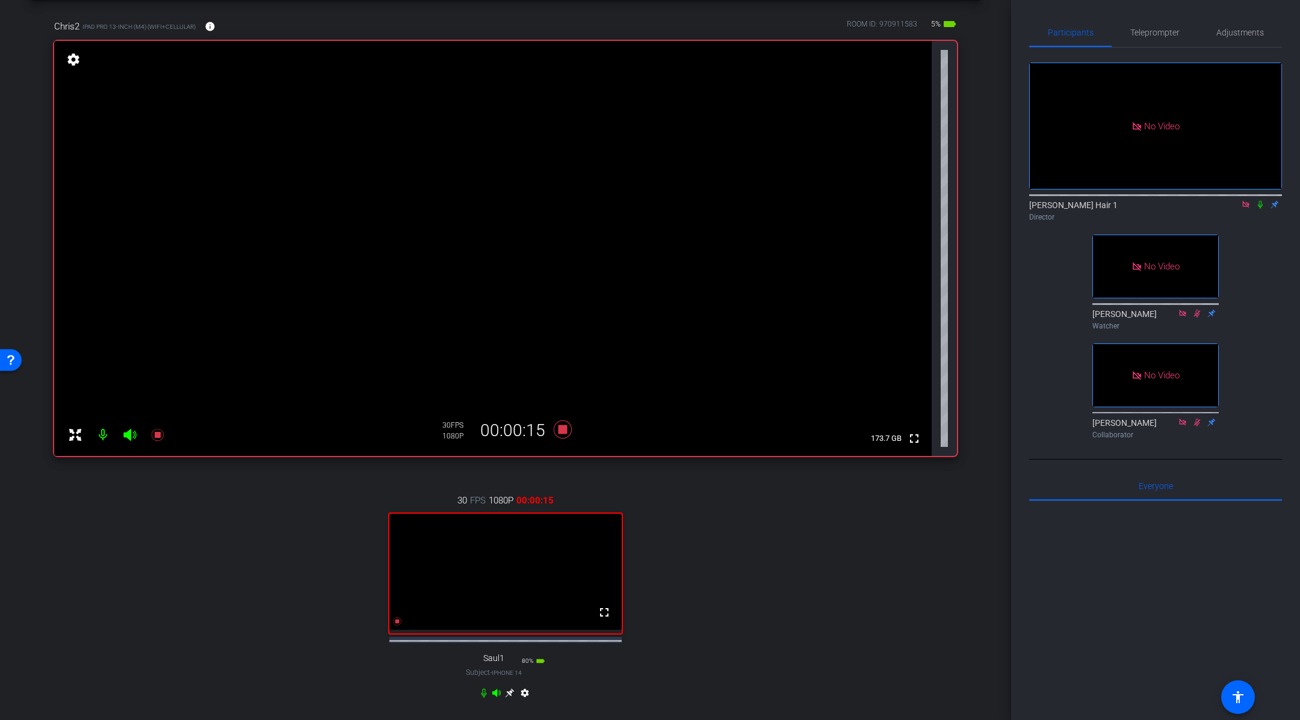
drag, startPoint x: 1263, startPoint y: 219, endPoint x: 1264, endPoint y: 271, distance: 51.8
click at [1263, 209] on icon at bounding box center [1260, 204] width 10 height 8
click at [510, 698] on icon at bounding box center [509, 693] width 9 height 9
click at [512, 698] on icon at bounding box center [509, 693] width 9 height 9
click at [512, 698] on icon at bounding box center [510, 694] width 10 height 10
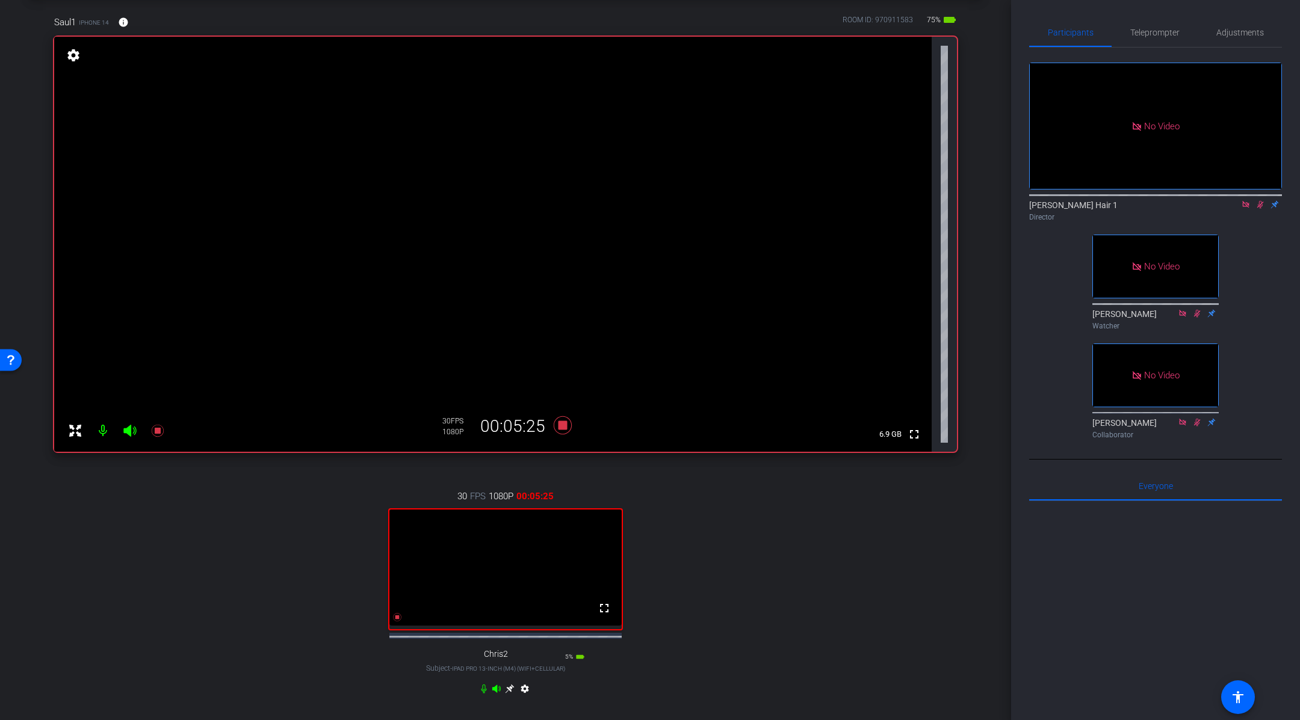
scroll to position [61, 0]
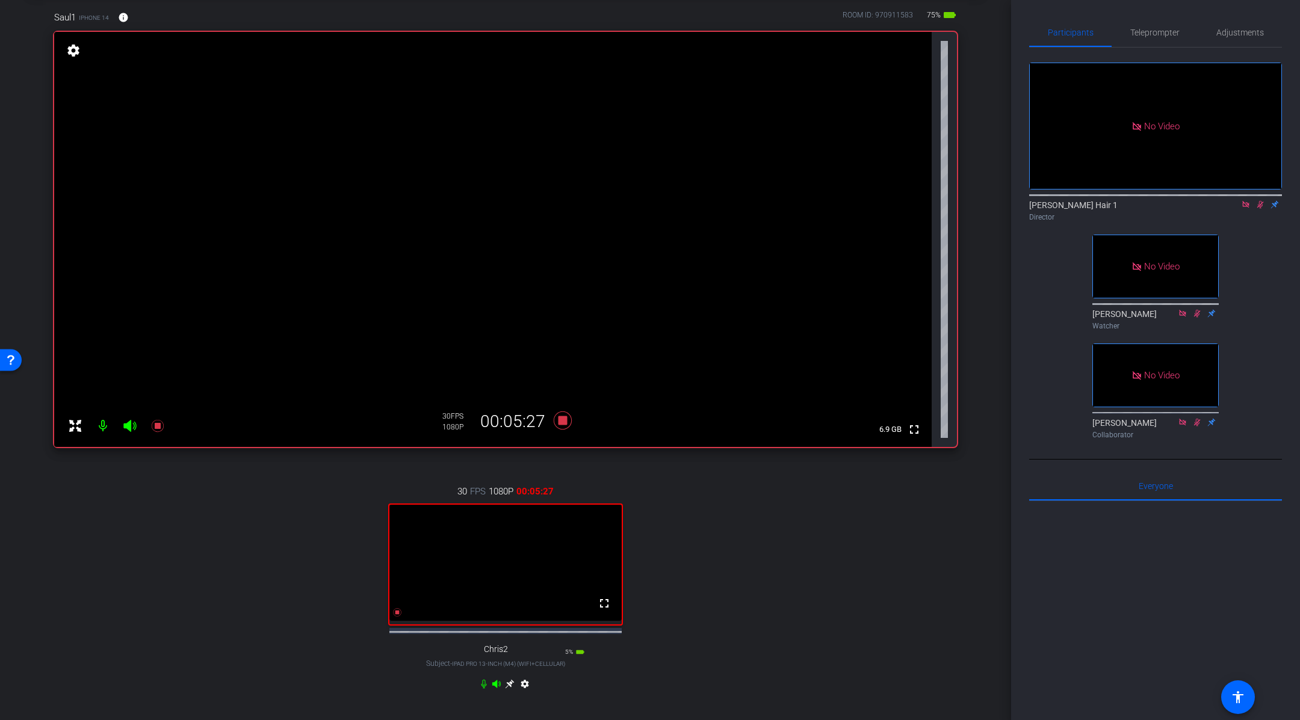
click at [510, 689] on icon at bounding box center [510, 685] width 10 height 10
click at [510, 689] on icon at bounding box center [509, 684] width 9 height 9
click at [508, 689] on icon at bounding box center [509, 684] width 9 height 9
click at [862, 590] on div "30 FPS 1080P 00:12:28 fullscreen Saul1 Subject - iPhone 14 75% battery_std sett…" at bounding box center [505, 589] width 903 height 249
click at [511, 689] on icon at bounding box center [510, 685] width 10 height 10
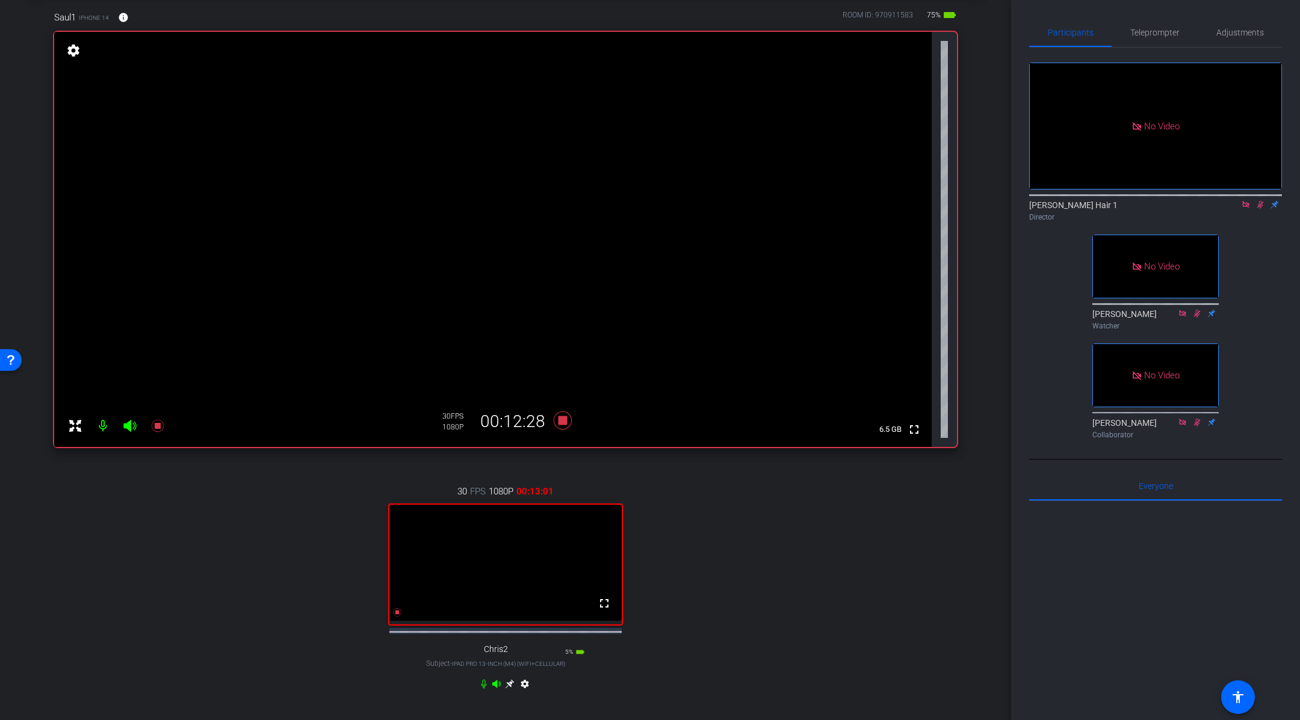
scroll to position [0, 0]
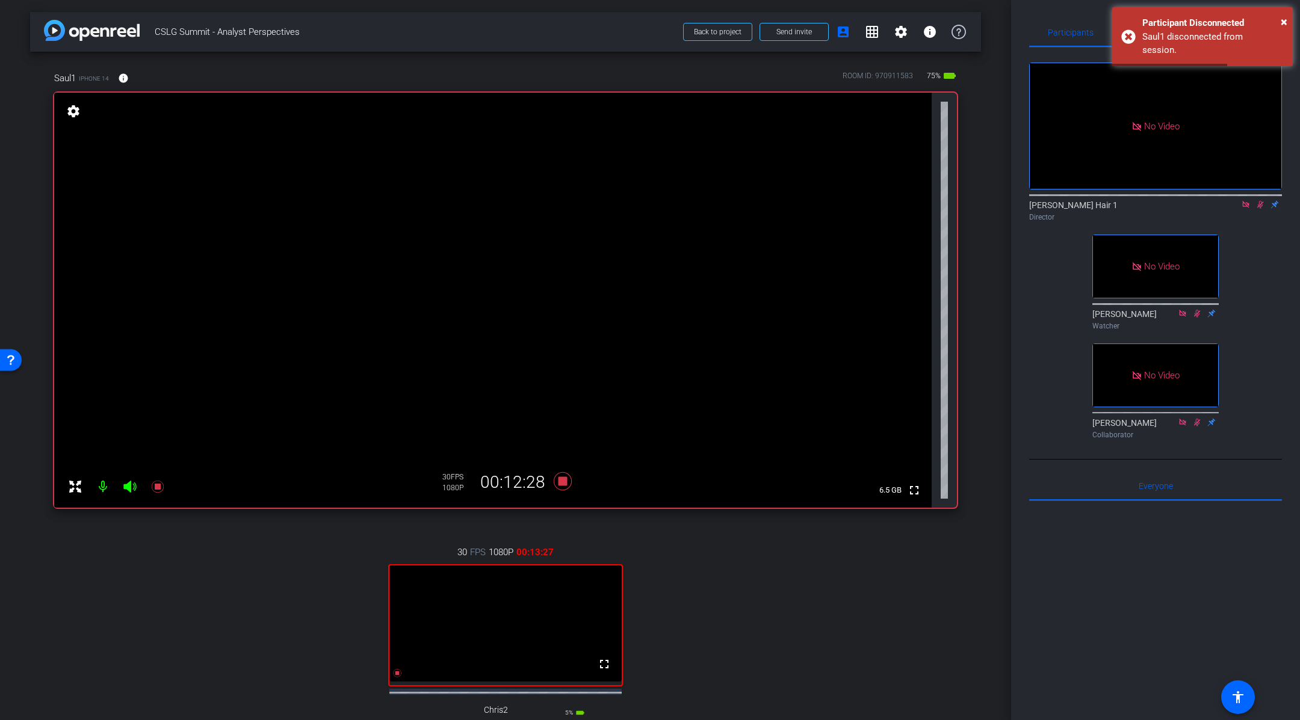
click at [564, 439] on video at bounding box center [493, 300] width 878 height 415
click at [562, 479] on icon at bounding box center [563, 481] width 18 height 18
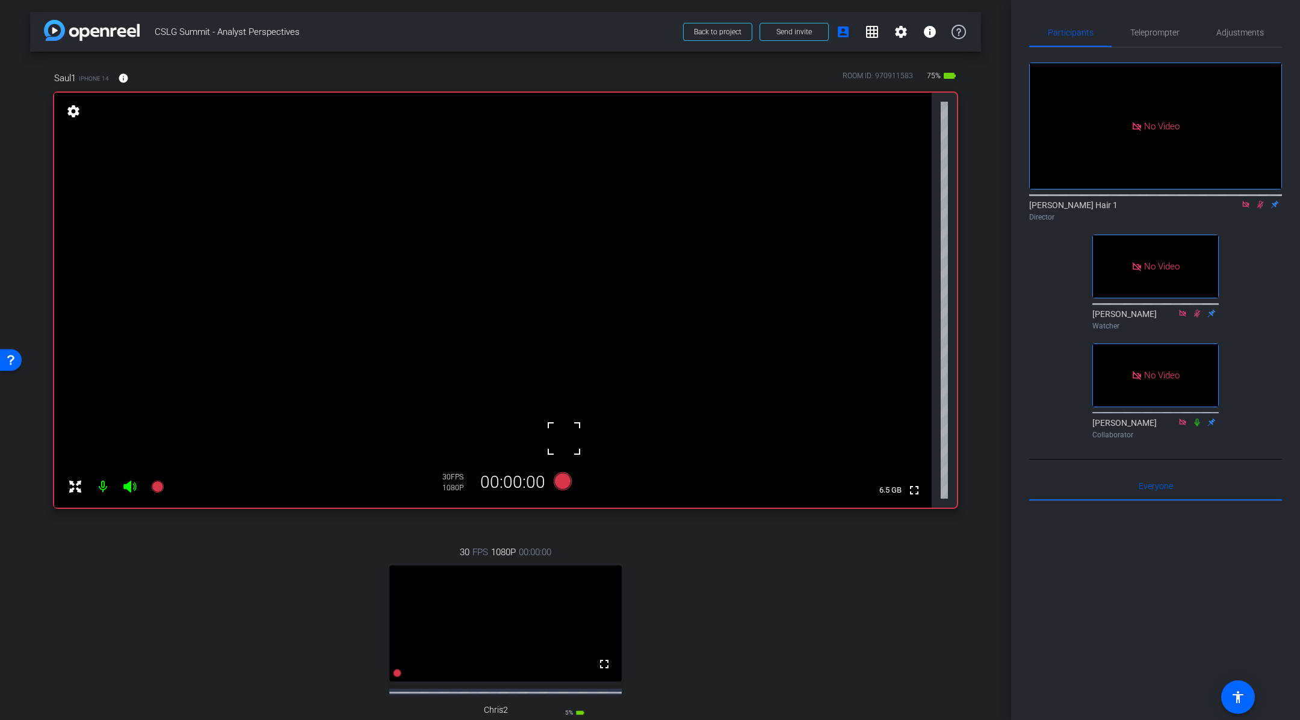
click at [1257, 209] on icon at bounding box center [1260, 204] width 10 height 8
click at [1246, 209] on icon at bounding box center [1246, 204] width 10 height 8
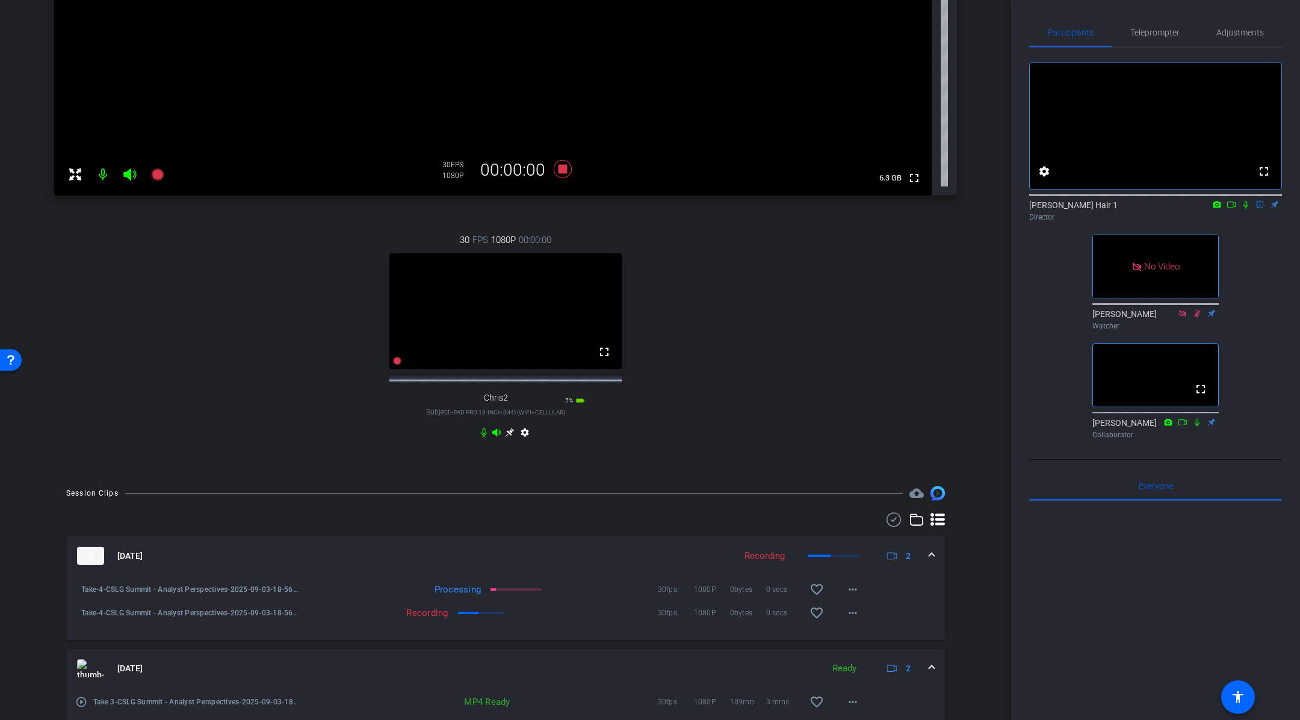
scroll to position [328, 0]
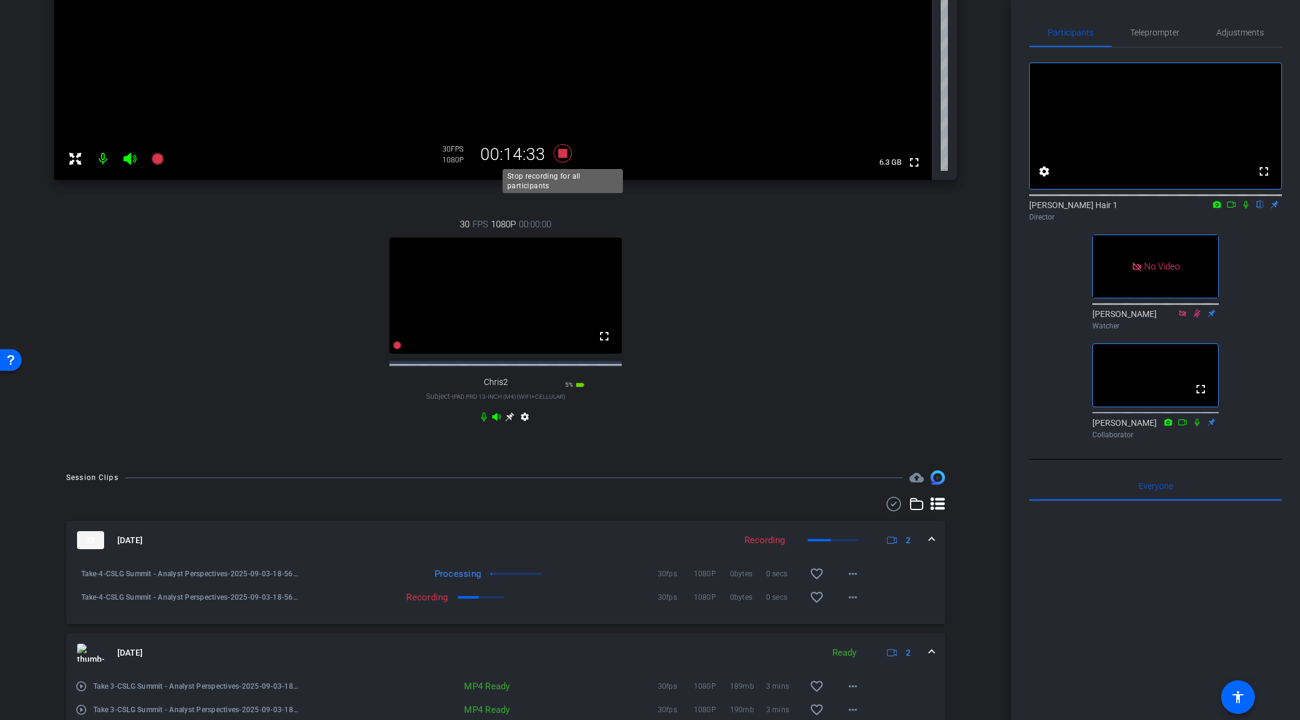
click at [564, 155] on icon at bounding box center [563, 153] width 18 height 18
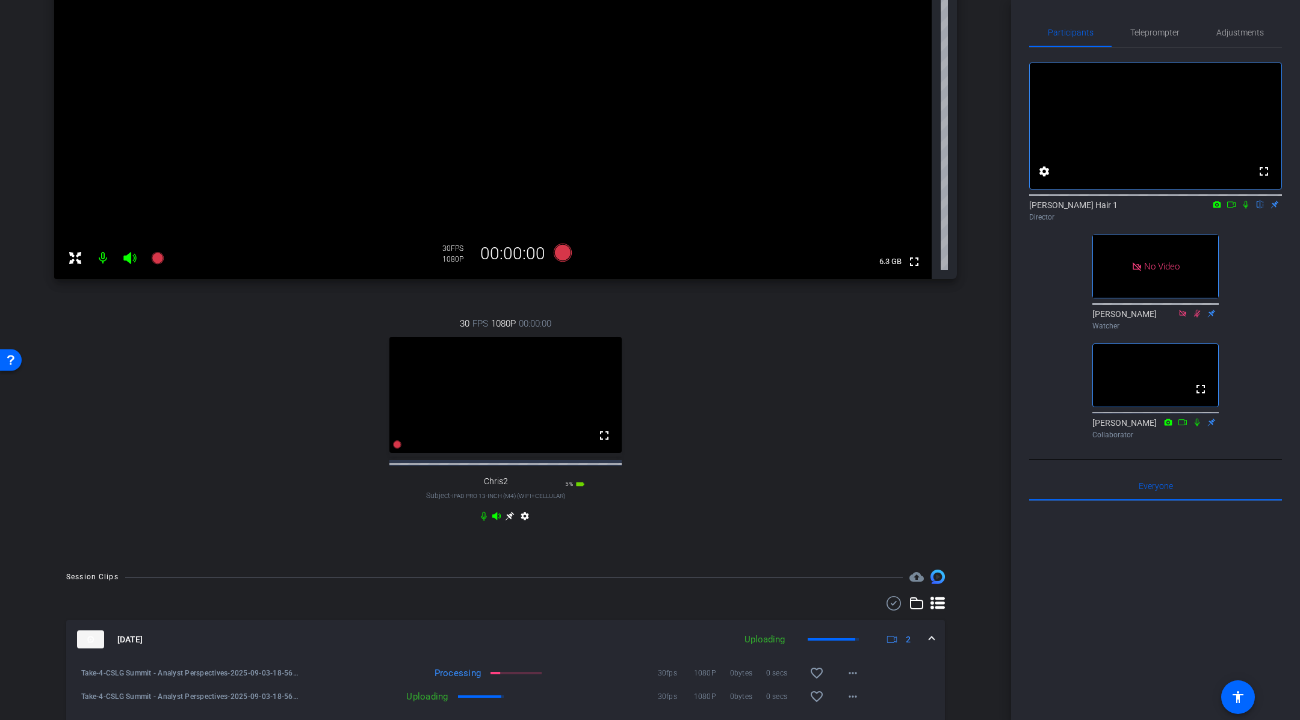
scroll to position [152, 0]
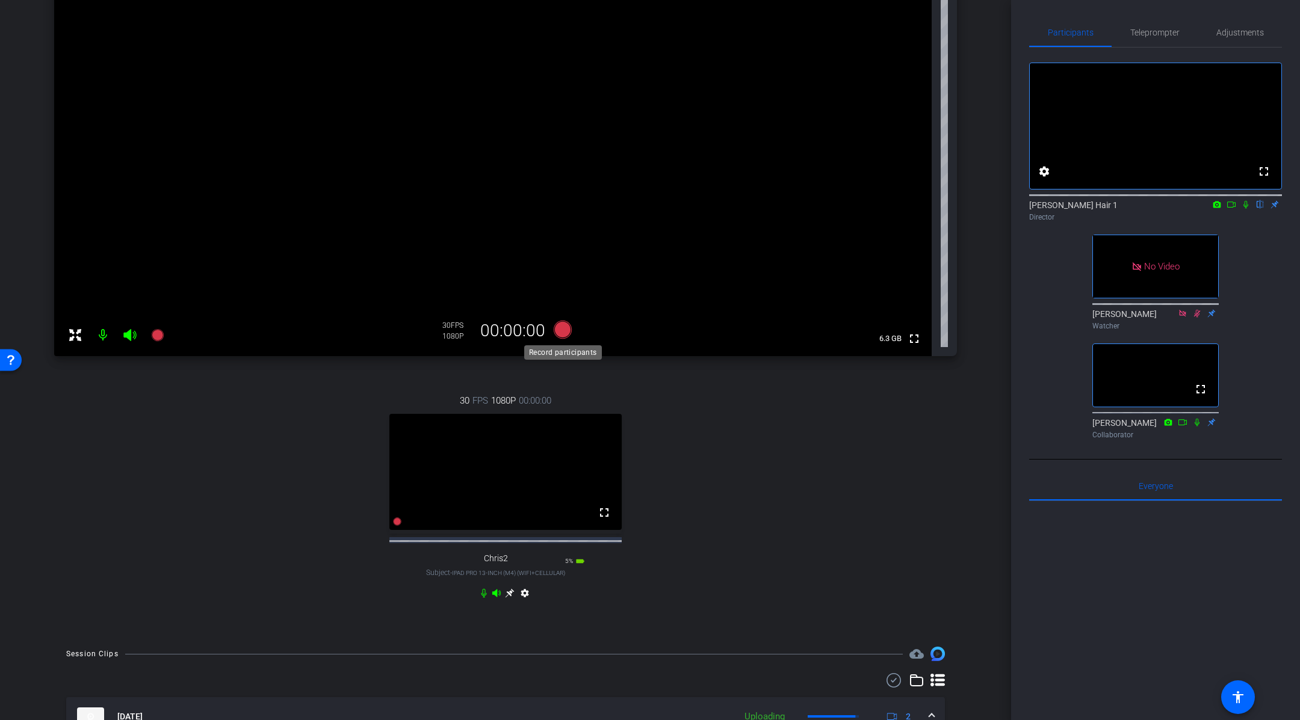
click at [565, 332] on icon at bounding box center [563, 330] width 18 height 18
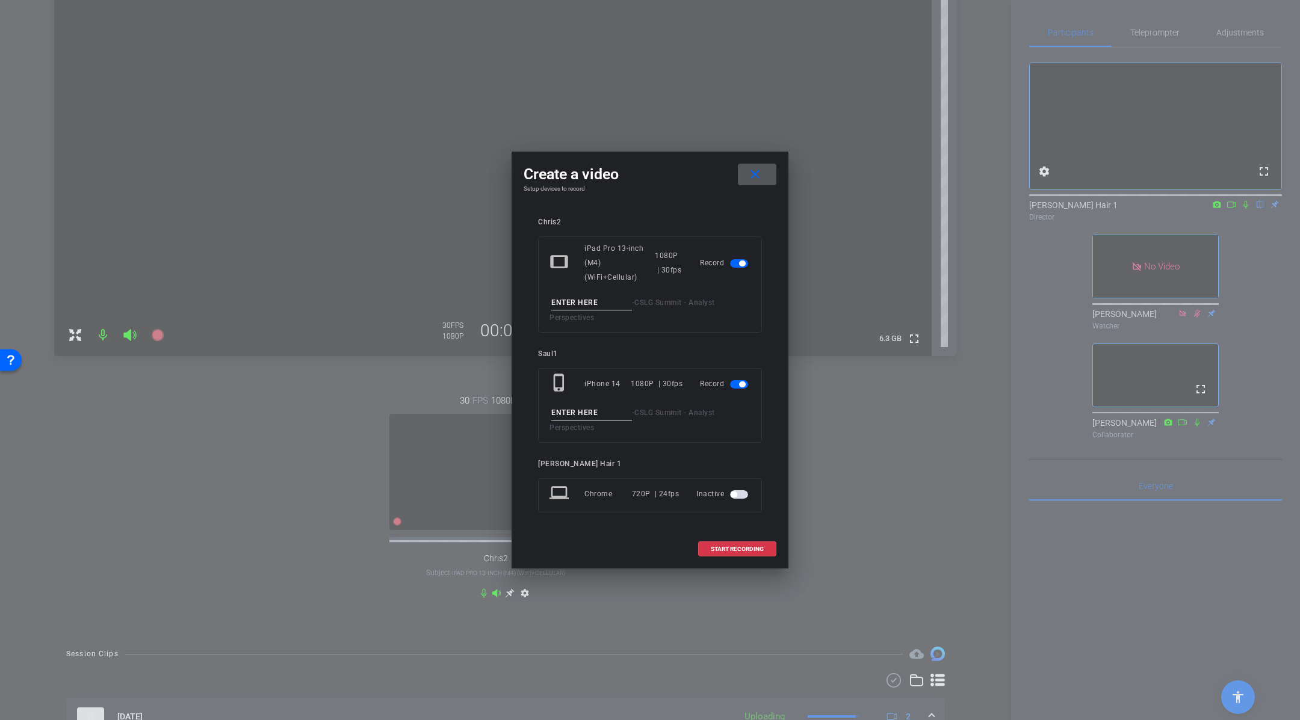
click at [585, 298] on input at bounding box center [591, 303] width 81 height 15
type input "Take 5"
click at [581, 406] on input at bounding box center [591, 413] width 81 height 15
type input "Take 5"
click at [740, 546] on span "START RECORDING" at bounding box center [737, 549] width 53 height 6
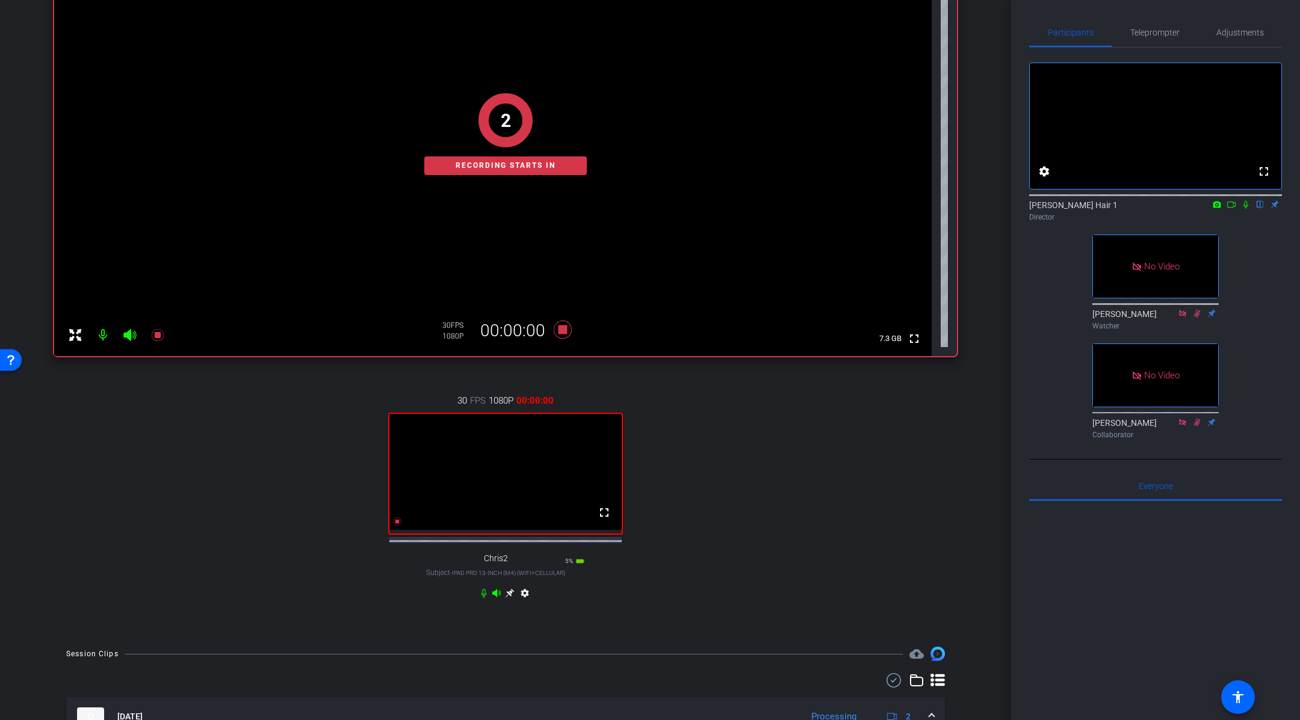
click at [1246, 209] on icon at bounding box center [1245, 205] width 5 height 8
click at [1234, 208] on icon at bounding box center [1231, 205] width 8 height 6
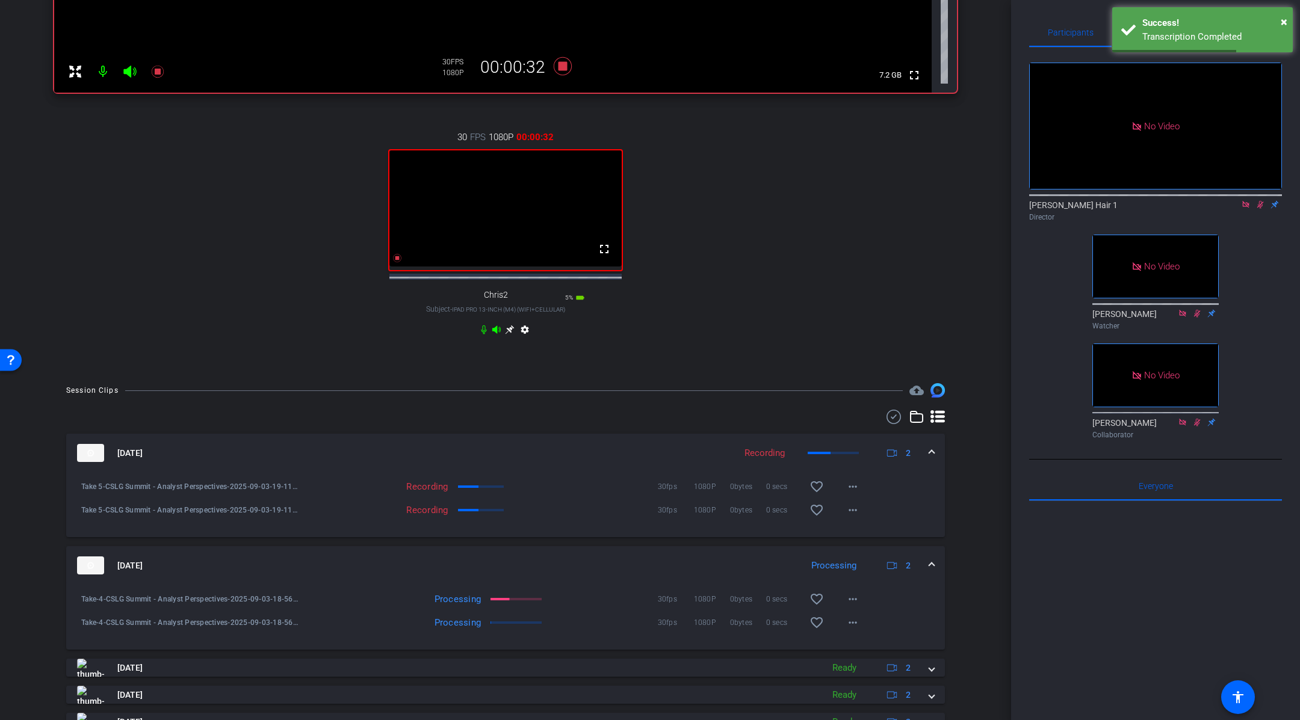
scroll to position [531, 0]
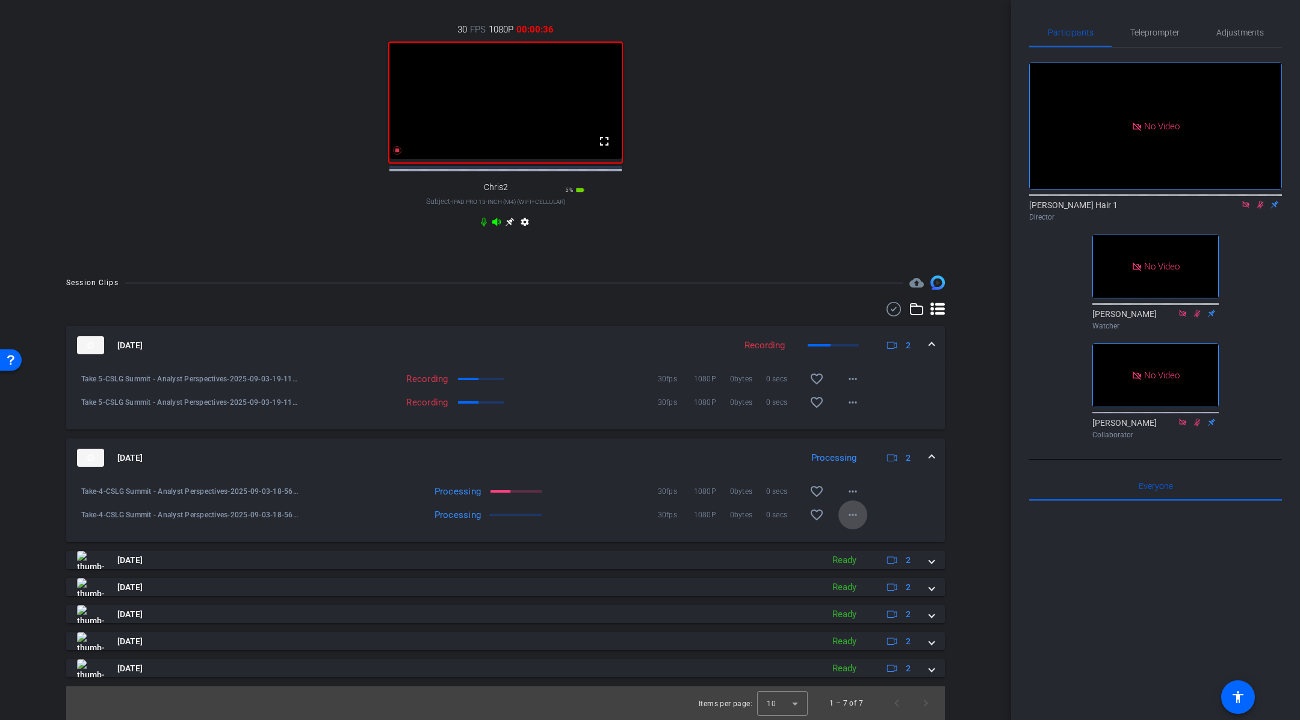
click at [855, 514] on mat-icon "more_horiz" at bounding box center [853, 515] width 14 height 14
click at [873, 537] on span "Download Original" at bounding box center [884, 540] width 72 height 14
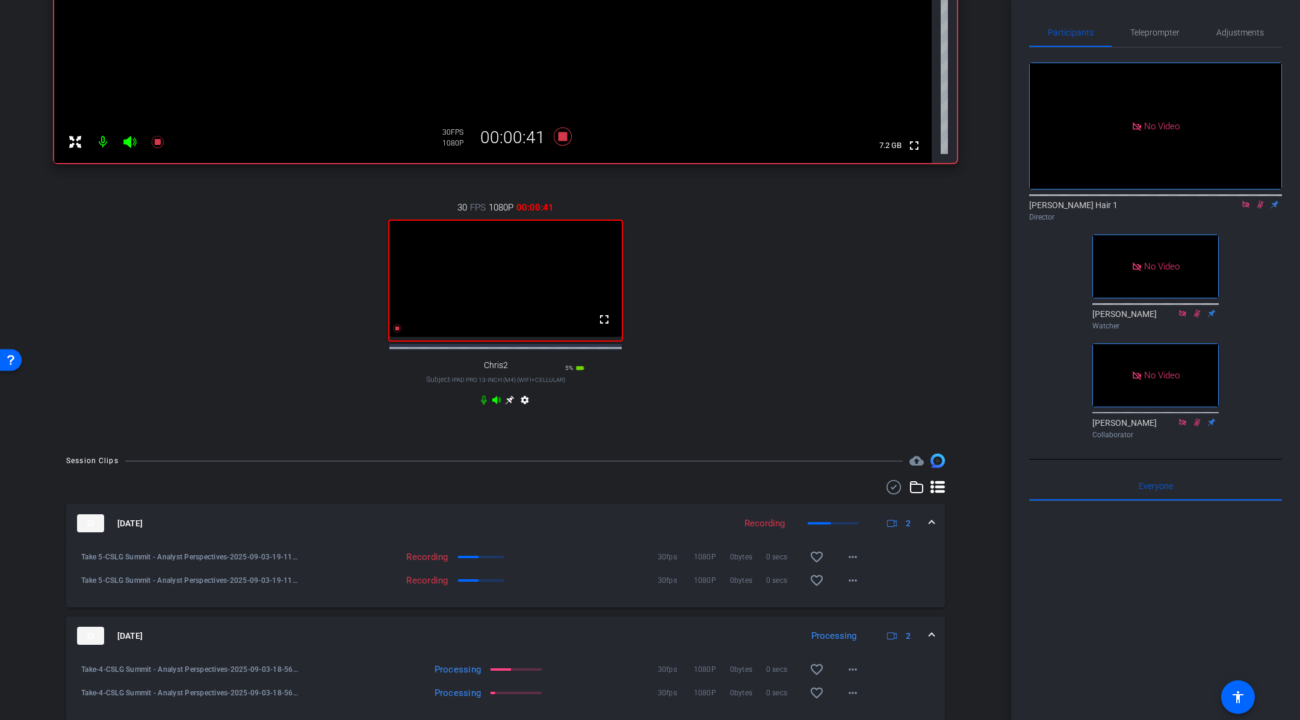
scroll to position [0, 0]
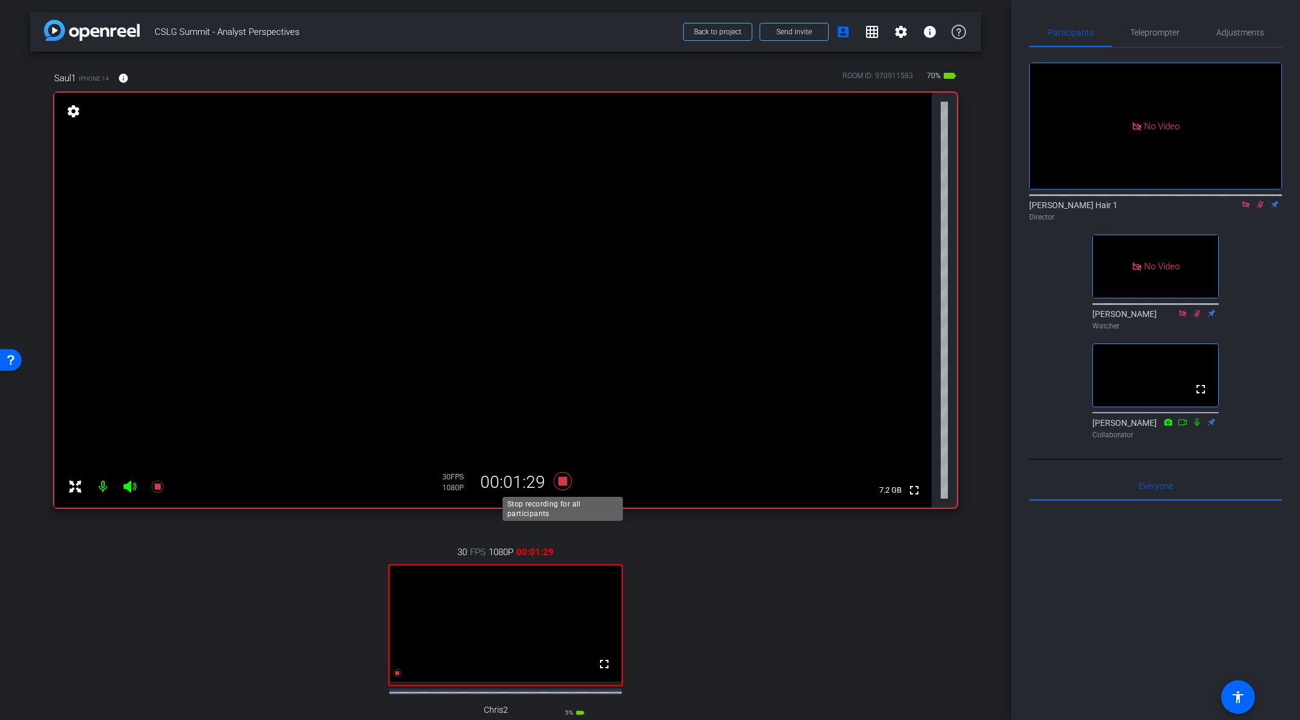
click at [567, 478] on icon at bounding box center [562, 482] width 29 height 22
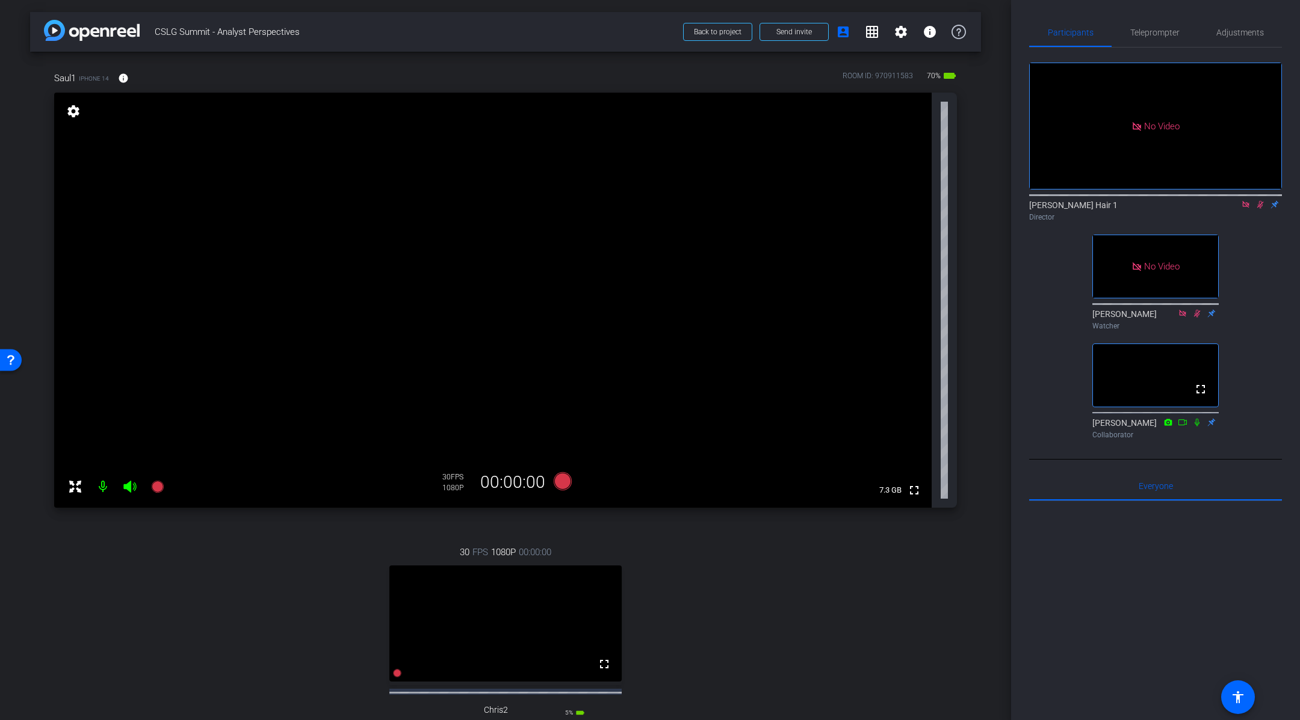
click at [1259, 209] on icon at bounding box center [1260, 204] width 10 height 8
click at [1245, 209] on icon at bounding box center [1246, 204] width 10 height 8
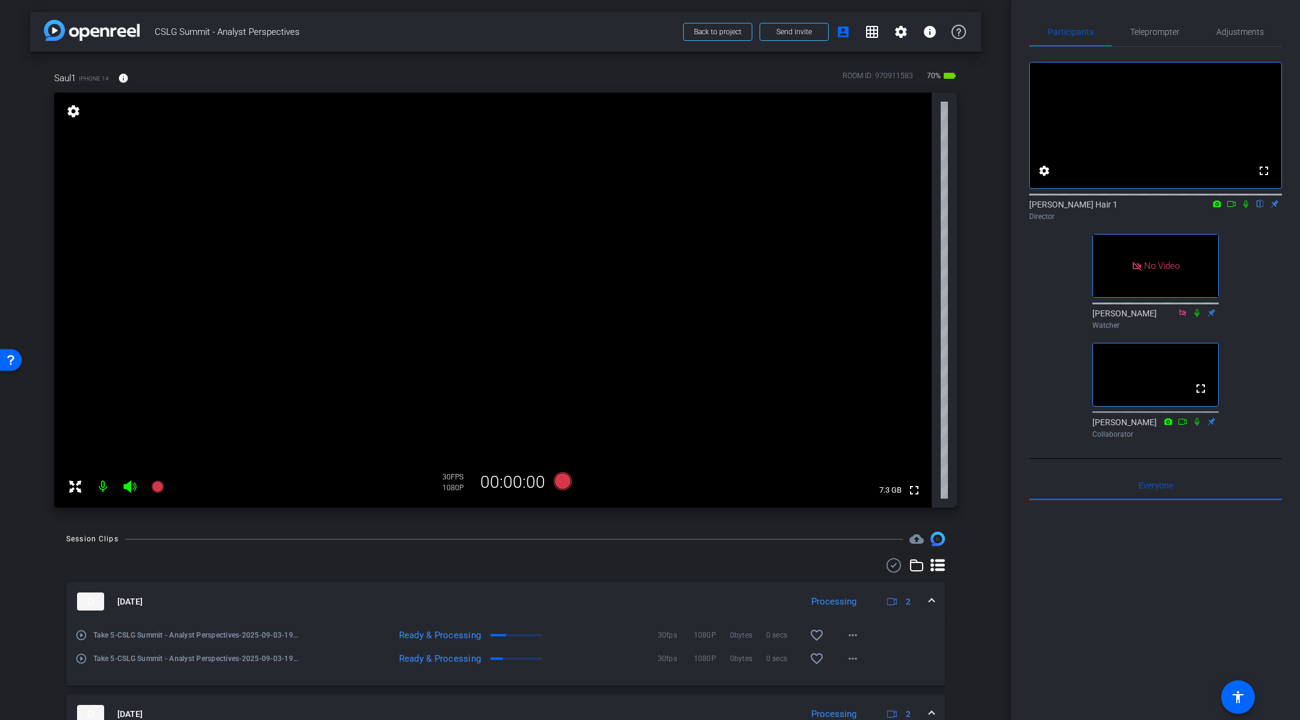
click at [903, 239] on video at bounding box center [493, 300] width 878 height 415
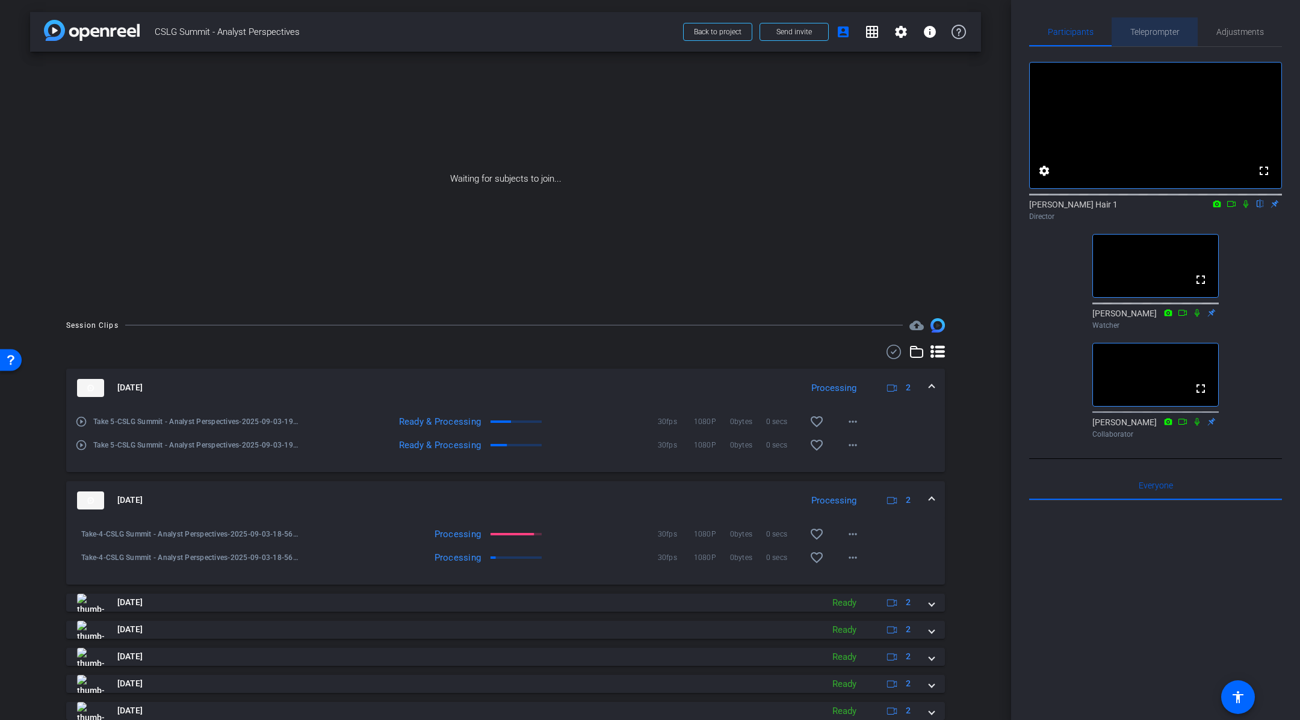
click at [1160, 38] on span "Teleprompter" at bounding box center [1154, 31] width 49 height 29
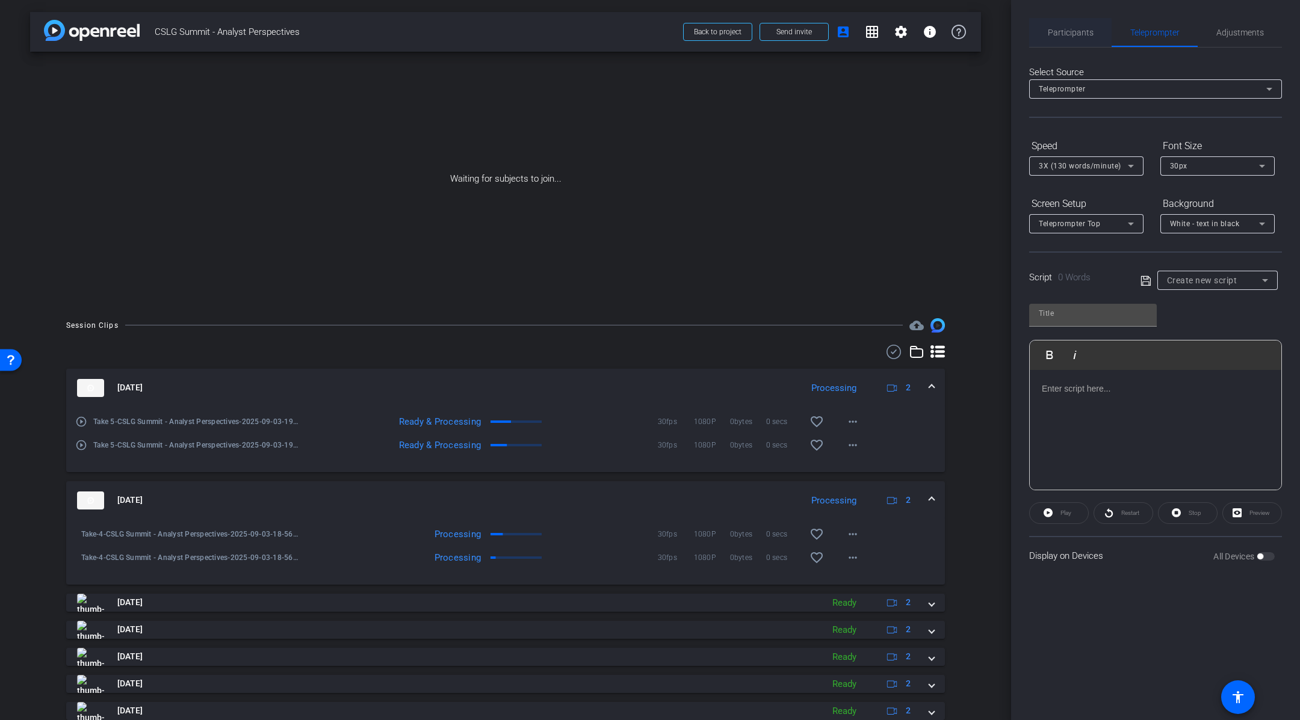
click at [1085, 35] on span "Participants" at bounding box center [1071, 32] width 46 height 8
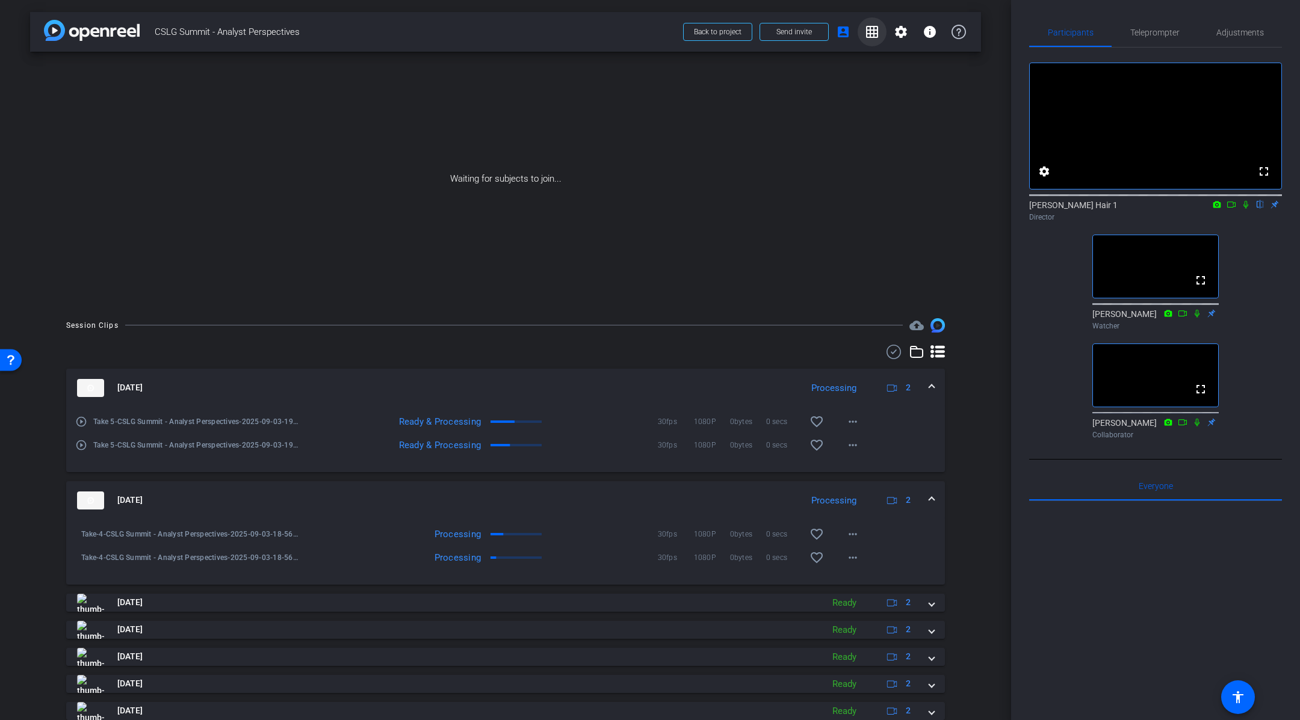
click at [871, 28] on mat-icon "grid_on" at bounding box center [872, 32] width 14 height 14
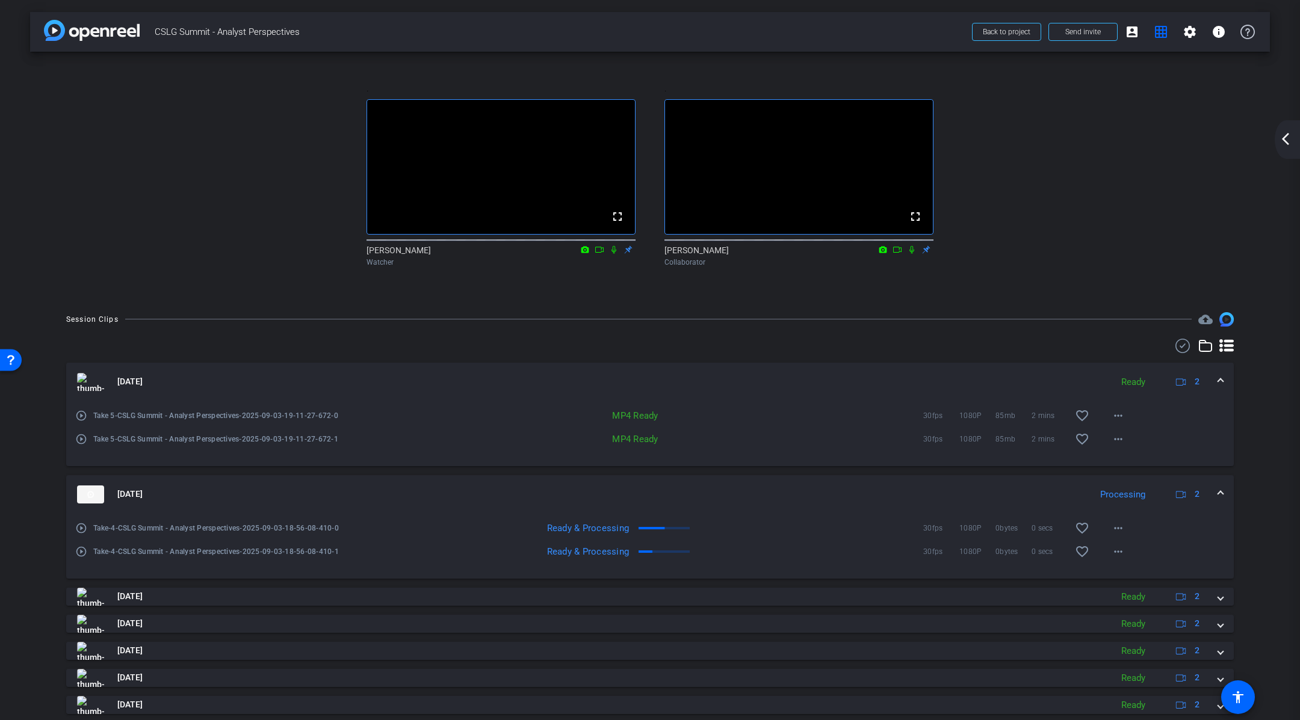
click at [1135, 96] on div ". fullscreen [PERSON_NAME] Watcher . fullscreen [PERSON_NAME] Collaborator" at bounding box center [650, 176] width 1192 height 224
click at [1133, 28] on mat-icon "account_box" at bounding box center [1132, 32] width 14 height 14
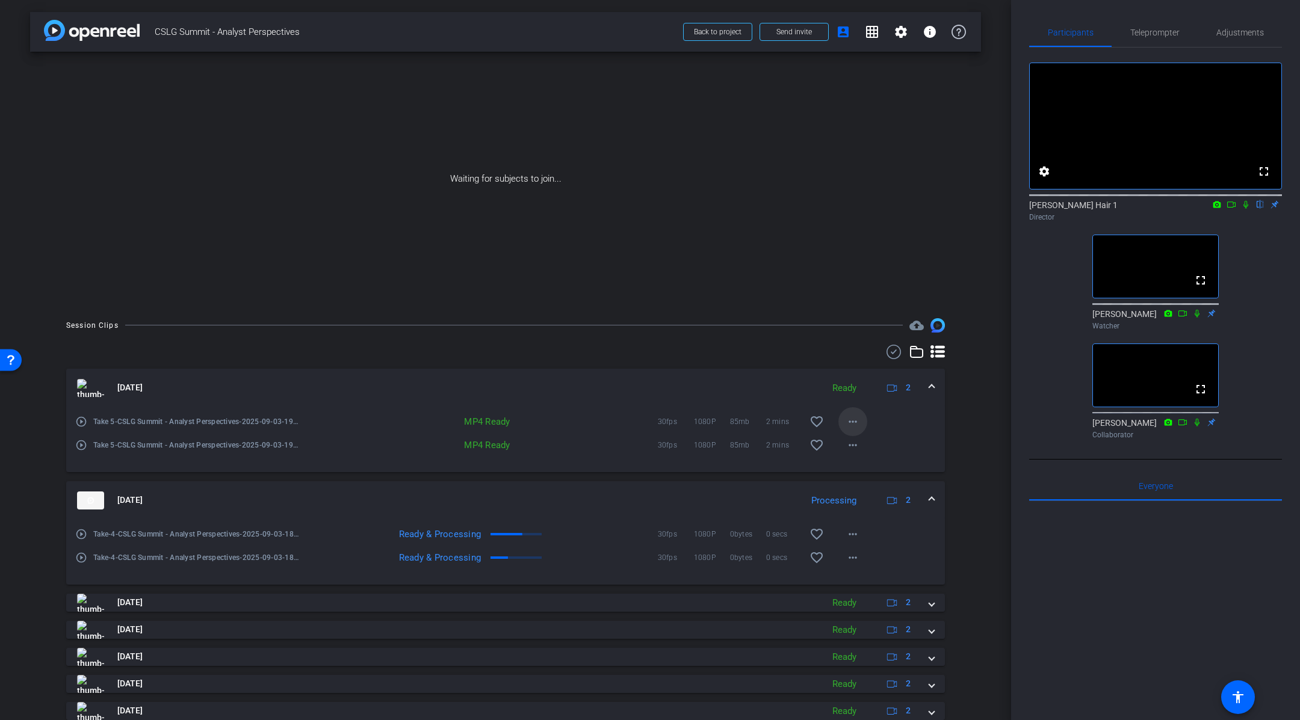
click at [858, 421] on mat-icon "more_horiz" at bounding box center [853, 422] width 14 height 14
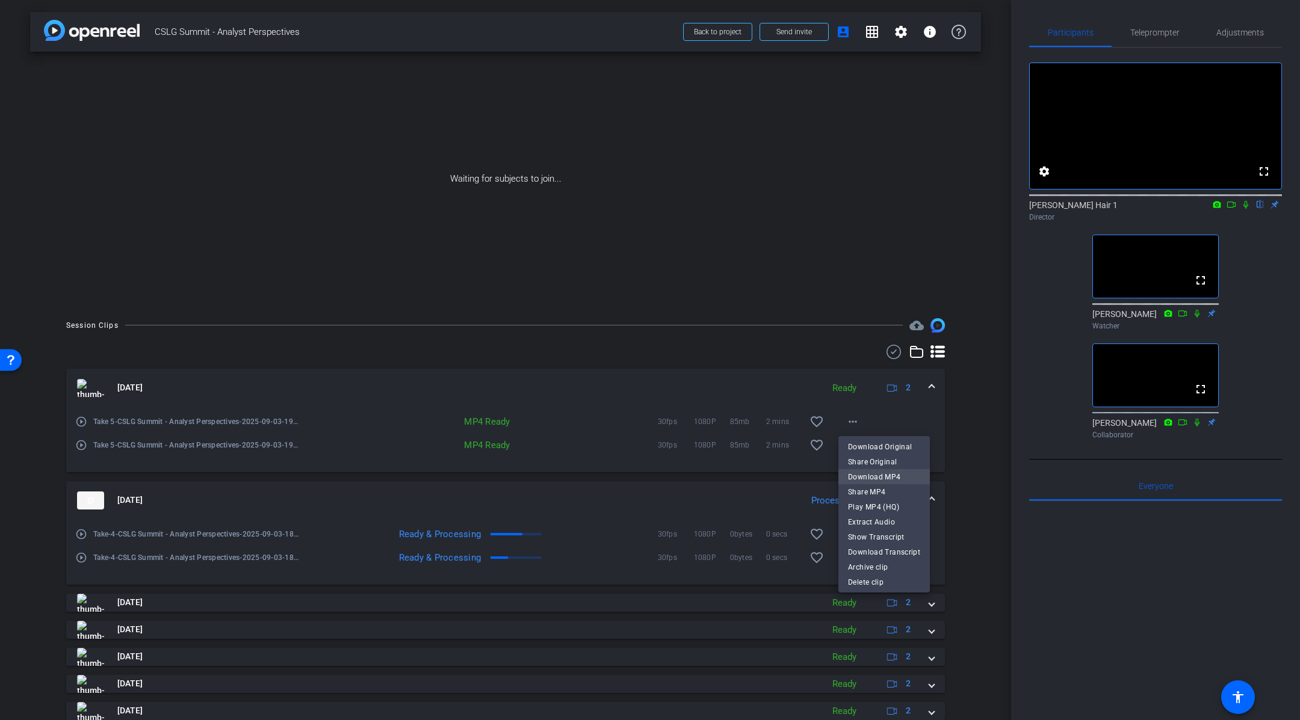
click at [891, 474] on span "Download MP4" at bounding box center [884, 476] width 72 height 14
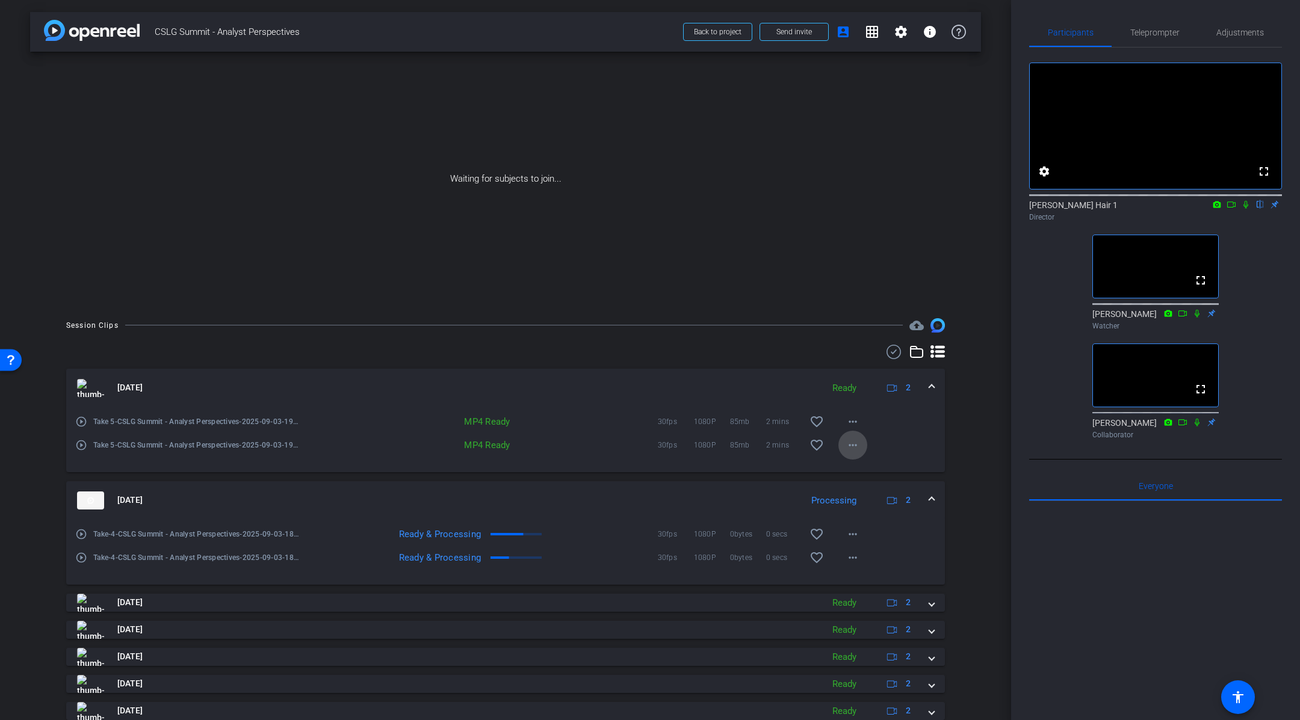
click at [856, 445] on mat-icon "more_horiz" at bounding box center [853, 445] width 14 height 14
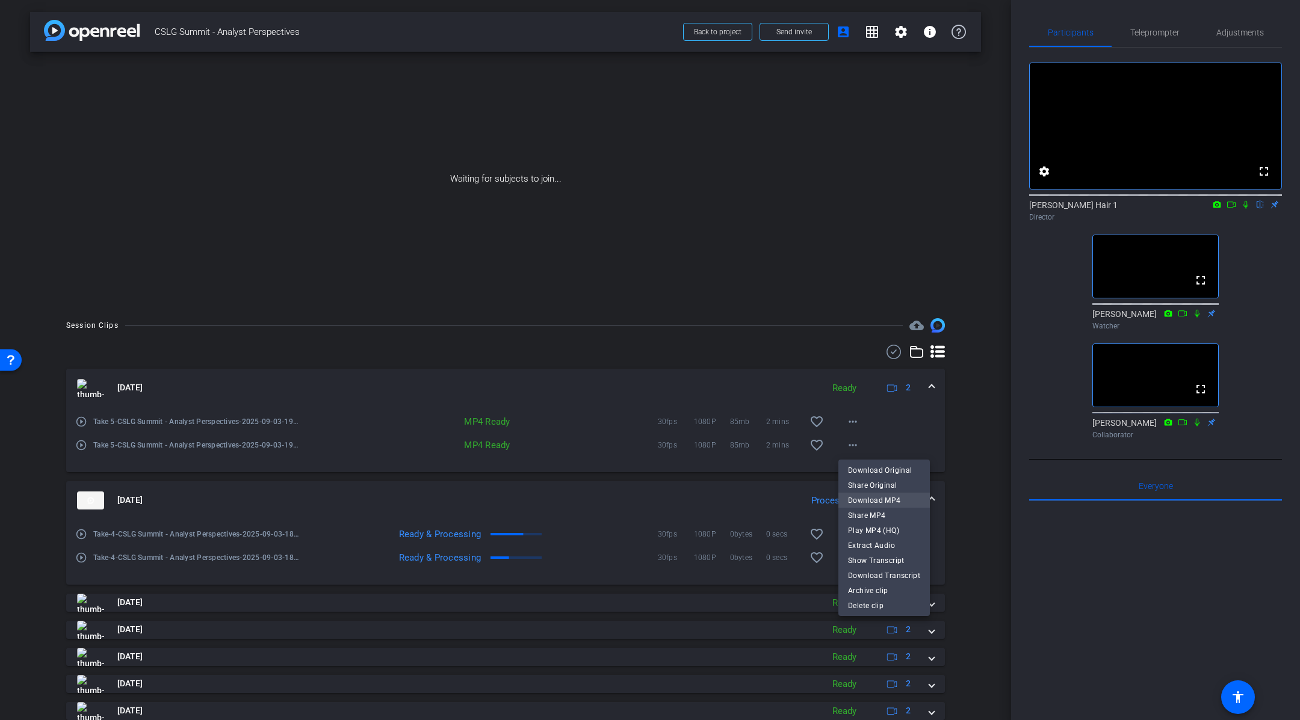
click at [894, 496] on span "Download MP4" at bounding box center [884, 500] width 72 height 14
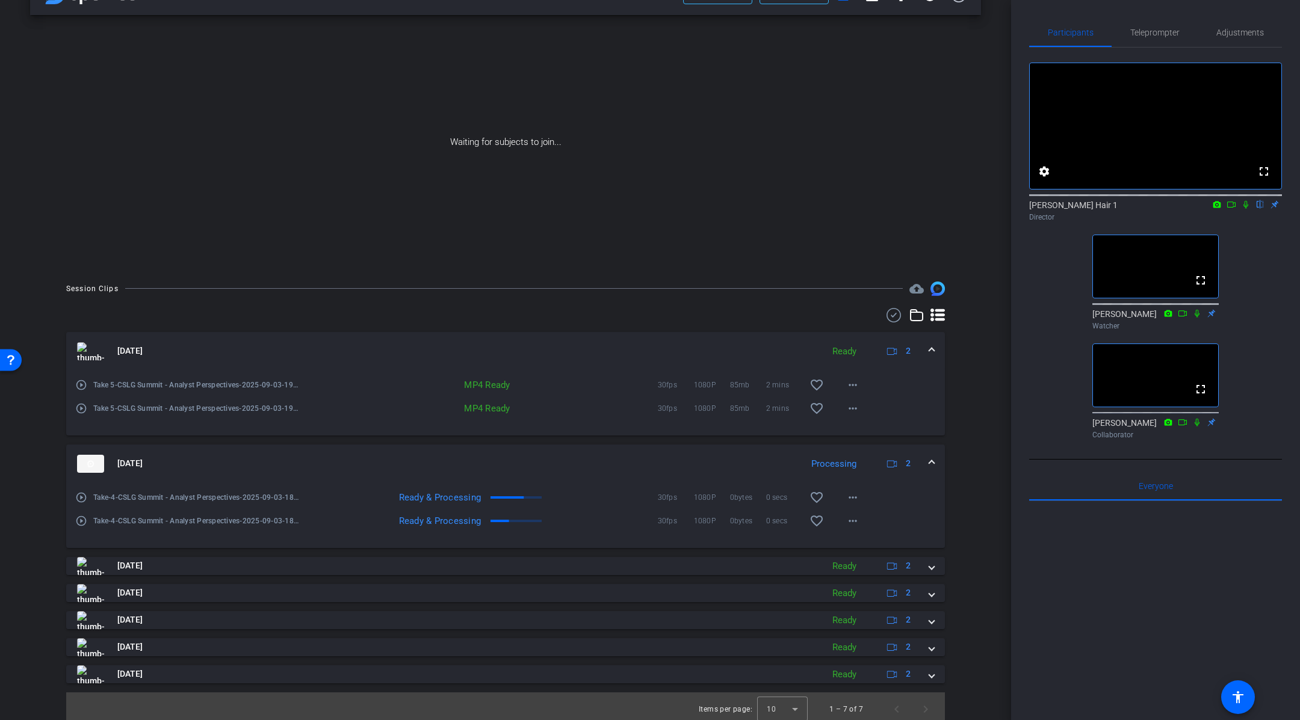
scroll to position [42, 0]
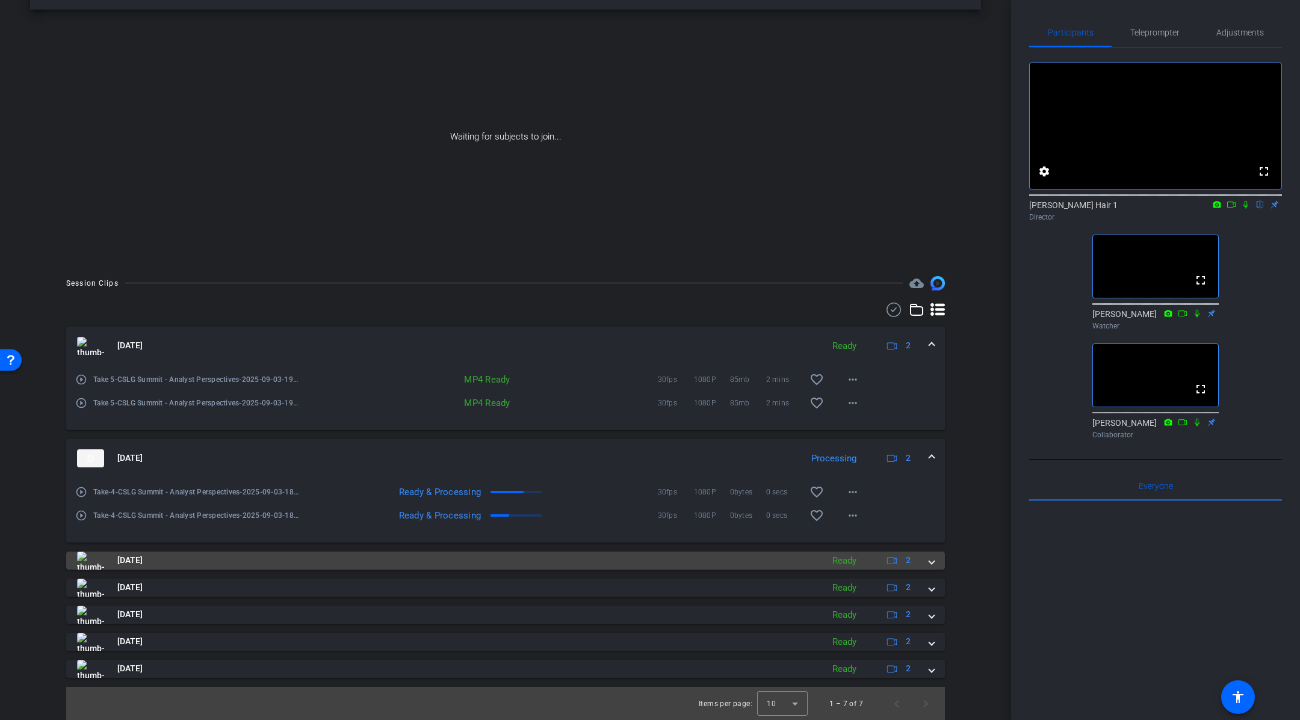
click at [931, 557] on span at bounding box center [931, 560] width 5 height 13
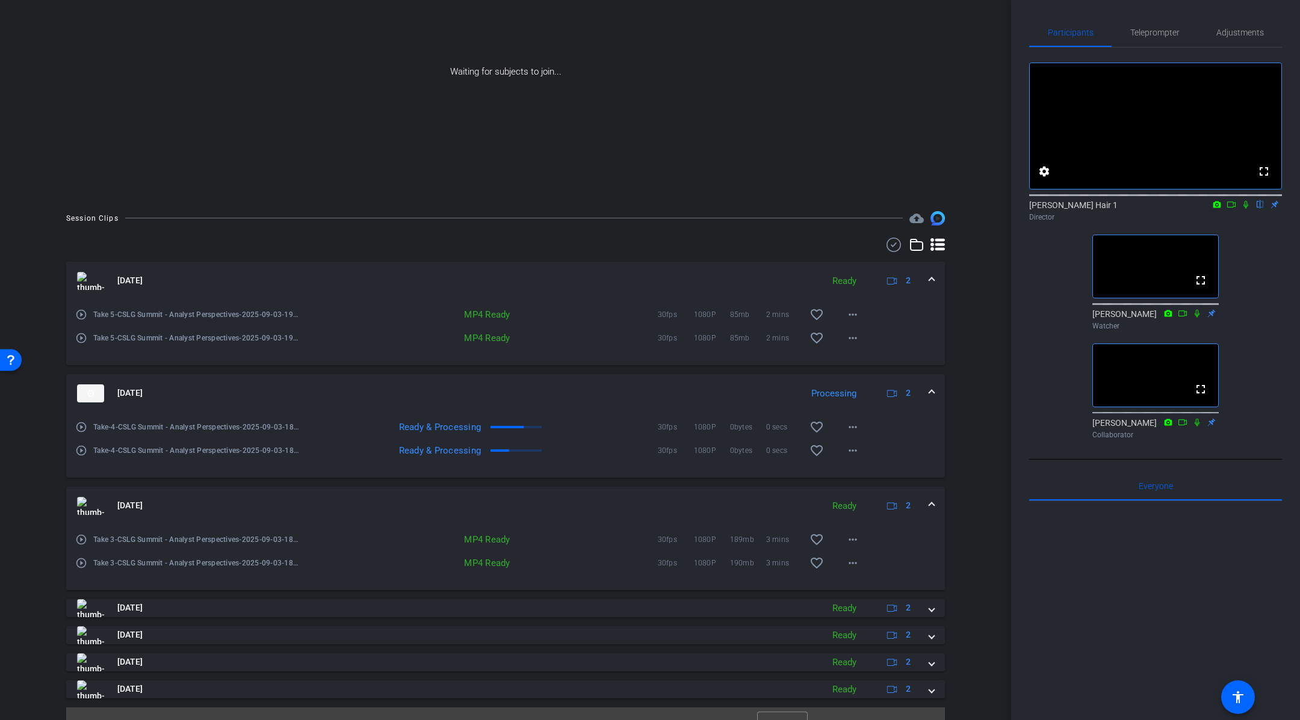
scroll to position [114, 0]
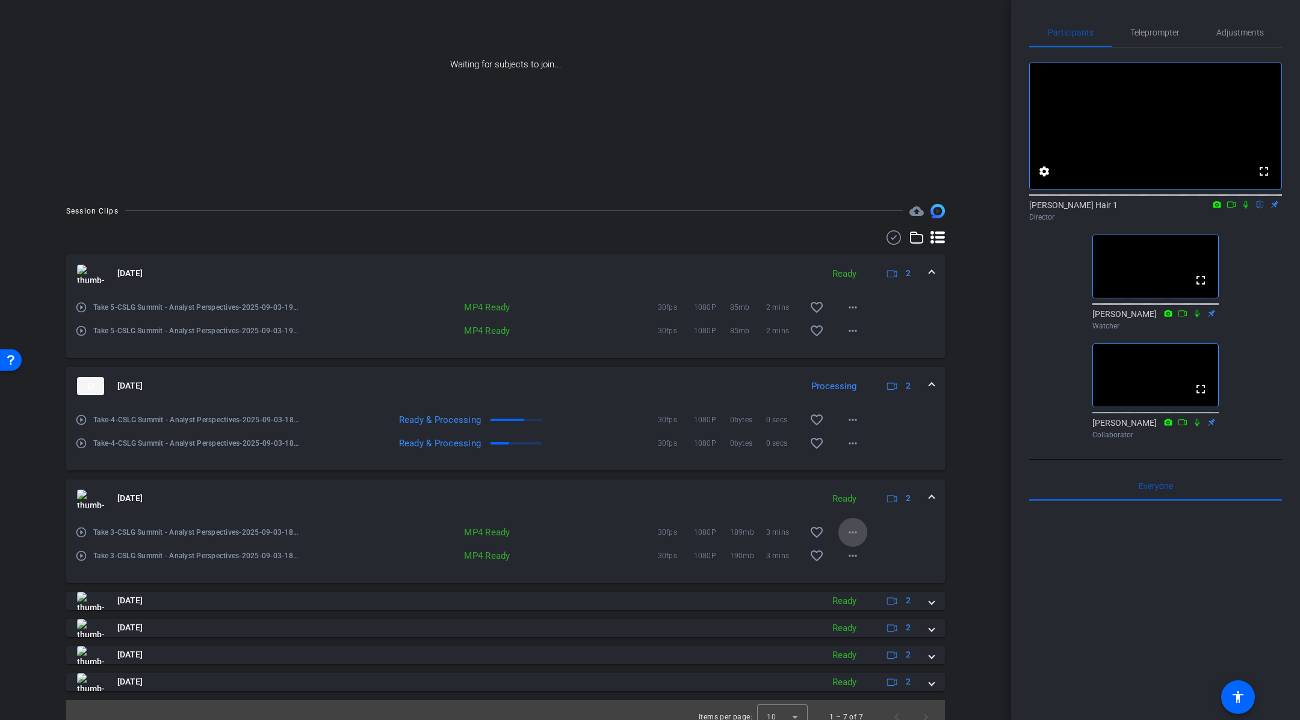
click at [850, 532] on mat-icon "more_horiz" at bounding box center [853, 532] width 14 height 14
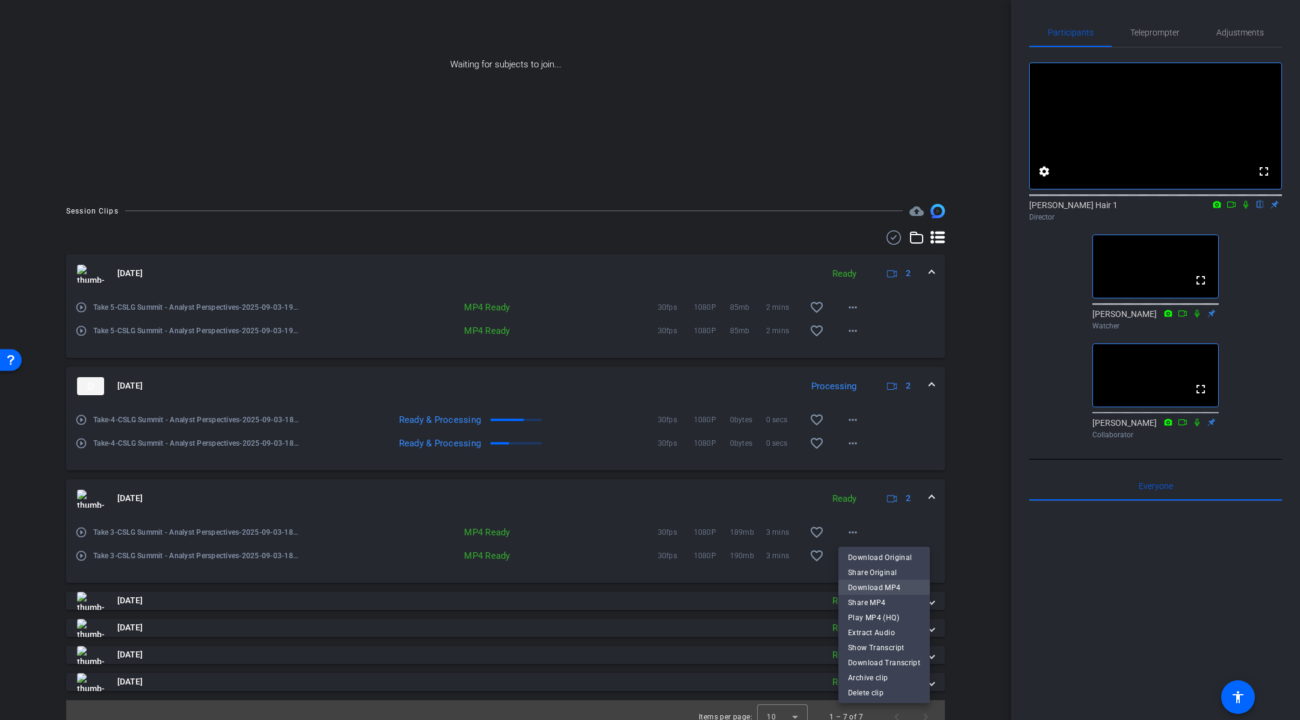
click at [891, 583] on span "Download MP4" at bounding box center [884, 587] width 72 height 14
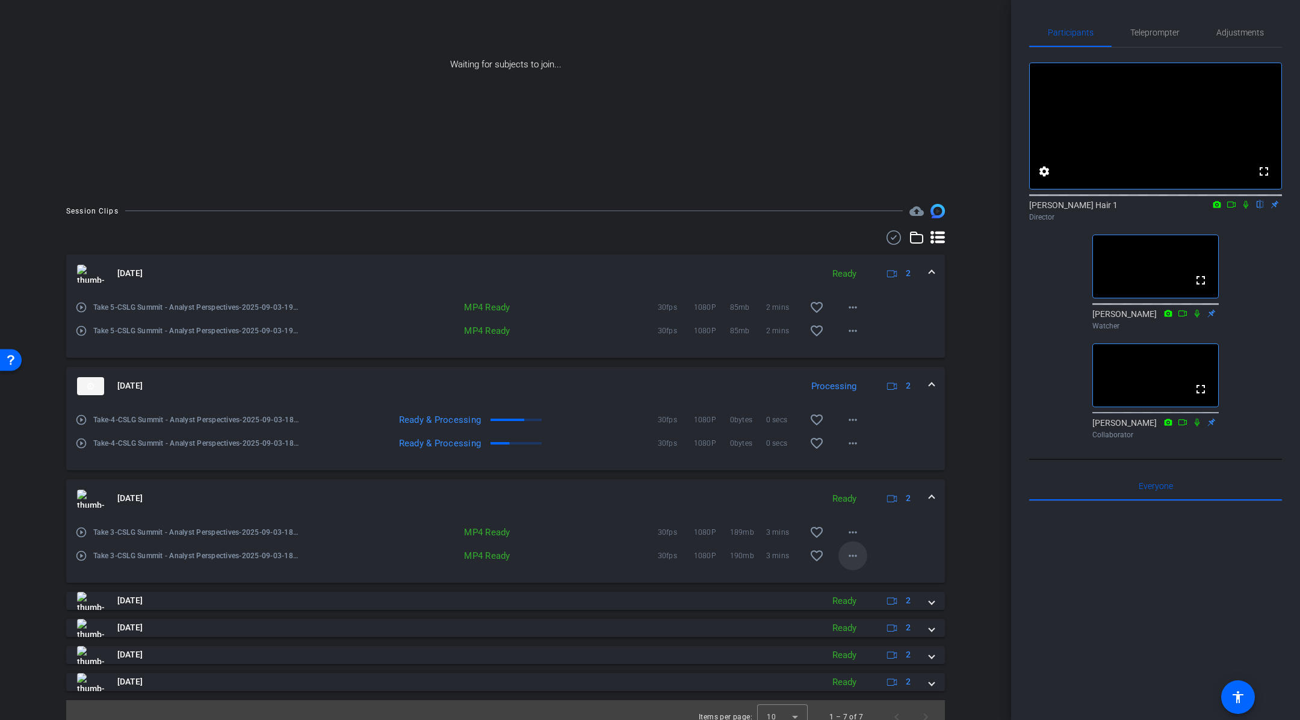
click at [858, 558] on mat-icon "more_horiz" at bounding box center [853, 556] width 14 height 14
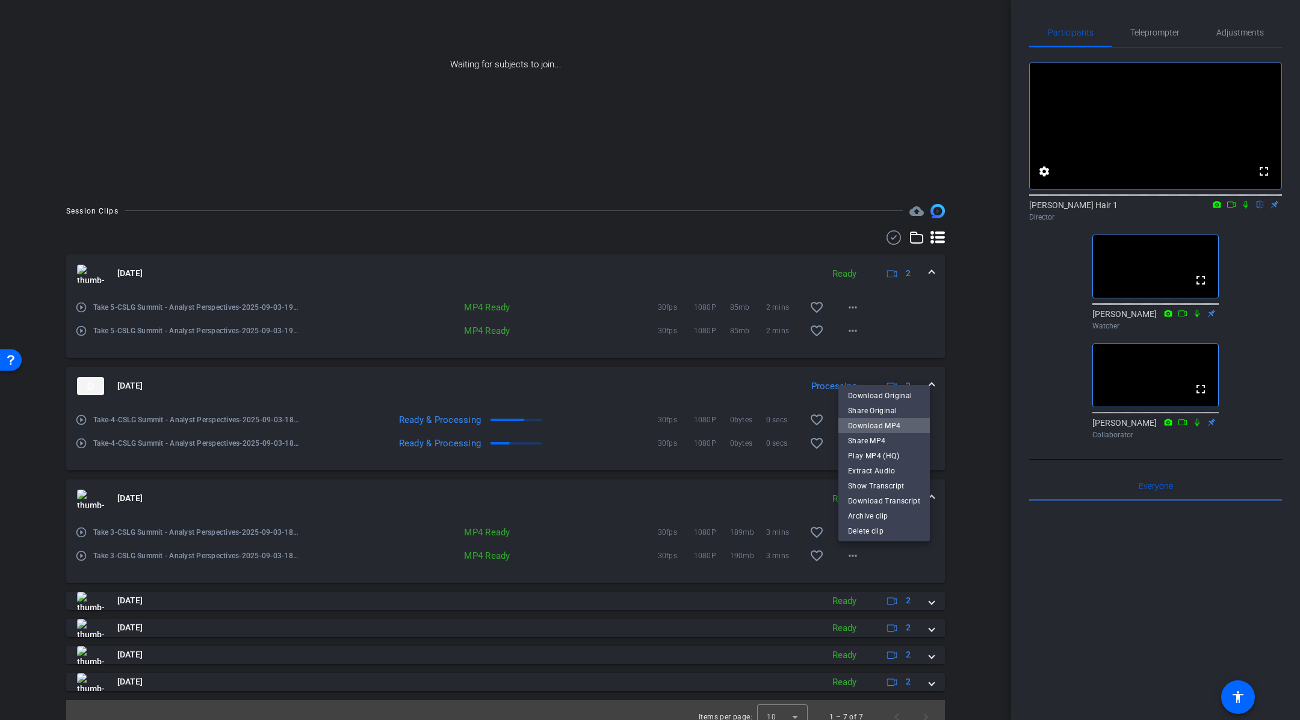
click at [893, 429] on span "Download MP4" at bounding box center [884, 425] width 72 height 14
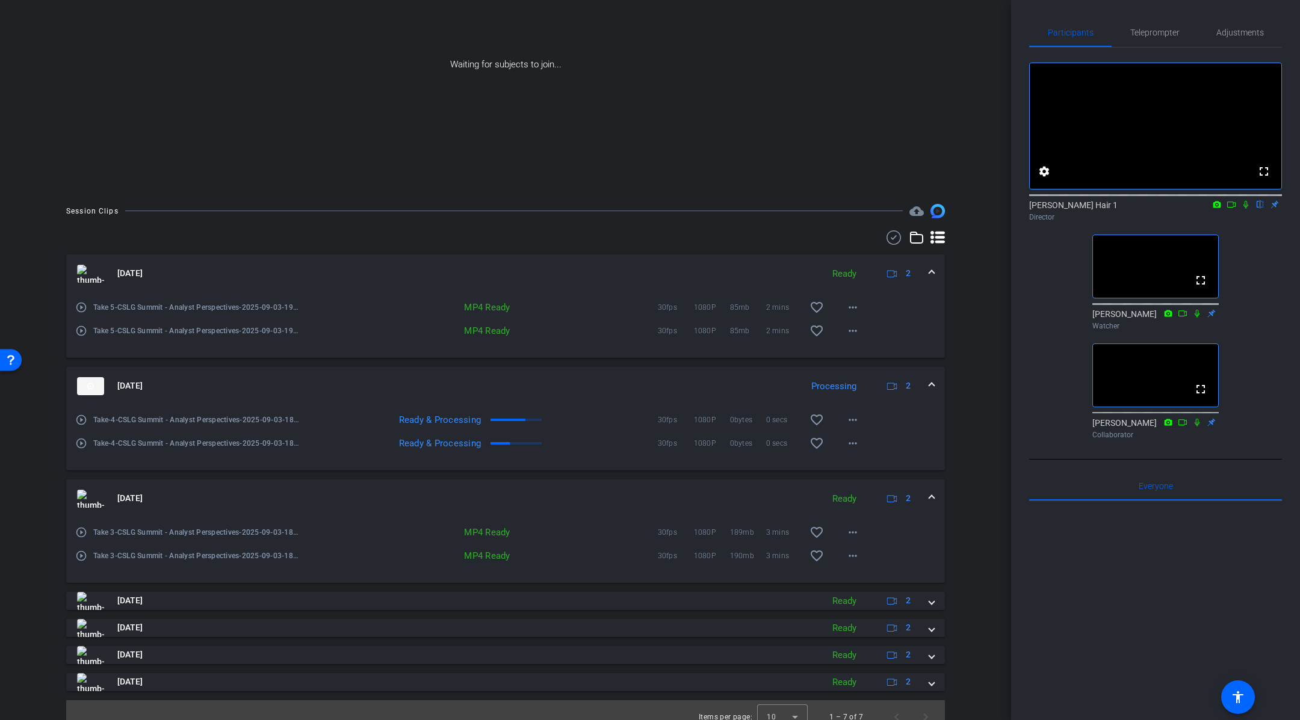
click at [936, 494] on mat-expansion-panel-header "[DATE] Ready 2" at bounding box center [505, 499] width 879 height 39
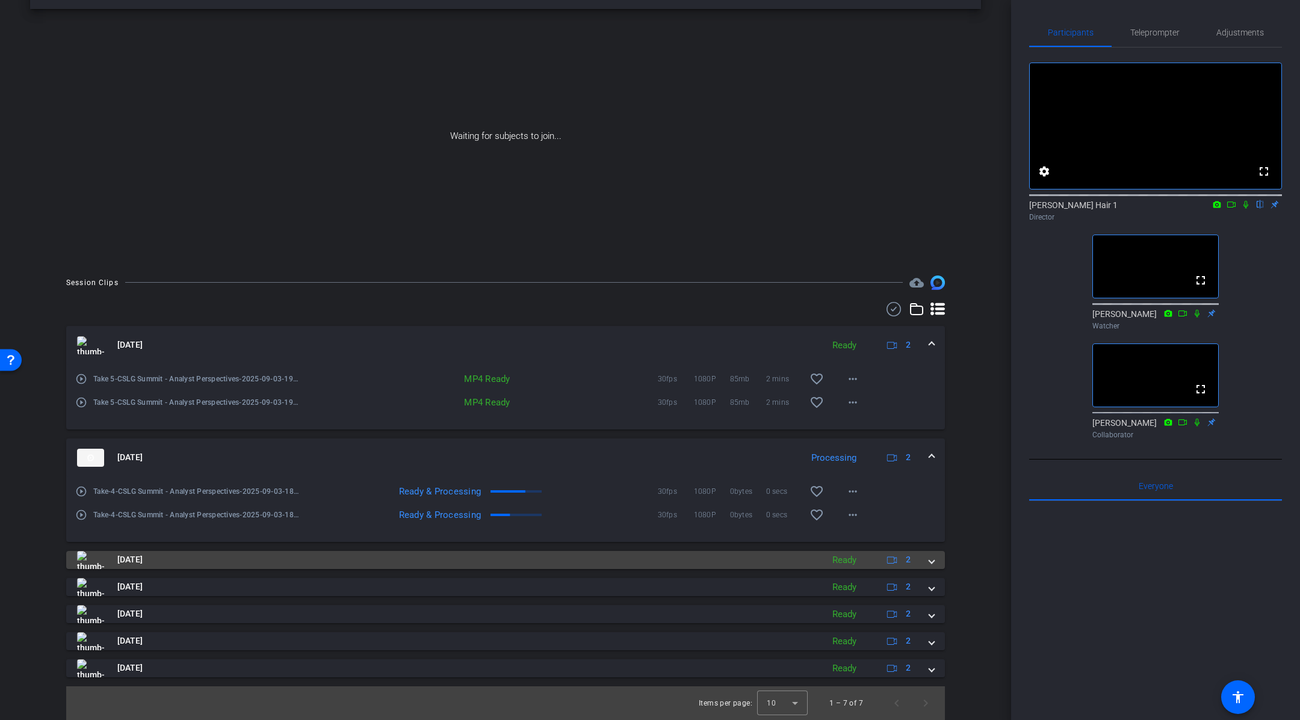
scroll to position [42, 0]
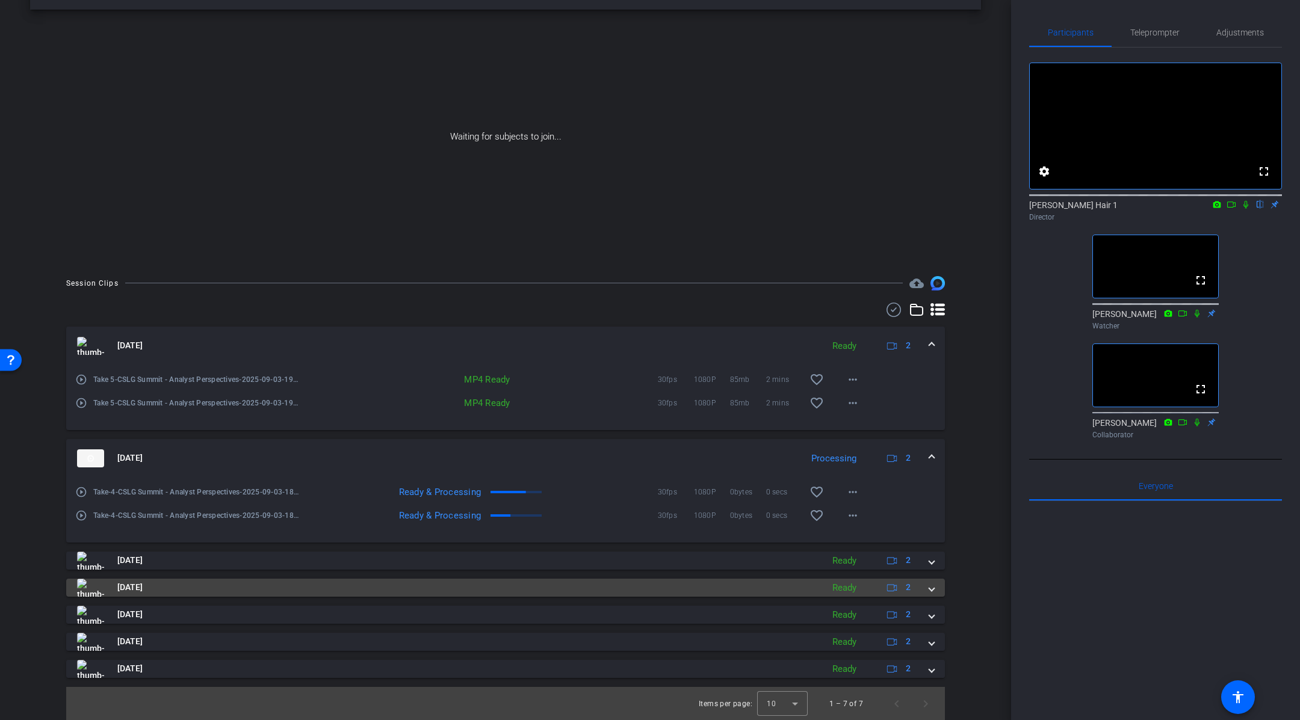
click at [934, 588] on span at bounding box center [931, 587] width 5 height 13
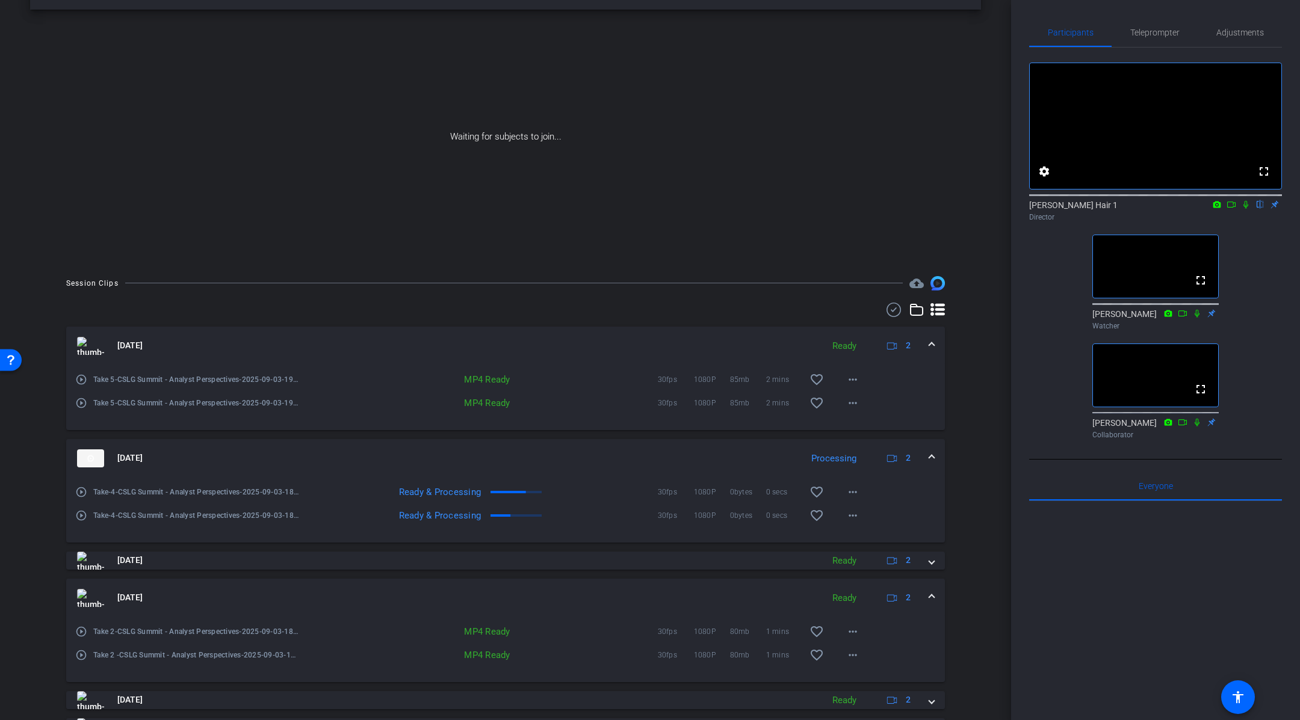
scroll to position [128, 0]
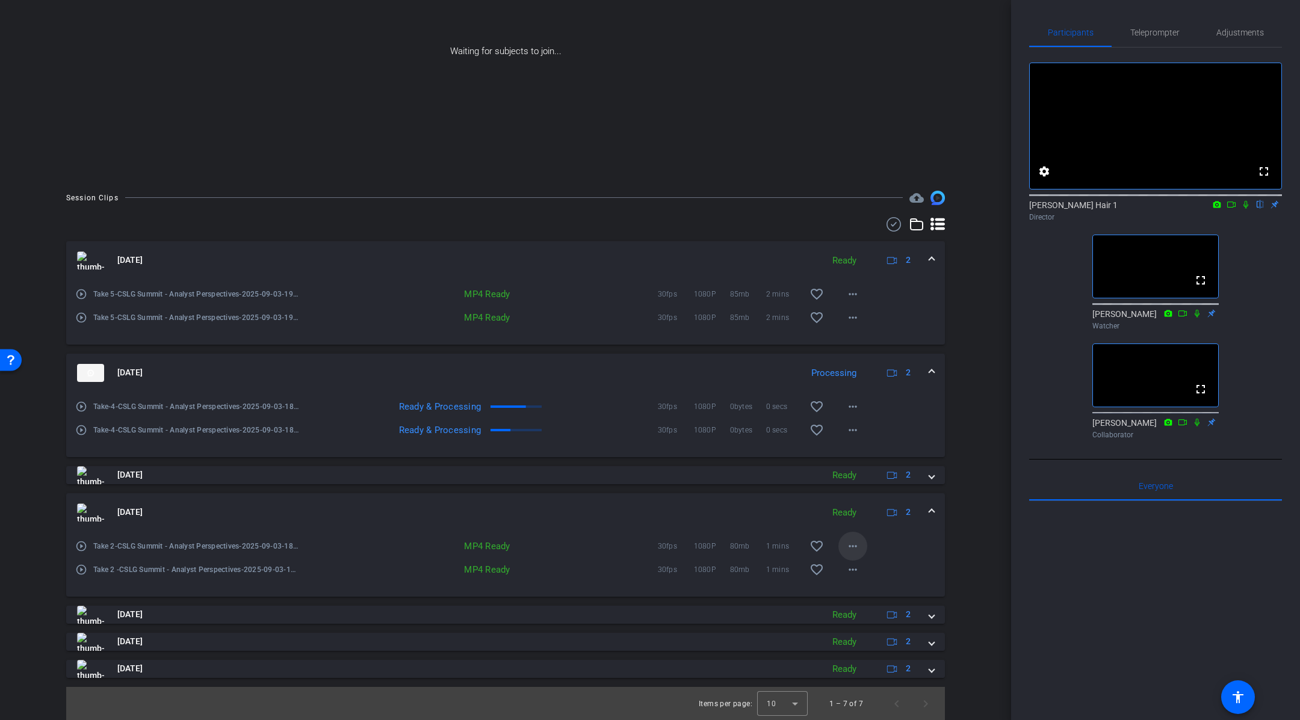
click at [852, 545] on mat-icon "more_horiz" at bounding box center [853, 546] width 14 height 14
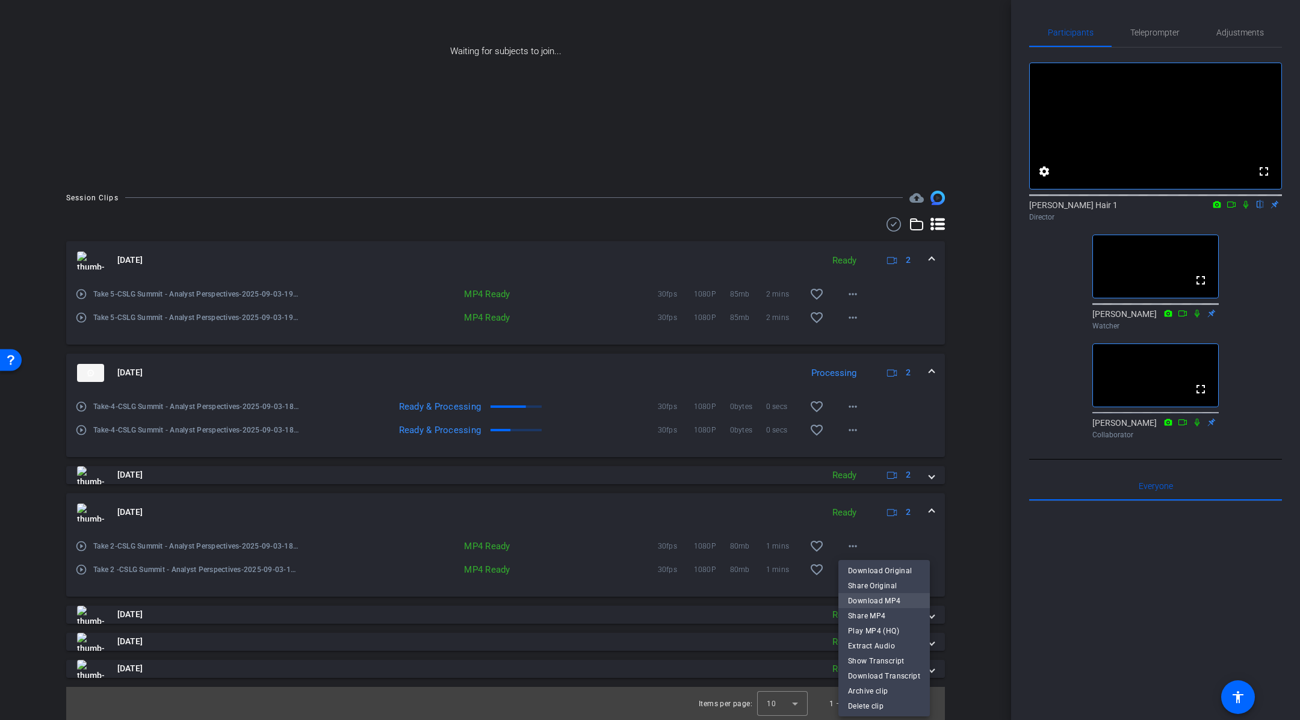
click at [900, 599] on span "Download MP4" at bounding box center [884, 601] width 72 height 14
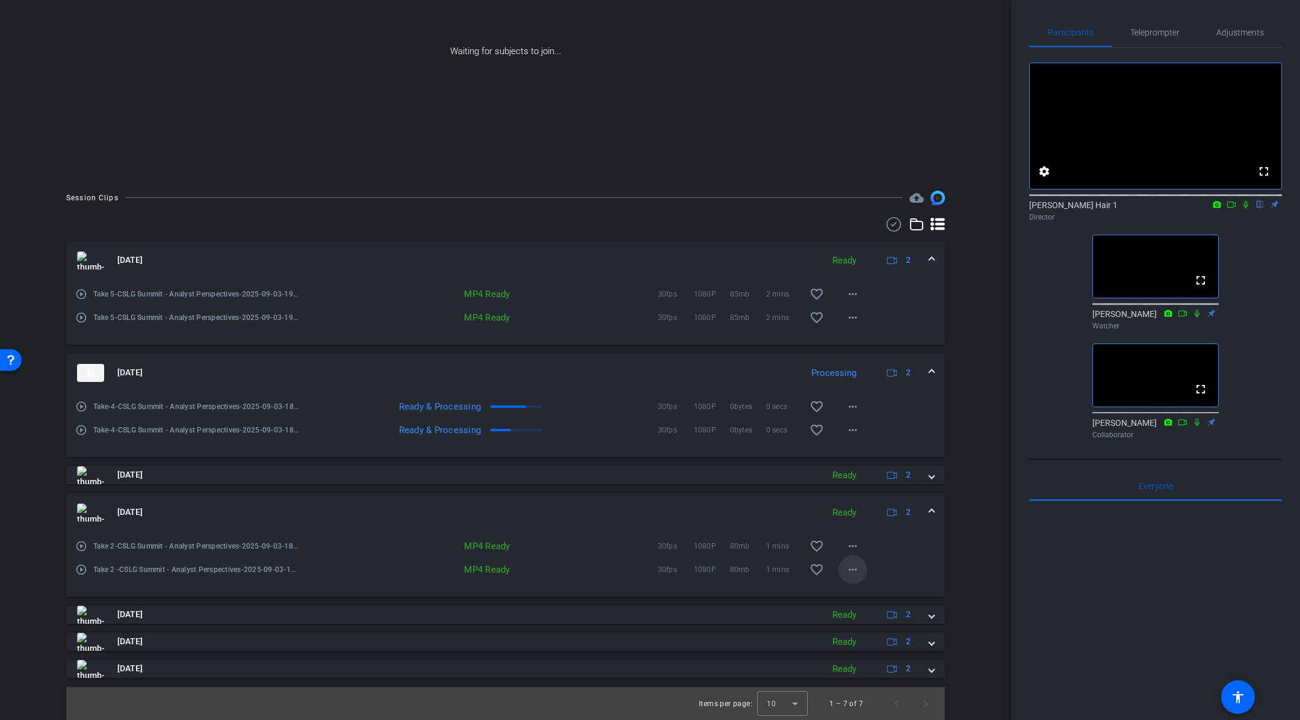
click at [853, 567] on mat-icon "more_horiz" at bounding box center [853, 570] width 14 height 14
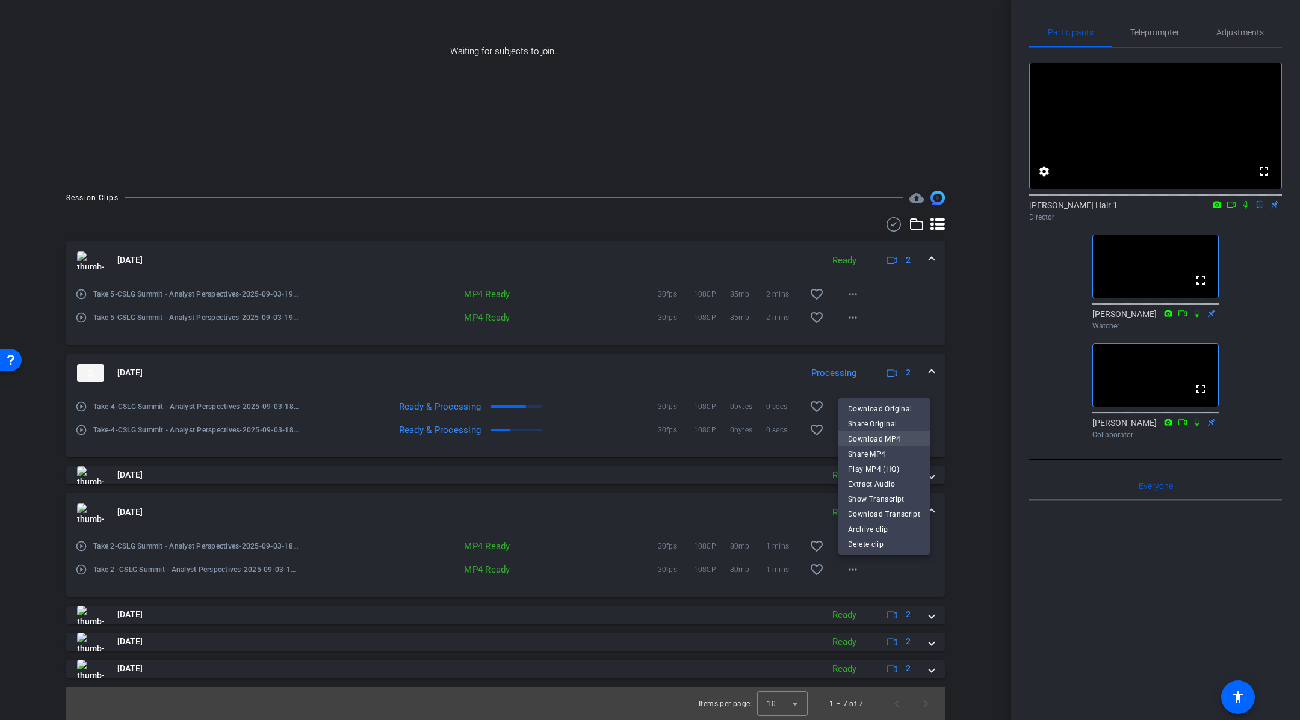
click at [897, 440] on span "Download MP4" at bounding box center [884, 439] width 72 height 14
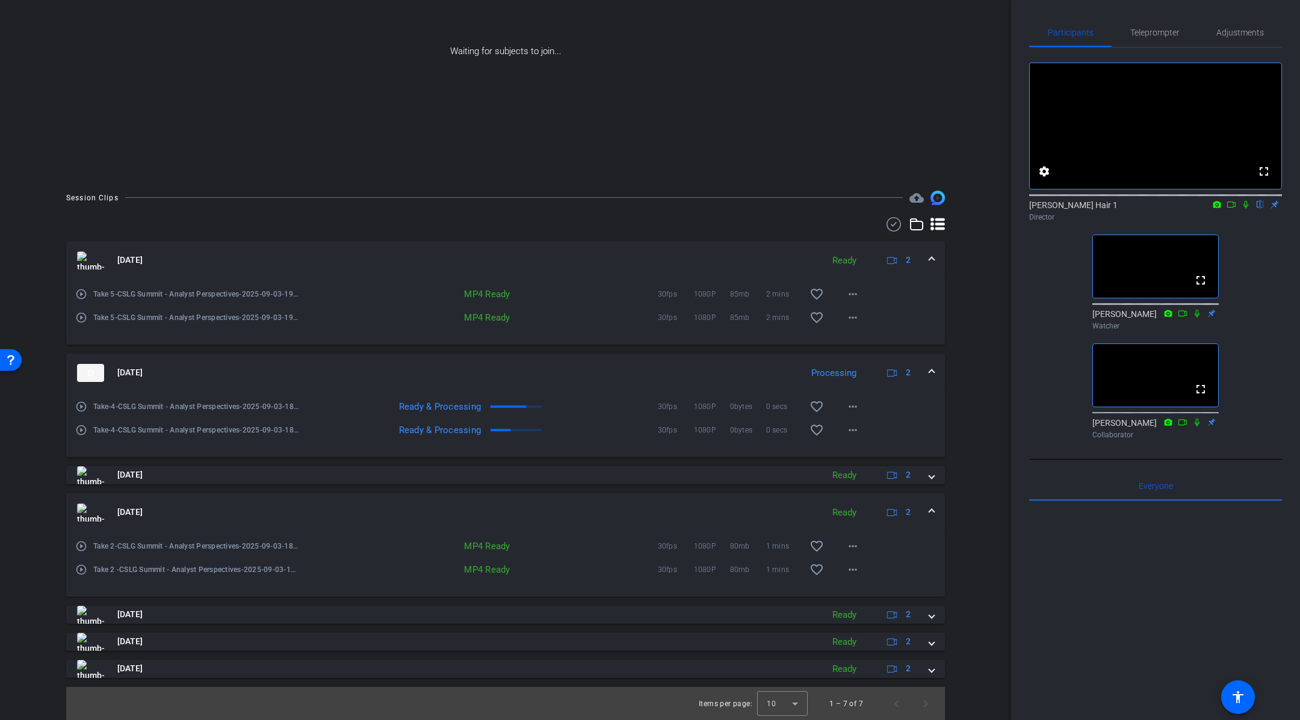
click at [932, 513] on span at bounding box center [931, 512] width 5 height 13
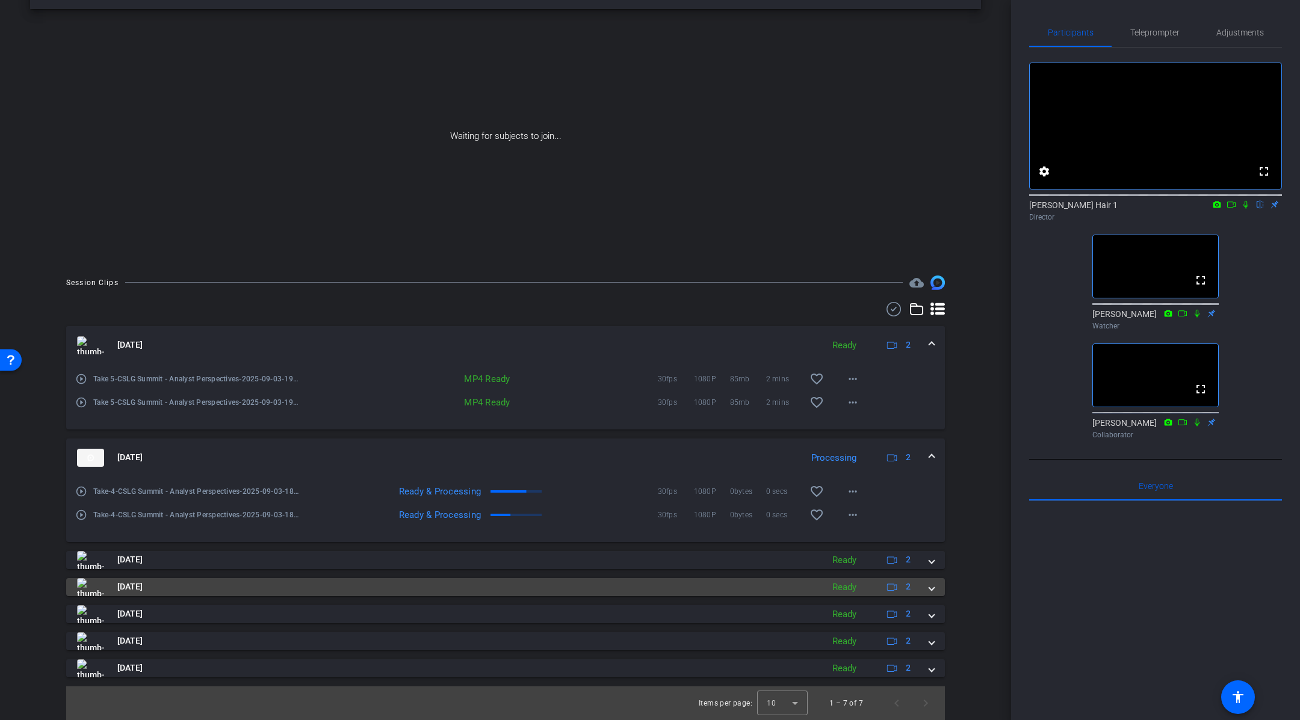
scroll to position [42, 0]
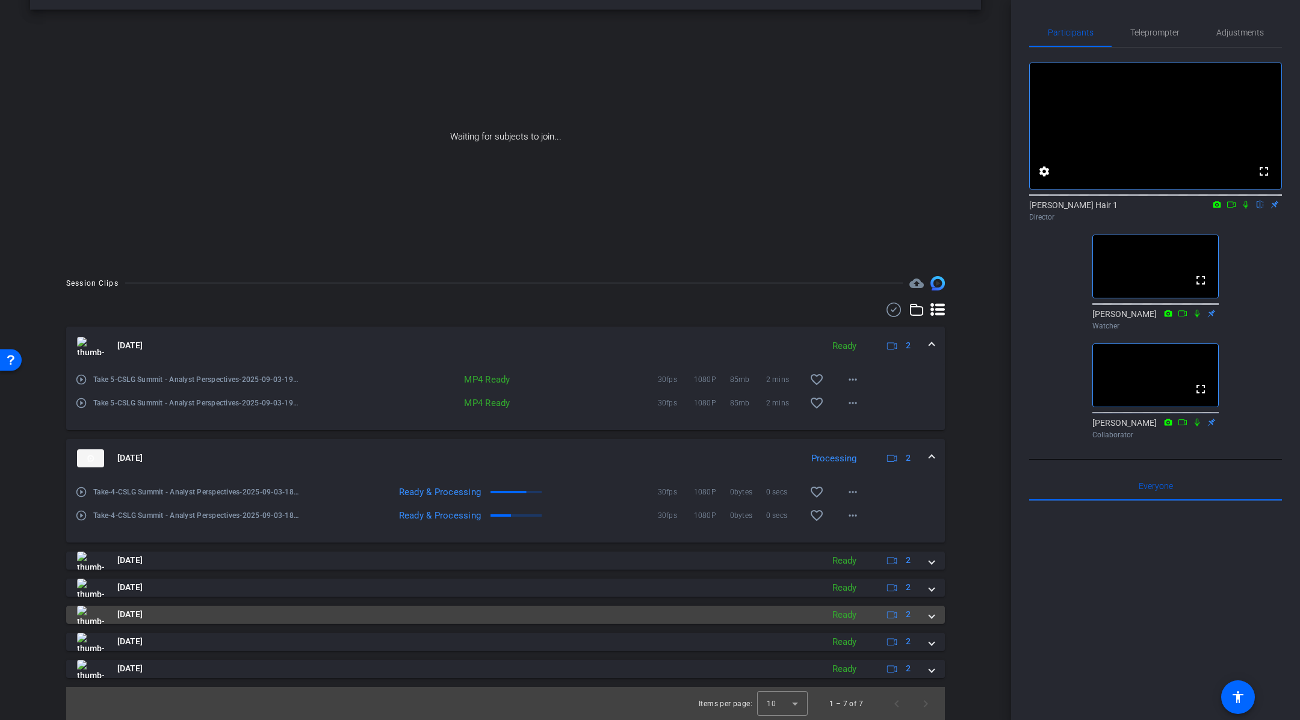
click at [937, 617] on mat-expansion-panel-header "[DATE] Ready 2" at bounding box center [505, 615] width 879 height 18
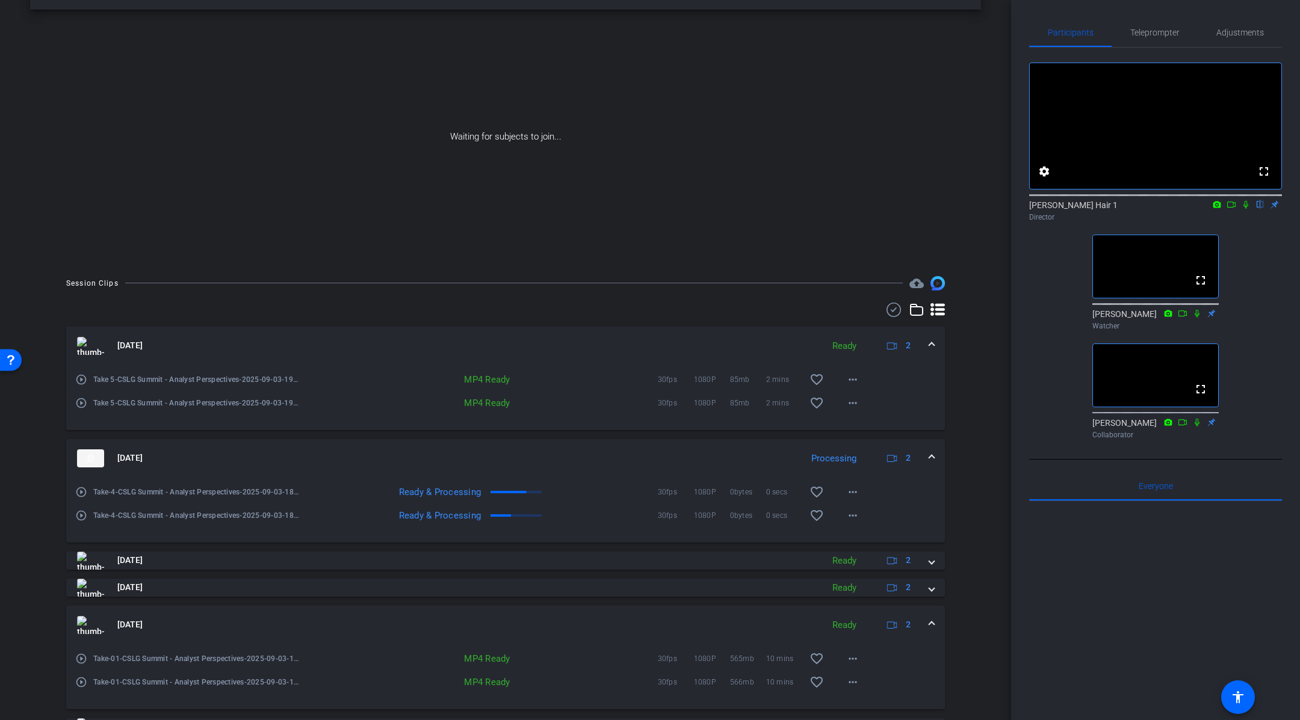
scroll to position [128, 0]
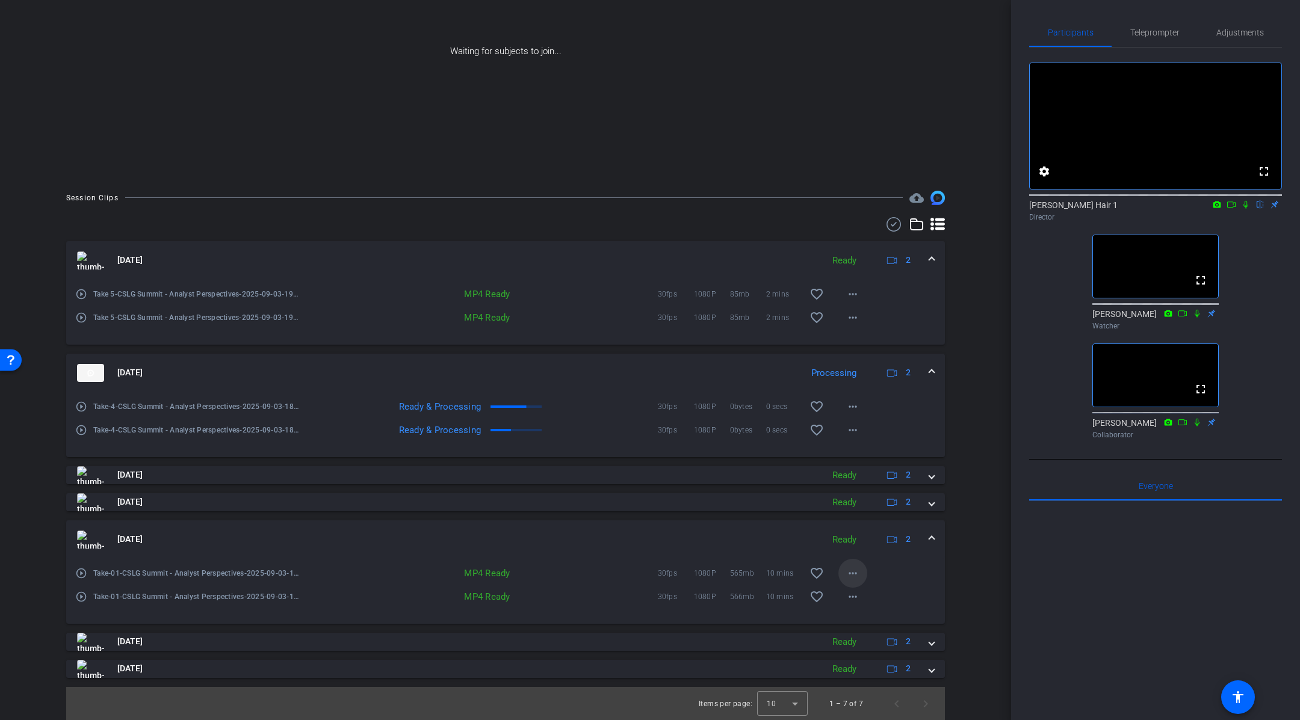
click at [852, 575] on mat-icon "more_horiz" at bounding box center [853, 573] width 14 height 14
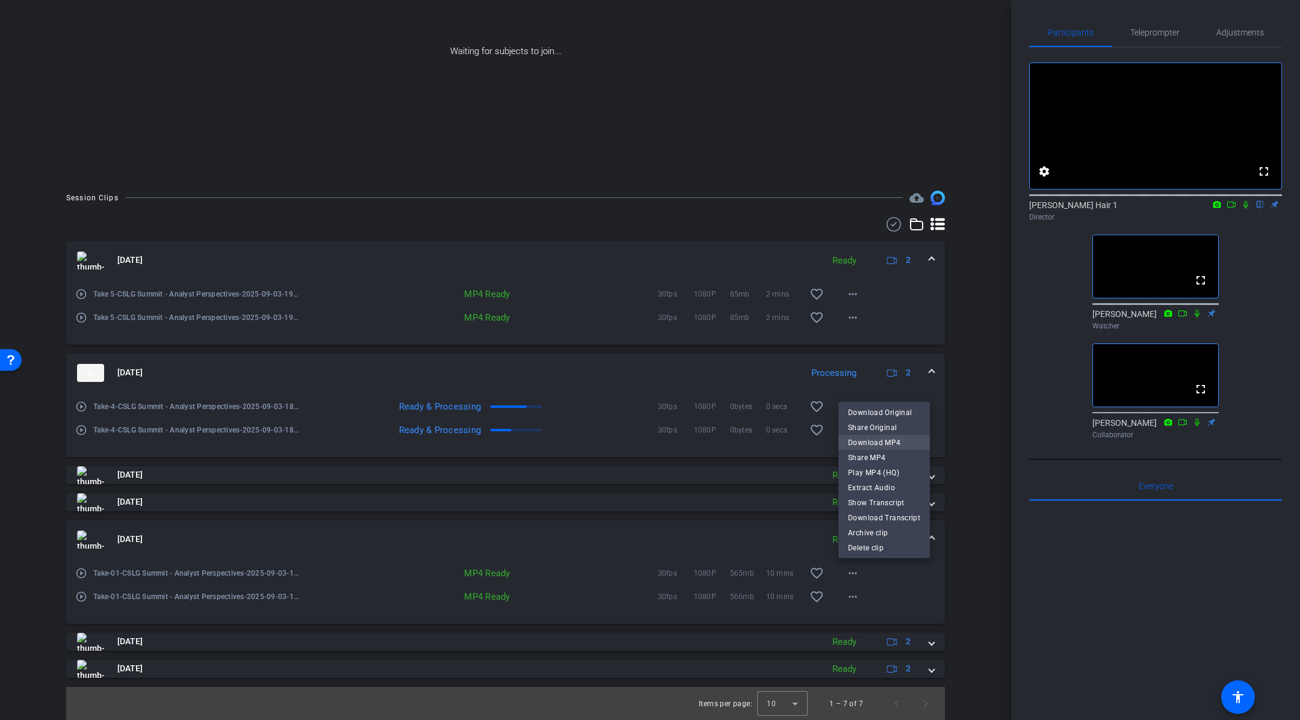
click at [908, 440] on span "Download MP4" at bounding box center [884, 443] width 72 height 14
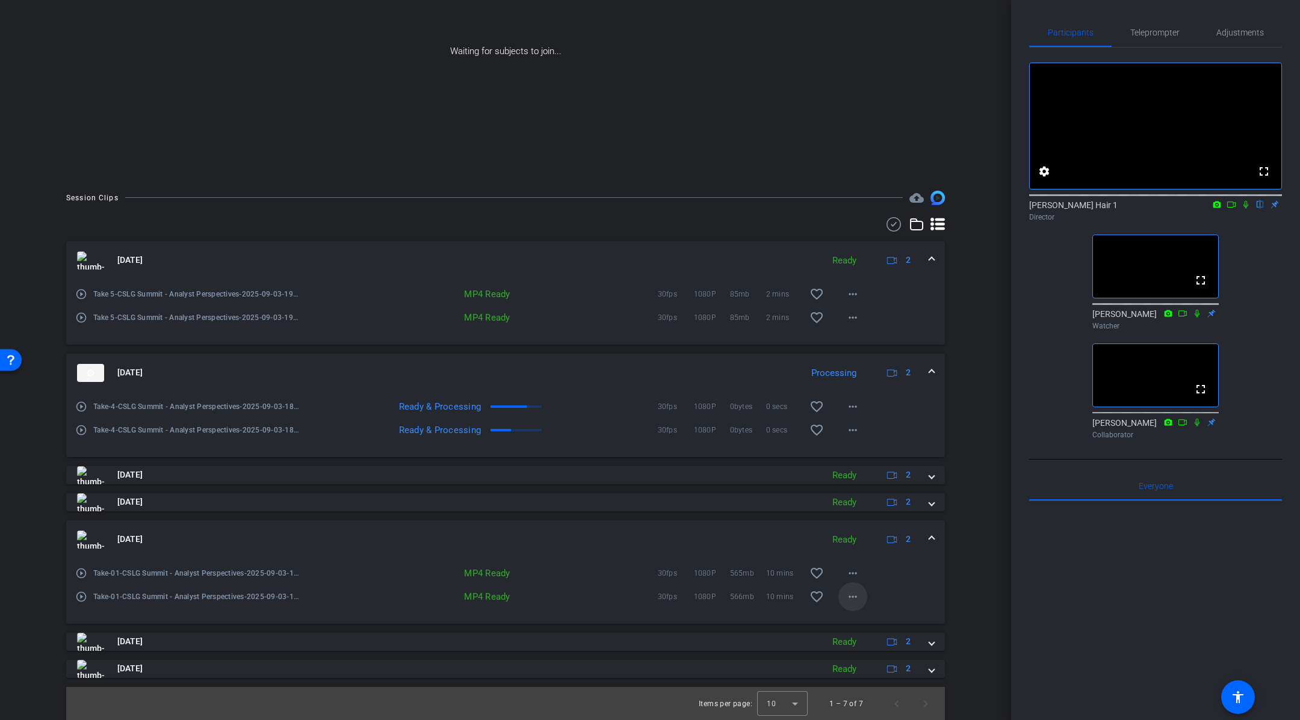
click at [853, 596] on mat-icon "more_horiz" at bounding box center [853, 597] width 14 height 14
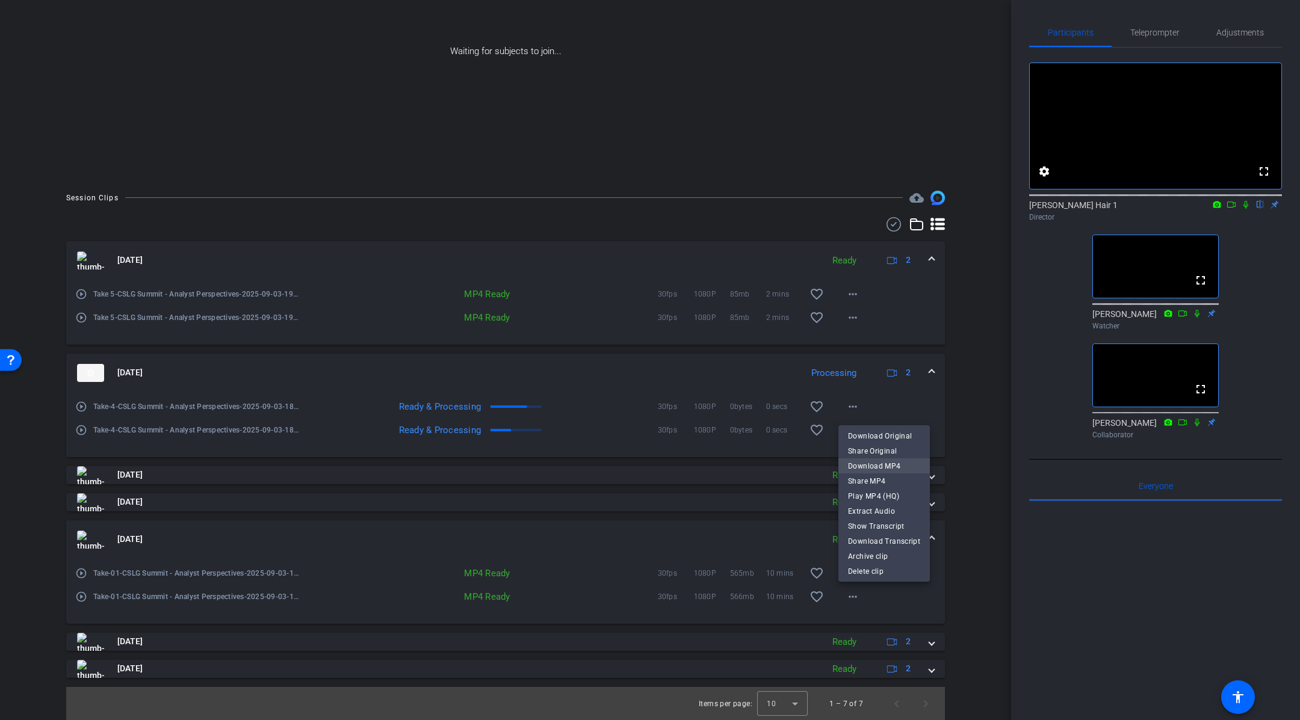
click at [905, 468] on span "Download MP4" at bounding box center [884, 466] width 72 height 14
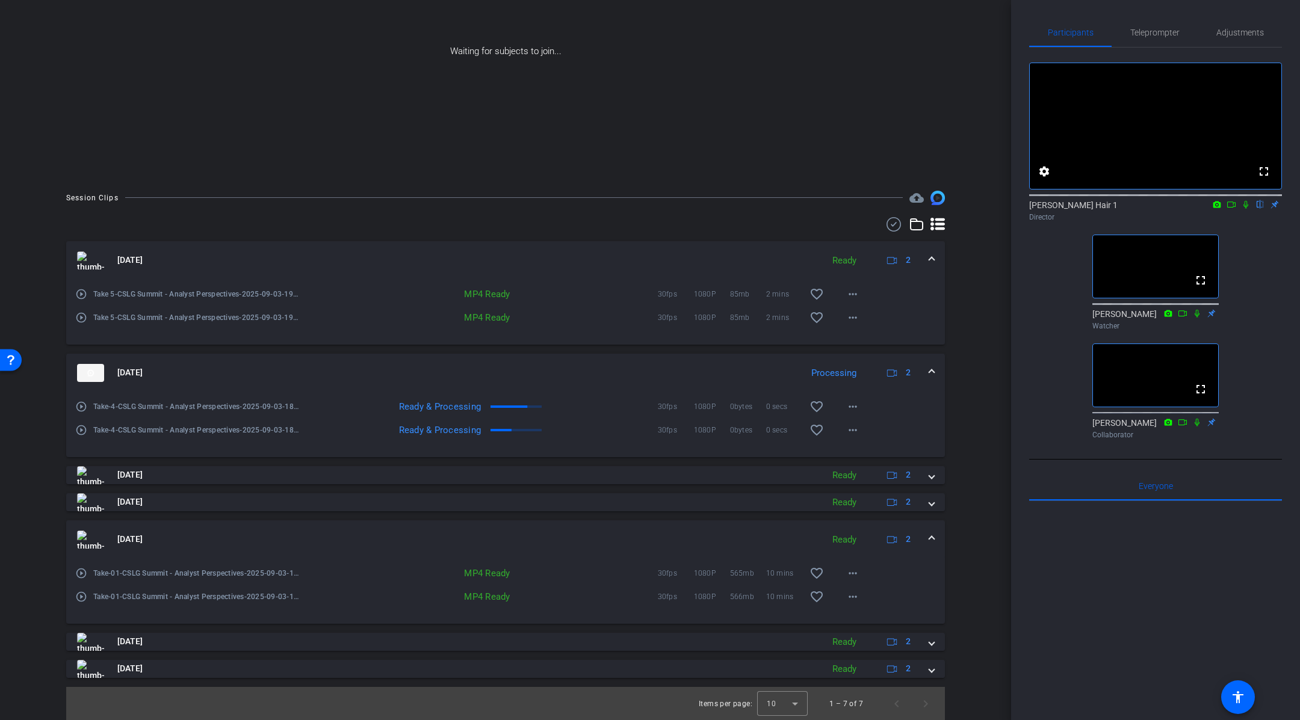
click at [934, 534] on mat-expansion-panel-header "[DATE] Ready 2" at bounding box center [505, 540] width 879 height 39
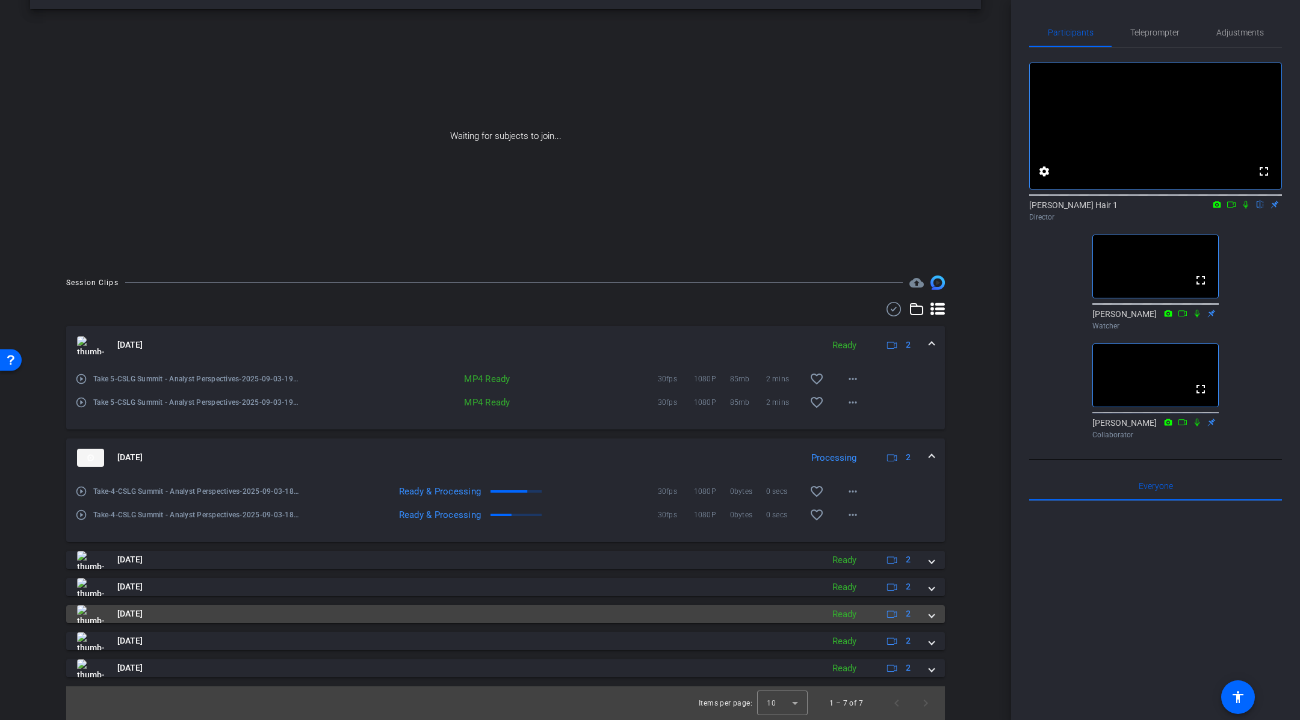
scroll to position [42, 0]
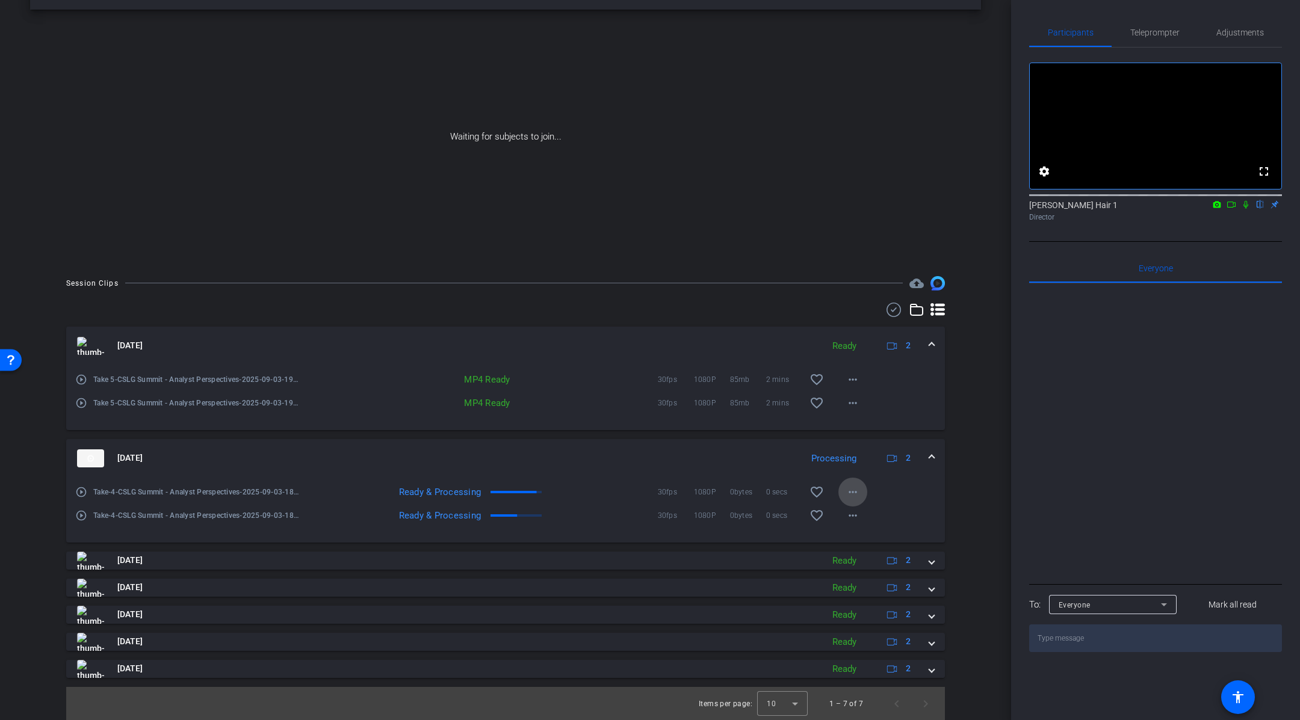
click at [860, 495] on span at bounding box center [852, 492] width 29 height 29
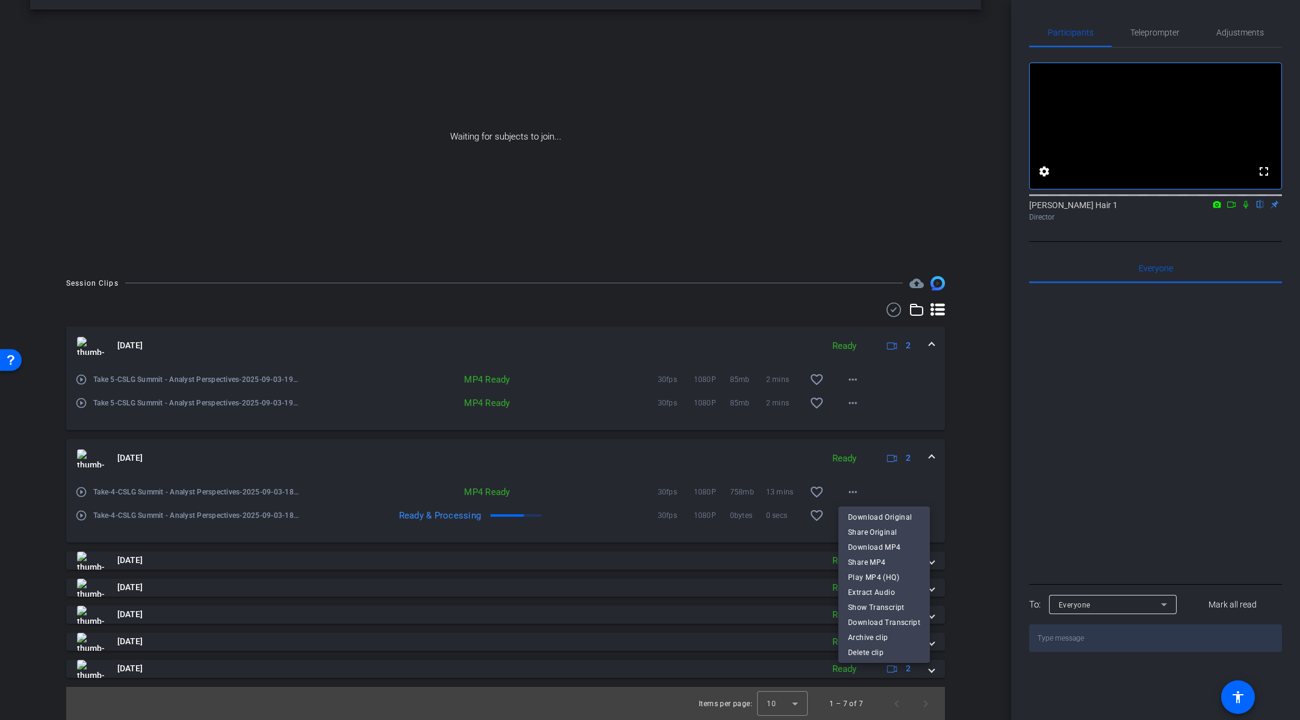
click at [858, 489] on div at bounding box center [650, 360] width 1300 height 720
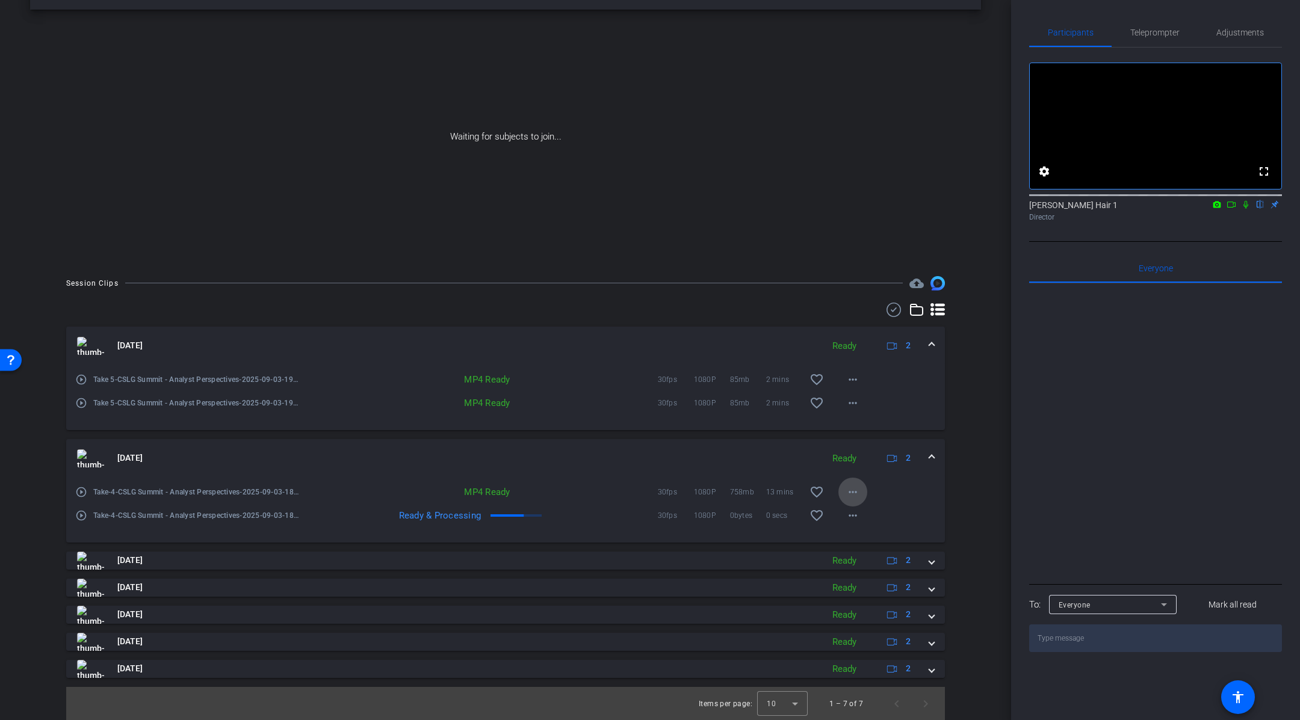
click at [861, 493] on span at bounding box center [852, 492] width 29 height 29
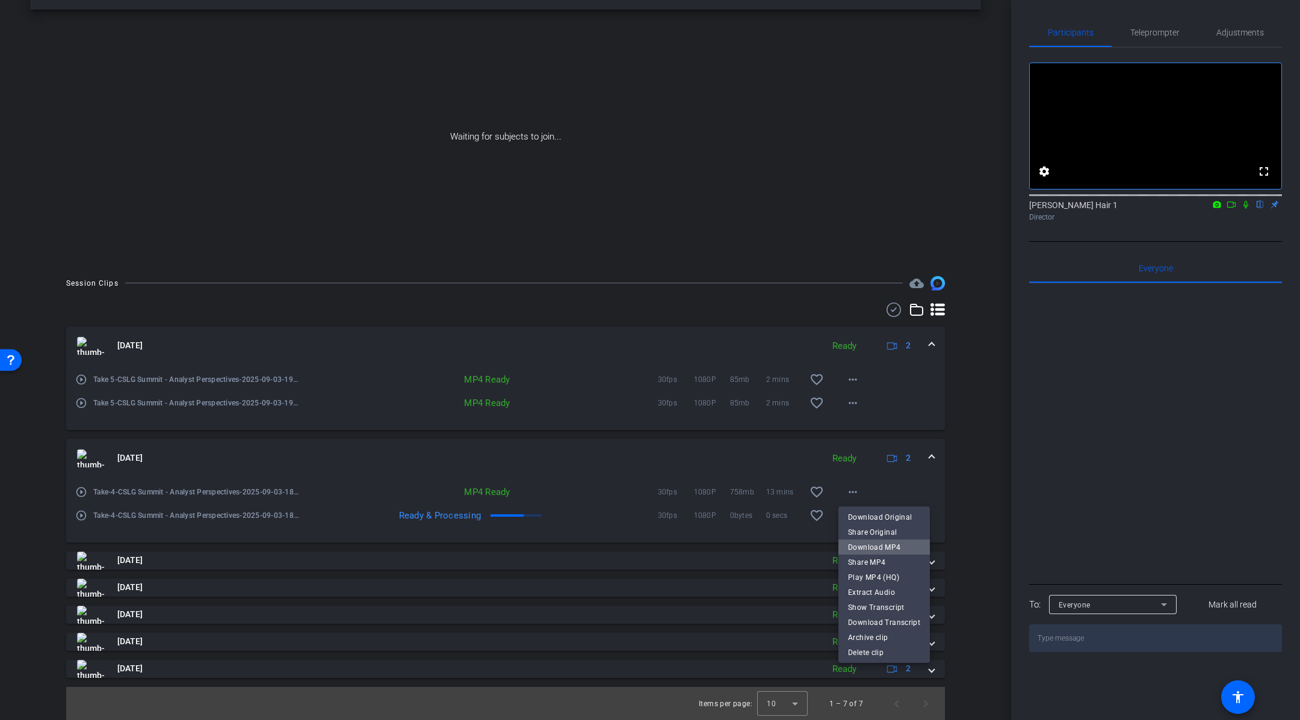
click at [899, 549] on span "Download MP4" at bounding box center [884, 547] width 72 height 14
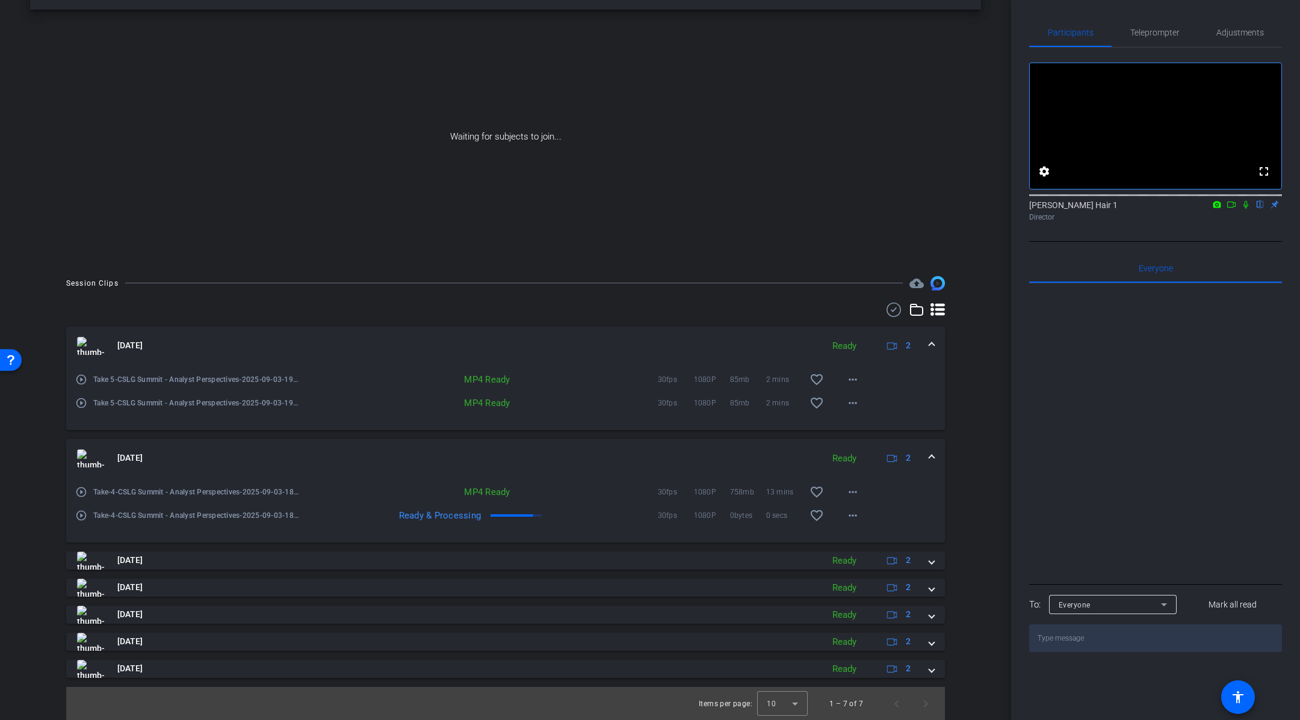
click at [1243, 209] on icon at bounding box center [1246, 204] width 10 height 8
click at [1238, 210] on mat-icon at bounding box center [1231, 204] width 14 height 11
click at [852, 515] on mat-icon "more_horiz" at bounding box center [853, 516] width 14 height 14
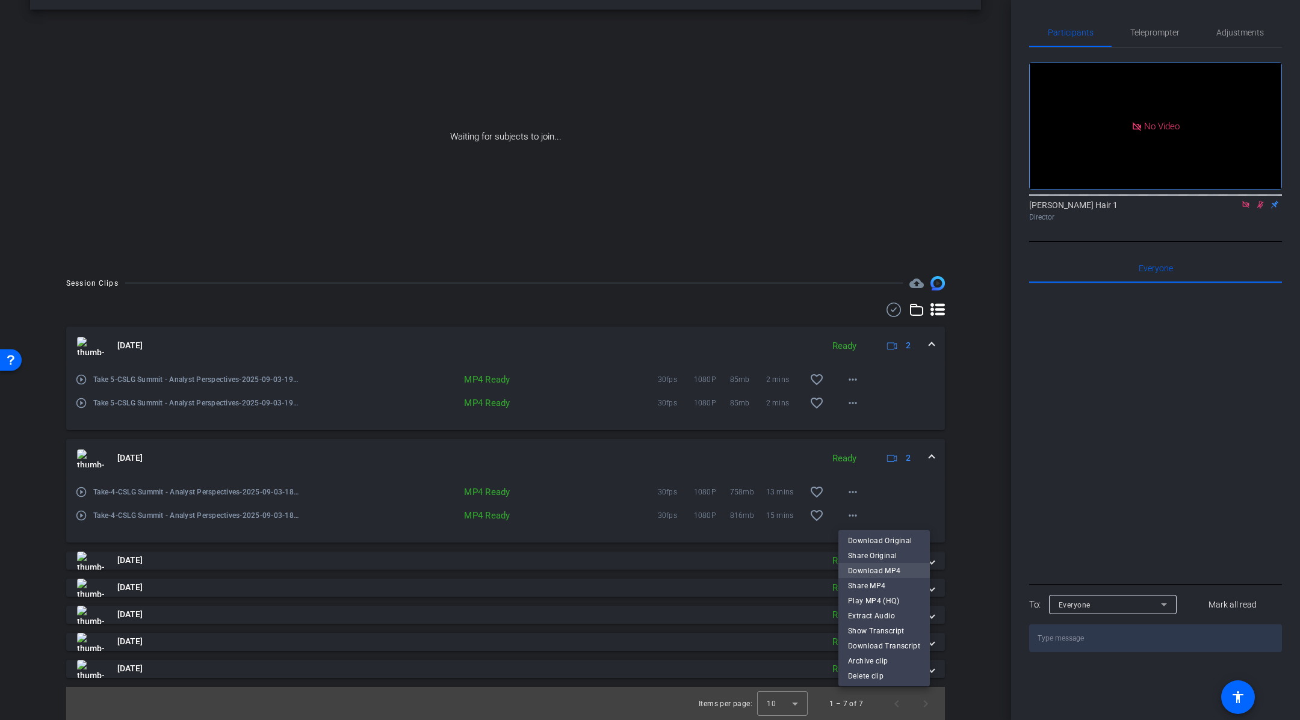
click at [905, 571] on span "Download MP4" at bounding box center [884, 570] width 72 height 14
